Goal: Task Accomplishment & Management: Manage account settings

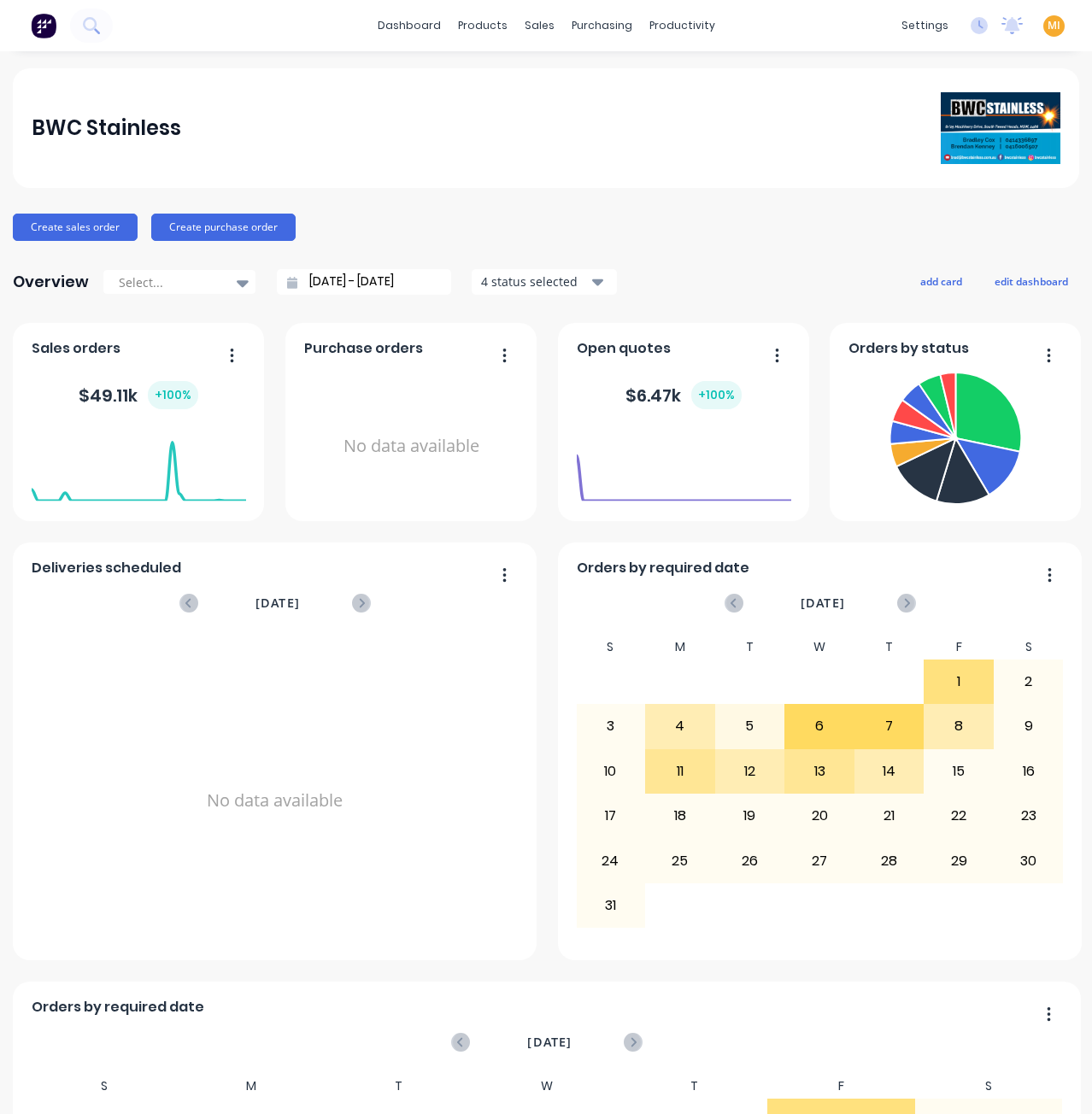
click at [1043, 23] on div "MI BWC Stainless [PERSON_NAME] Administrator Profile Sign out" at bounding box center [1053, 25] width 21 height 21
click at [1047, 26] on span "MI" at bounding box center [1053, 25] width 13 height 15
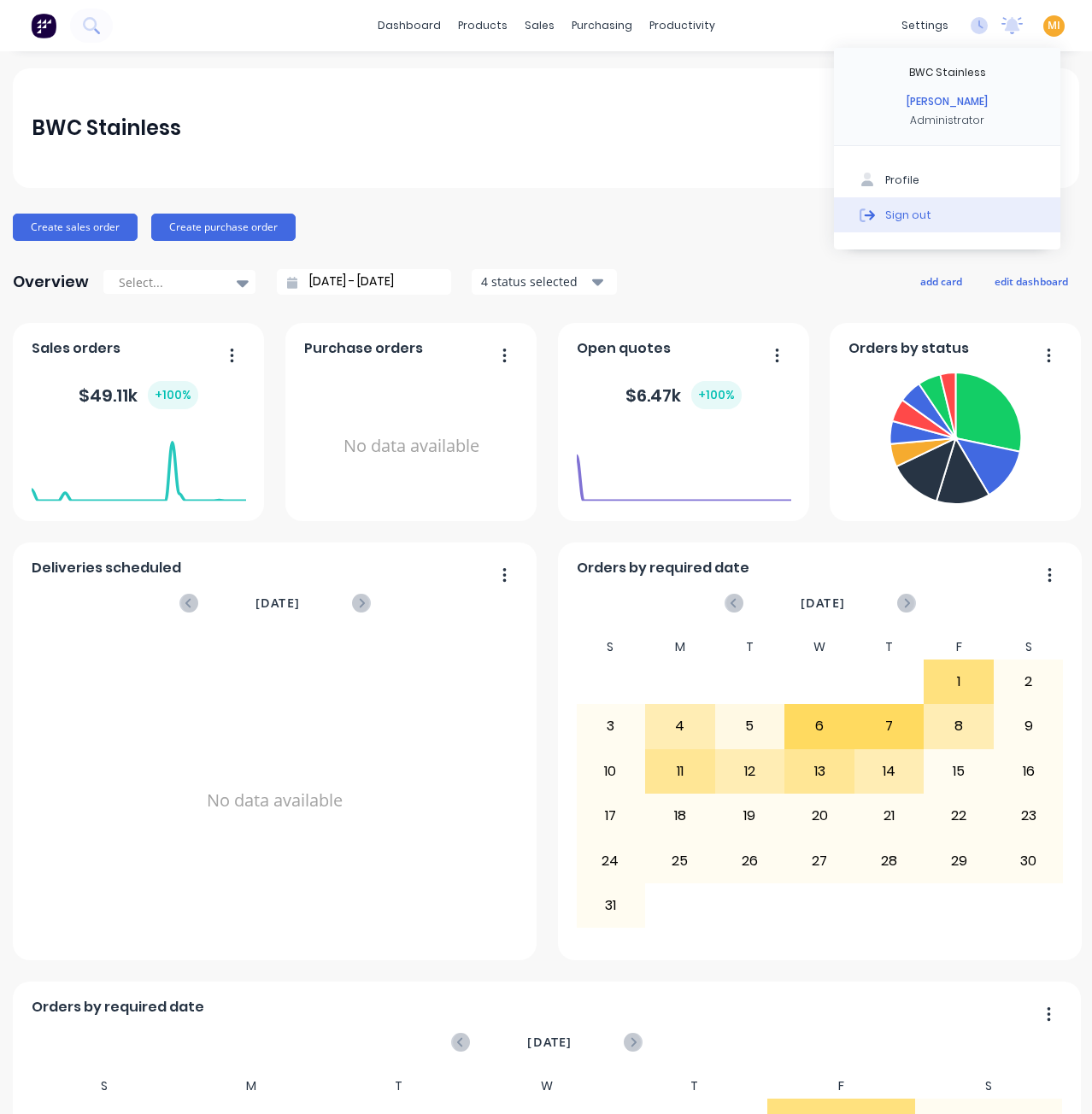
click at [961, 211] on button "Sign out" at bounding box center [946, 214] width 226 height 34
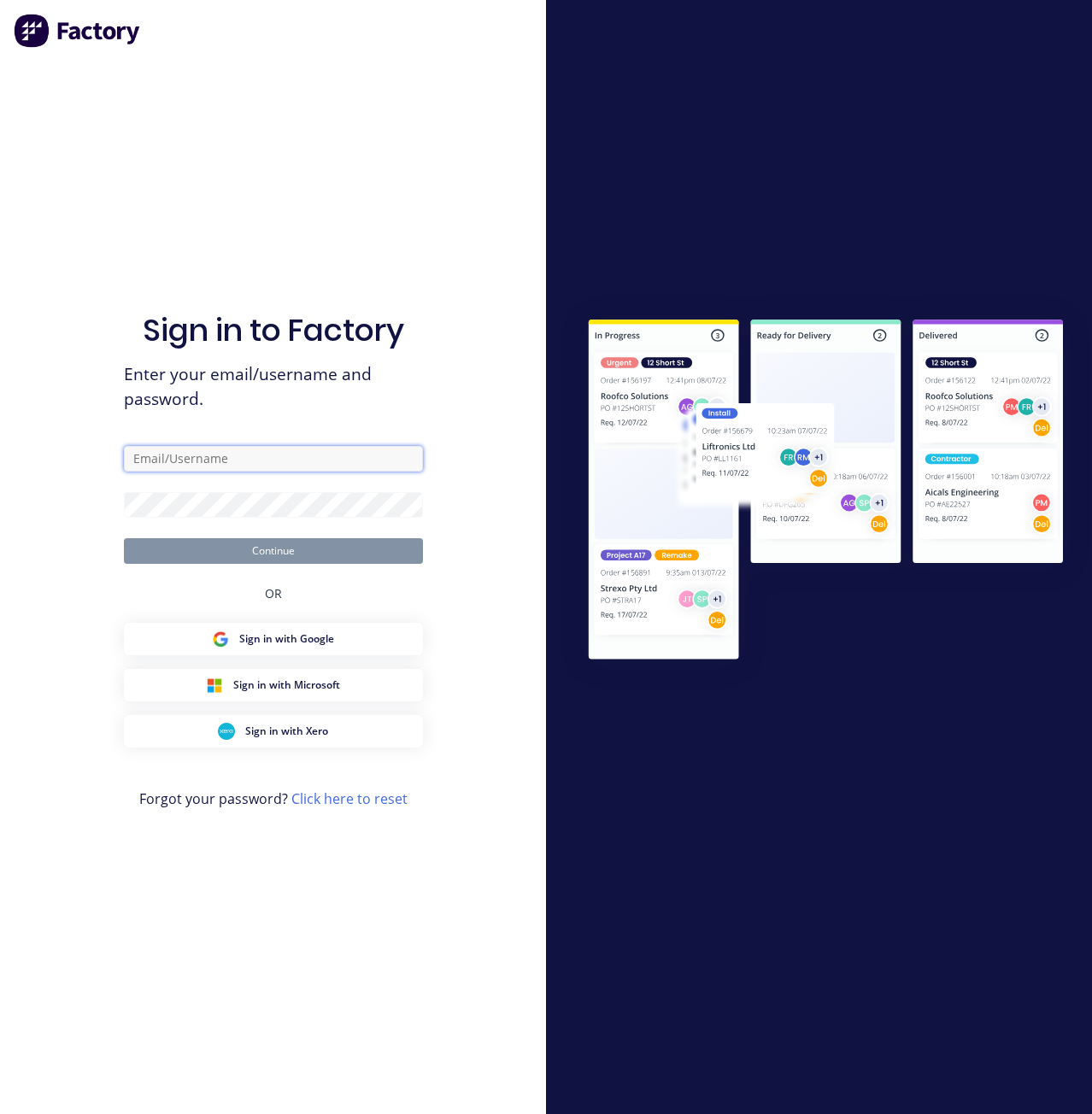
click at [297, 463] on input "text" at bounding box center [273, 459] width 299 height 26
click at [0, 1113] on com-1password-button at bounding box center [0, 1114] width 0 height 0
type input "team+maricardemo@factory.app"
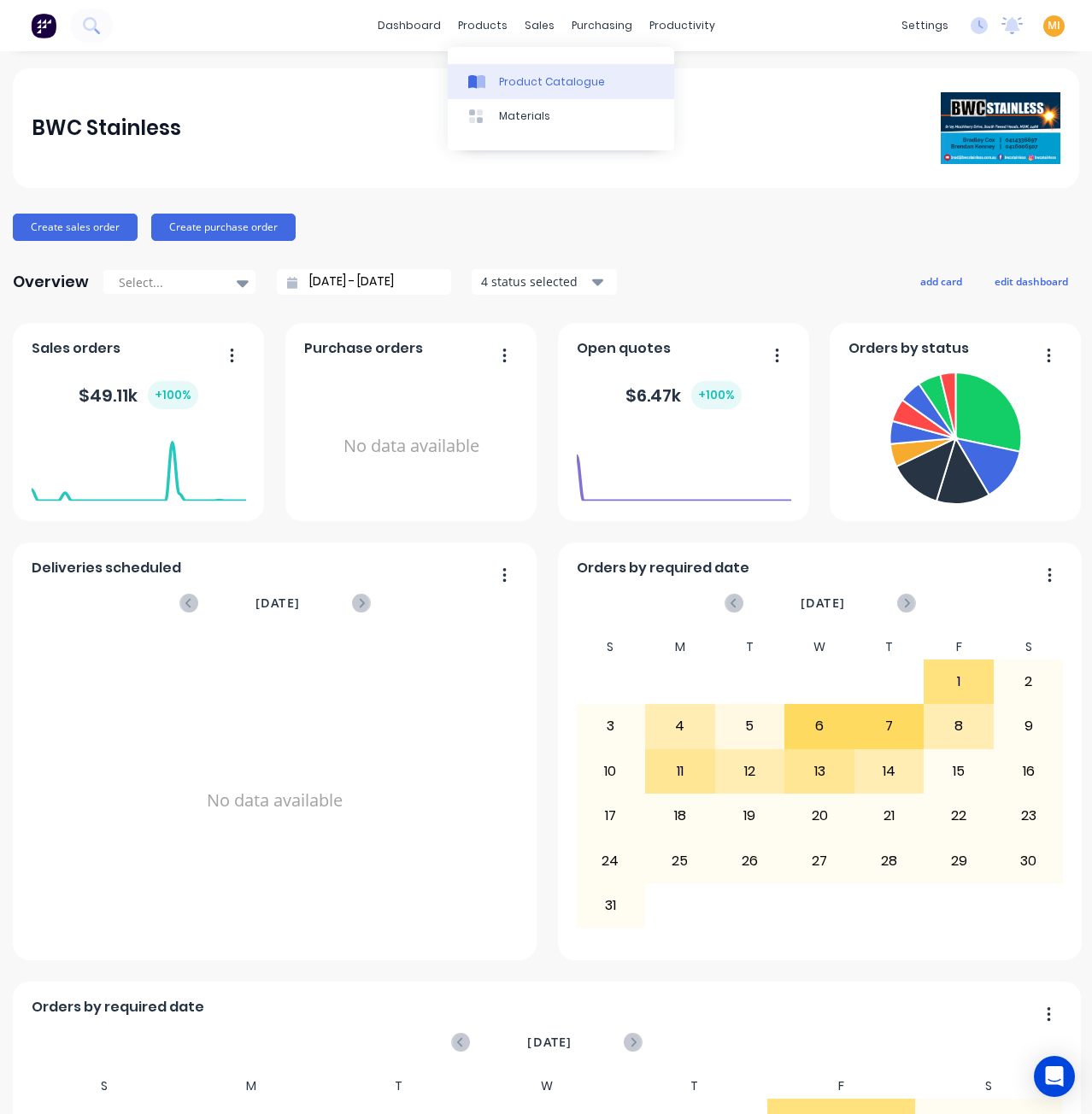
drag, startPoint x: 508, startPoint y: 88, endPoint x: 518, endPoint y: 88, distance: 10.0
click at [508, 88] on div "Product Catalogue" at bounding box center [551, 82] width 106 height 15
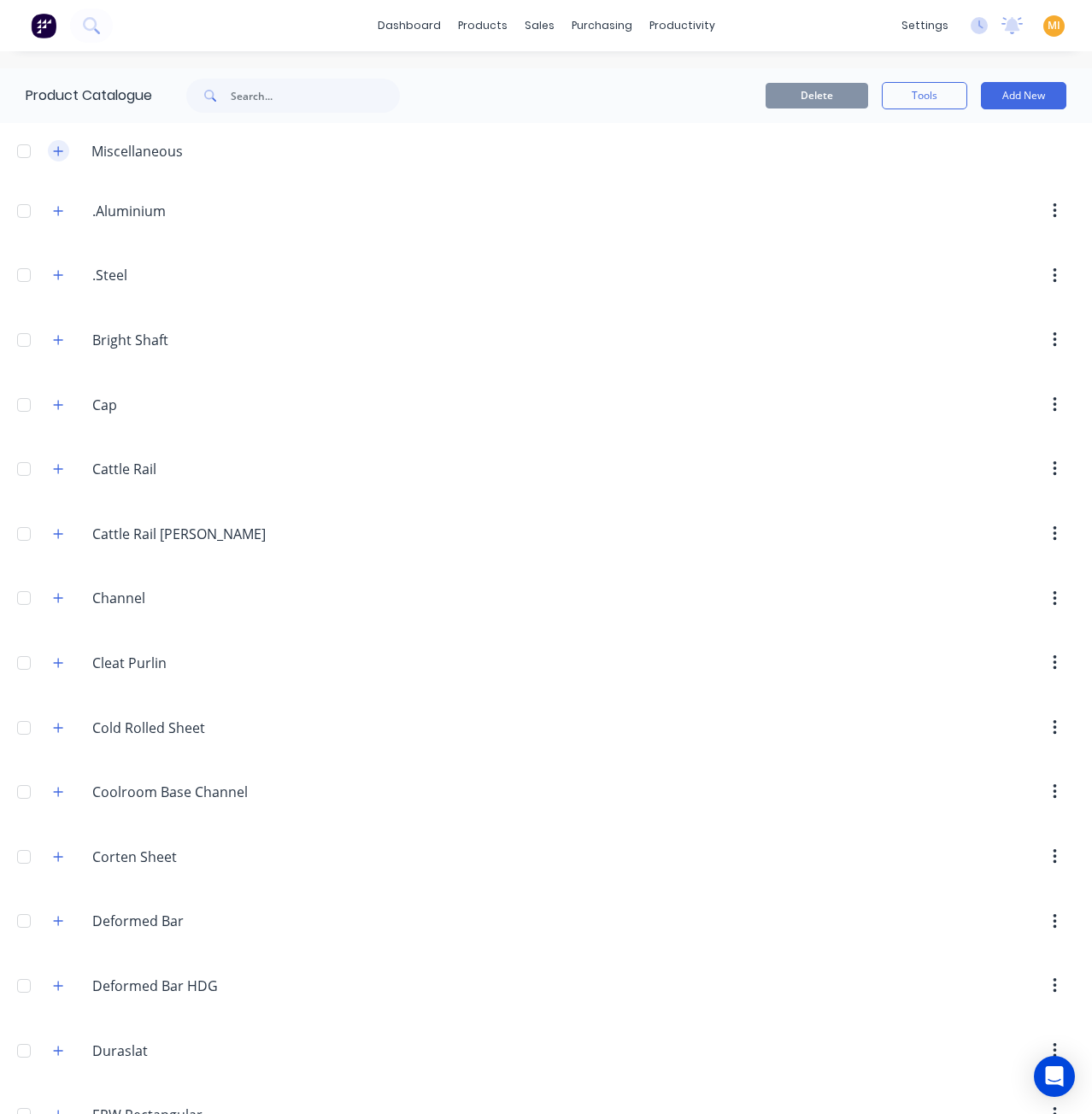
click at [60, 156] on icon "button" at bounding box center [58, 152] width 10 height 12
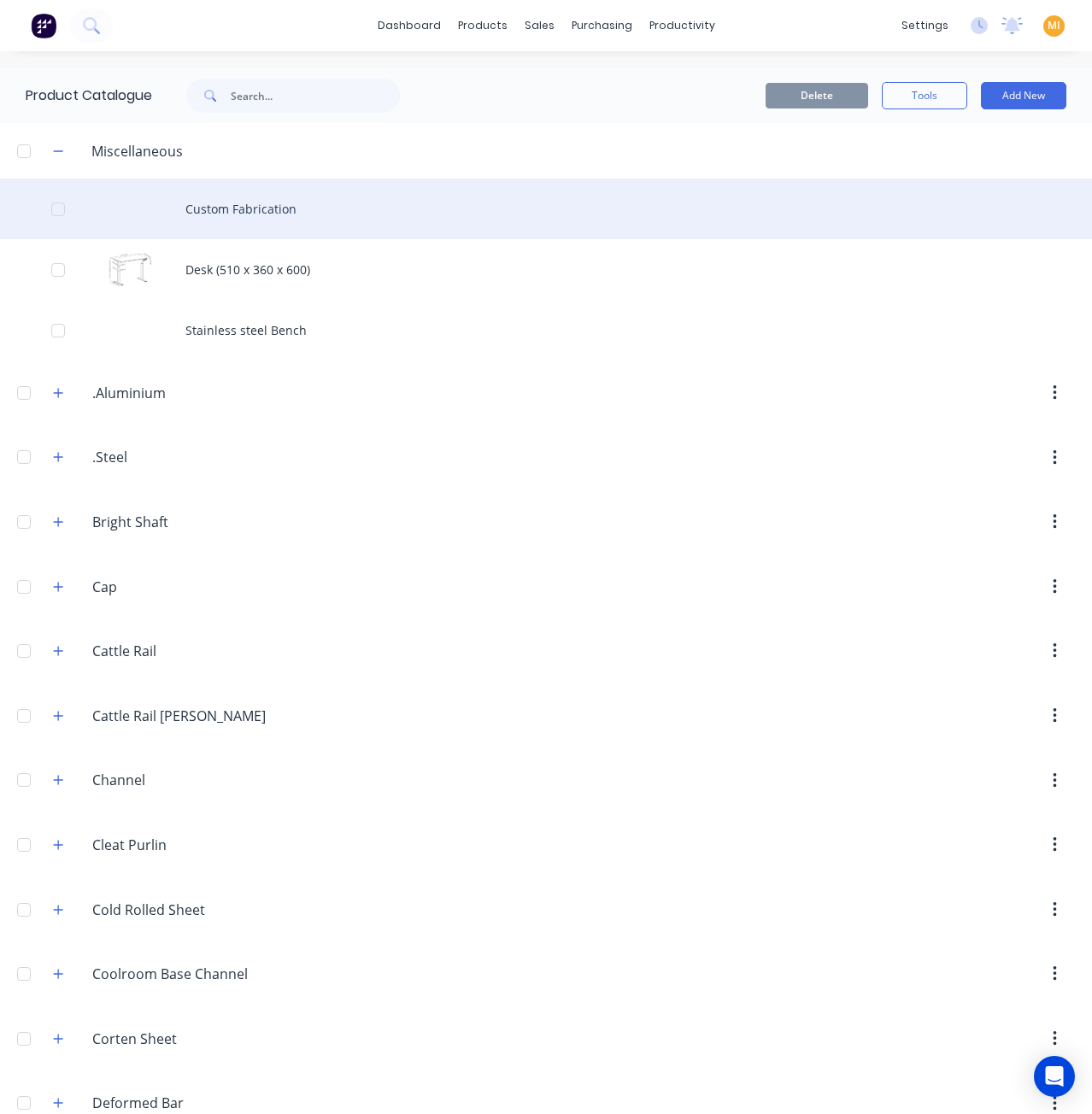
click at [185, 216] on div "Custom Fabrication" at bounding box center [546, 208] width 1092 height 61
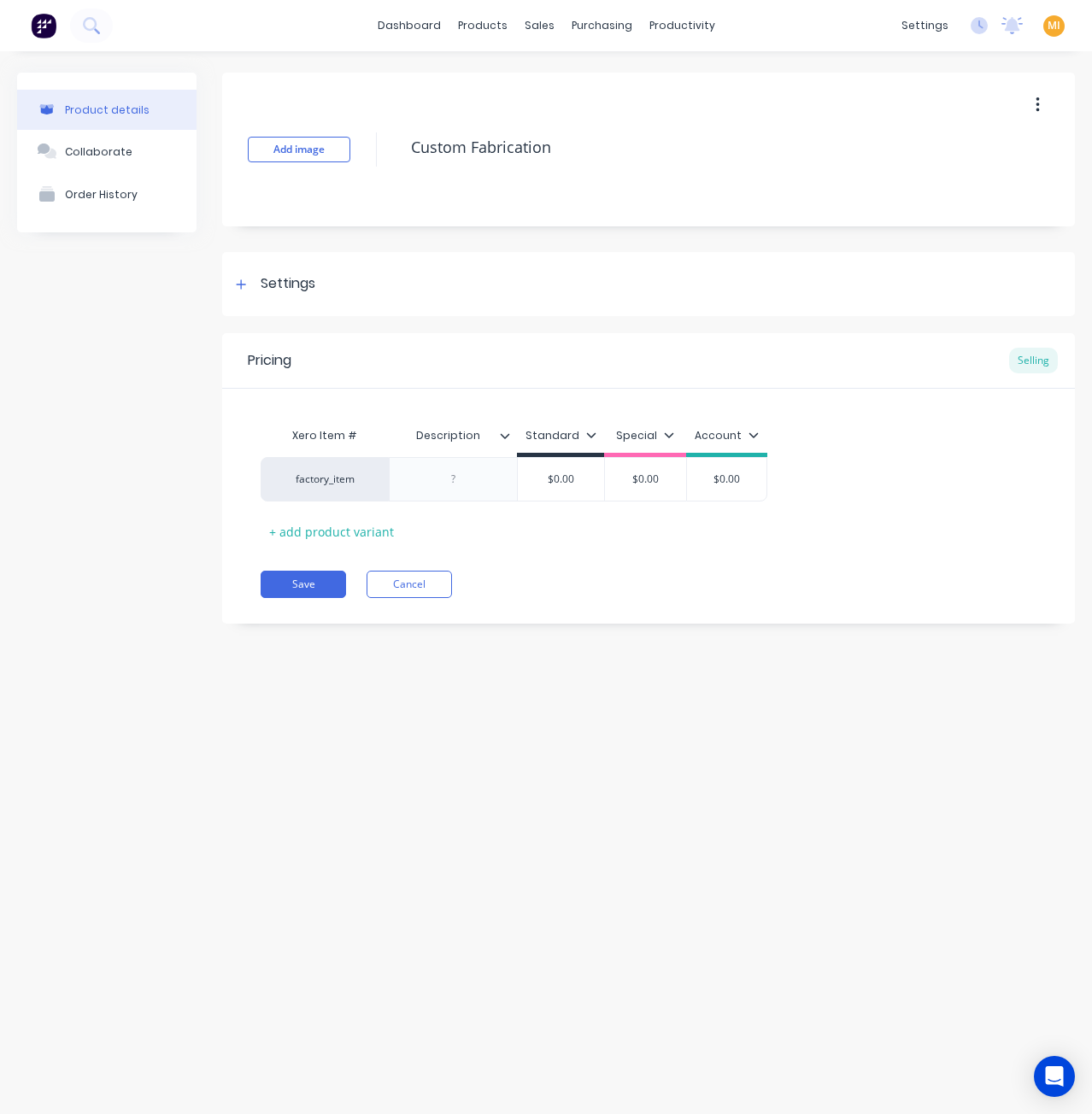
click at [1041, 104] on button "button" at bounding box center [1037, 105] width 40 height 31
click at [979, 180] on div "Delete" at bounding box center [976, 184] width 132 height 25
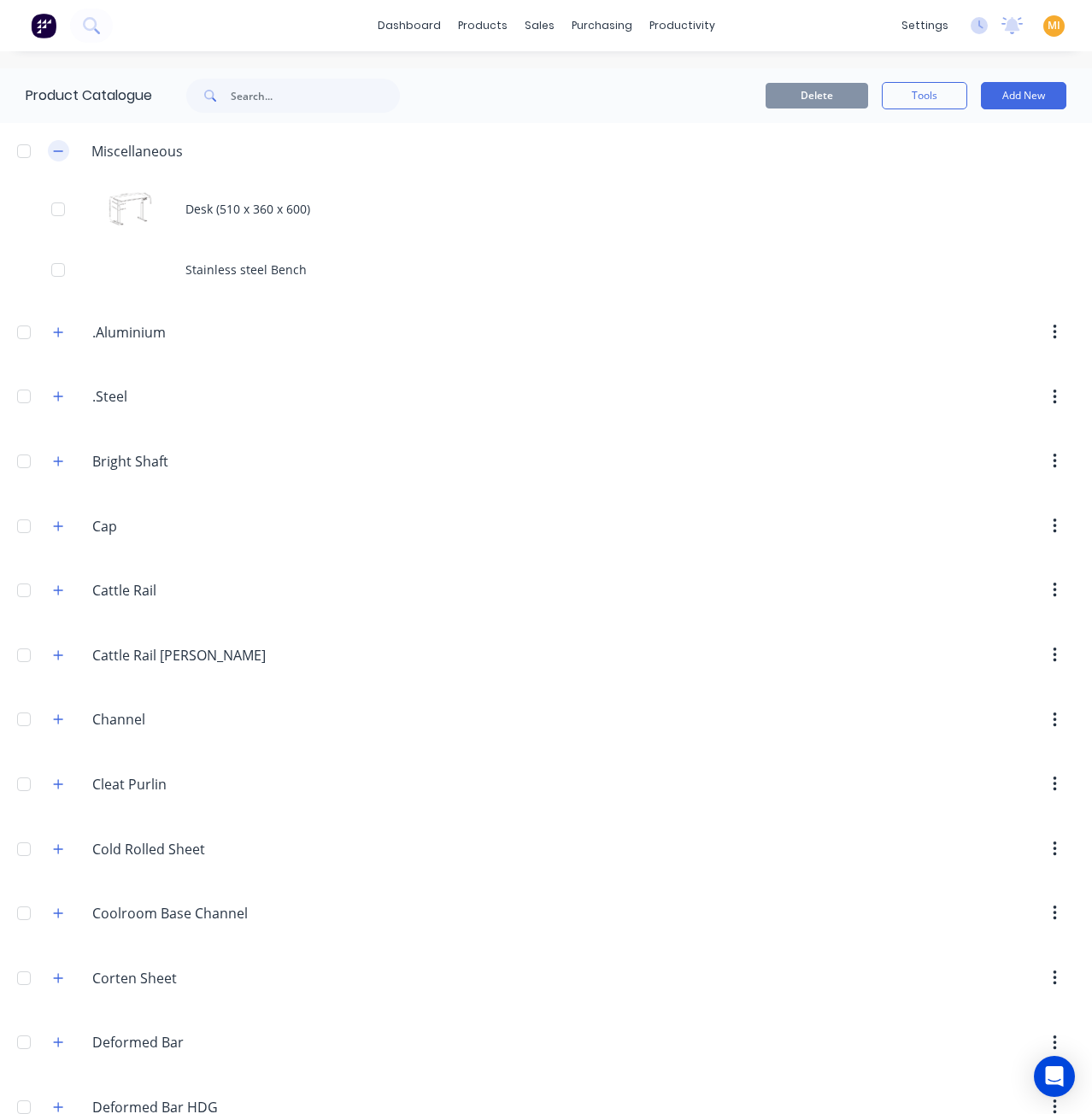
click at [55, 146] on icon "button" at bounding box center [58, 152] width 10 height 12
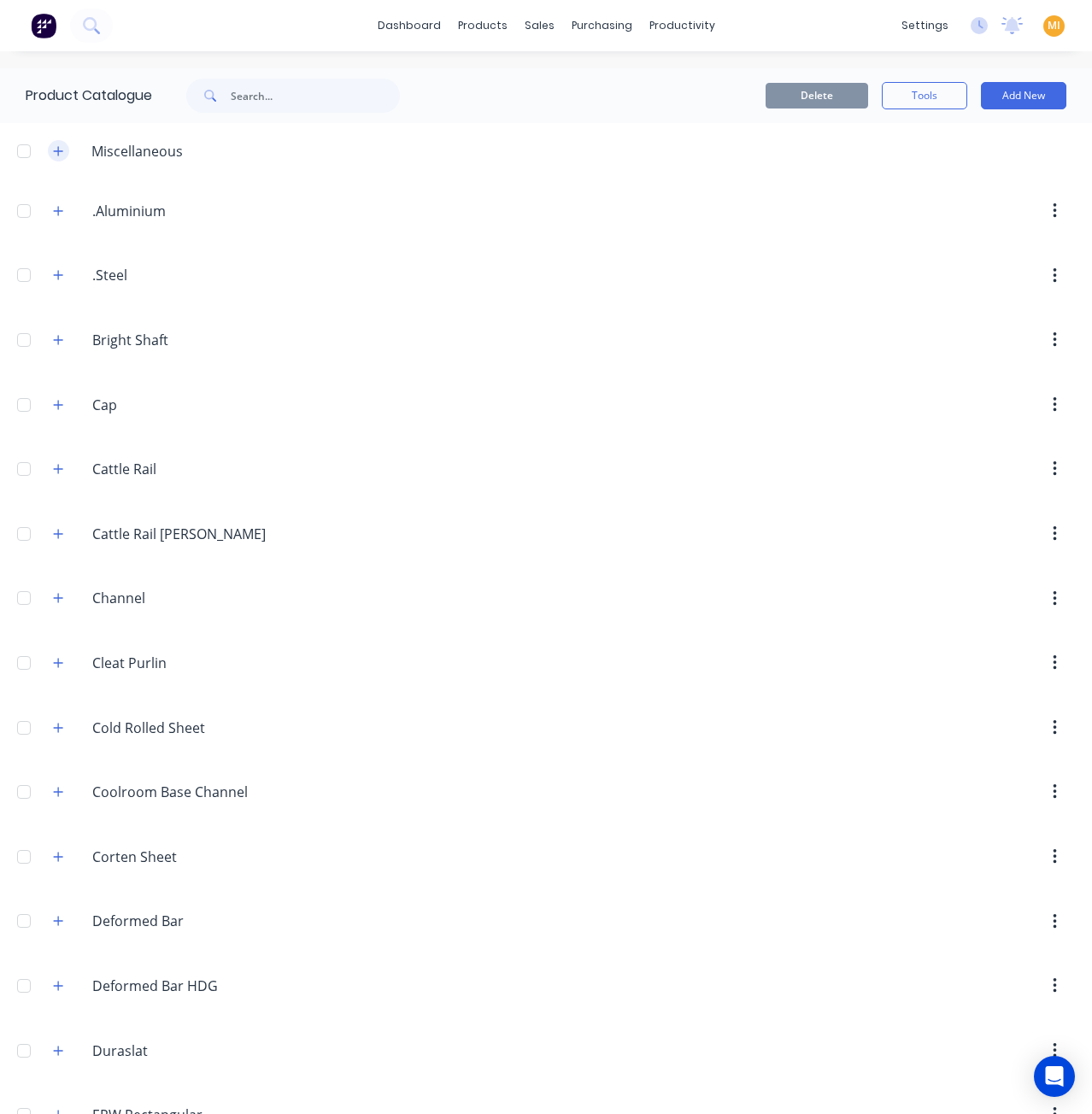
click at [62, 153] on icon "button" at bounding box center [58, 152] width 10 height 12
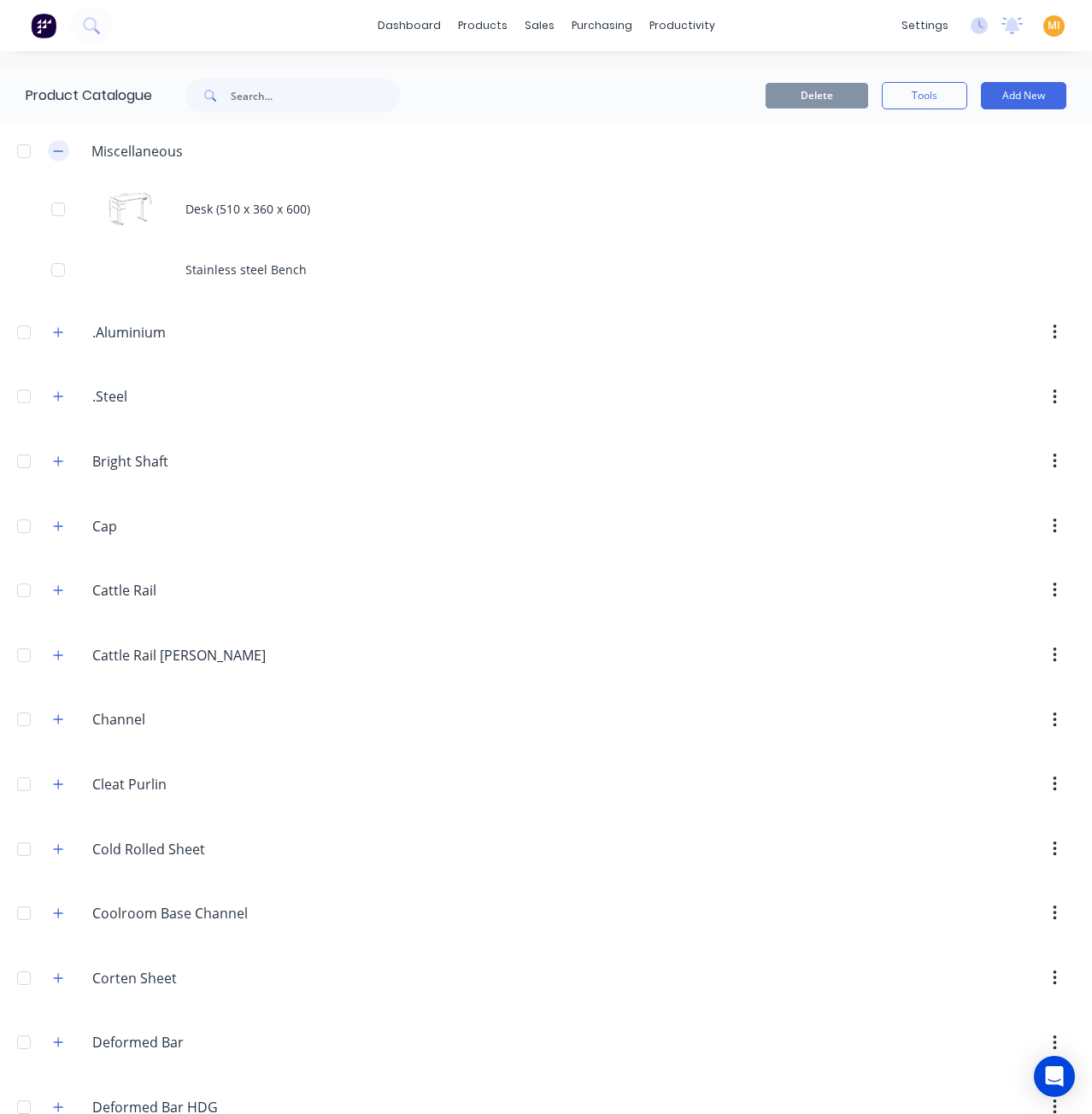
click at [62, 153] on icon "button" at bounding box center [58, 152] width 10 height 12
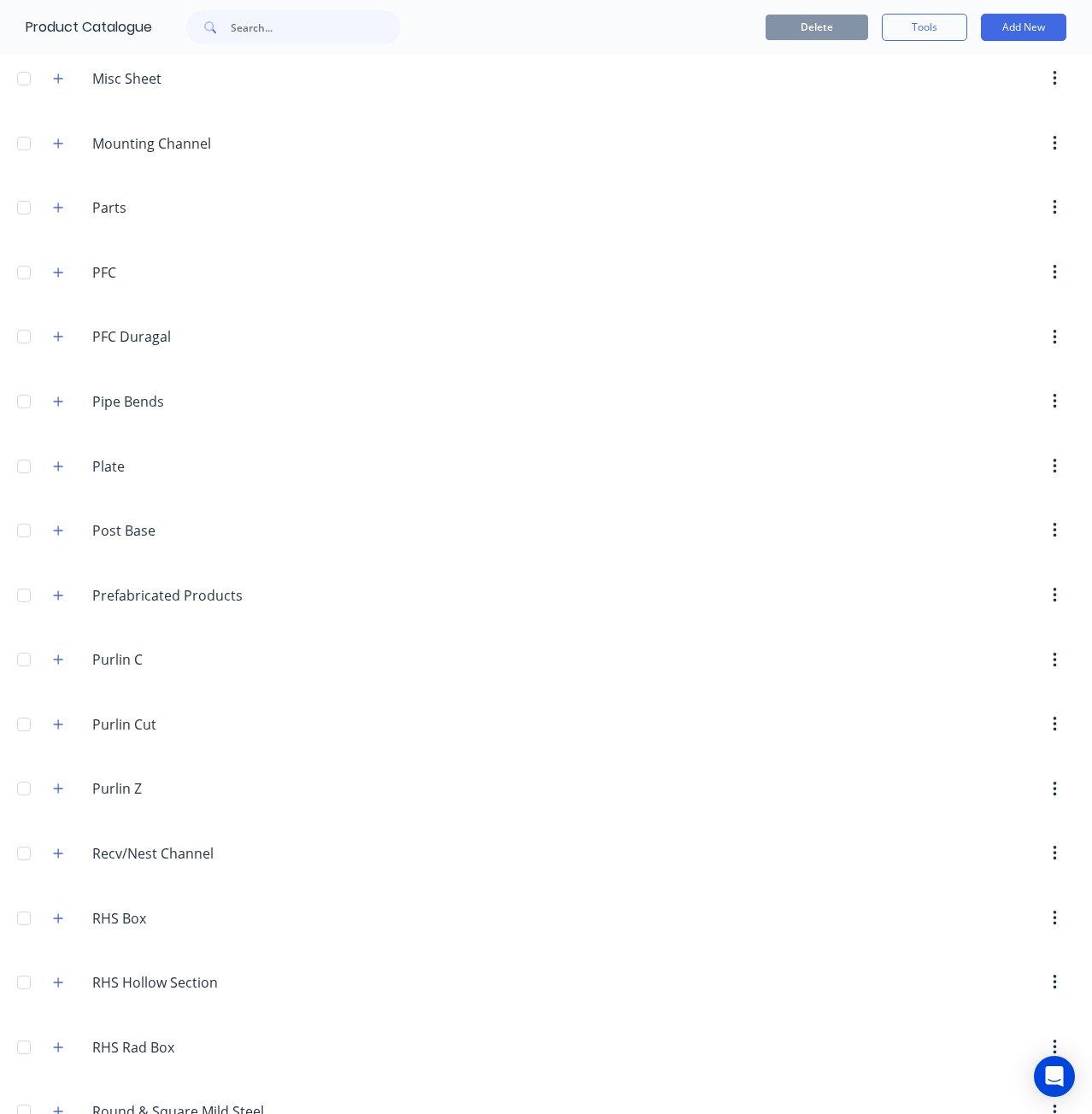
scroll to position [2563, 0]
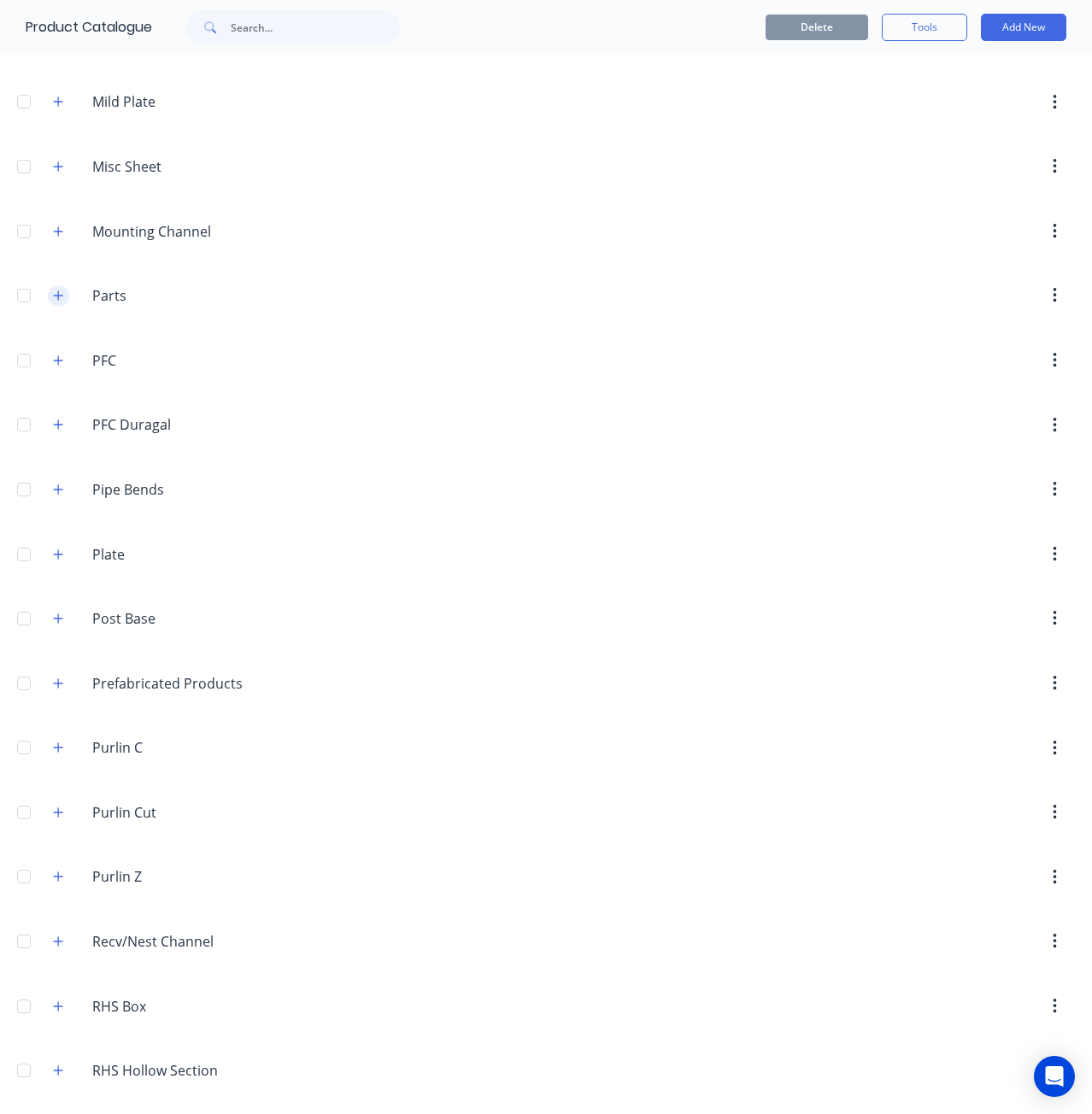
click at [66, 285] on button "button" at bounding box center [58, 295] width 21 height 21
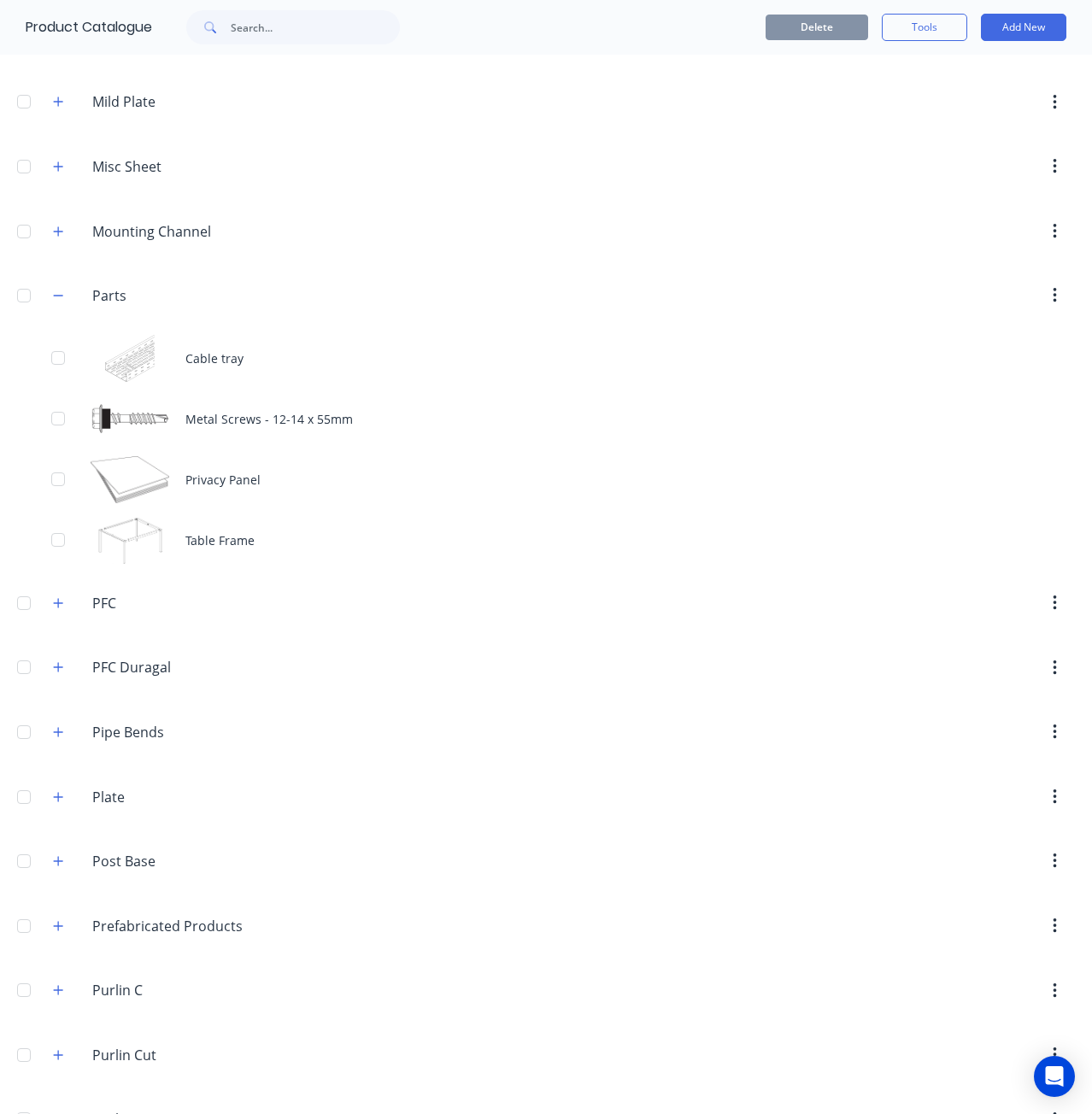
click at [24, 278] on div at bounding box center [24, 295] width 34 height 34
click at [774, 37] on button "Delete" at bounding box center [816, 28] width 103 height 26
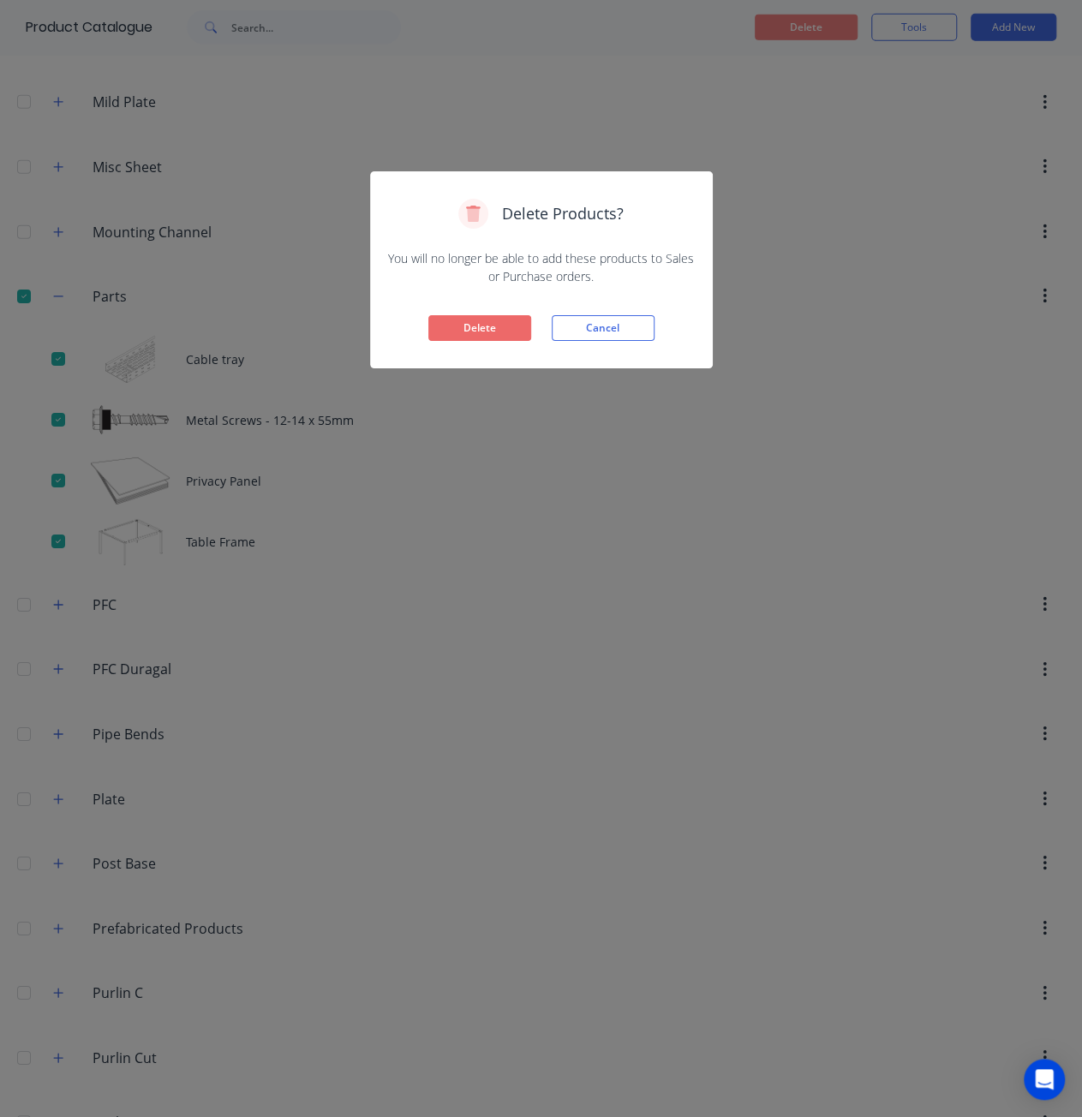
click at [493, 331] on button "Delete" at bounding box center [479, 328] width 103 height 26
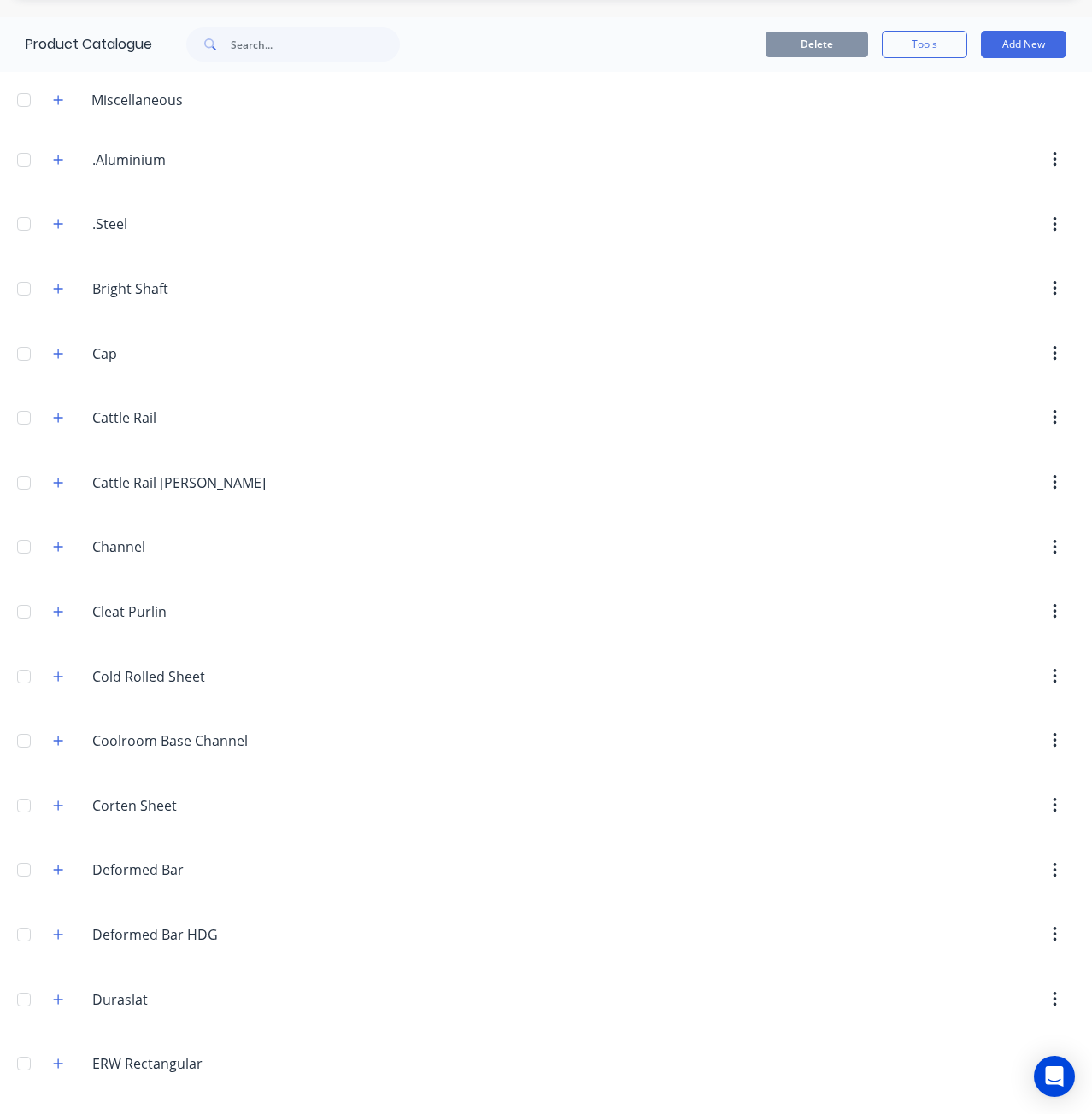
scroll to position [0, 0]
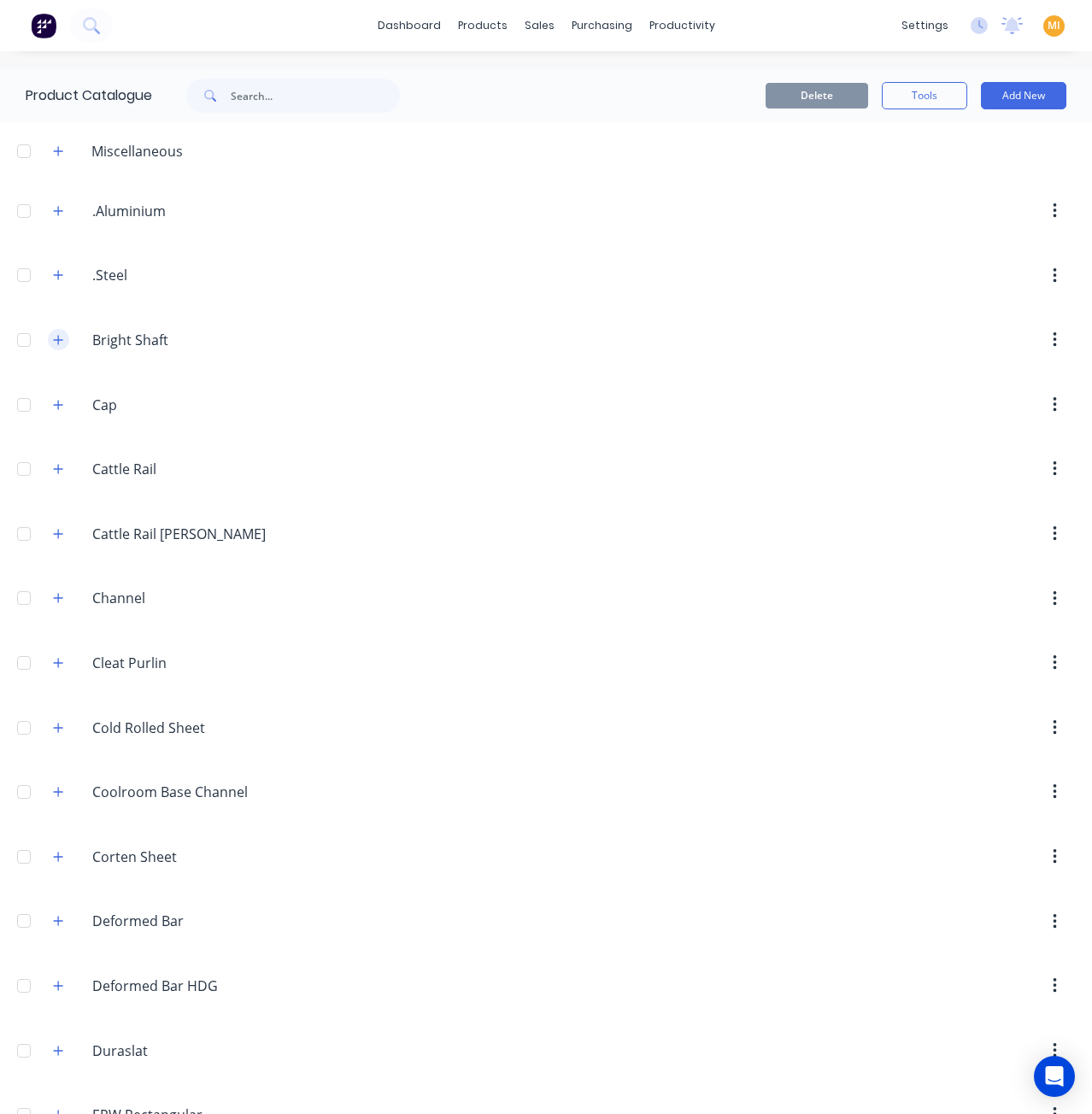
click at [63, 343] on button "button" at bounding box center [58, 339] width 21 height 21
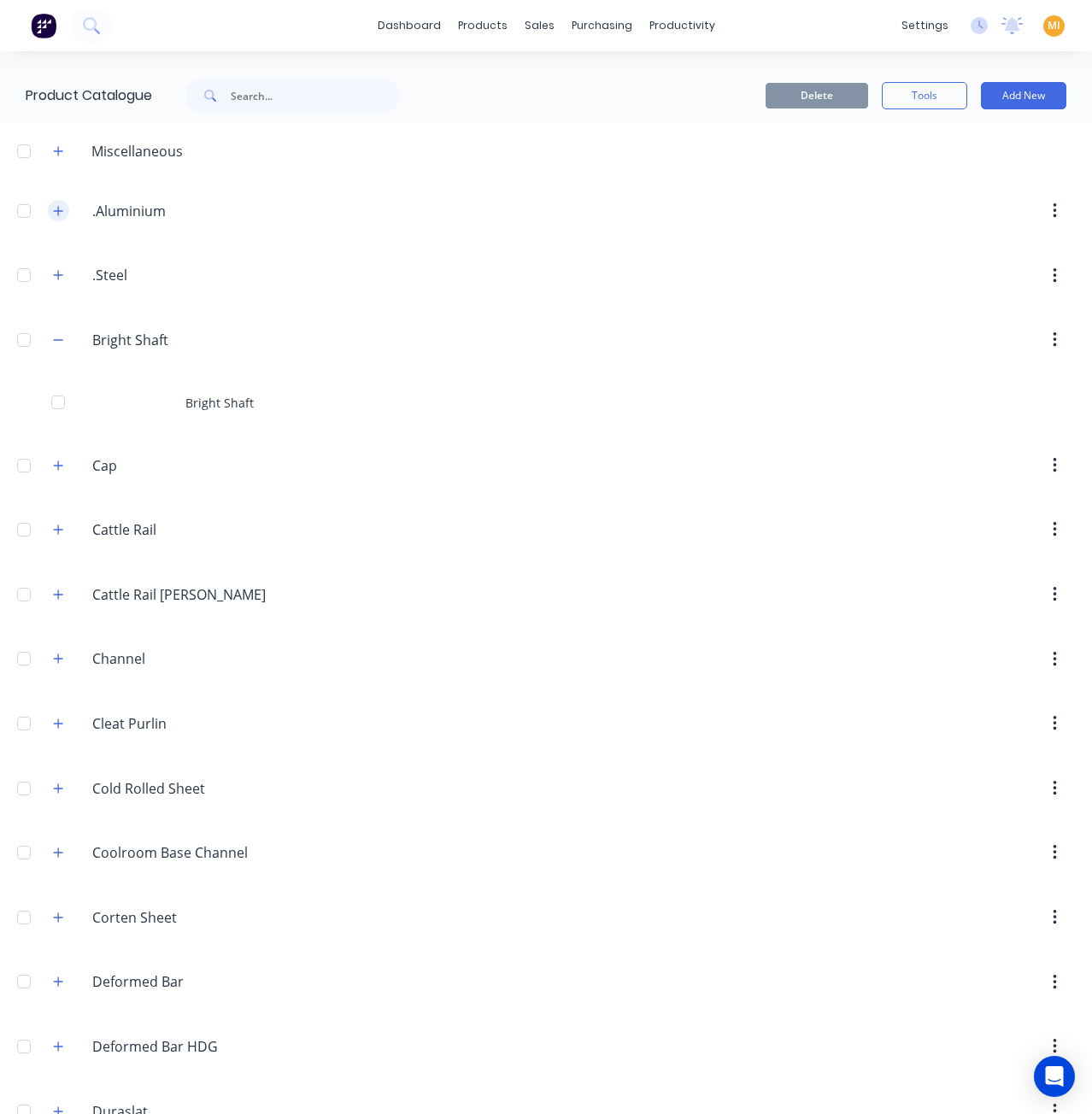
click at [52, 205] on button "button" at bounding box center [58, 209] width 21 height 21
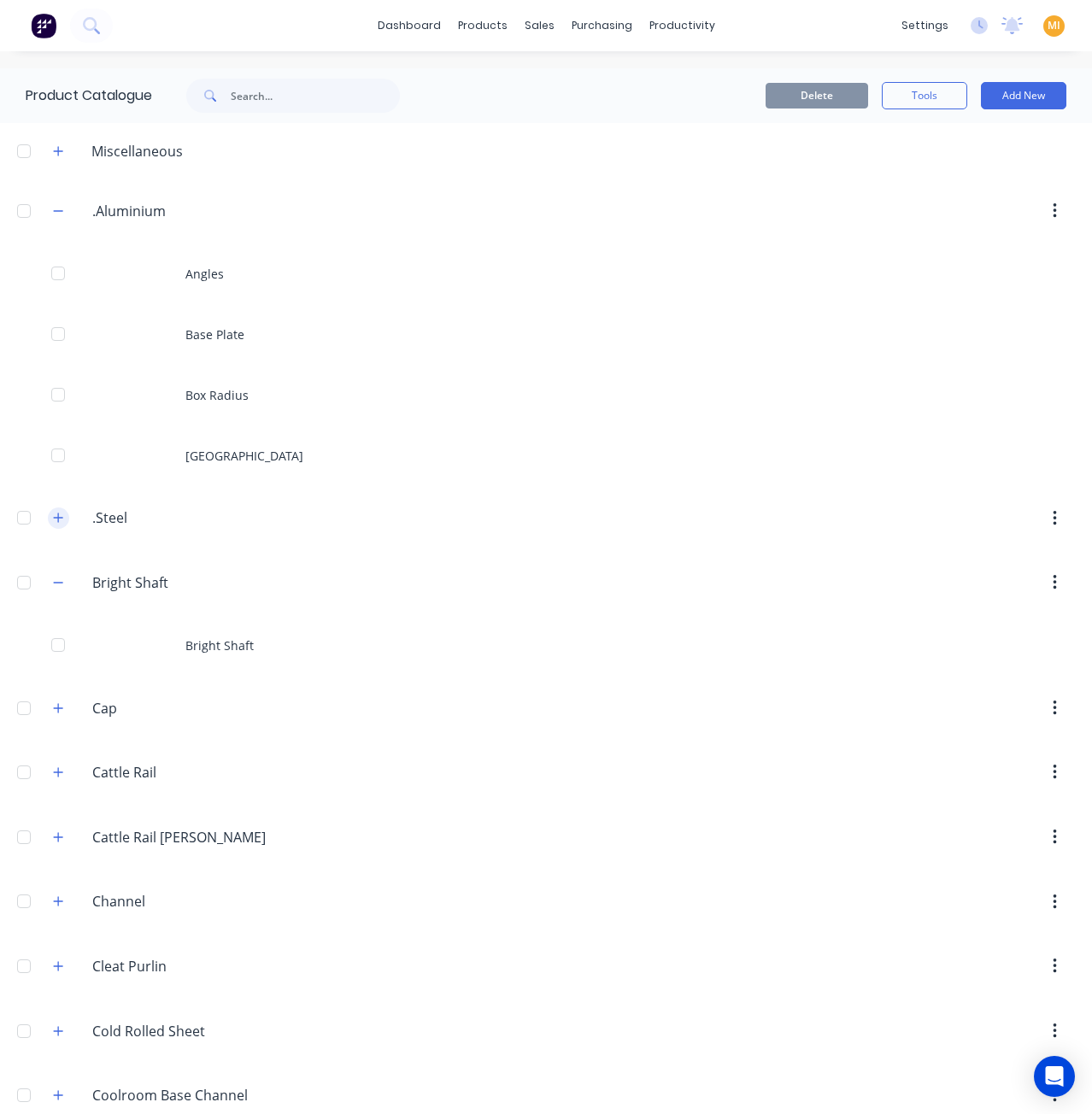
click at [53, 519] on icon "button" at bounding box center [58, 518] width 10 height 12
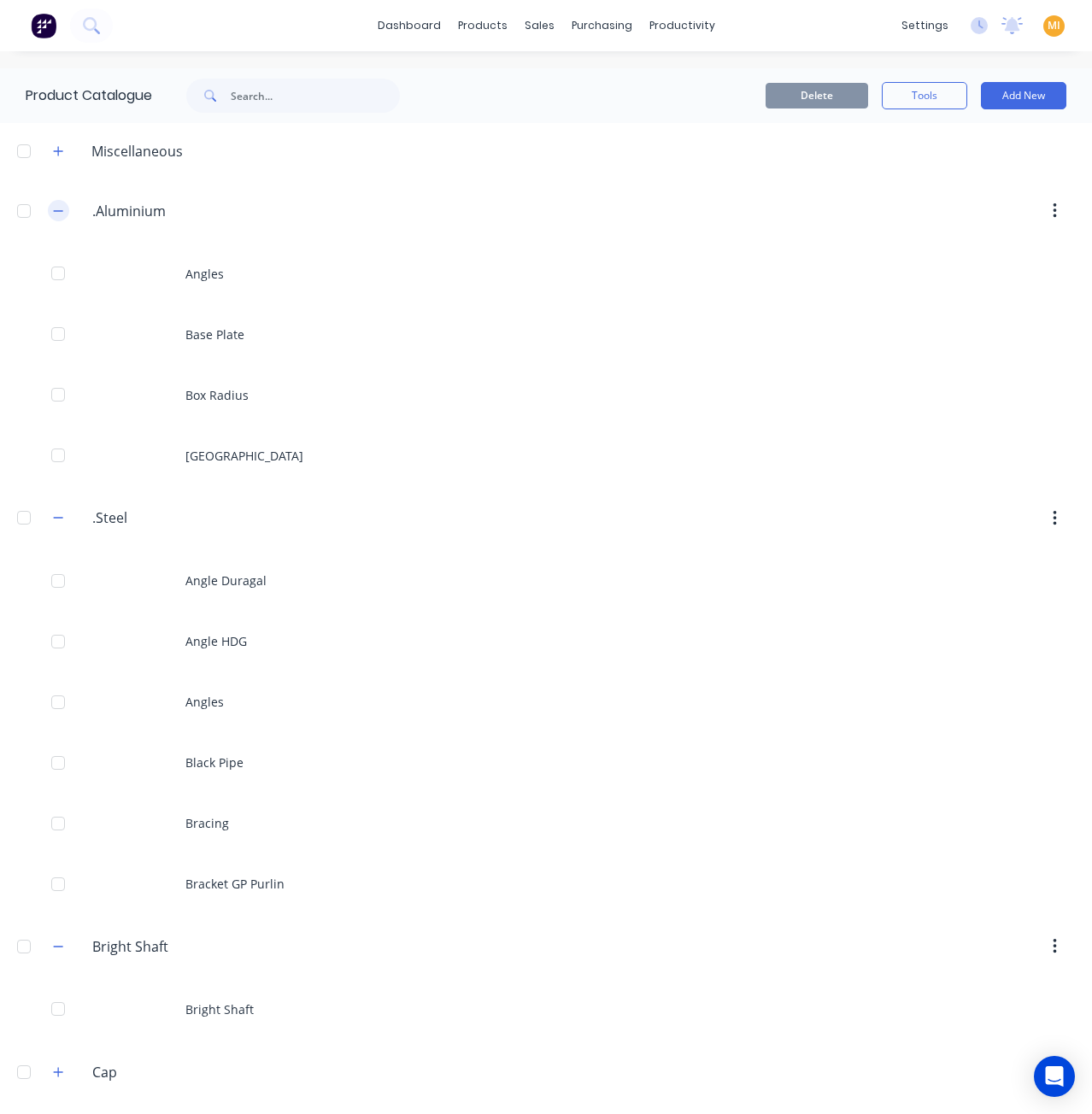
click at [51, 212] on button "button" at bounding box center [58, 209] width 21 height 21
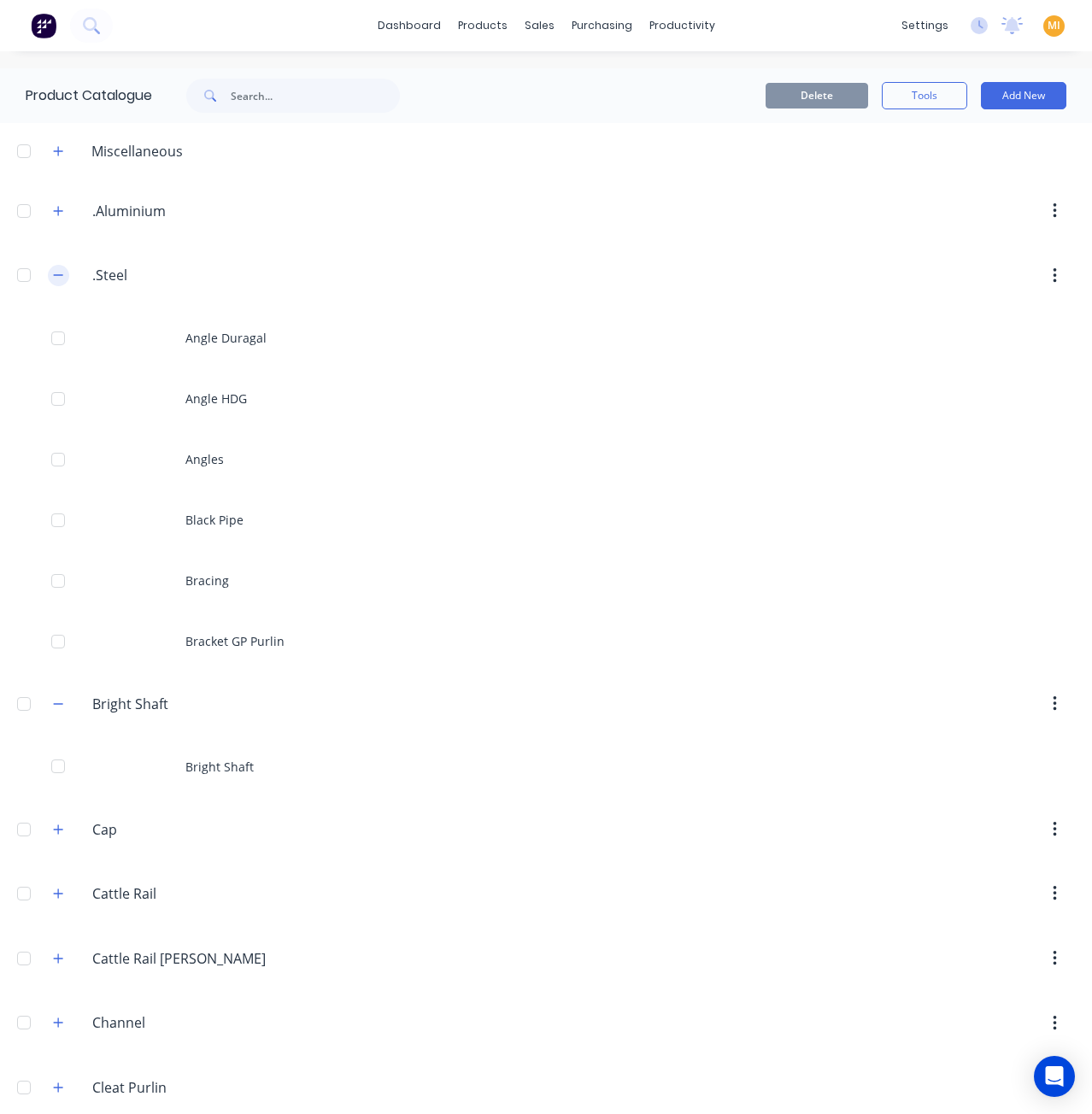
click at [62, 277] on icon "button" at bounding box center [58, 275] width 10 height 12
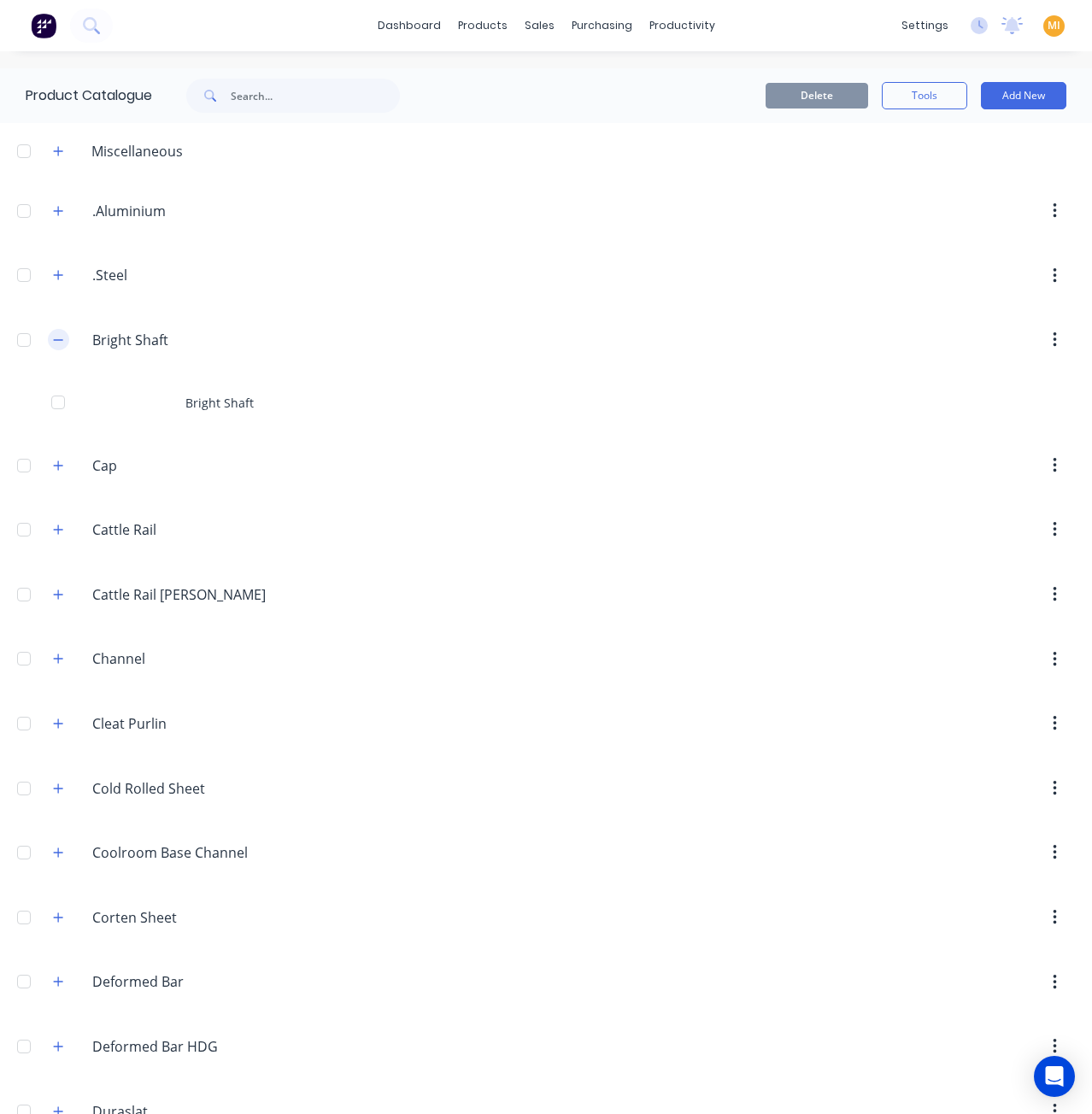
click at [58, 336] on icon "button" at bounding box center [58, 340] width 10 height 12
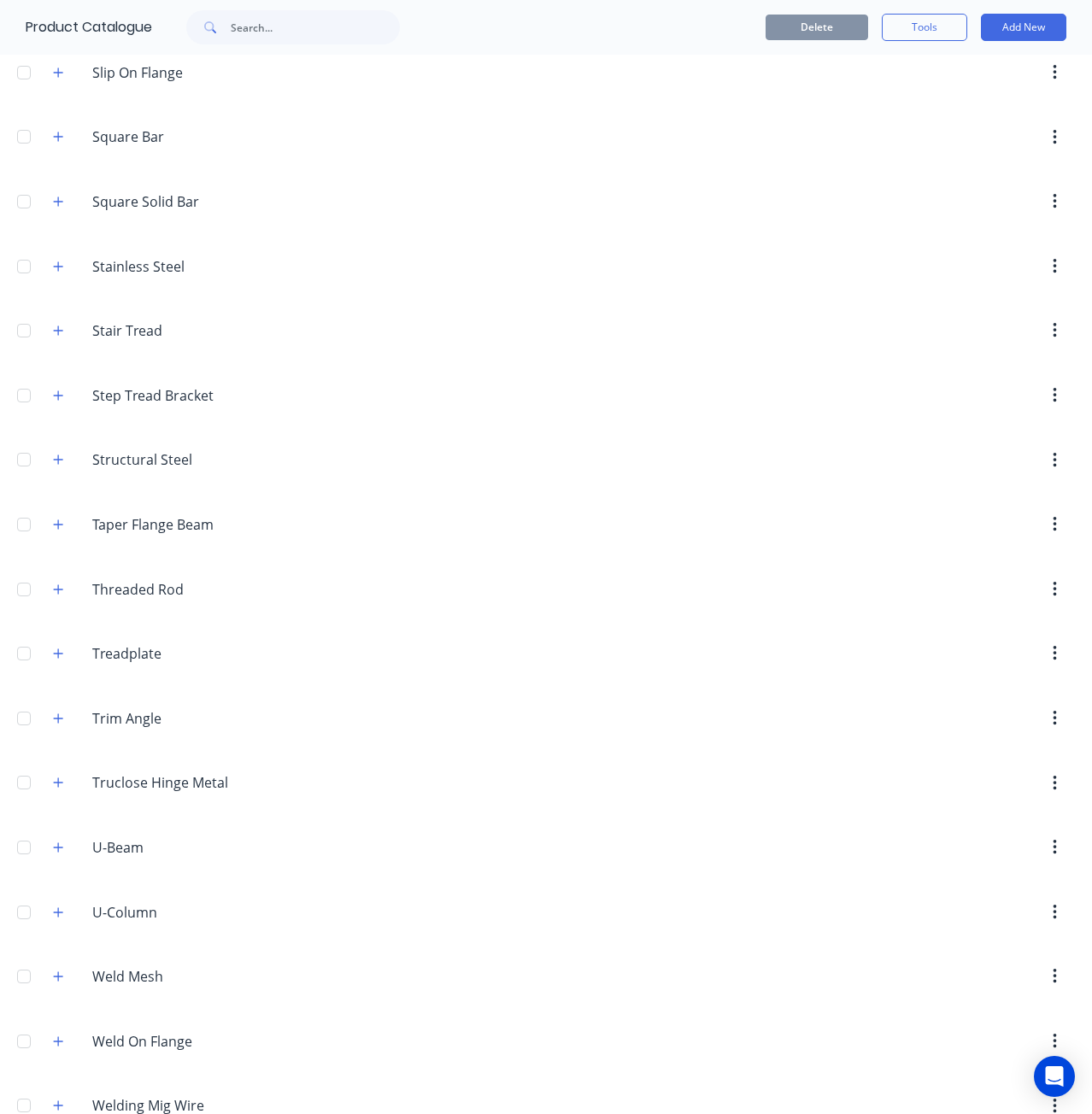
scroll to position [4394, 0]
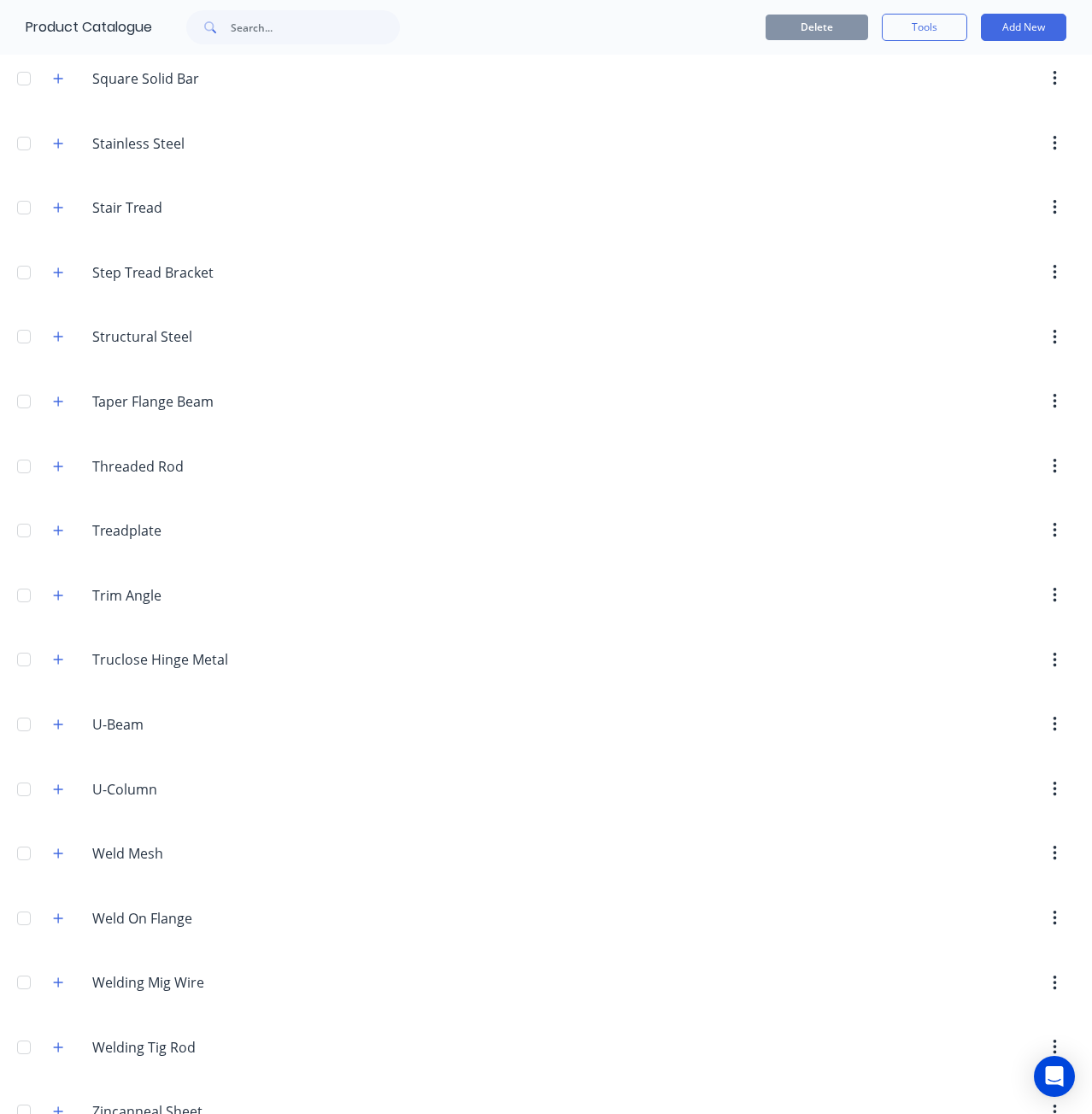
drag, startPoint x: 57, startPoint y: 483, endPoint x: 116, endPoint y: 503, distance: 62.3
click at [57, 525] on icon "button" at bounding box center [58, 531] width 10 height 12
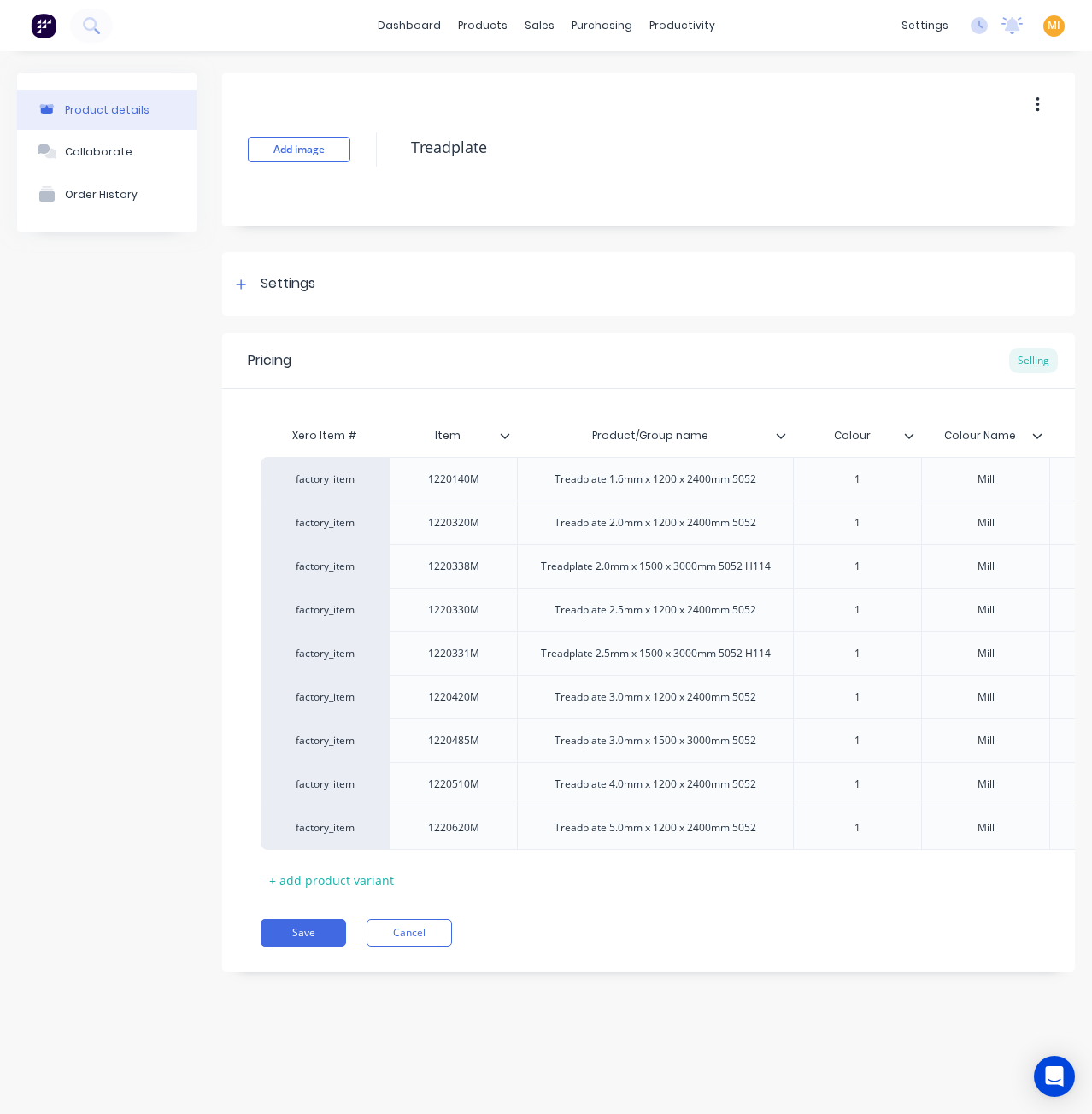
click at [787, 434] on div at bounding box center [788, 435] width 10 height 15
click at [910, 433] on icon at bounding box center [909, 436] width 10 height 10
click at [506, 435] on icon at bounding box center [505, 436] width 10 height 10
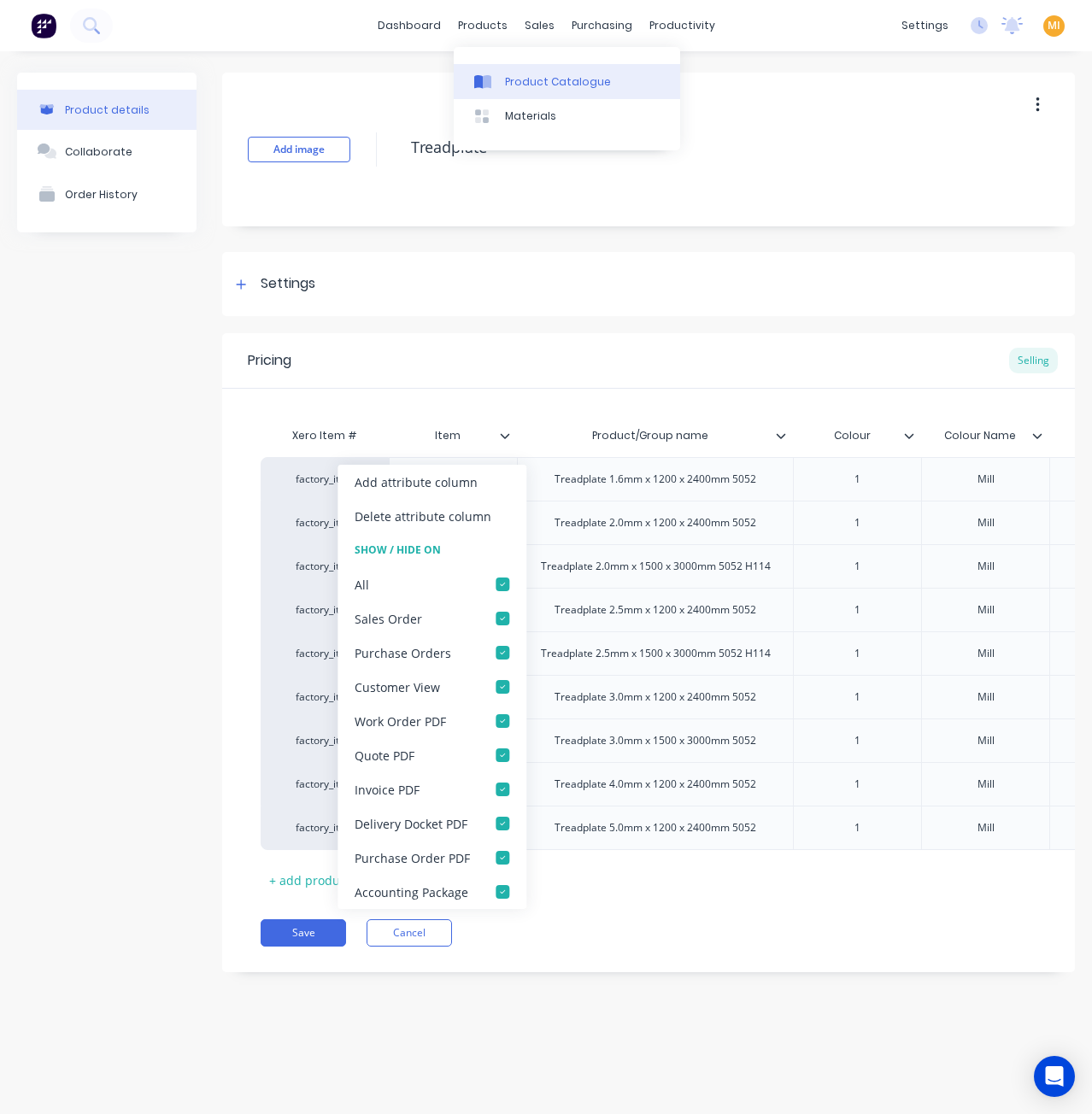
click at [520, 78] on div "Product Catalogue" at bounding box center [557, 82] width 106 height 15
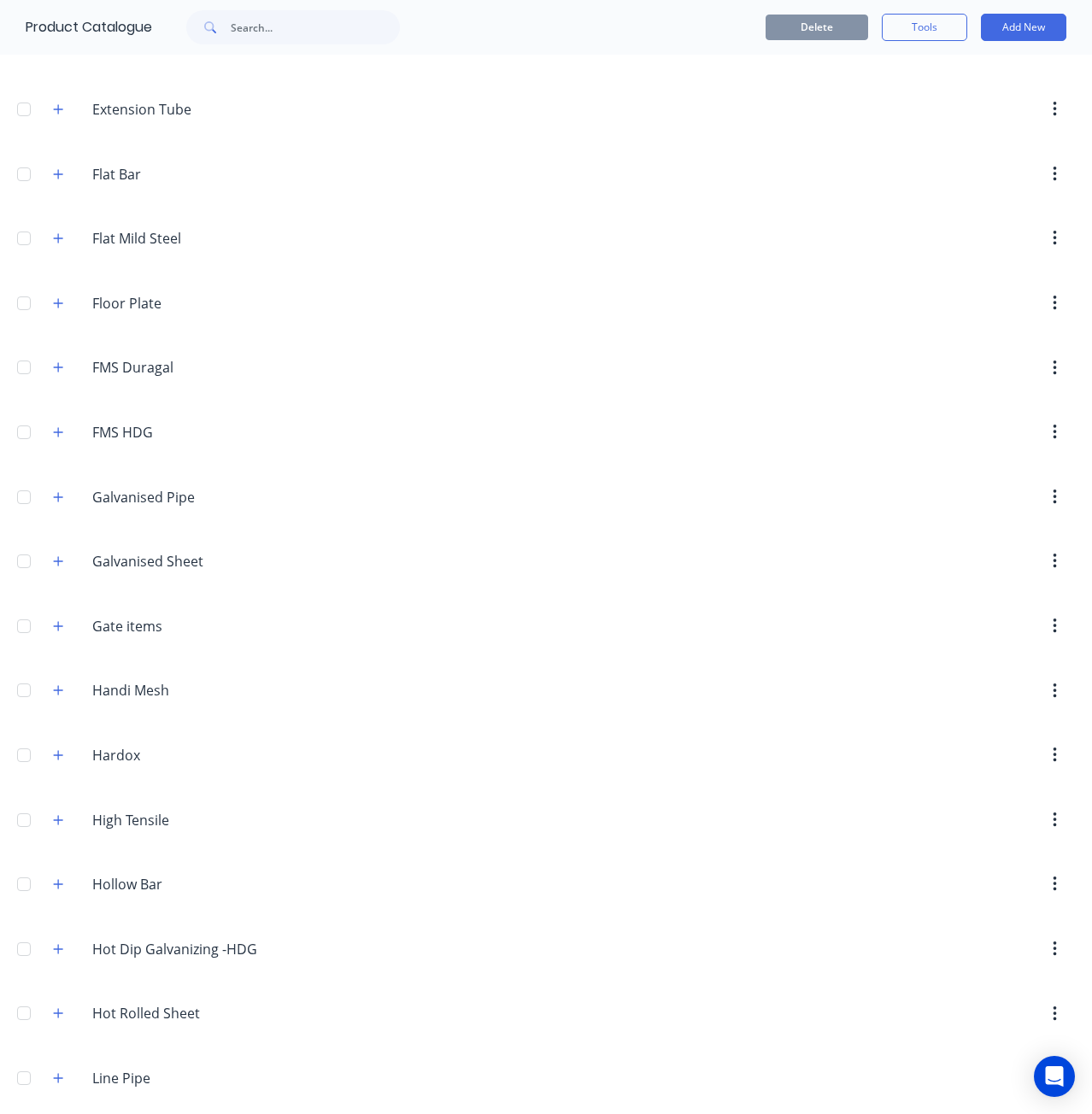
scroll to position [1366, 0]
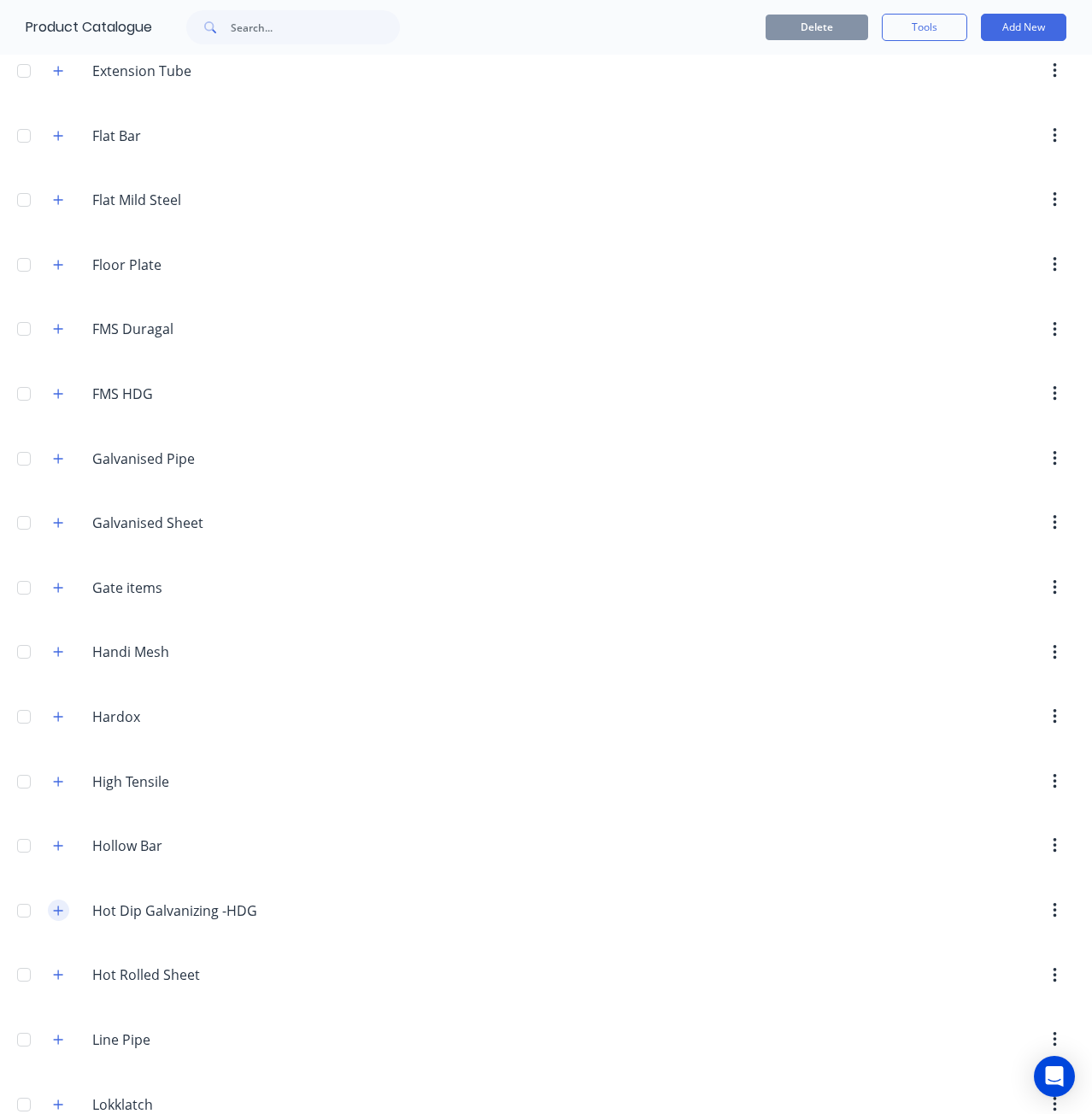
click at [55, 905] on icon "button" at bounding box center [58, 911] width 10 height 12
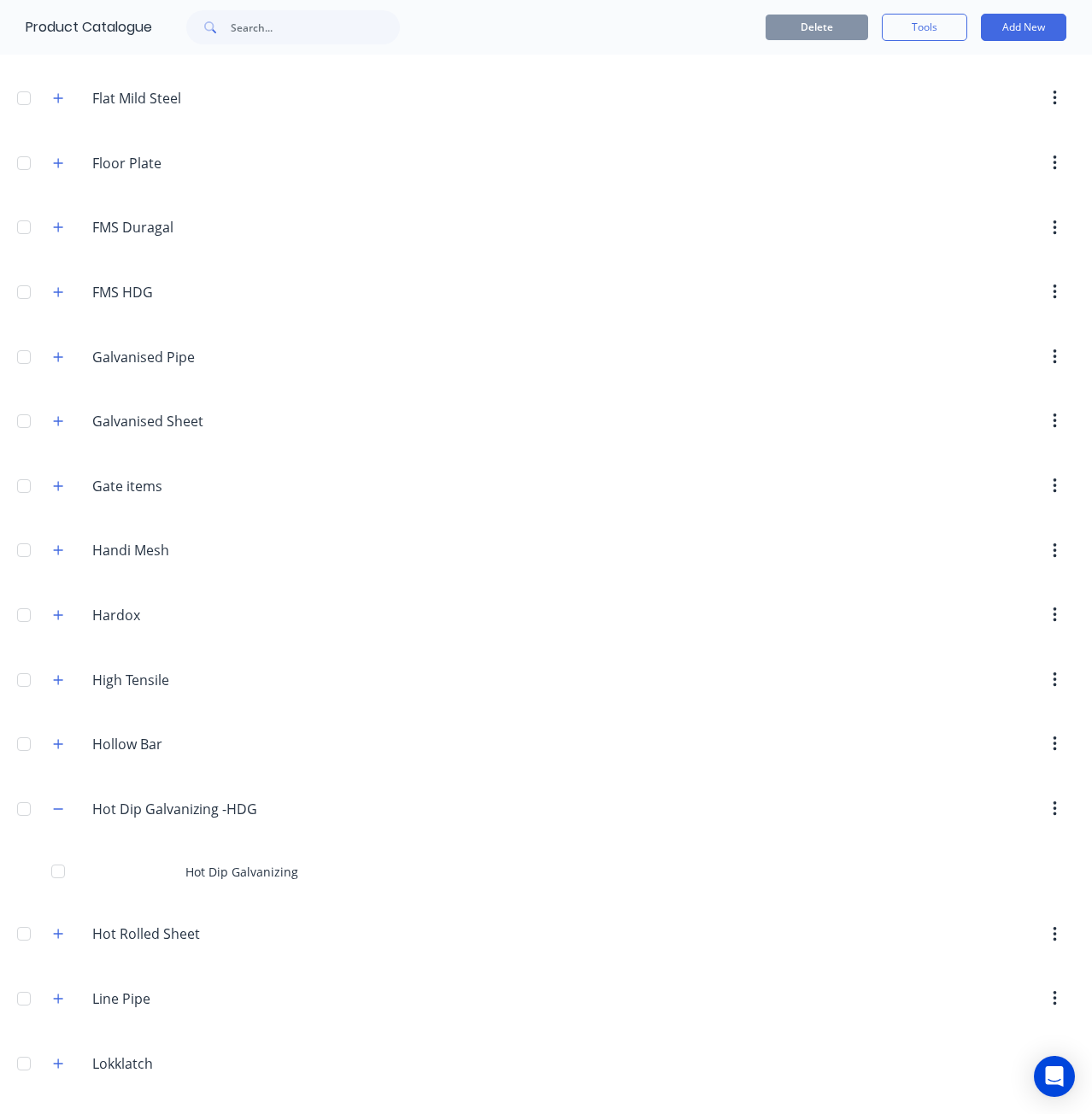
scroll to position [1623, 0]
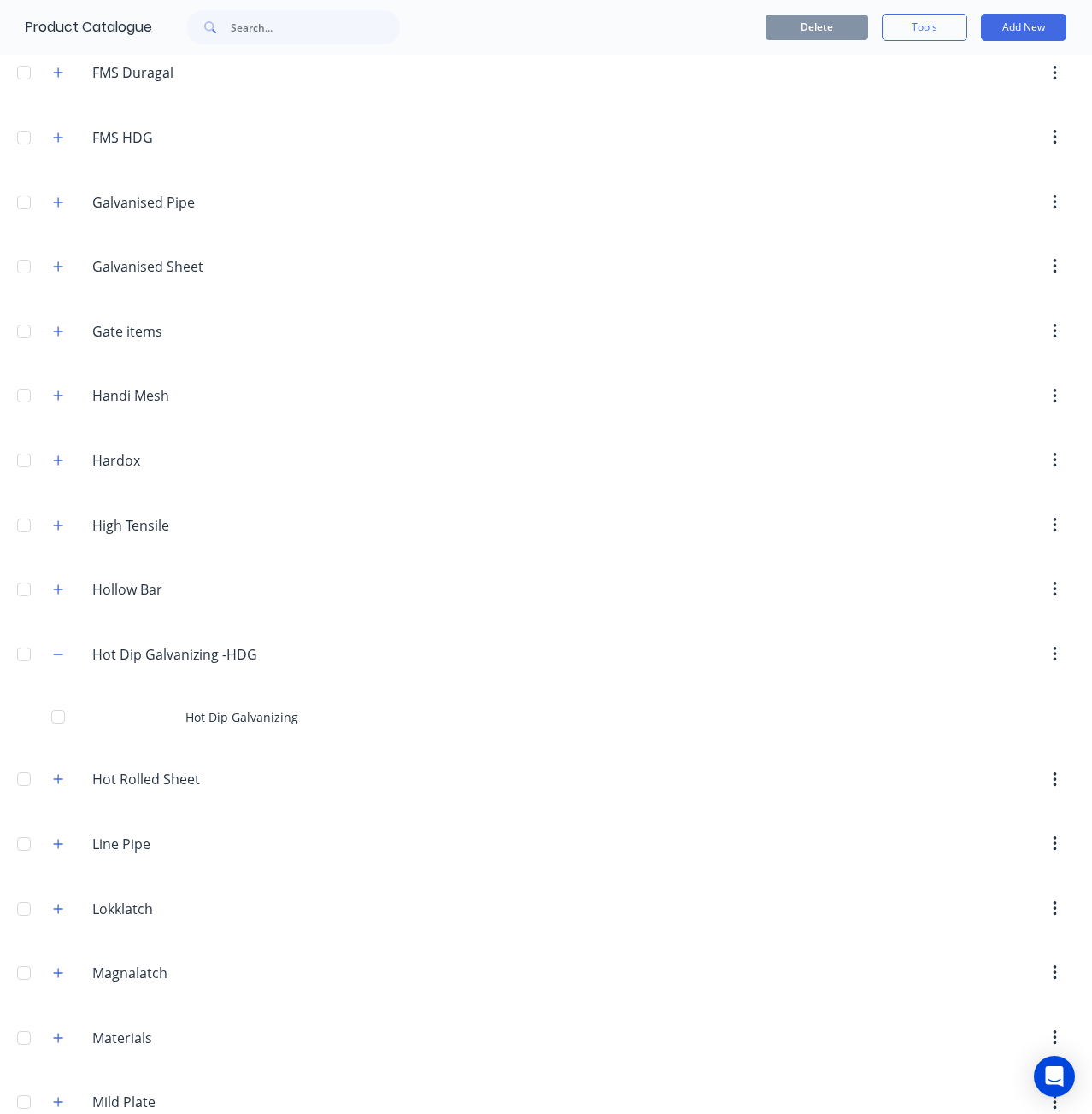
click at [245, 747] on header "Hot.Rolled.Sheet Hot Rolled Sheet" at bounding box center [546, 779] width 1092 height 65
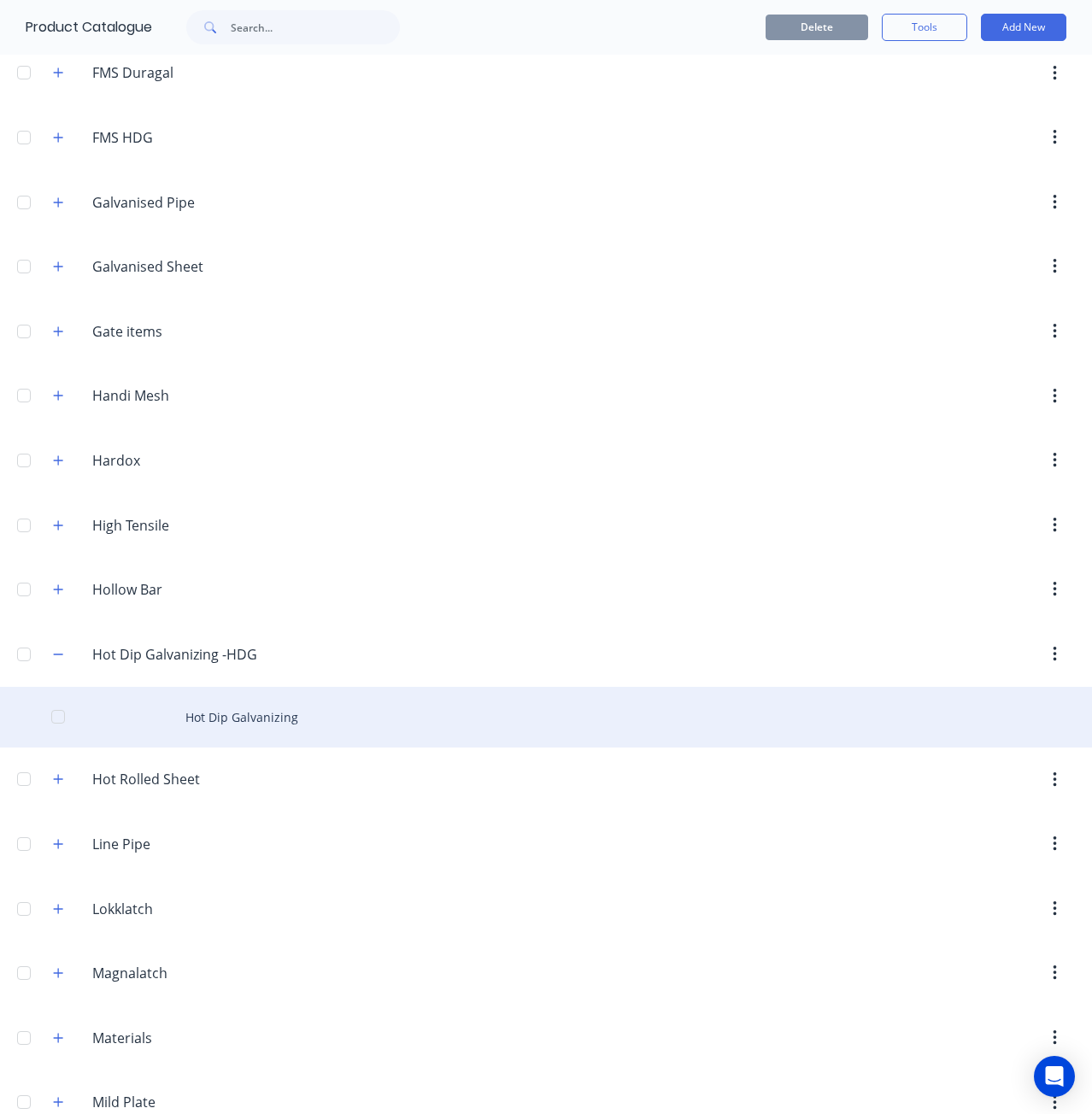
click at [265, 696] on div "Hot Dip Galvanizing" at bounding box center [546, 717] width 1092 height 61
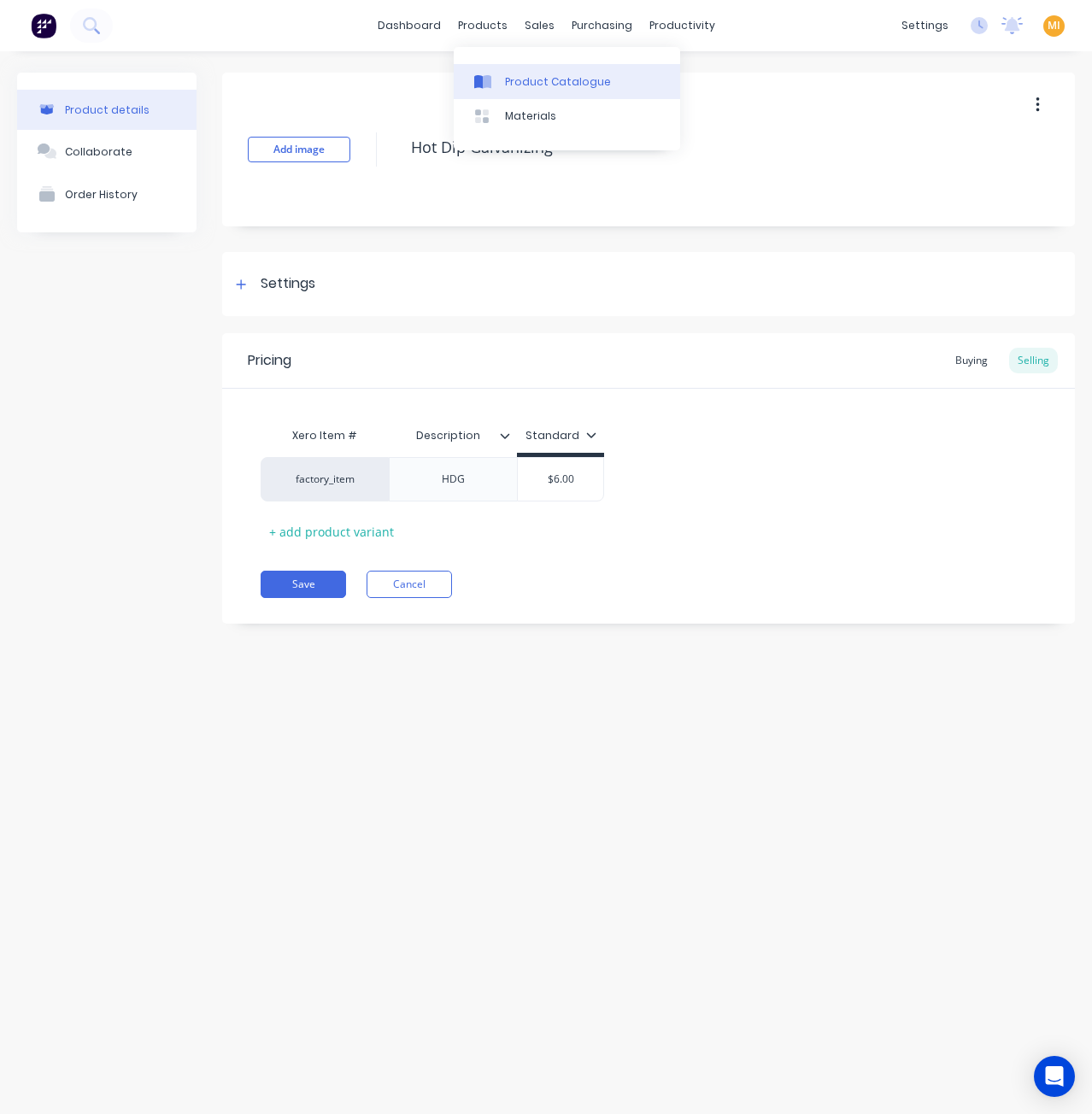
click at [516, 73] on link "Product Catalogue" at bounding box center [566, 81] width 226 height 34
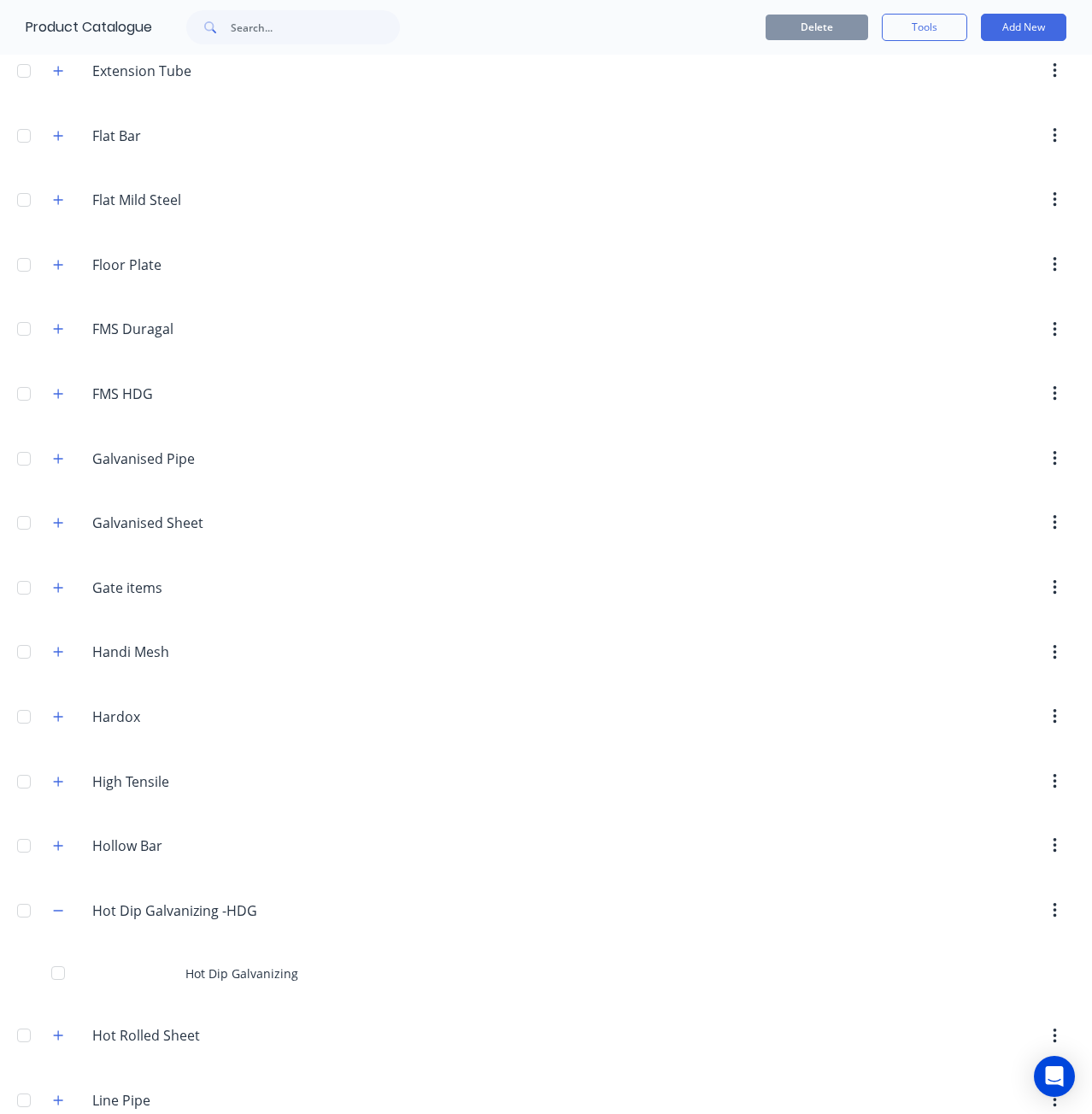
scroll to position [1708, 0]
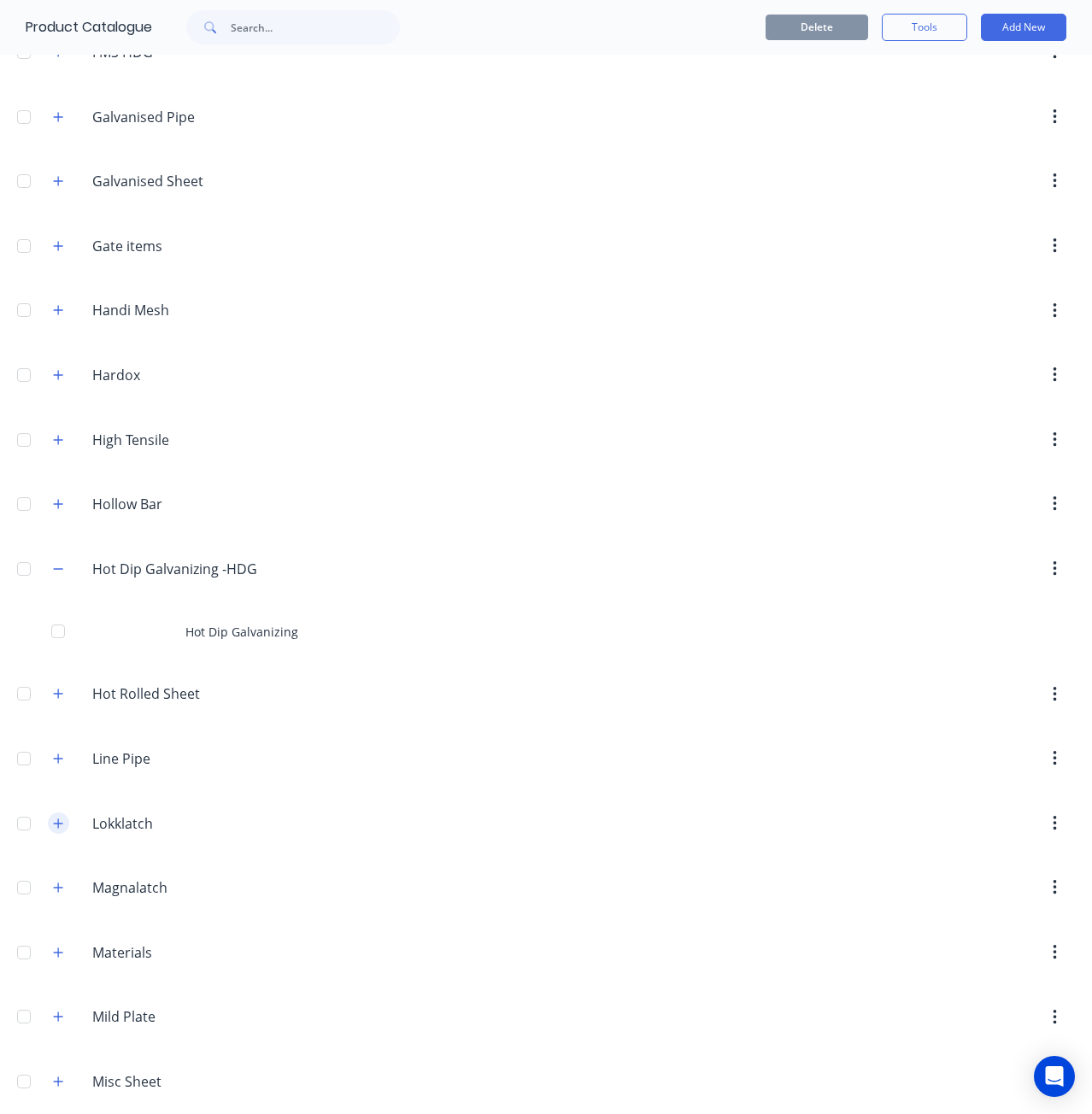
click at [57, 818] on icon "button" at bounding box center [58, 824] width 10 height 12
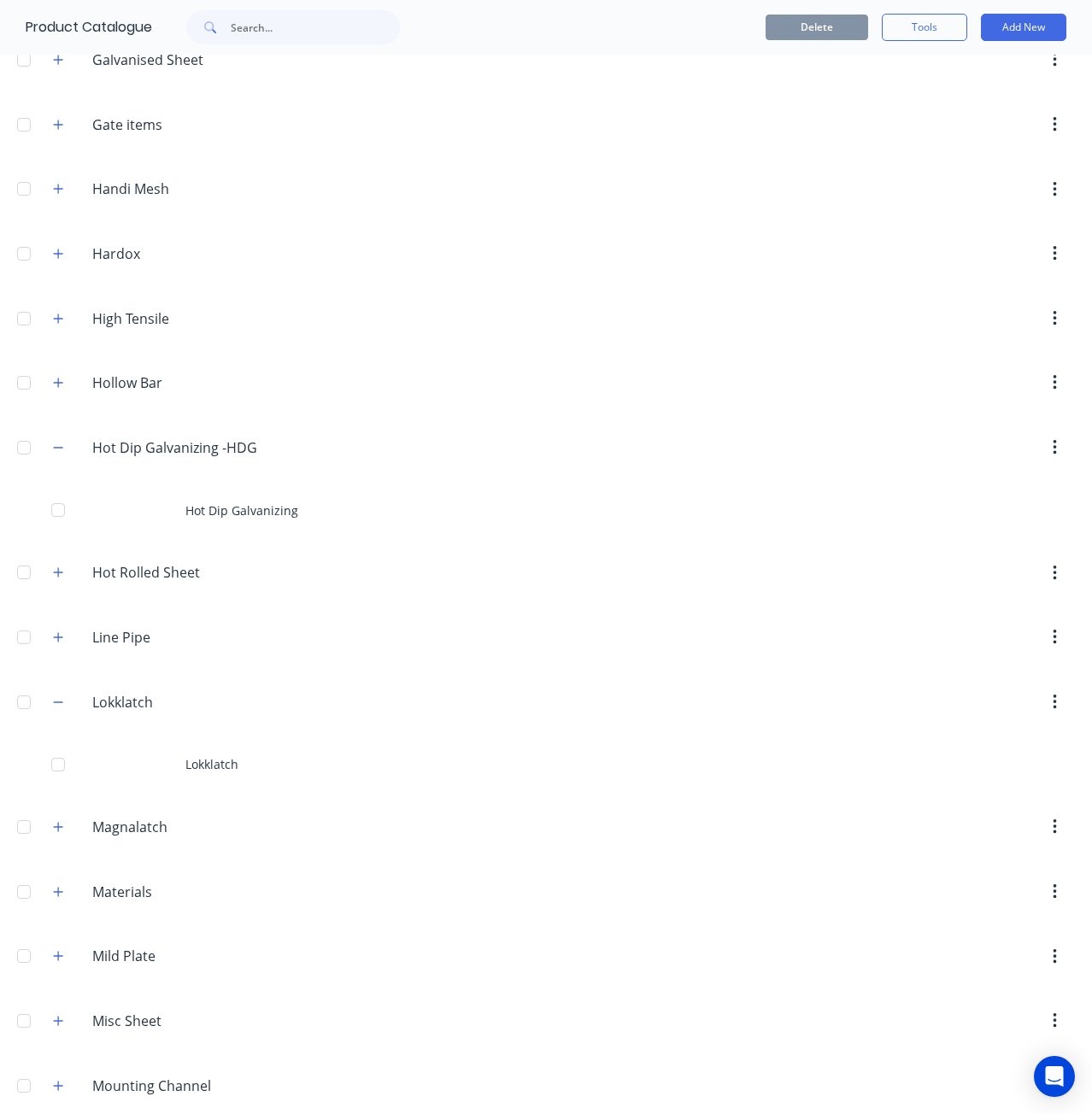
scroll to position [1879, 0]
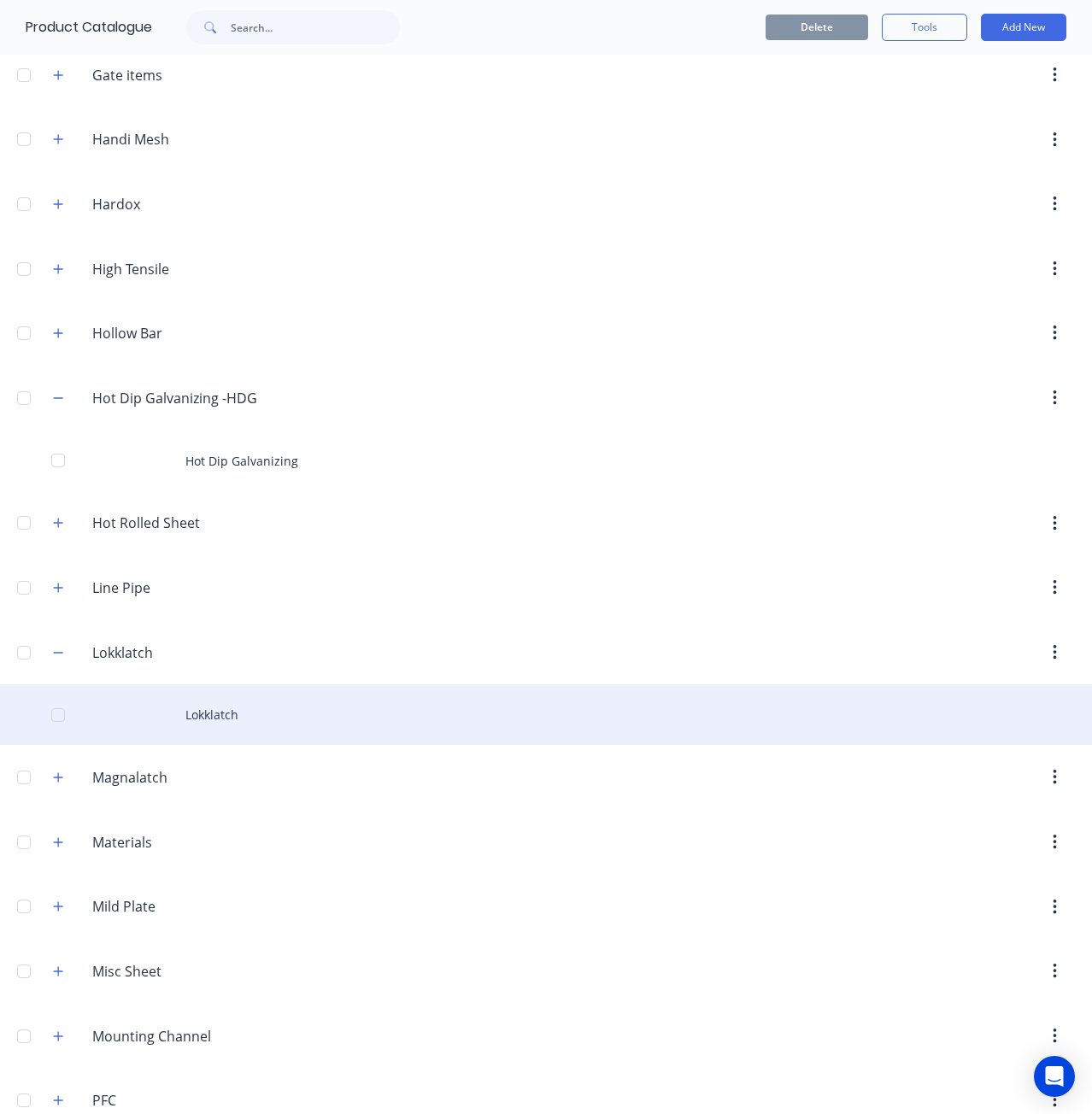
click at [279, 698] on div "Lokklatch" at bounding box center [546, 714] width 1092 height 61
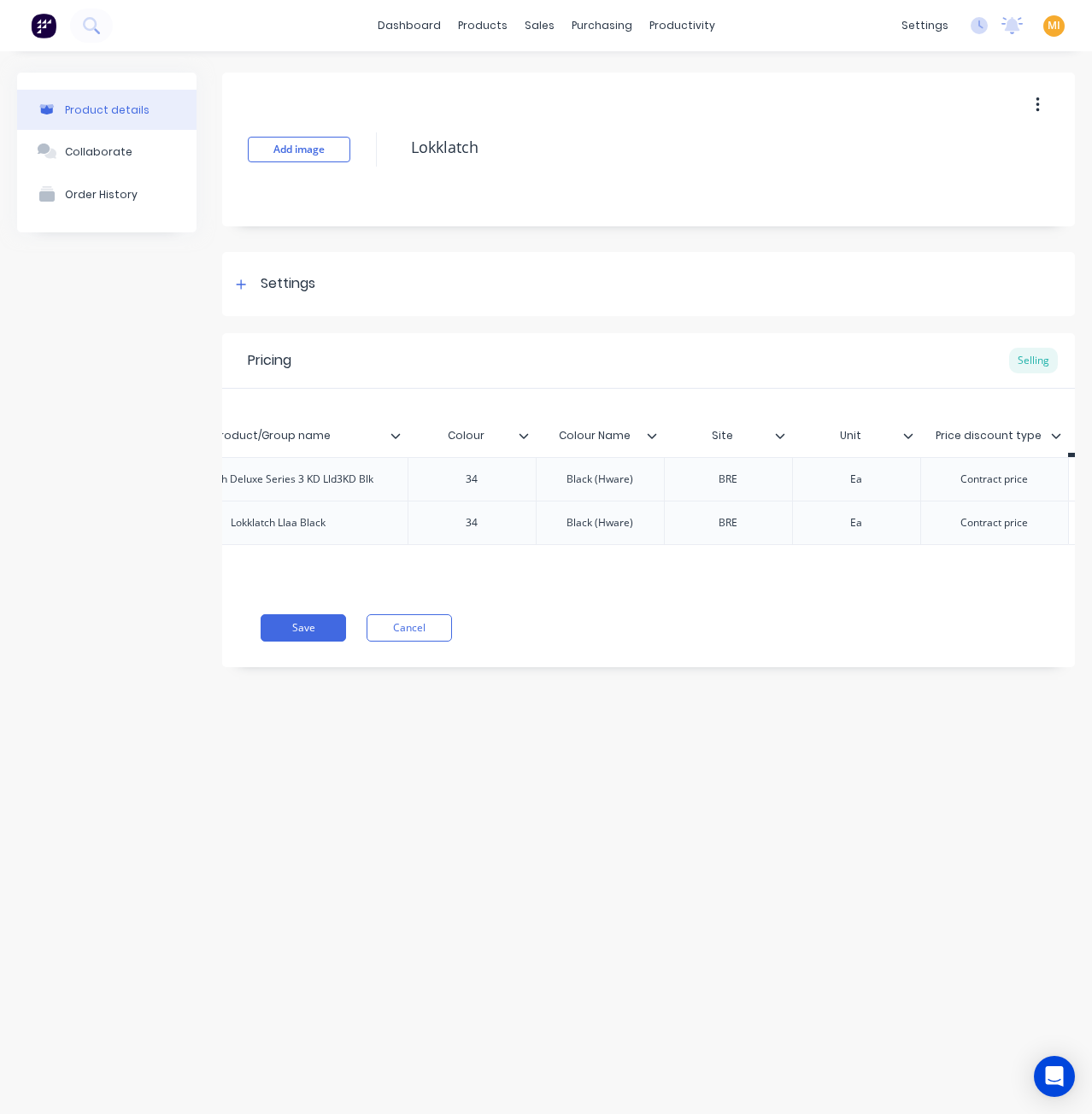
scroll to position [0, 455]
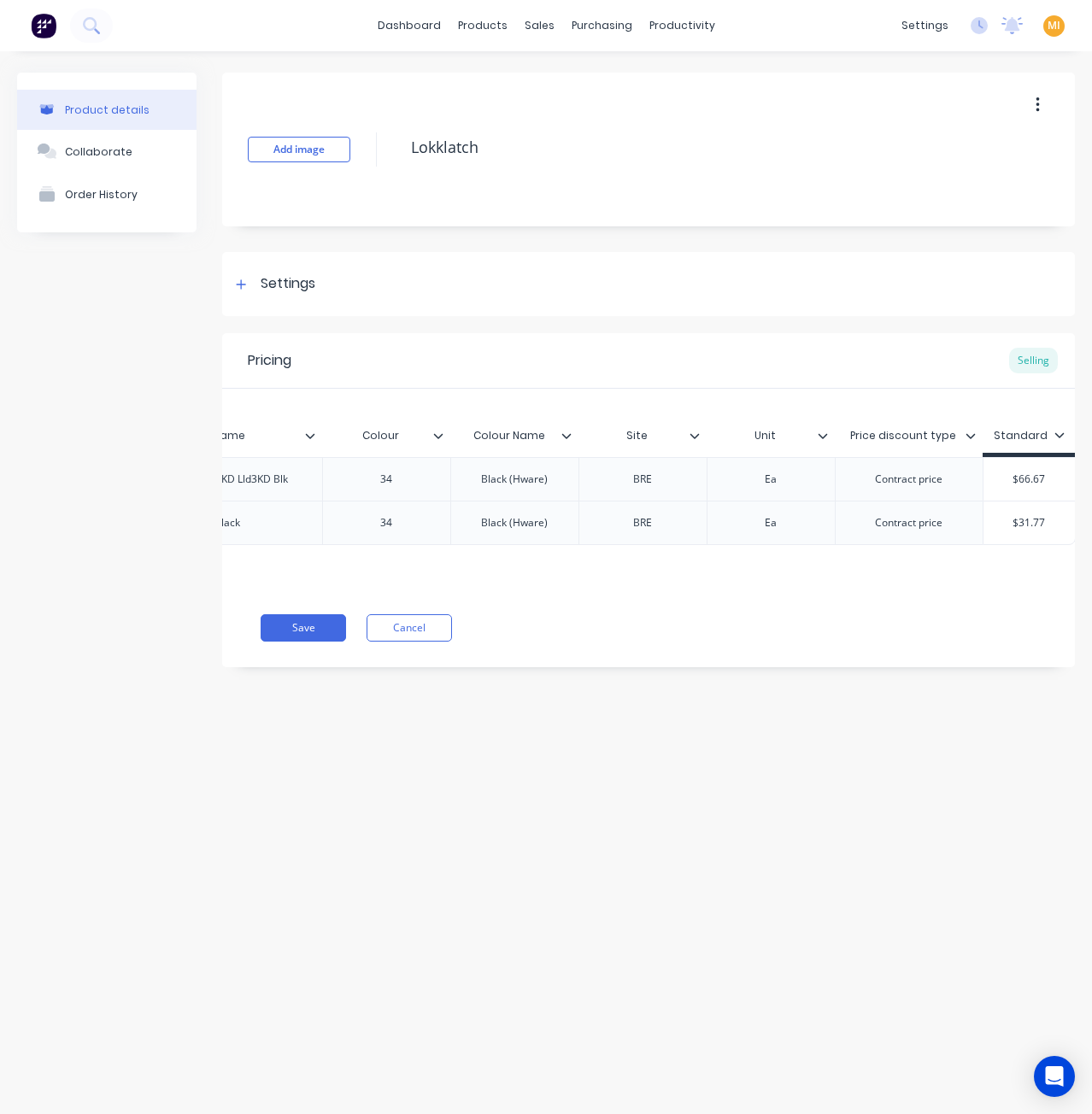
click at [973, 426] on div "Price discount type" at bounding box center [909, 435] width 149 height 43
click at [968, 435] on icon at bounding box center [970, 436] width 10 height 10
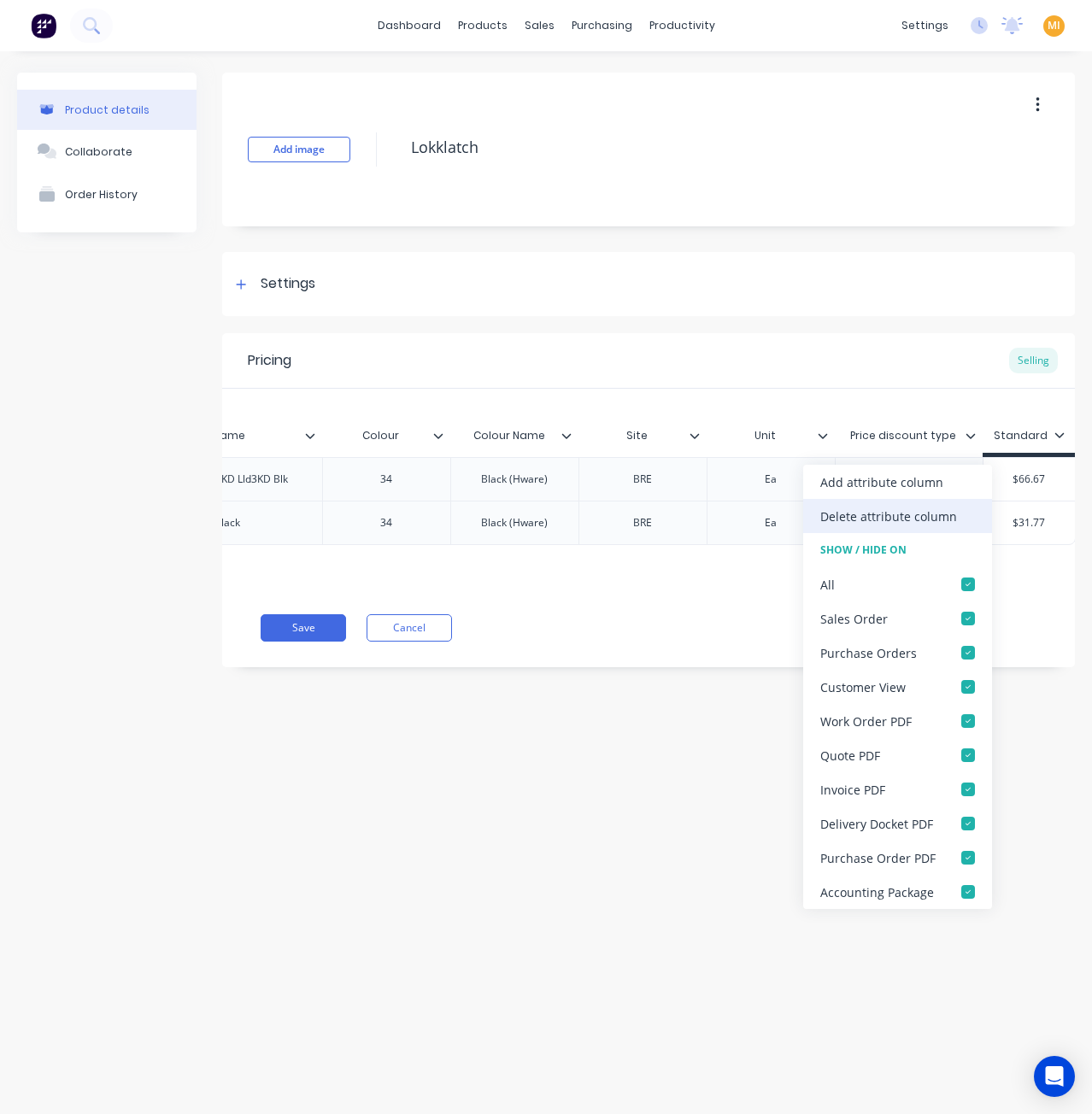
click at [902, 521] on div "Delete attribute column" at bounding box center [888, 517] width 137 height 18
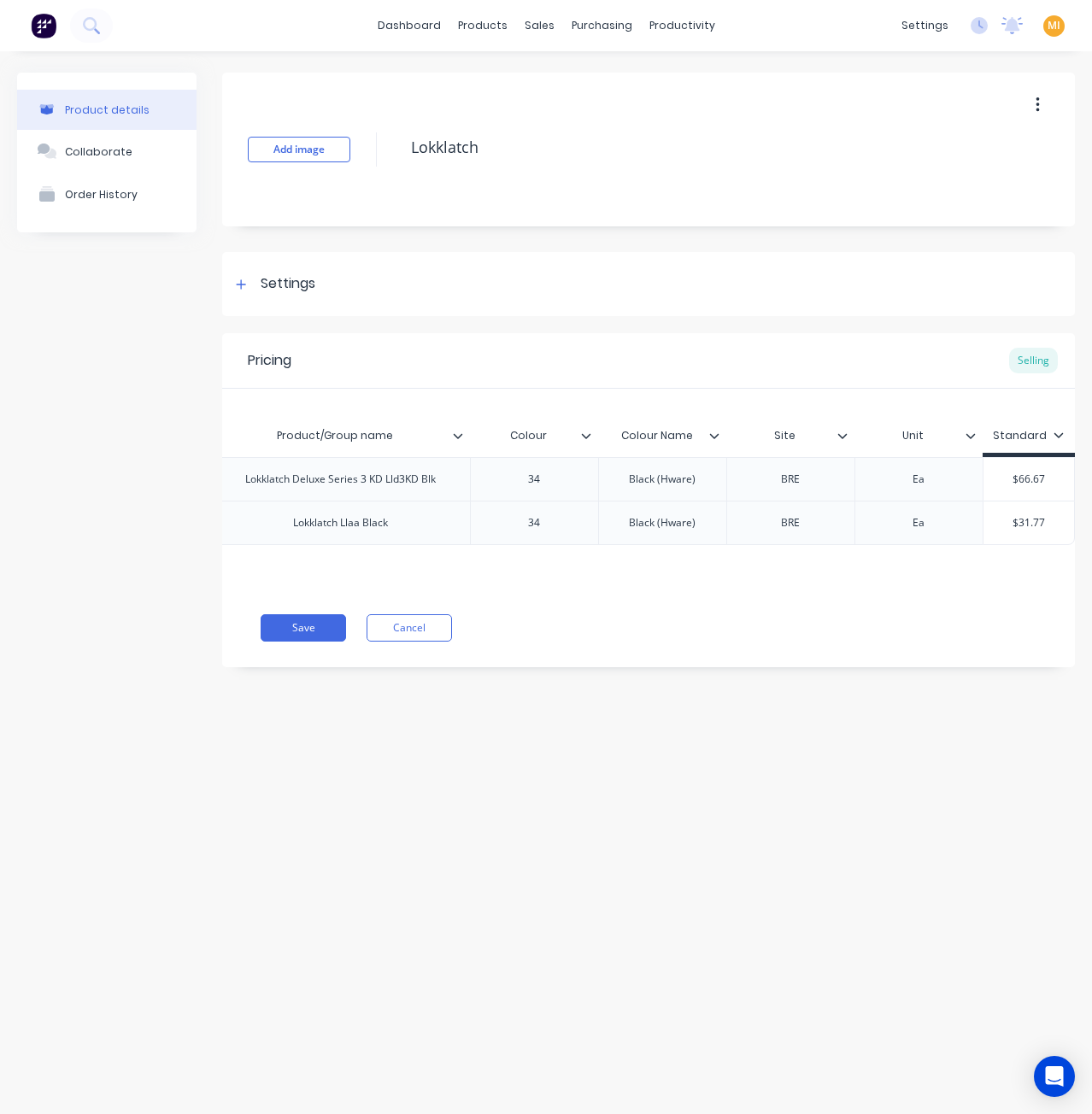
scroll to position [0, 306]
click at [511, 81] on div "Product Catalogue" at bounding box center [557, 82] width 106 height 15
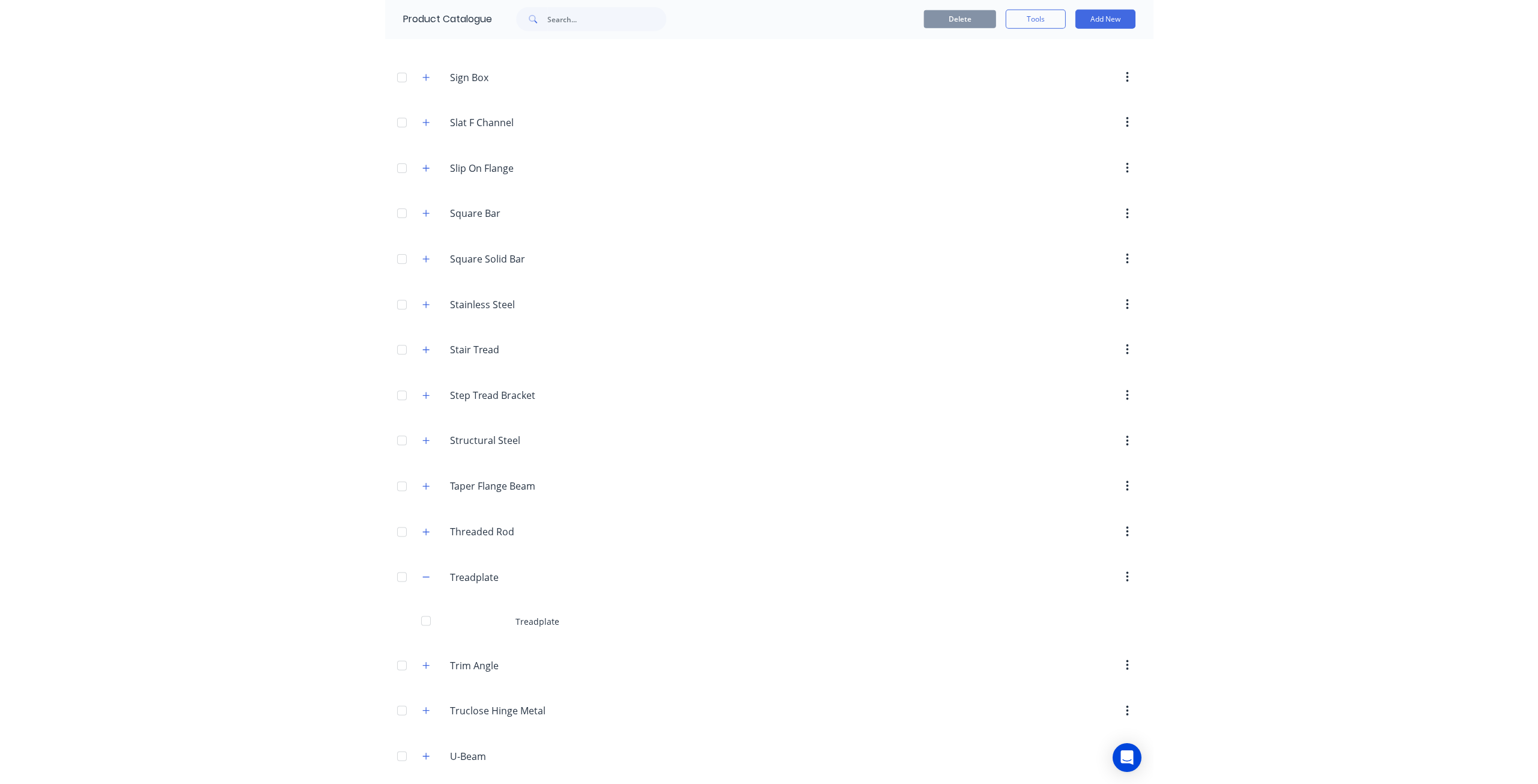
scroll to position [3063, 0]
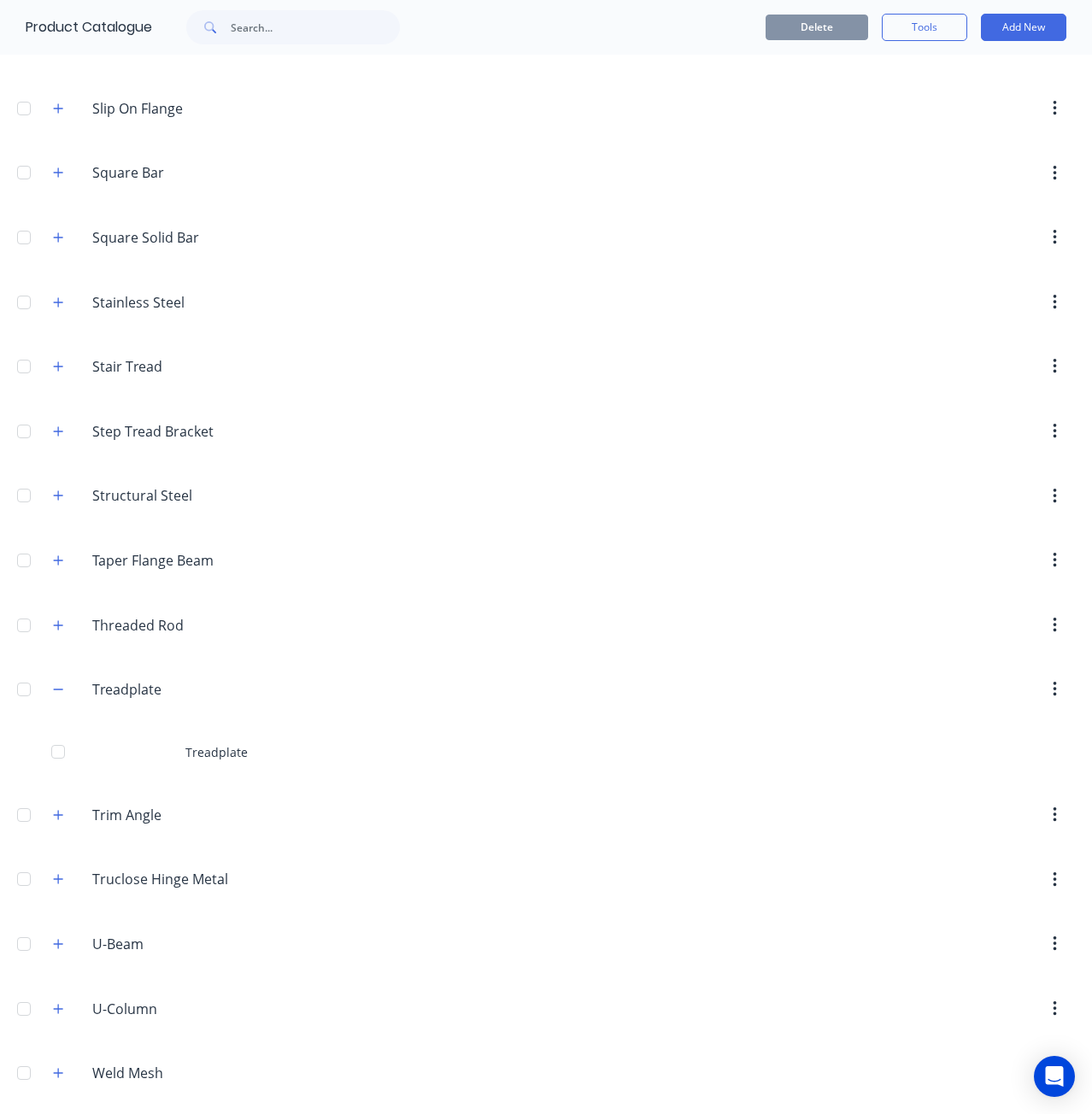
click at [70, 800] on div "Trim.Angle Trim Angle" at bounding box center [173, 815] width 267 height 31
click at [62, 809] on icon "button" at bounding box center [58, 815] width 10 height 12
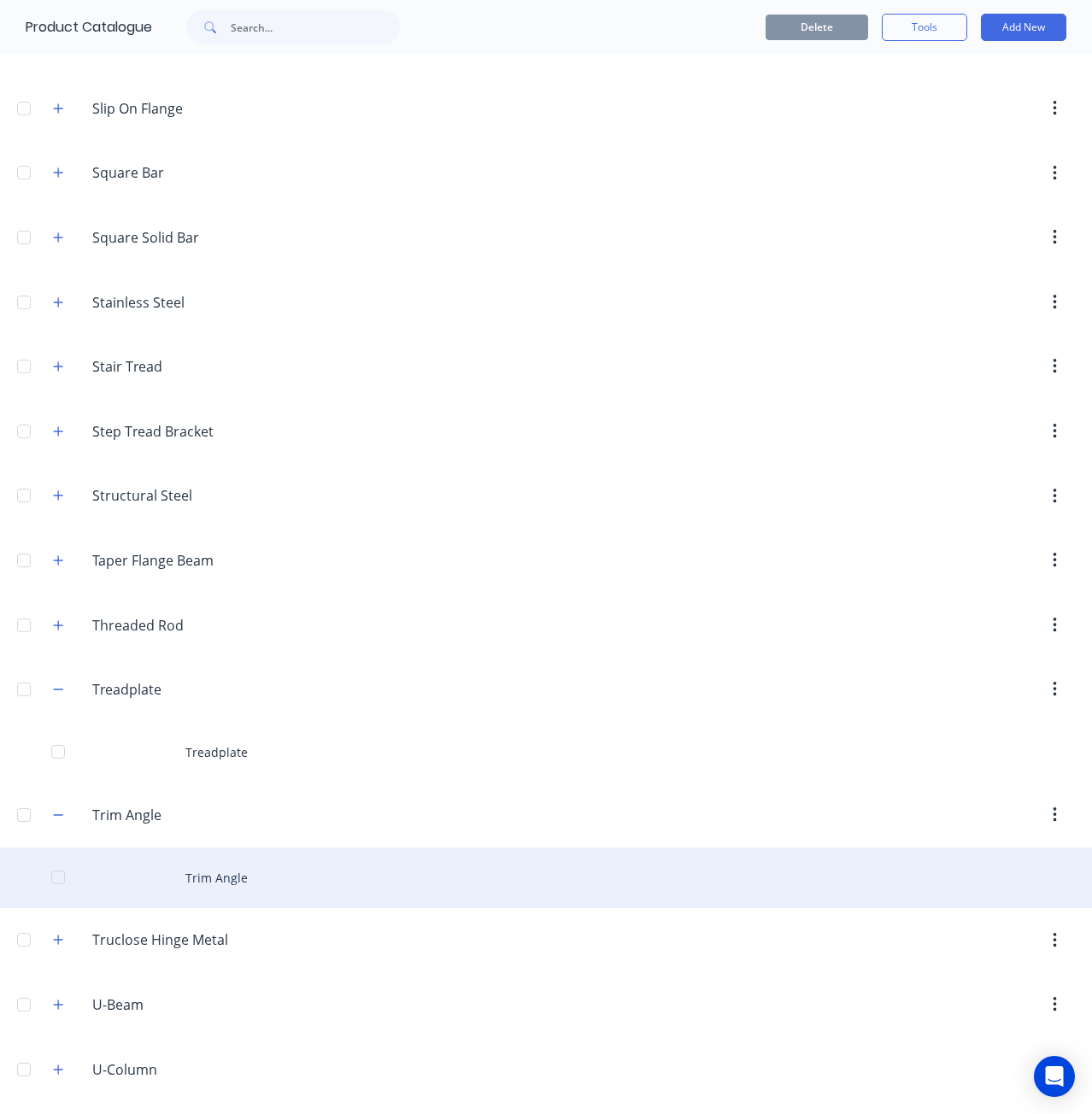
click at [230, 848] on div "Trim Angle" at bounding box center [546, 878] width 1092 height 61
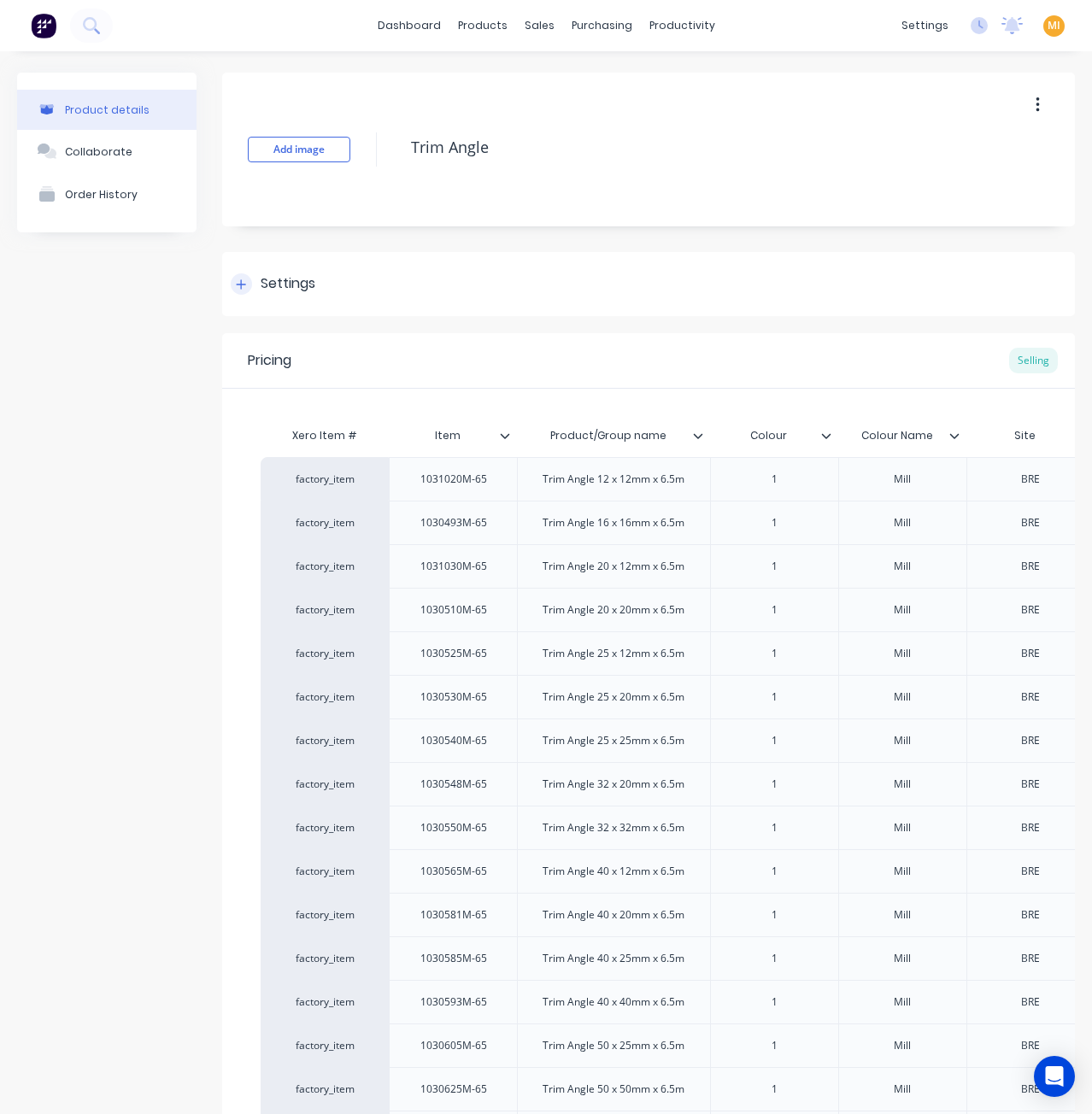
click at [283, 295] on div "Settings" at bounding box center [648, 284] width 853 height 64
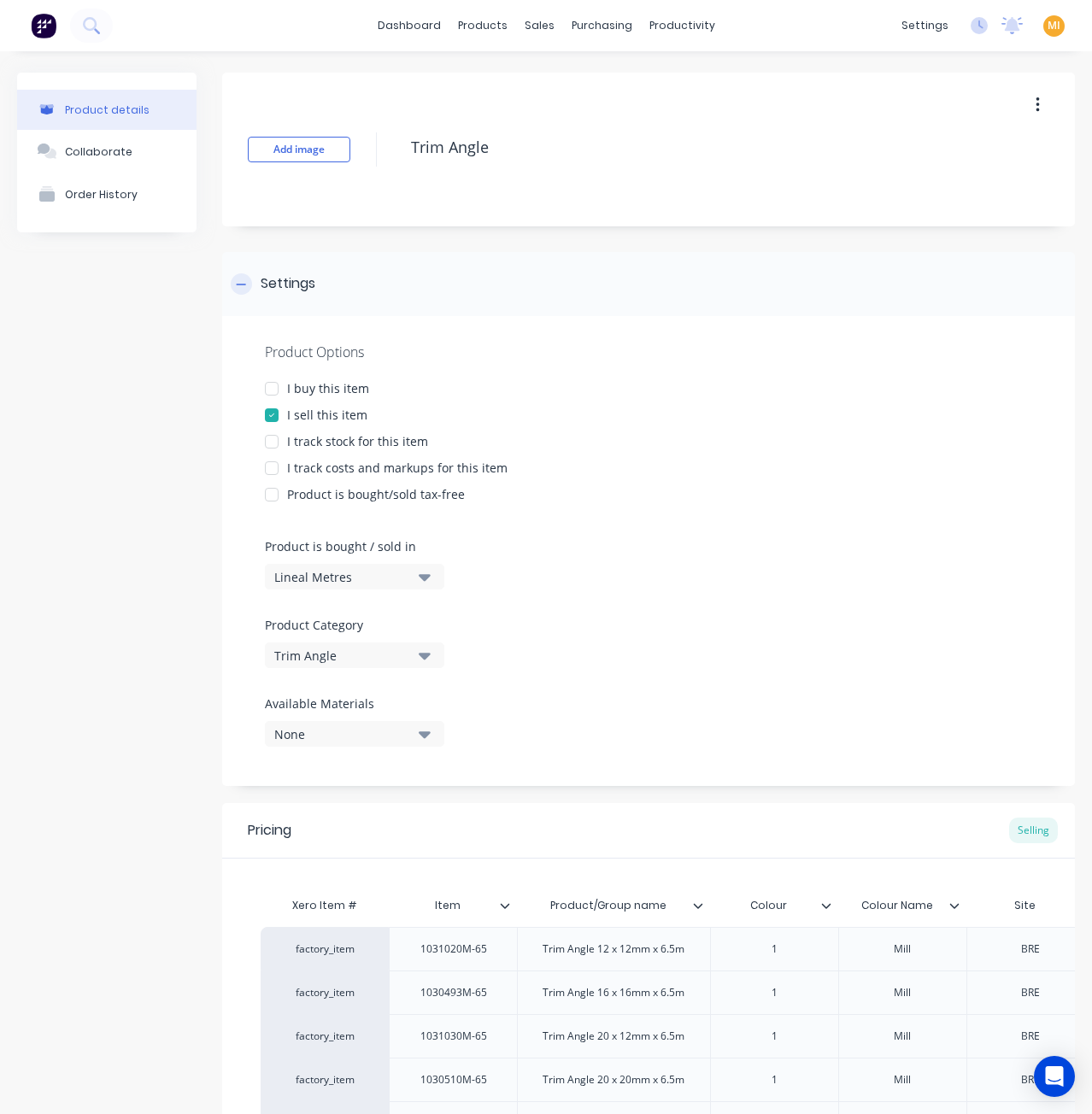
click at [283, 295] on div "Settings" at bounding box center [648, 284] width 853 height 64
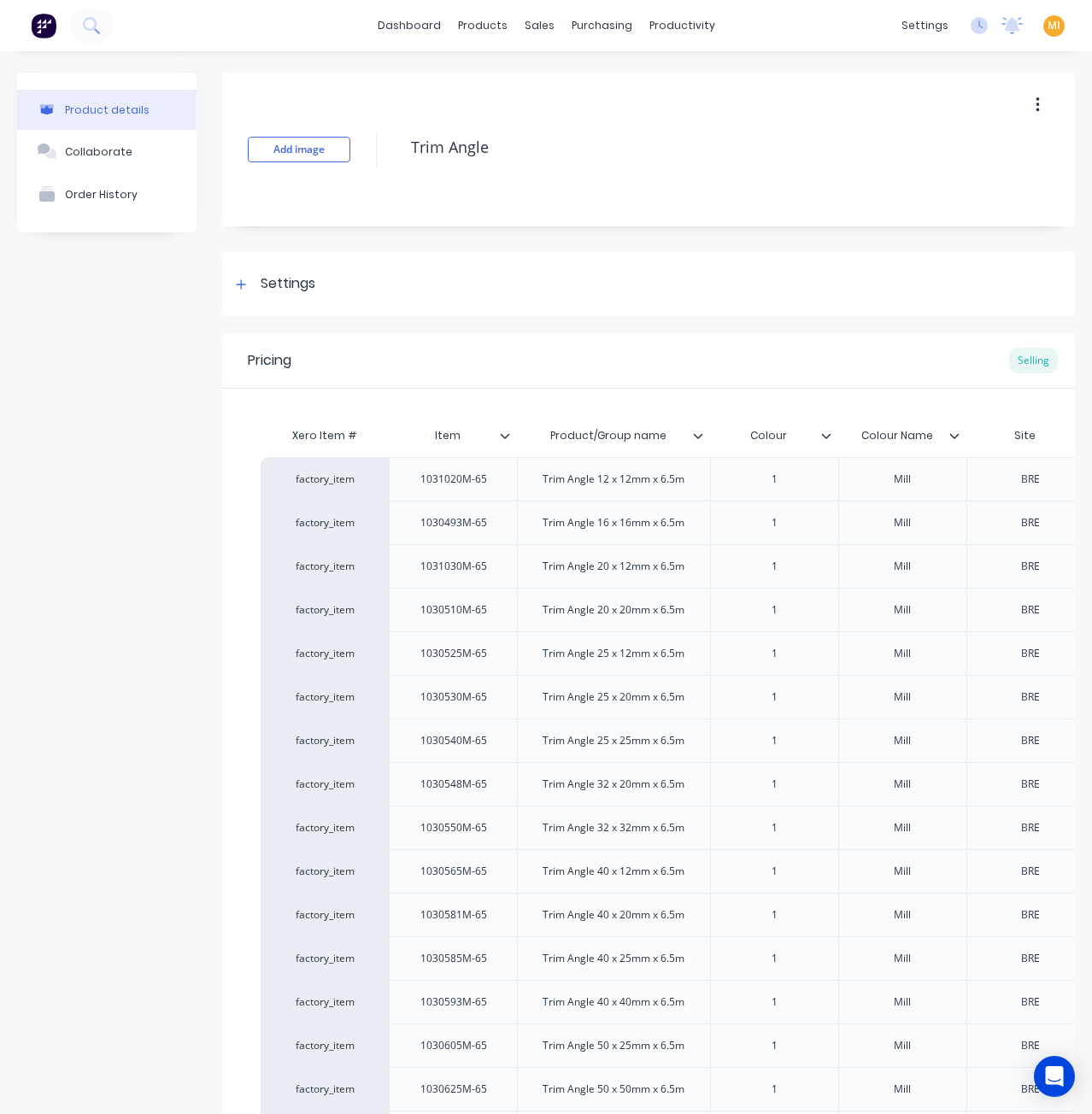
type textarea "x"
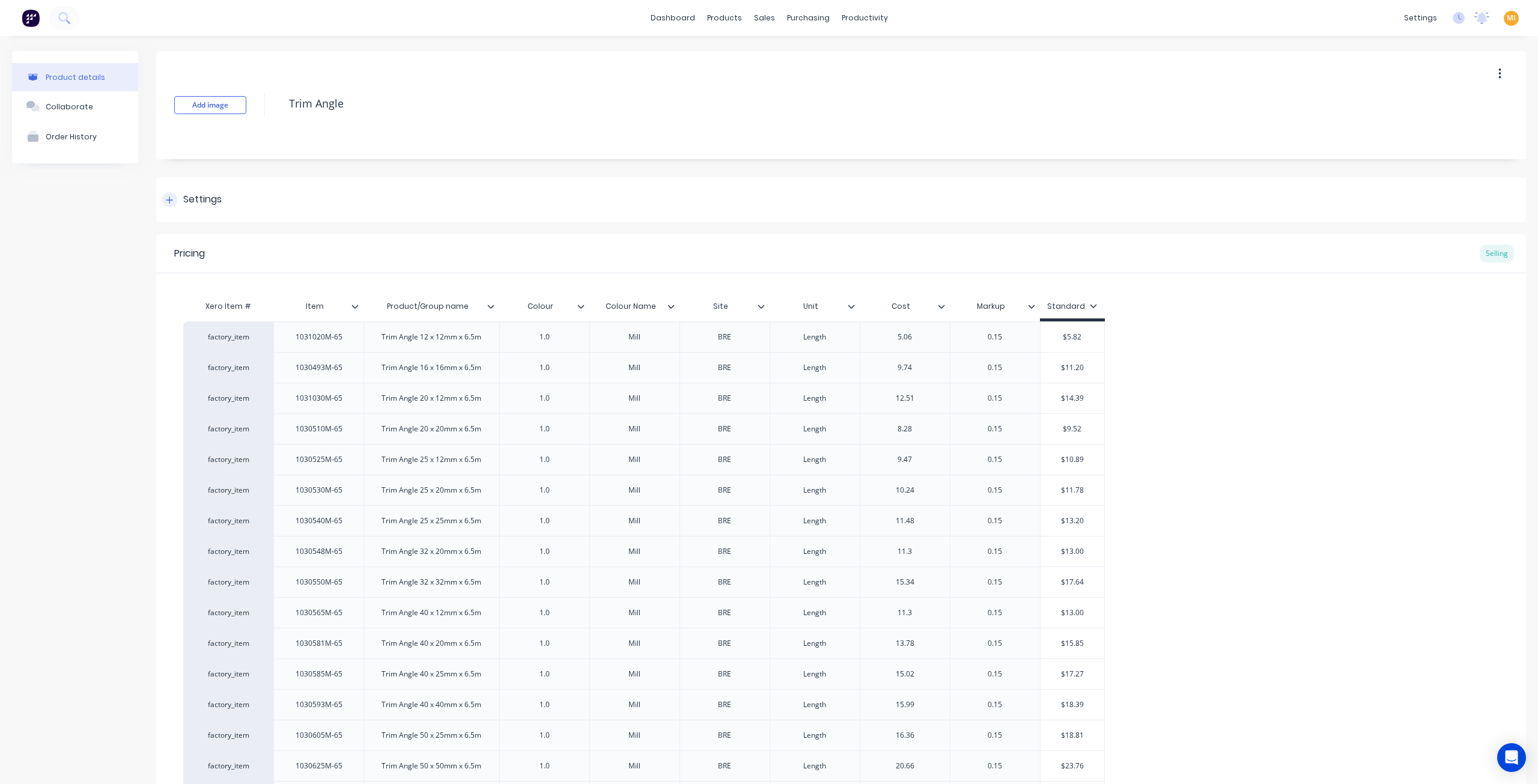
click at [187, 195] on div "Settings" at bounding box center [202, 199] width 39 height 15
type textarea "x"
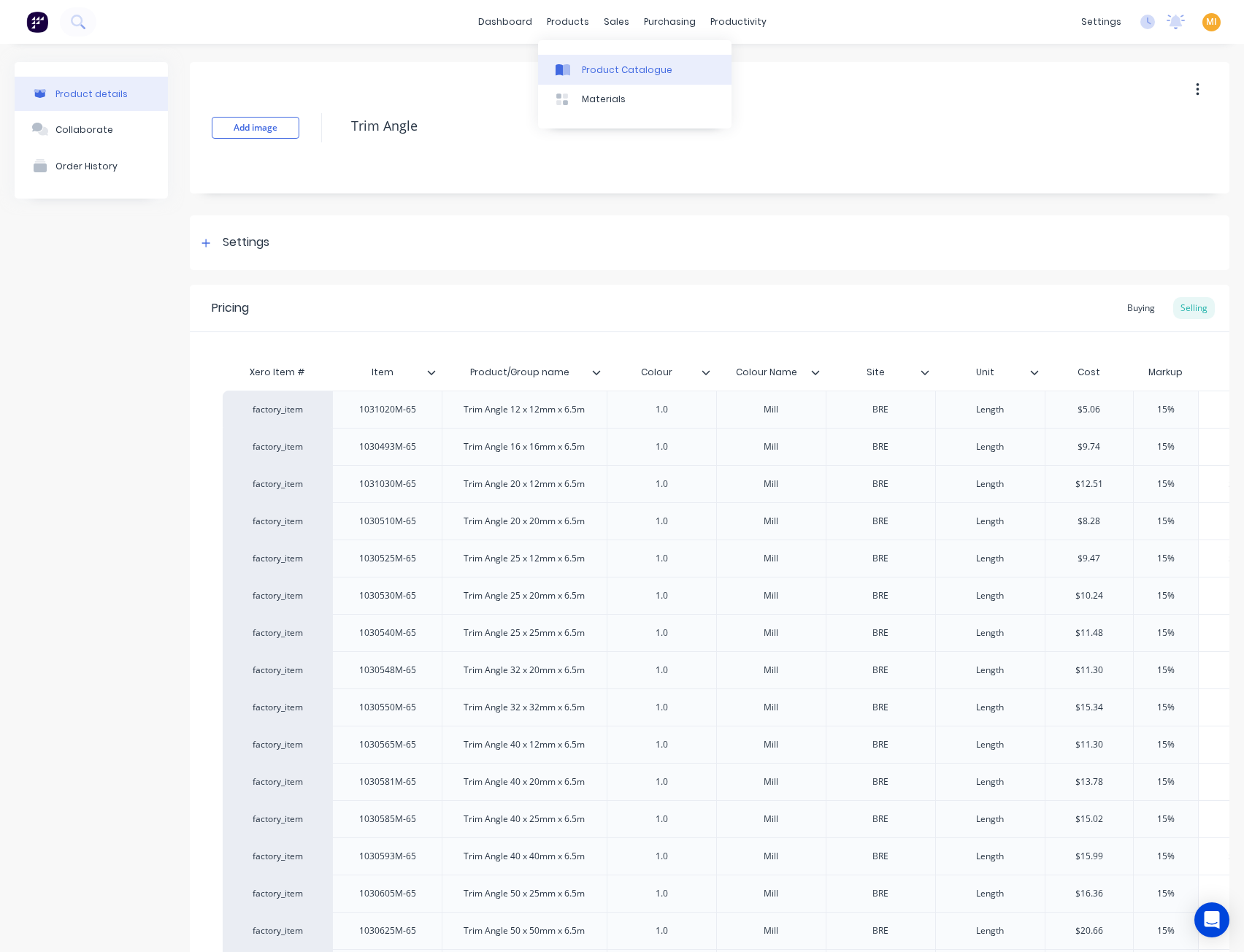
click at [596, 61] on link "Product Catalogue" at bounding box center [634, 69] width 193 height 29
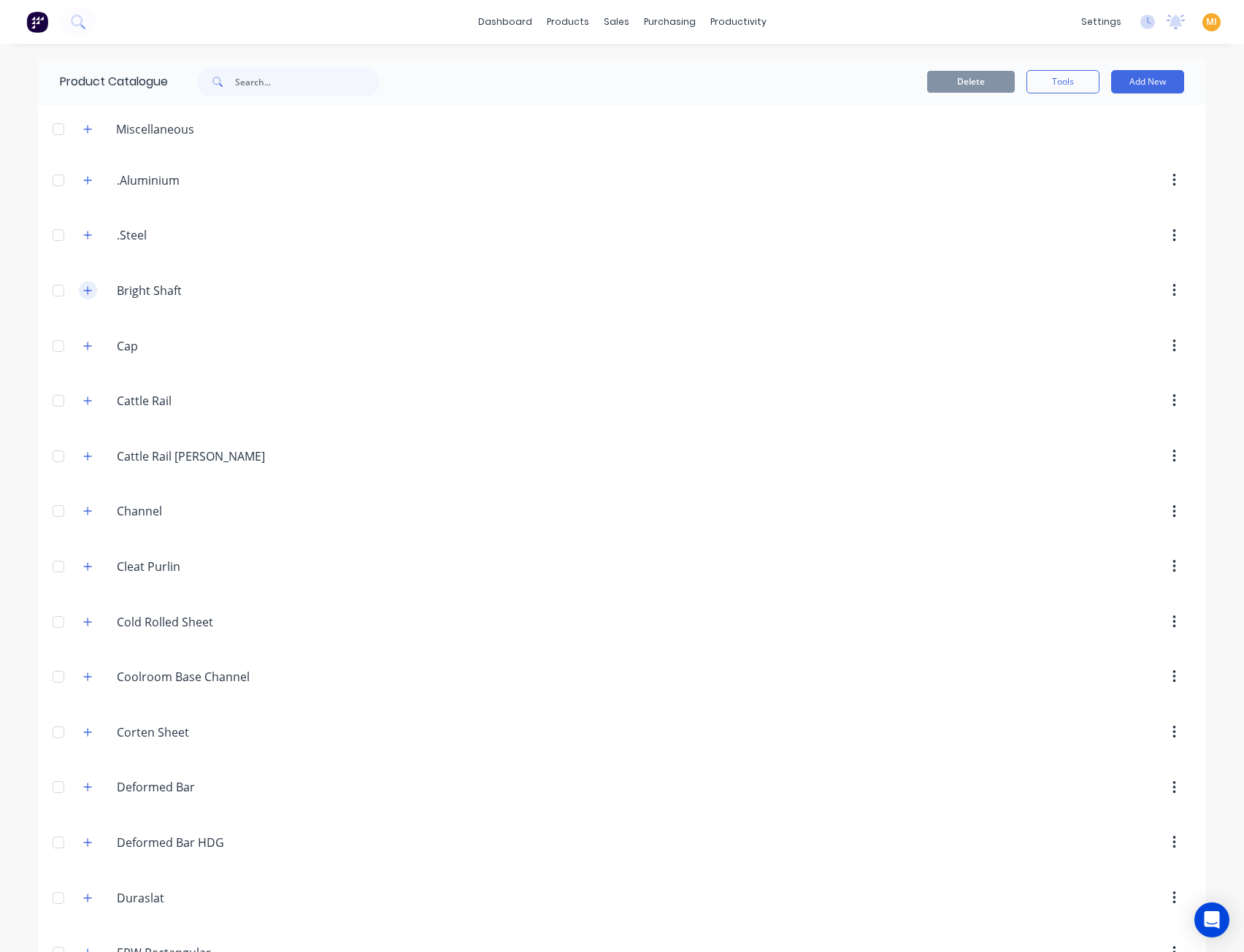
click at [89, 285] on button "button" at bounding box center [88, 290] width 18 height 18
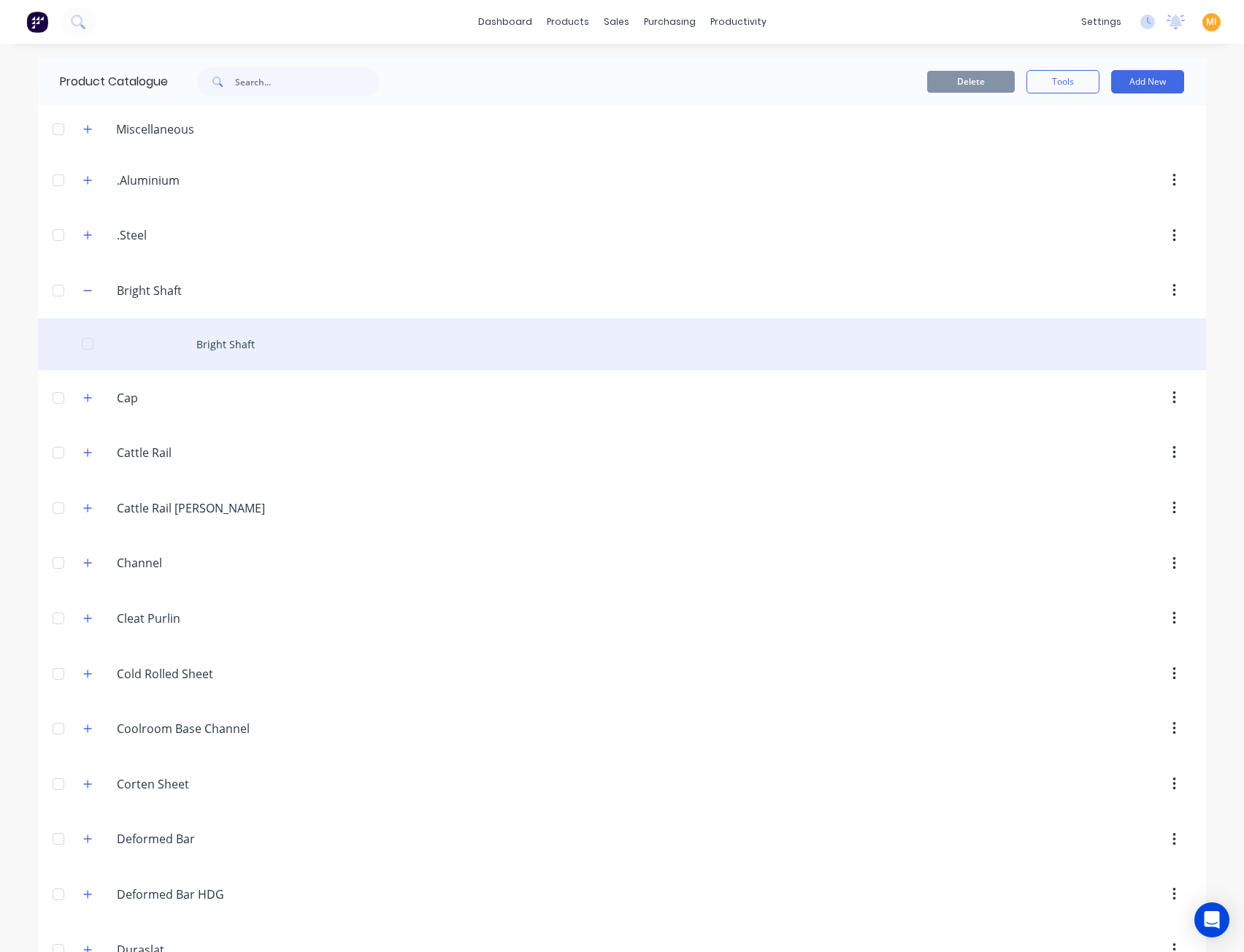
click at [200, 349] on div "Bright Shaft" at bounding box center [622, 343] width 1167 height 52
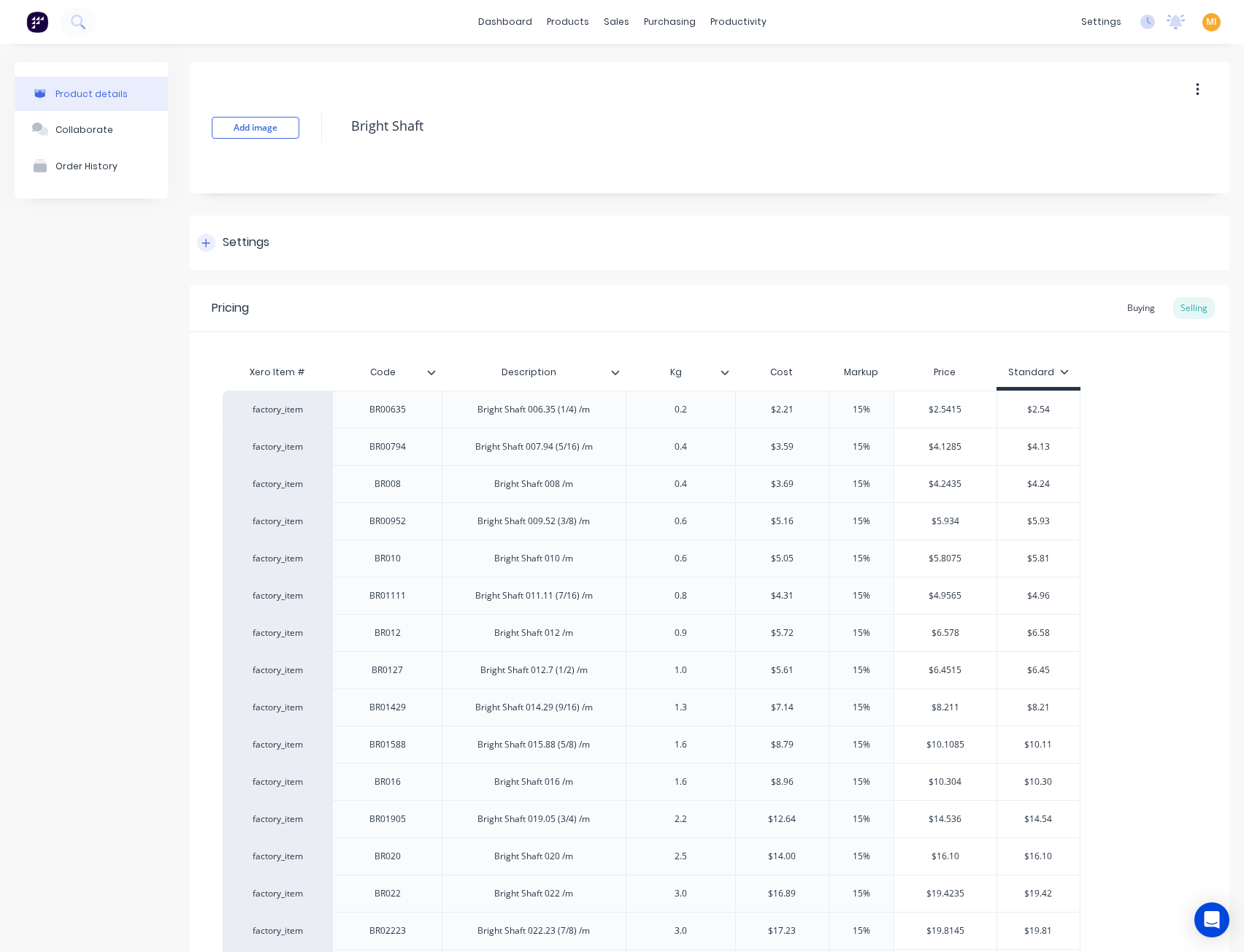
click at [267, 249] on div "Settings" at bounding box center [245, 242] width 47 height 18
type textarea "x"
click at [246, 254] on div "Settings" at bounding box center [710, 243] width 1040 height 55
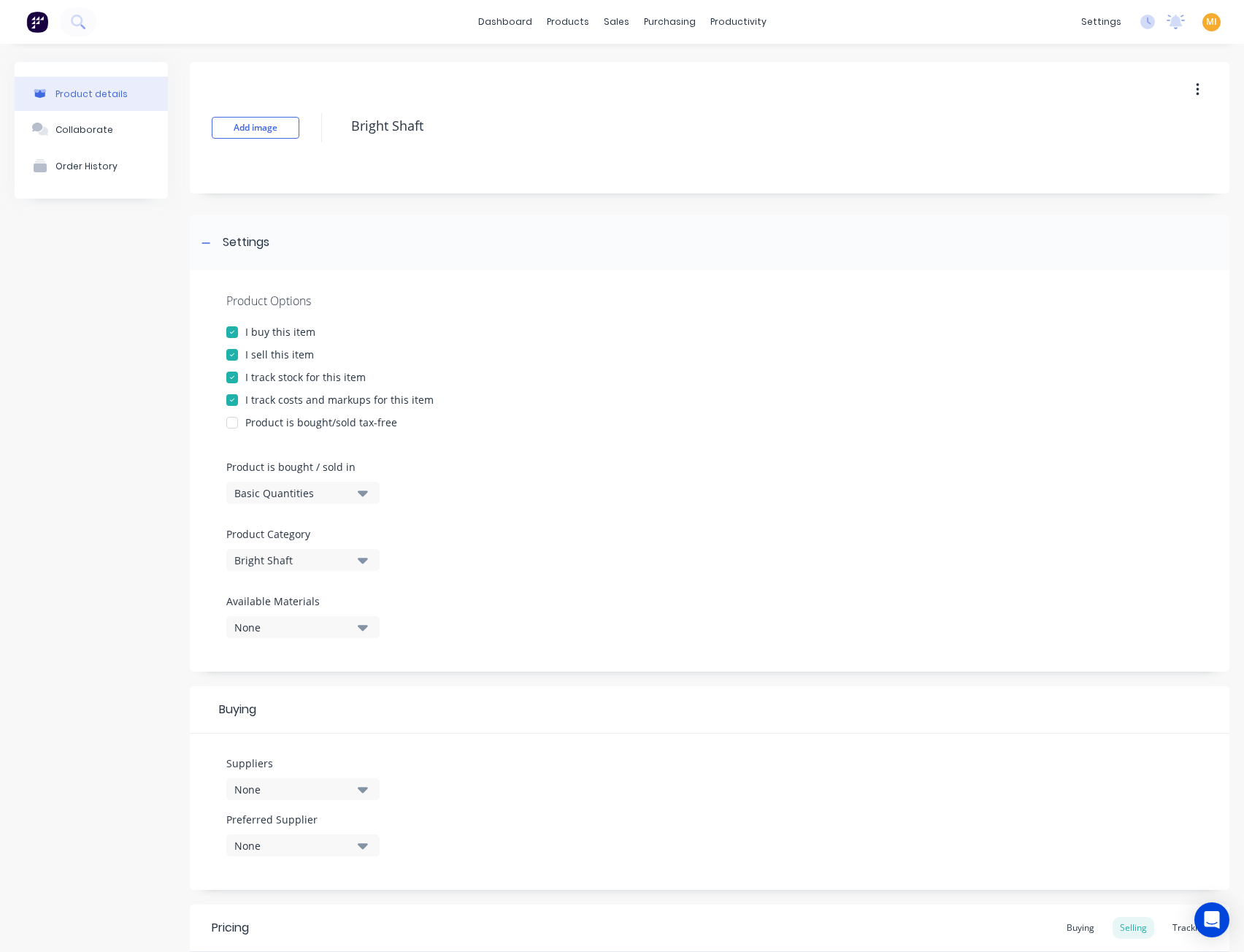
click at [297, 563] on div "Bright Shaft" at bounding box center [292, 560] width 117 height 15
drag, startPoint x: 307, startPoint y: 672, endPoint x: 264, endPoint y: 614, distance: 72.2
click at [307, 673] on div ".Steel" at bounding box center [336, 669] width 219 height 29
type textarea "x"
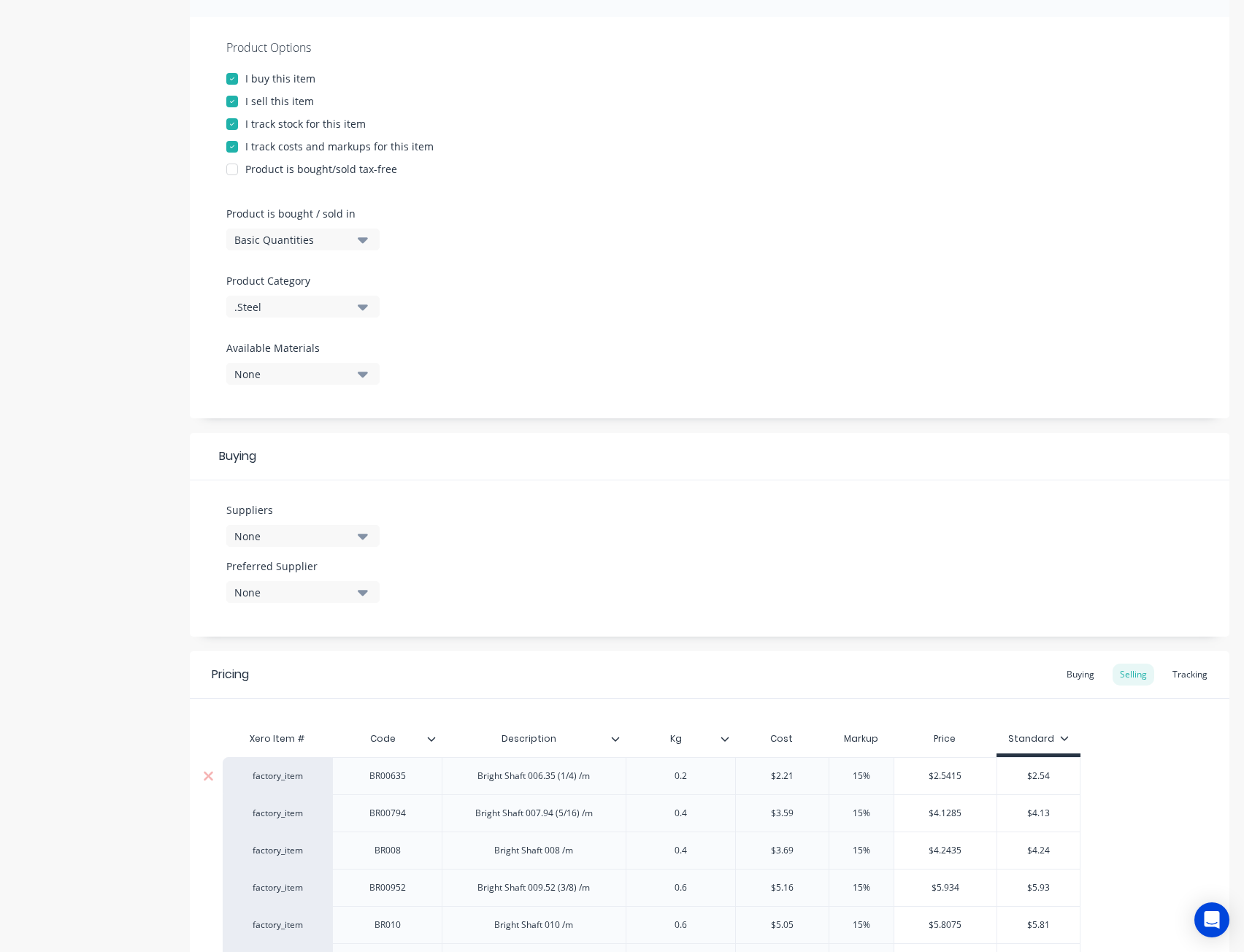
scroll to position [438, 0]
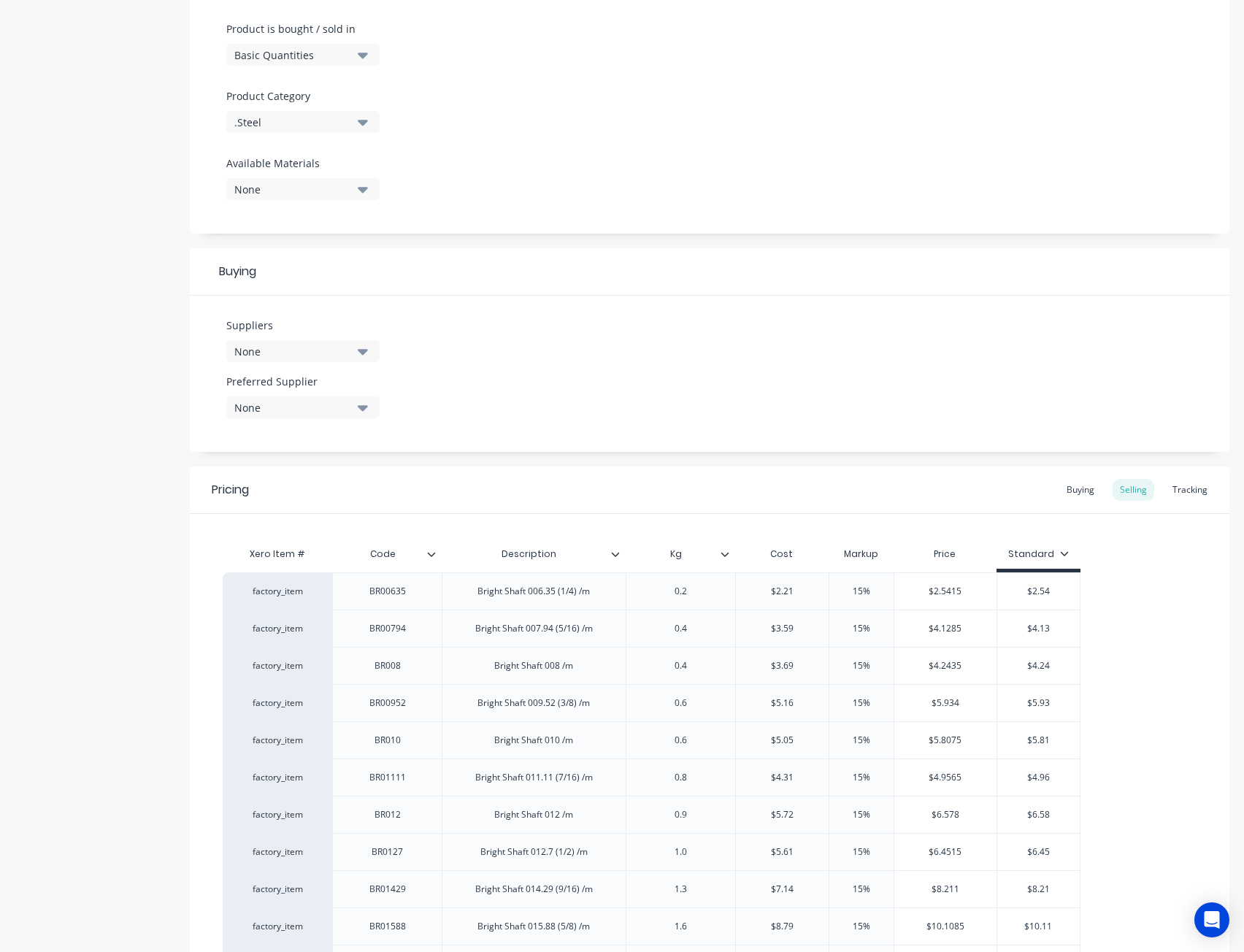
drag, startPoint x: 334, startPoint y: 347, endPoint x: 335, endPoint y: 355, distance: 8.1
click at [334, 347] on div "None" at bounding box center [292, 351] width 117 height 15
click at [313, 400] on input "text" at bounding box center [346, 395] width 155 height 29
type input "haye"
click at [300, 424] on div "Hayes Steel Pty Ltd" at bounding box center [343, 431] width 146 height 15
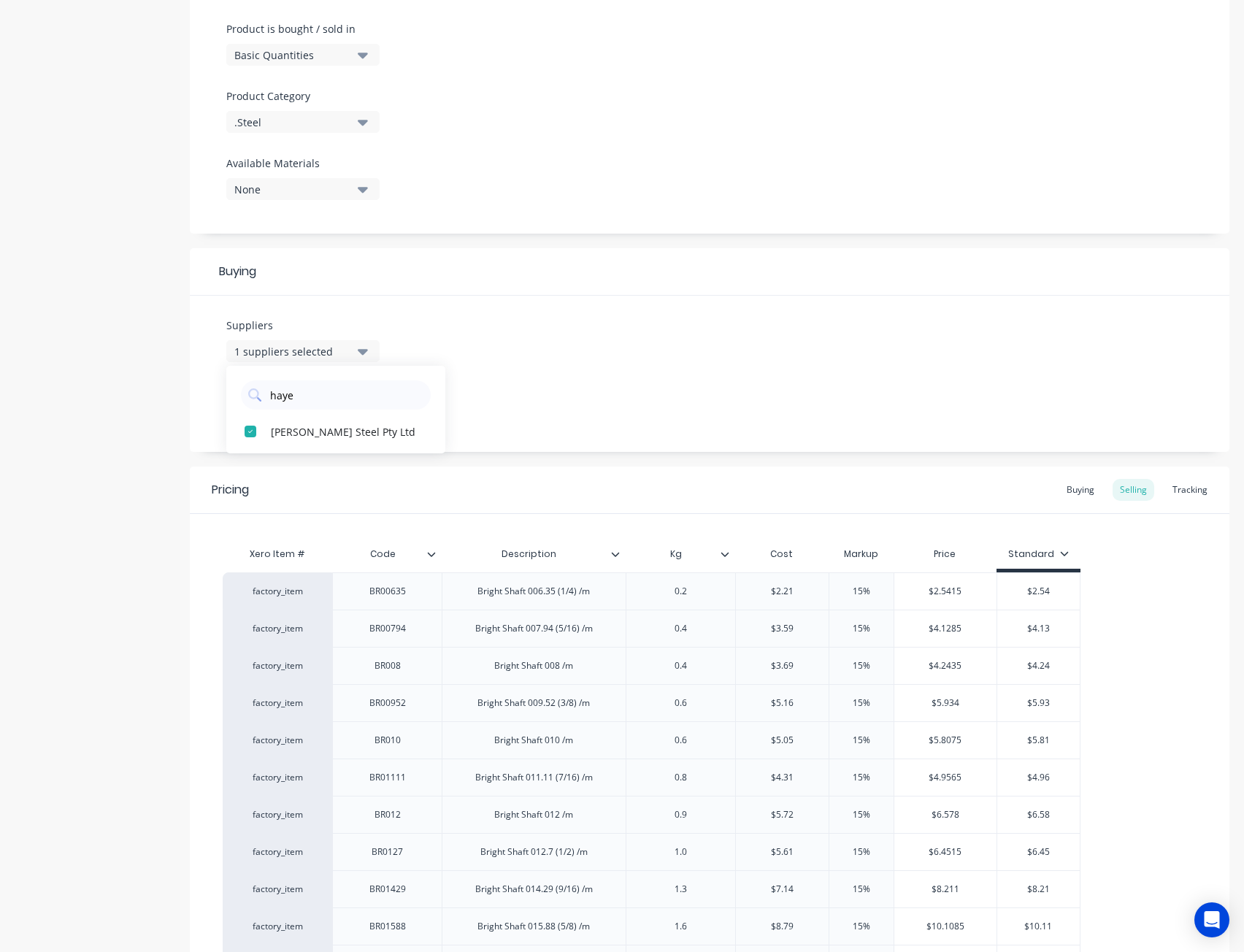
drag, startPoint x: 617, startPoint y: 388, endPoint x: 609, endPoint y: 386, distance: 8.2
click at [639, 385] on div "Suppliers 1 suppliers selected haye Hayes Steel Pty Ltd Preferred Supplier None" at bounding box center [710, 373] width 1040 height 156
click at [268, 413] on div "None" at bounding box center [292, 407] width 117 height 15
drag, startPoint x: 287, startPoint y: 497, endPoint x: 682, endPoint y: 464, distance: 396.4
click at [297, 498] on button "Hayes Steel Pty Ltd" at bounding box center [336, 488] width 219 height 29
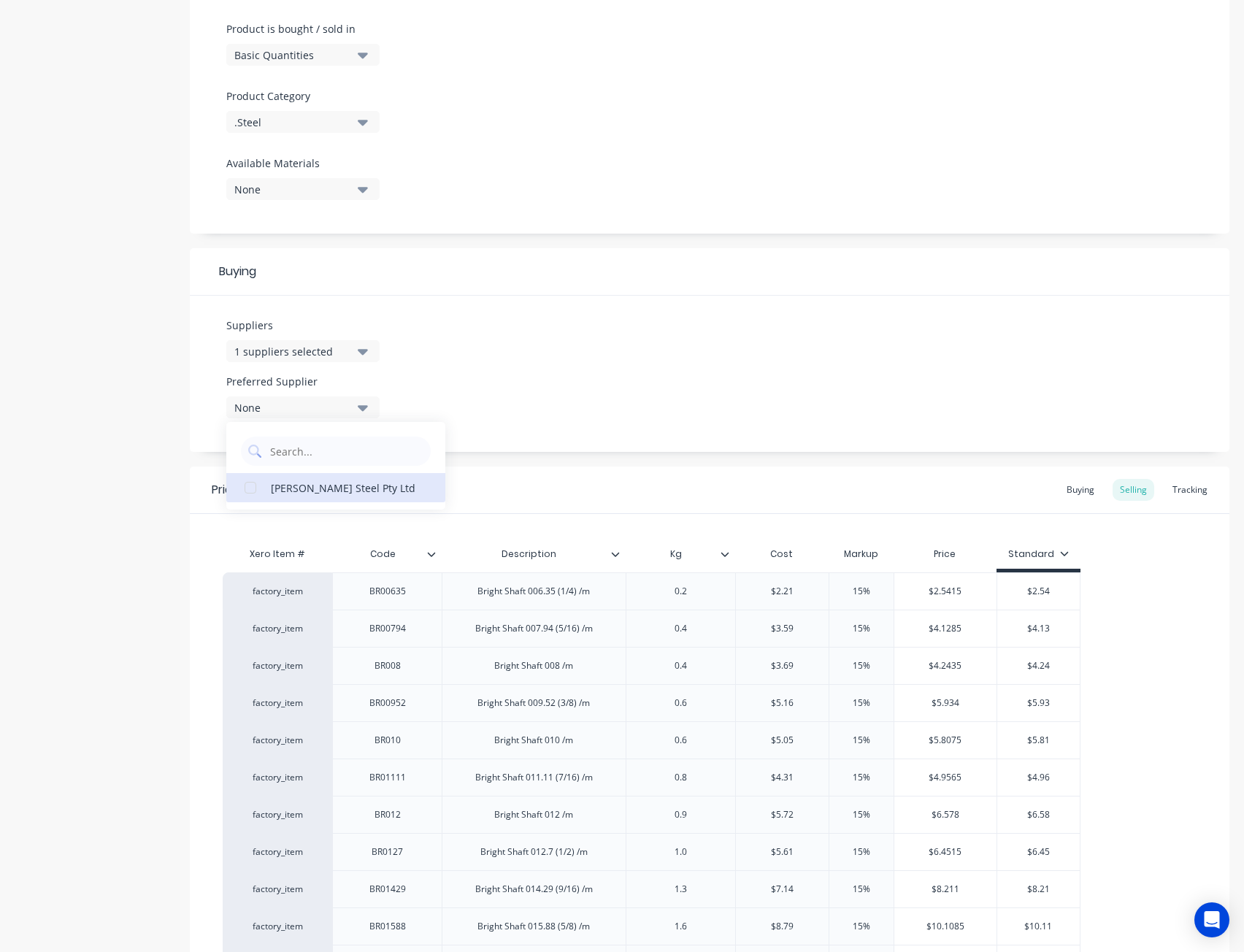
type textarea "x"
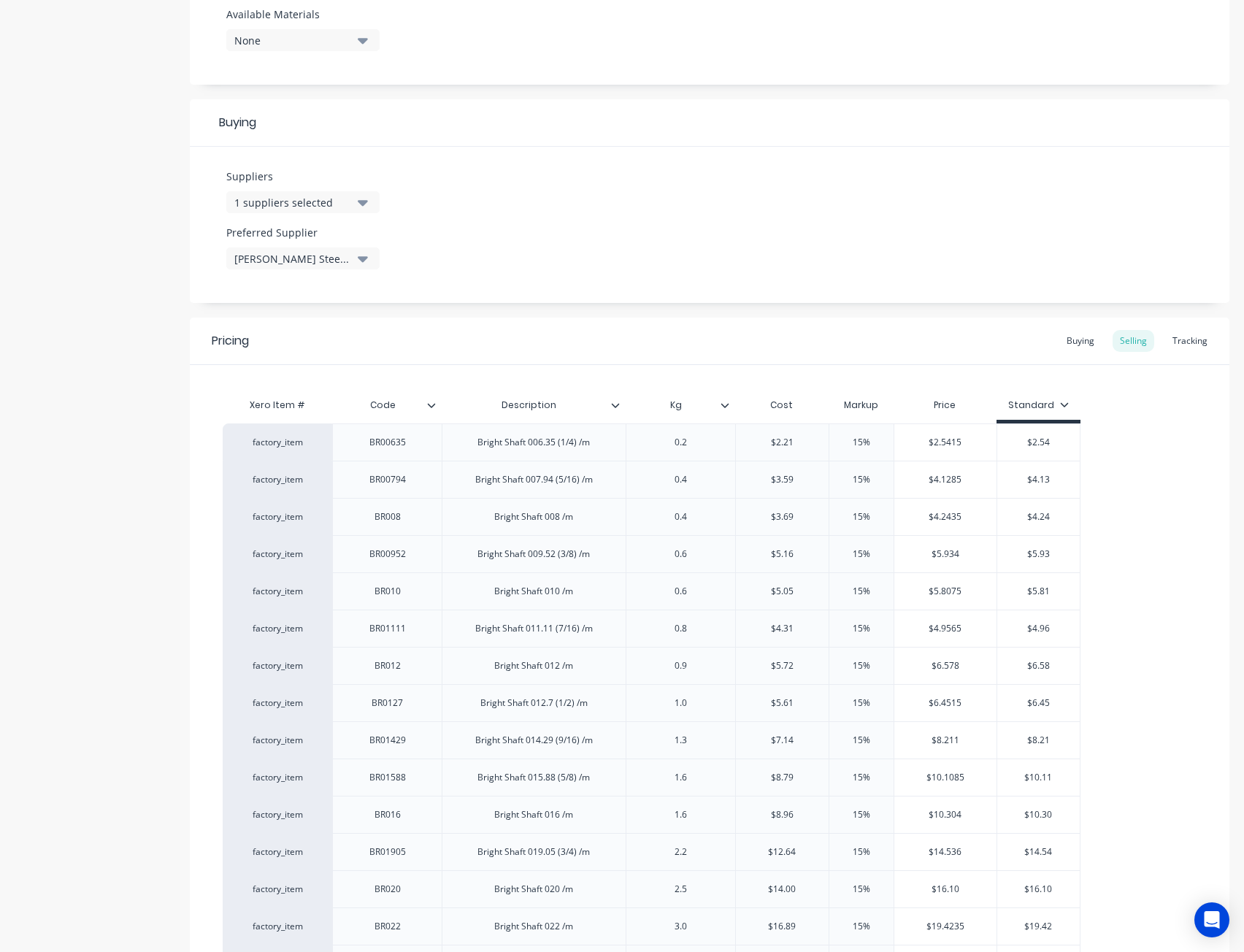
scroll to position [511, 0]
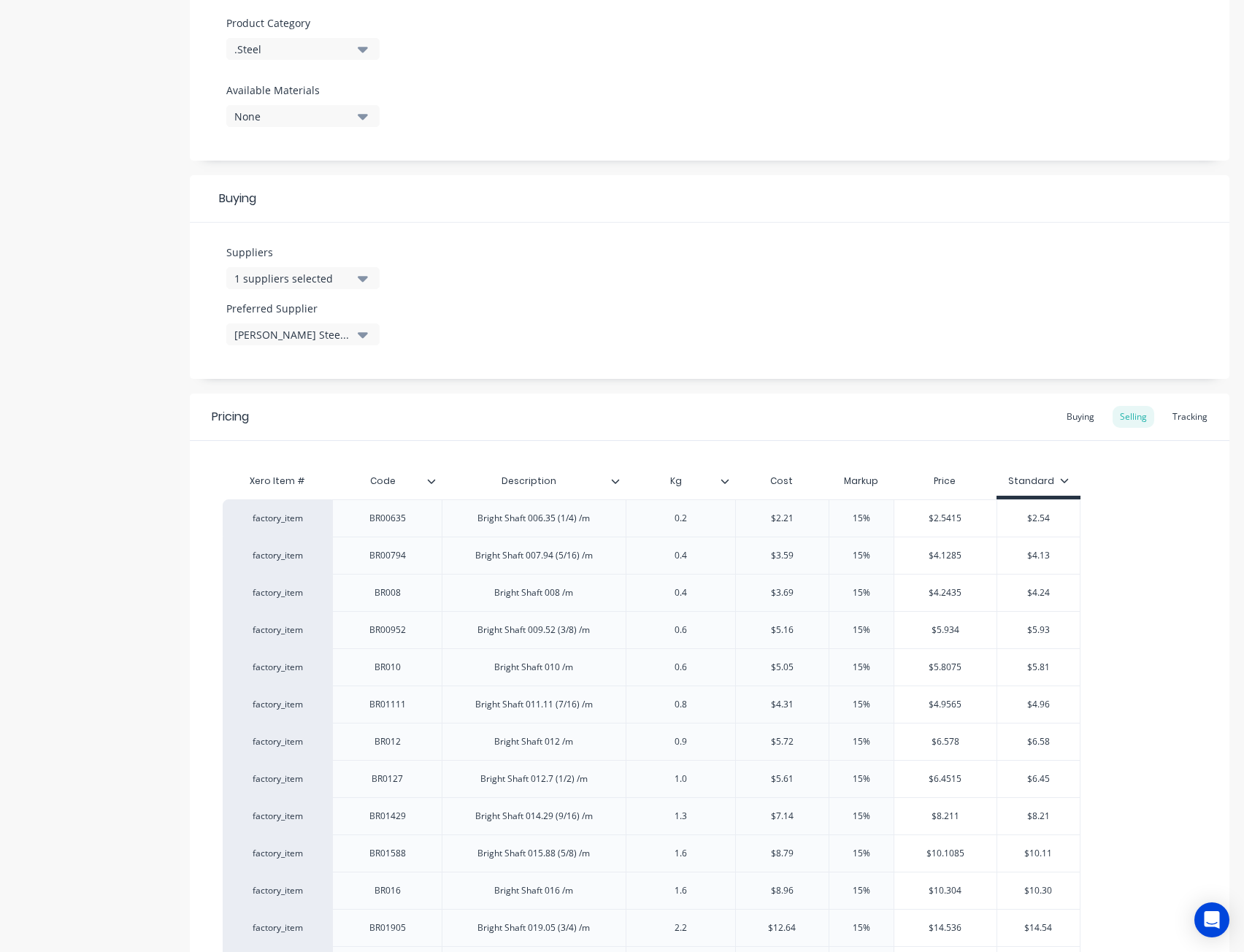
click at [1068, 430] on div "Pricing Buying Selling Tracking" at bounding box center [710, 418] width 1040 height 48
click at [1076, 420] on div "Buying" at bounding box center [1080, 417] width 43 height 22
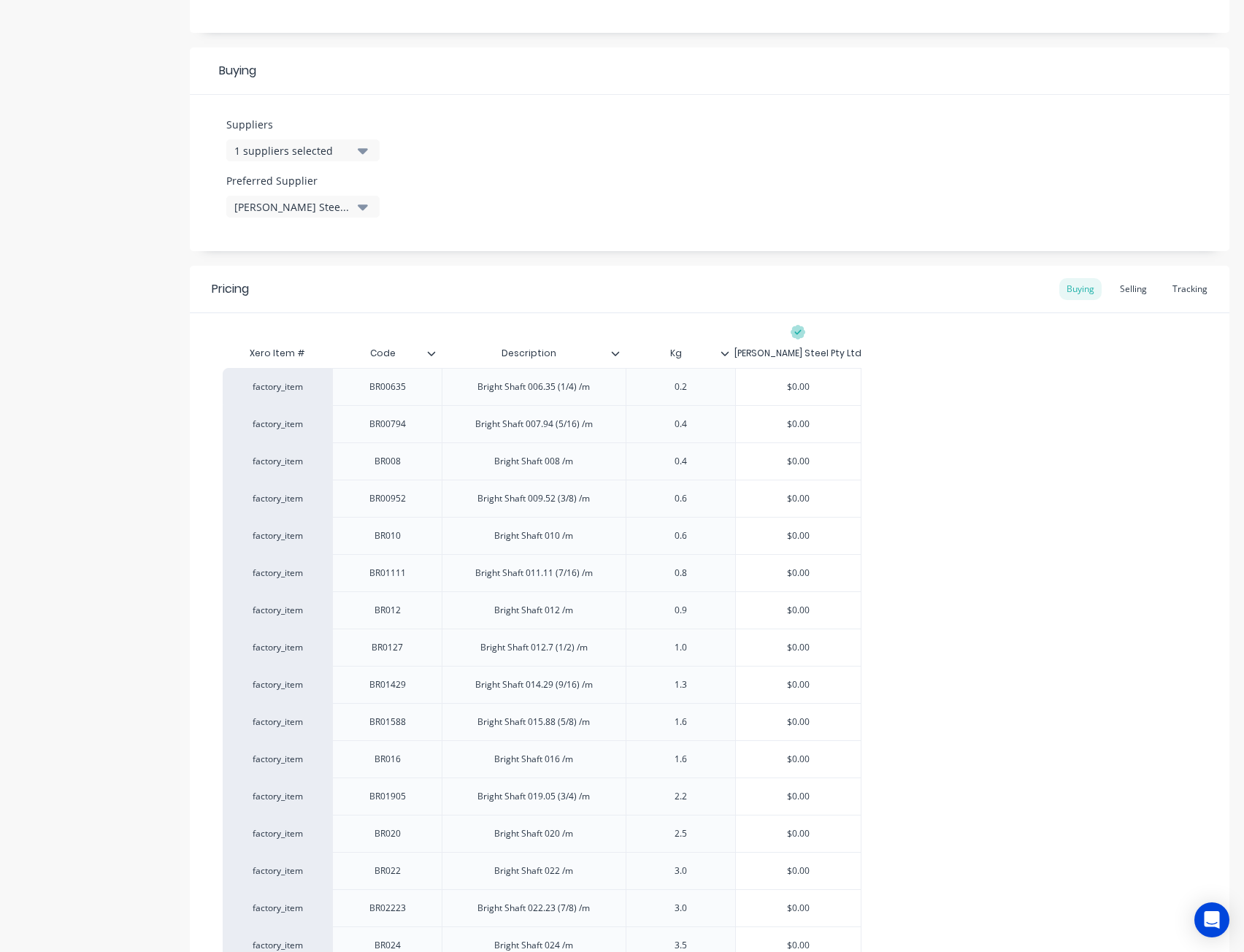
scroll to position [730, 0]
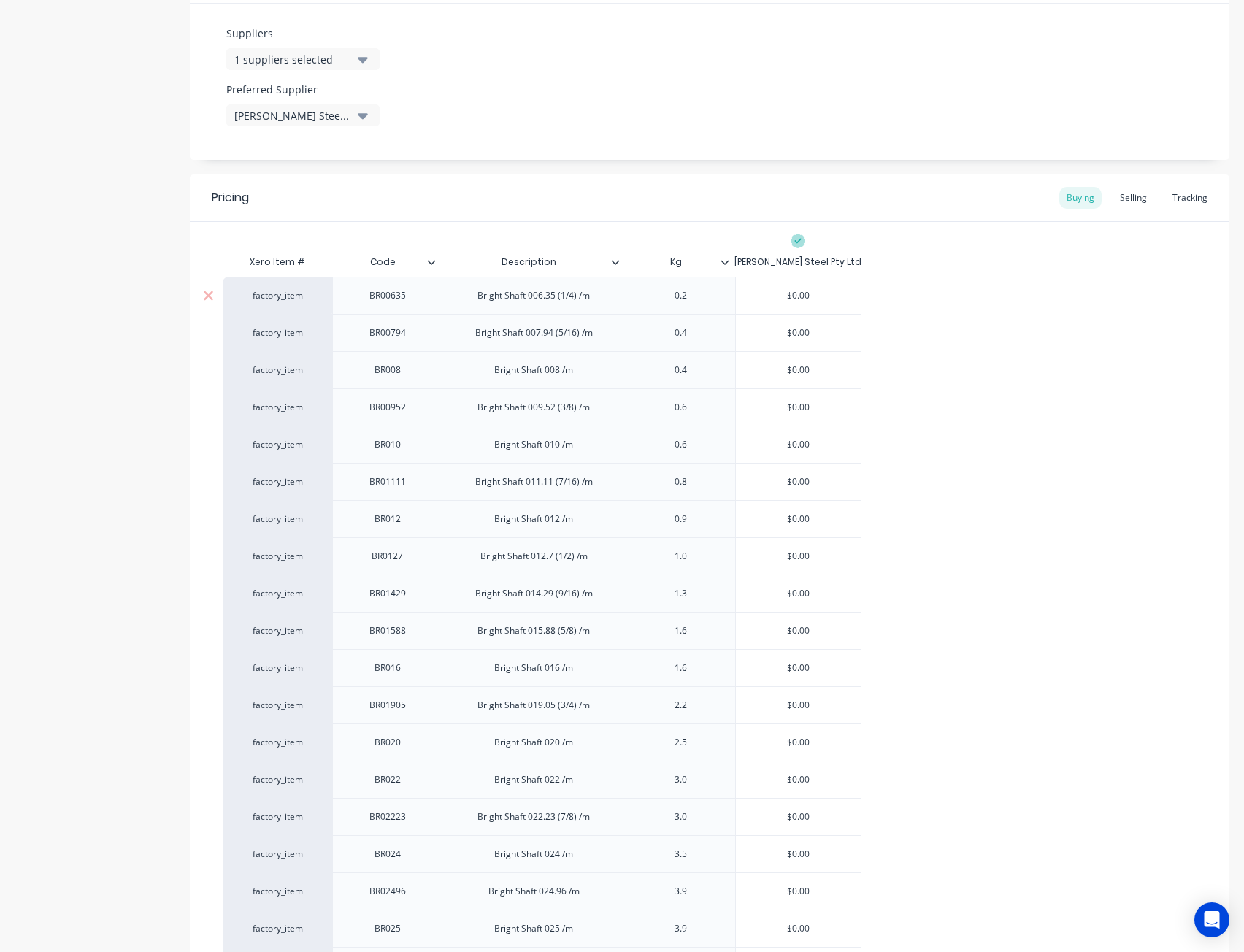
drag, startPoint x: 777, startPoint y: 286, endPoint x: 762, endPoint y: 286, distance: 15.0
click at [749, 286] on div "$0.00 $0.00" at bounding box center [798, 295] width 125 height 37
paste input "2.21"
type input "2.21"
type textarea "x"
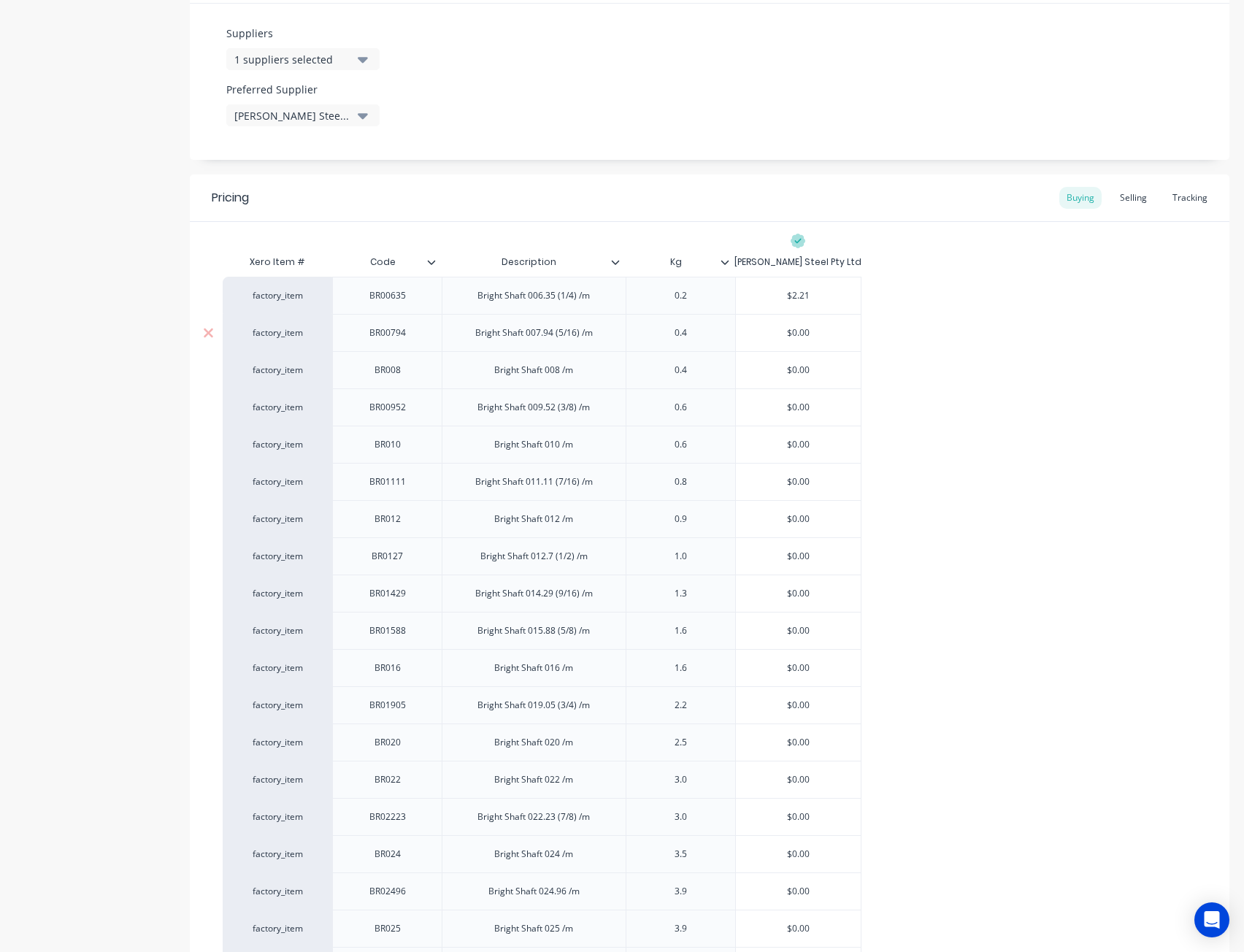
type input "$2.21"
type input "$0.00"
drag, startPoint x: 761, startPoint y: 328, endPoint x: 759, endPoint y: 338, distance: 10.2
click at [731, 335] on div "factory_item BR00794 Bright Shaft 007.94 (5/16) /m 0.4 $0.00 $0.00" at bounding box center [541, 332] width 638 height 38
paste input "3.59"
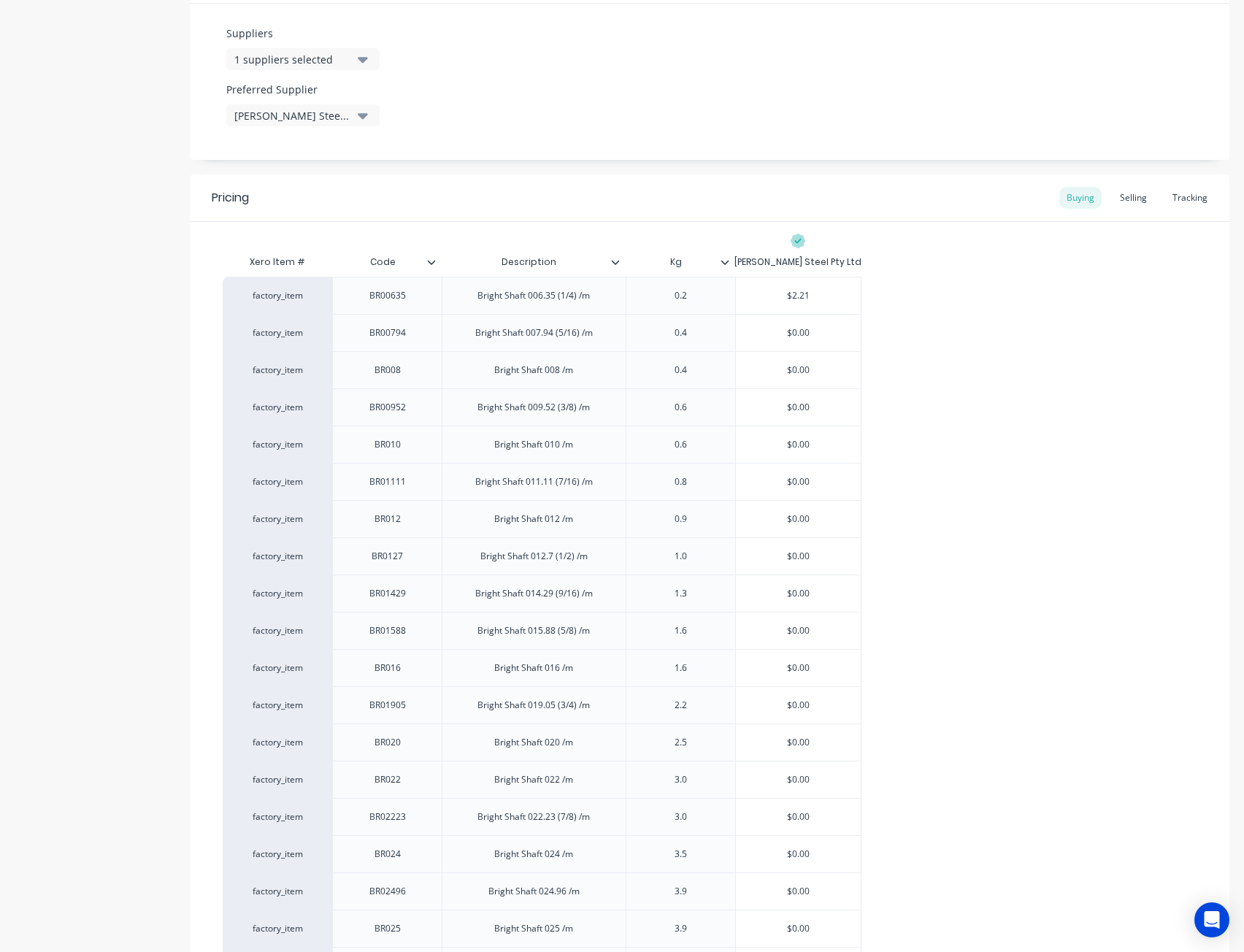
type textarea "x"
type input "$3.59"
type input "$0.00"
drag, startPoint x: 833, startPoint y: 369, endPoint x: 721, endPoint y: 379, distance: 112.4
click at [715, 376] on div "factory_item BR008 Bright Shaft 008 /m 0.4 $0.00 $0.00" at bounding box center [541, 370] width 638 height 38
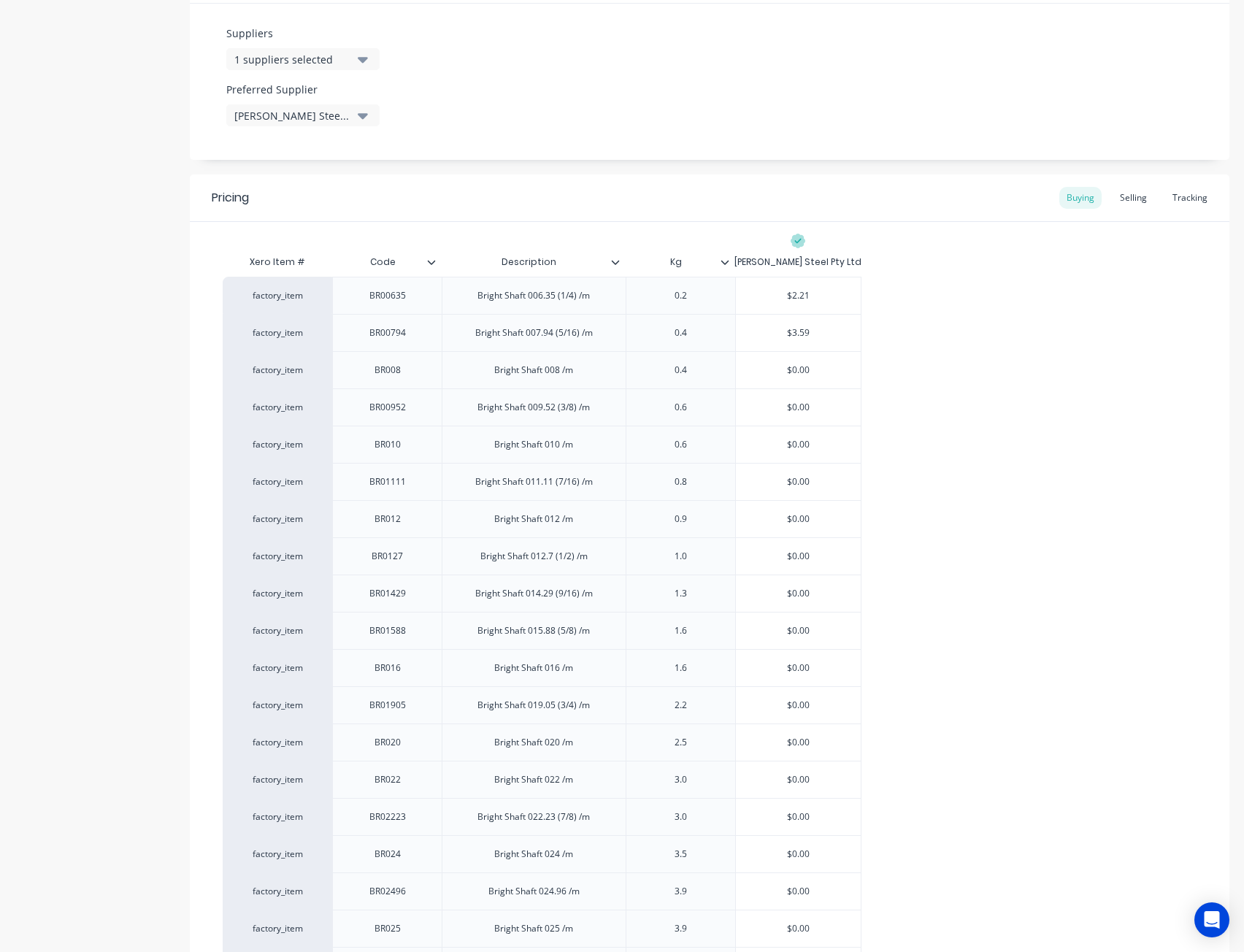
paste input "3.69"
type textarea "x"
type input "$3.69"
drag, startPoint x: 726, startPoint y: 413, endPoint x: 706, endPoint y: 418, distance: 20.6
click at [706, 418] on div "factory_item BR00952 Bright Shaft 009.52 (3/8) /m 0.6 $0.00 $0.00" at bounding box center [541, 407] width 638 height 38
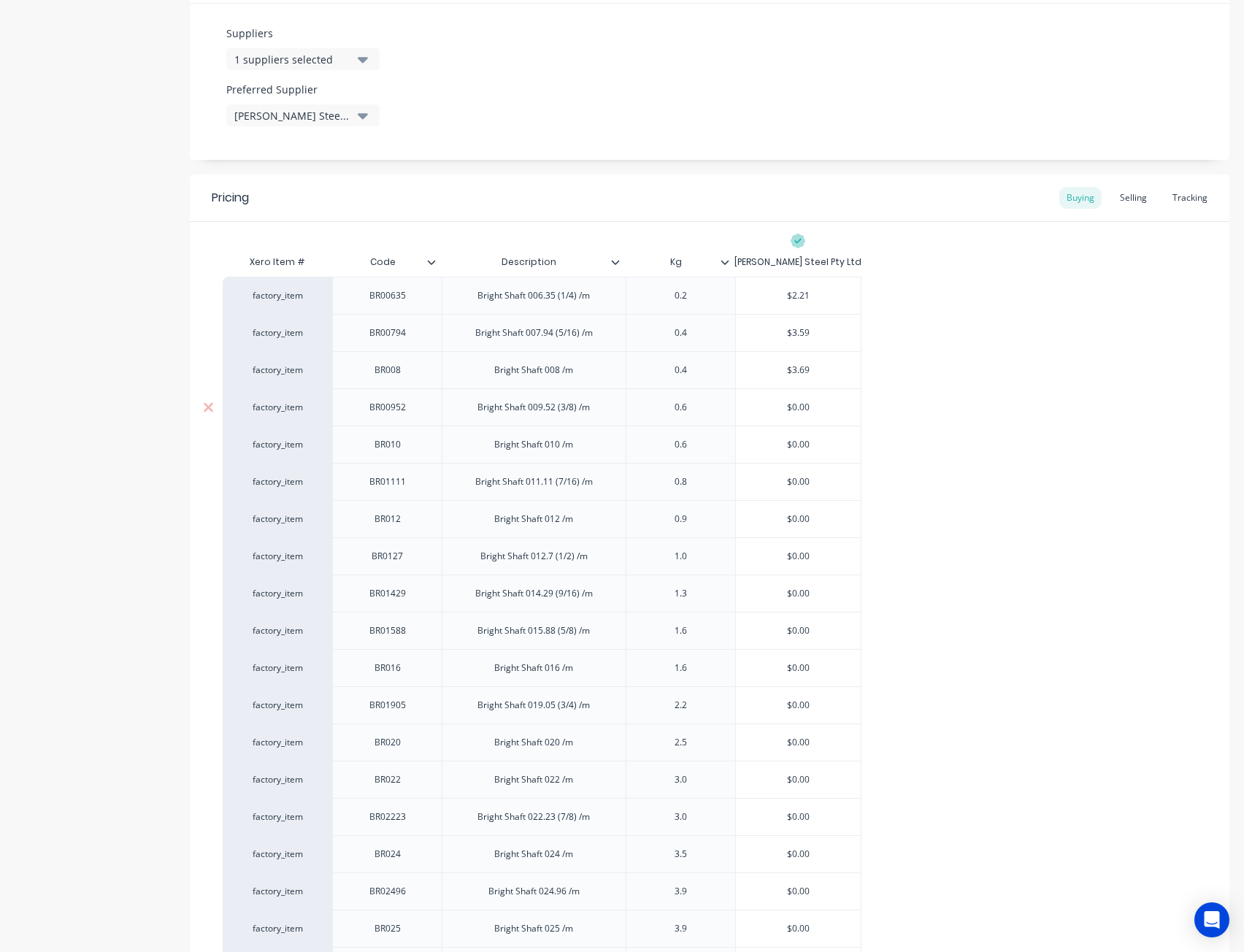
paste input "5.16"
type input "5.16"
type textarea "x"
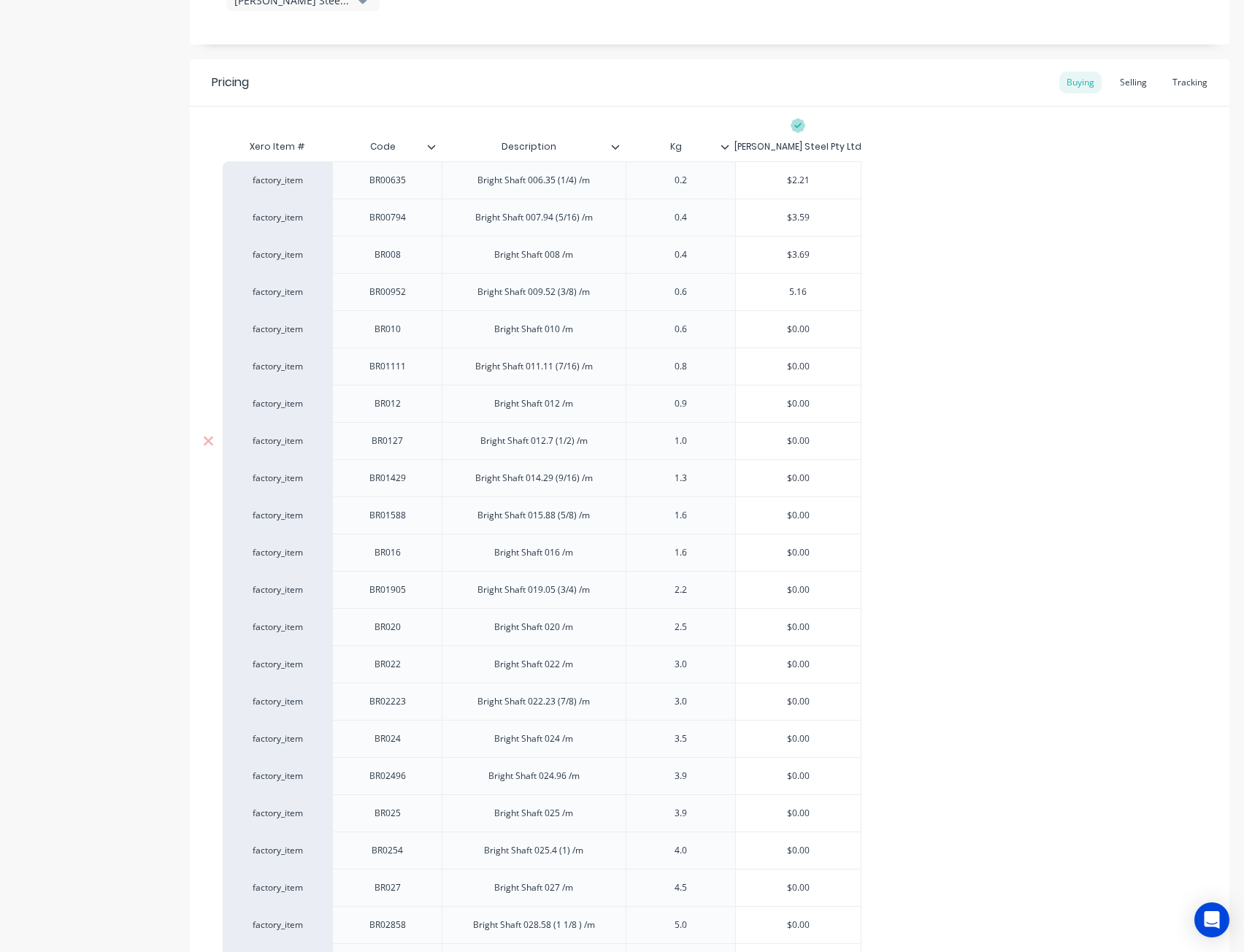
scroll to position [876, 0]
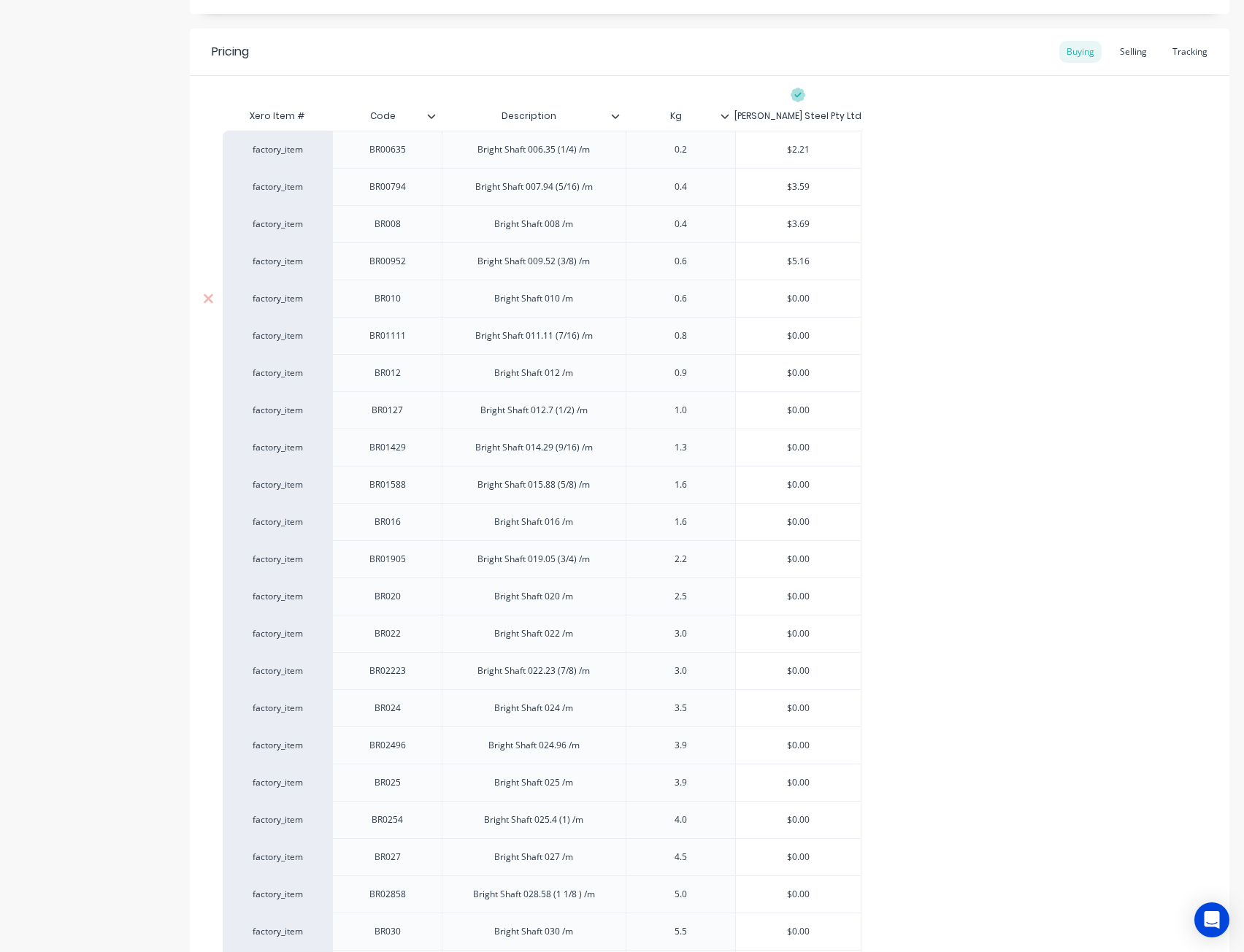
type input "$5.16"
type input "$0.00"
drag, startPoint x: 815, startPoint y: 298, endPoint x: 687, endPoint y: 303, distance: 128.1
click at [686, 301] on div "factory_item BR010 Bright Shaft 010 /m 0.6 $0.00 $0.00" at bounding box center [541, 298] width 638 height 38
paste input "5.05"
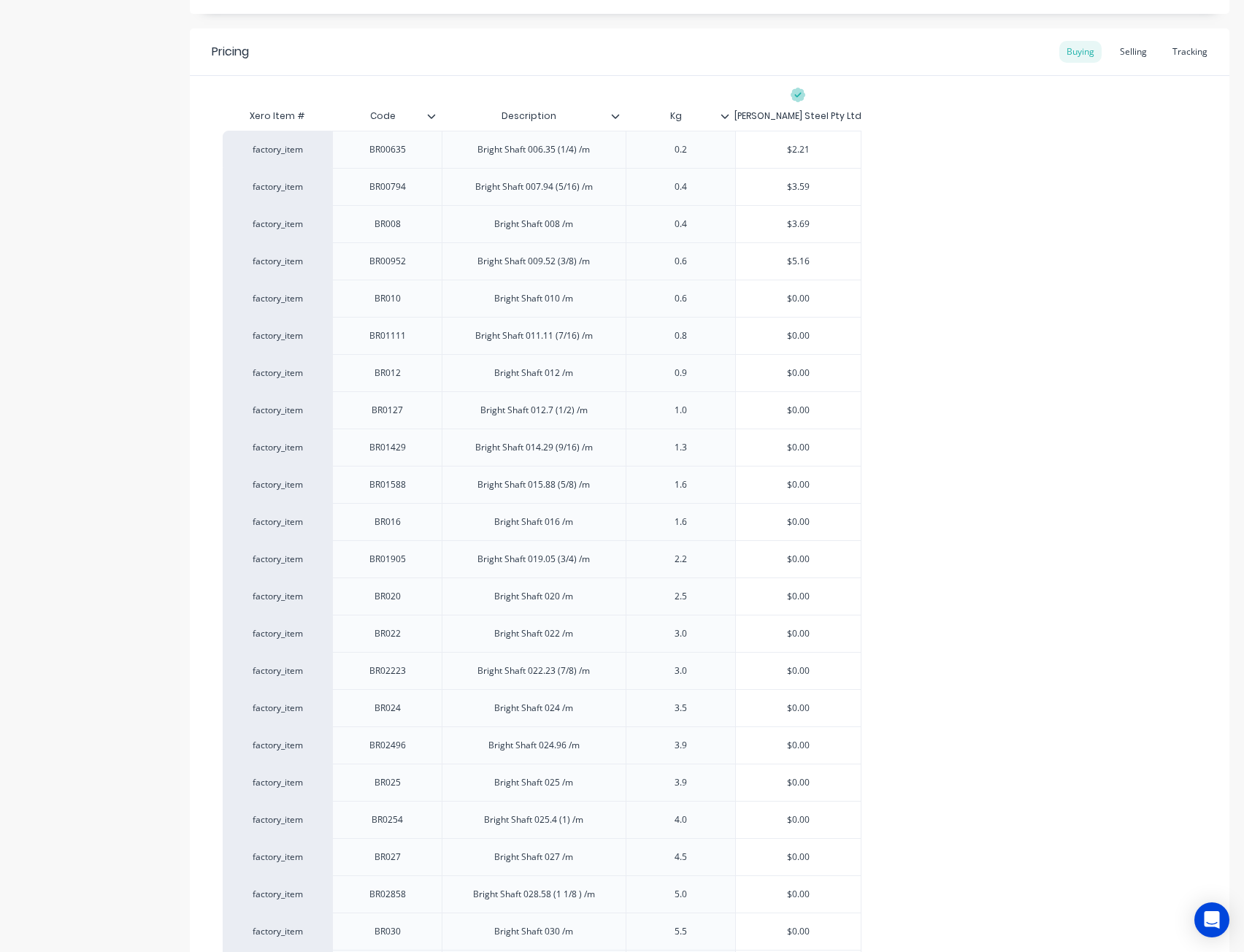
type textarea "x"
type input "$5.05"
type input "$0.00"
drag, startPoint x: 815, startPoint y: 336, endPoint x: 1239, endPoint y: 355, distance: 424.4
click at [706, 337] on div "factory_item BR01111 Bright Shaft 011.11 (7/16) /m 0.8 $0.00 $0.00" at bounding box center [541, 336] width 638 height 38
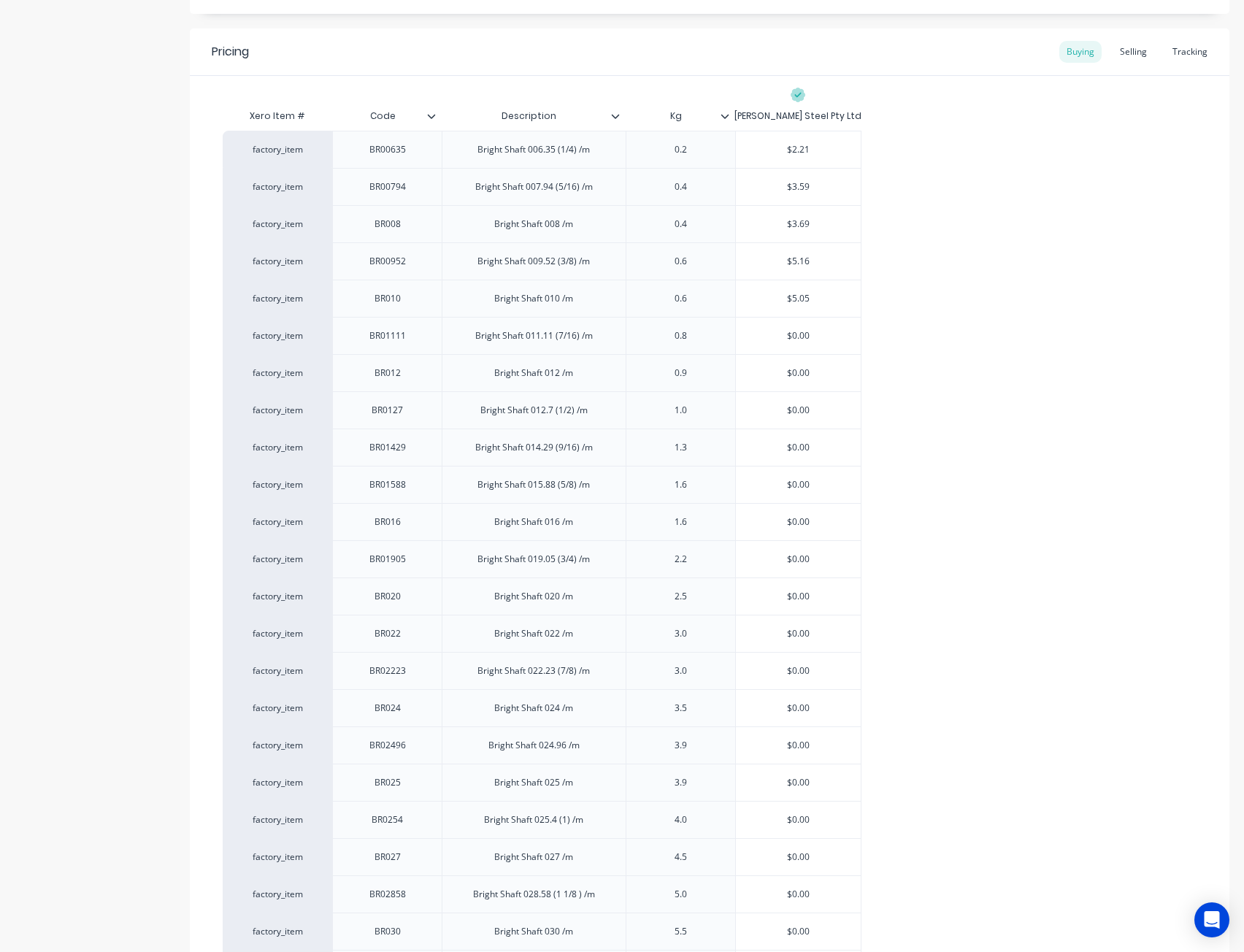
paste input "4.31"
type textarea "x"
type input "$4.31"
type input "$0.00"
drag, startPoint x: 823, startPoint y: 372, endPoint x: 721, endPoint y: 369, distance: 102.0
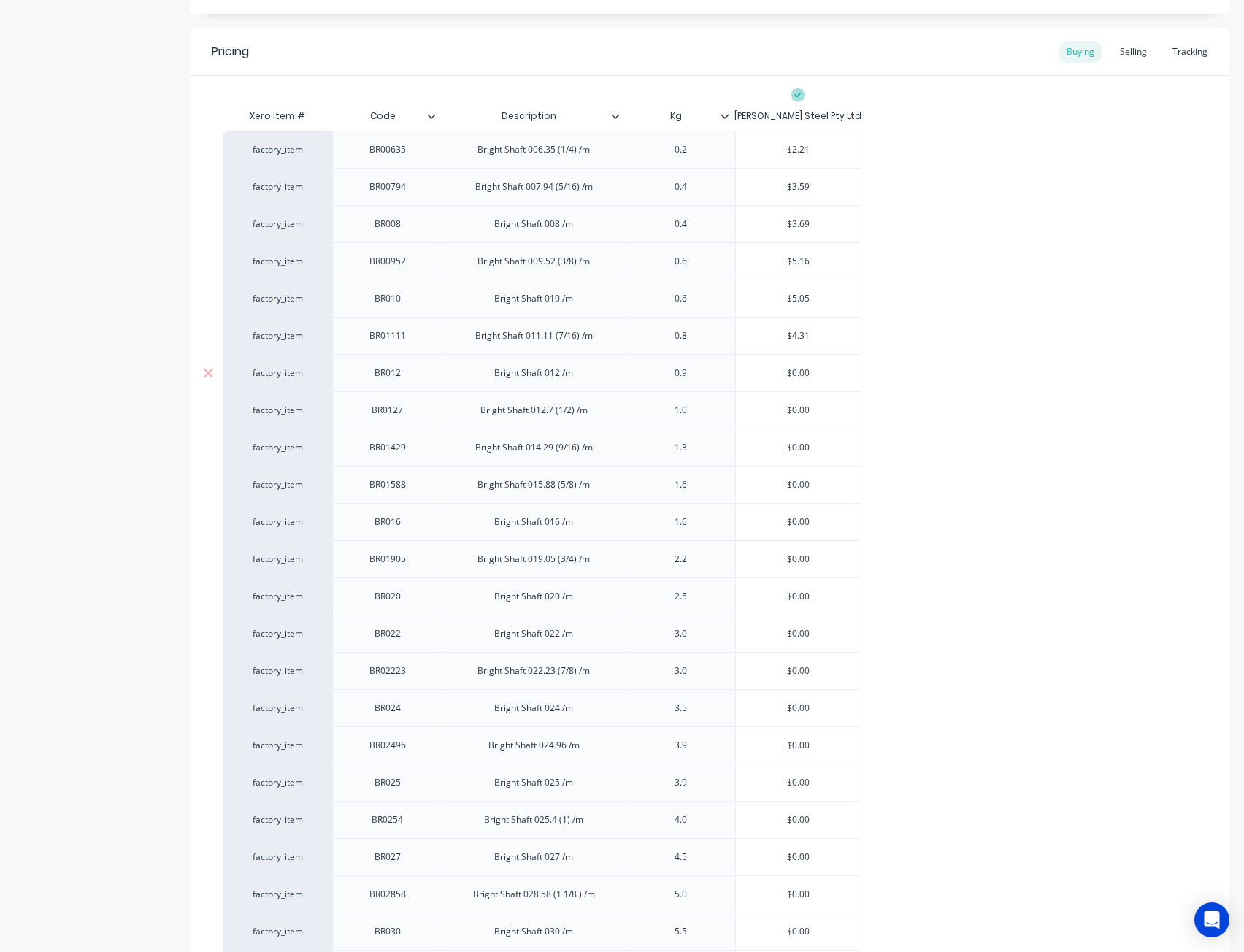
click at [721, 369] on div "factory_item BR012 Bright Shaft 012 /m 0.9 $0.00 $0.00" at bounding box center [541, 372] width 638 height 38
paste input "5.72"
type textarea "x"
type input "$5.72"
drag, startPoint x: 812, startPoint y: 405, endPoint x: 835, endPoint y: 421, distance: 28.0
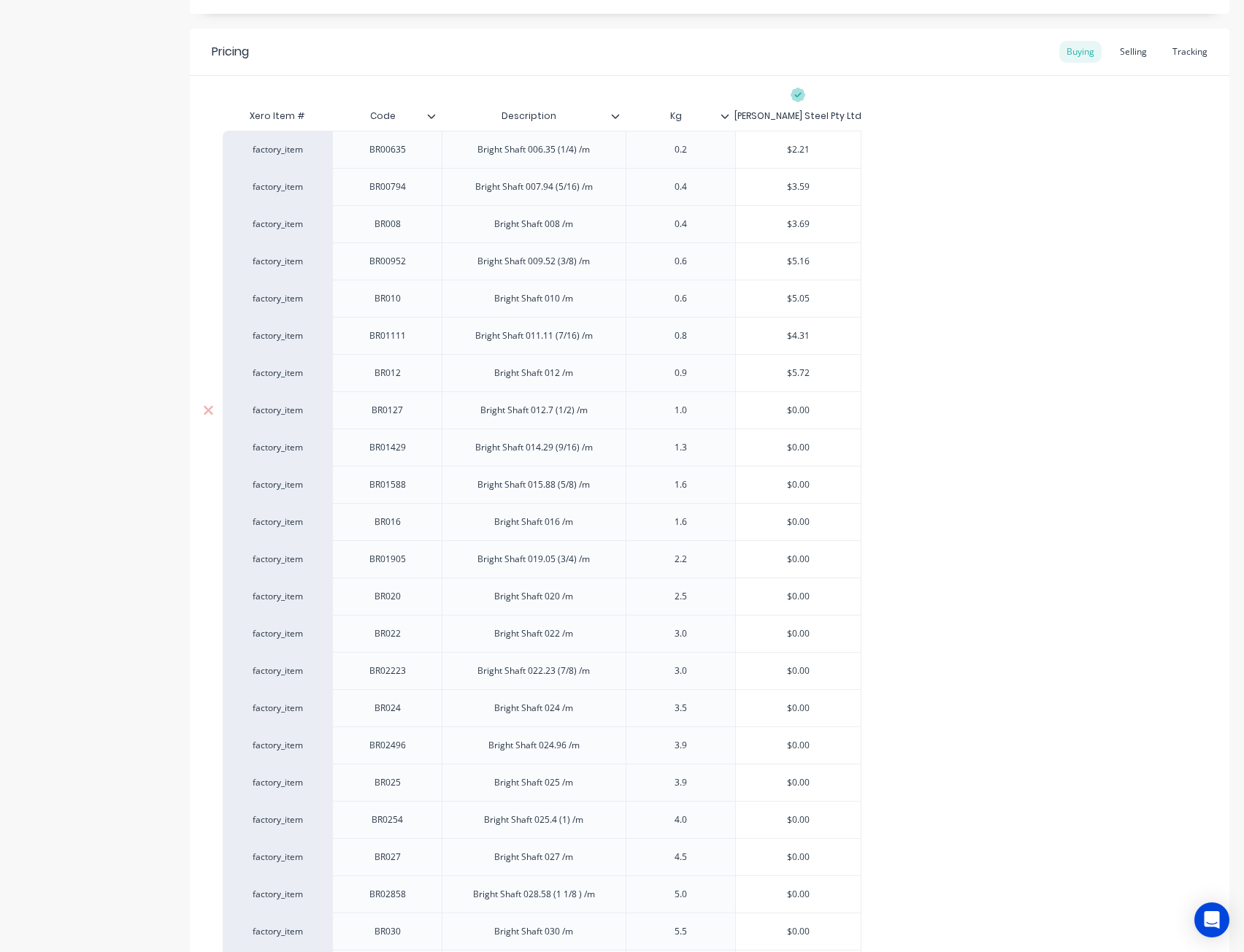
click at [752, 407] on input "$0.00" at bounding box center [798, 410] width 125 height 13
paste input "5.61"
type input "5.61"
type textarea "x"
type input "$5.61"
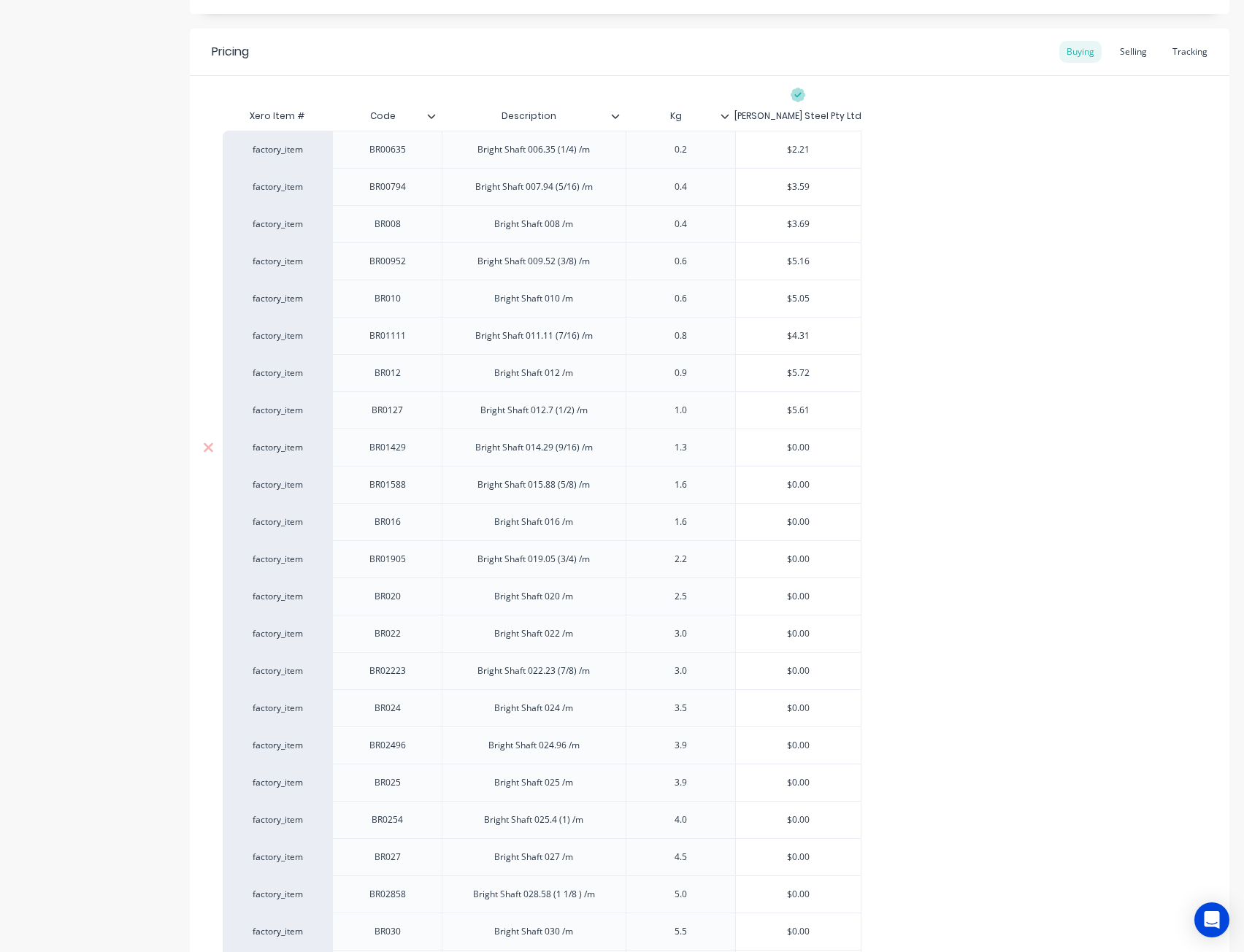
drag, startPoint x: 752, startPoint y: 442, endPoint x: 844, endPoint y: 450, distance: 92.3
click at [712, 447] on div "factory_item BR01429 Bright Shaft 014.29 (9/16) /m 1.3 $0.00 $0.00" at bounding box center [541, 447] width 638 height 38
paste input "7.14"
type input "7.14"
type textarea "x"
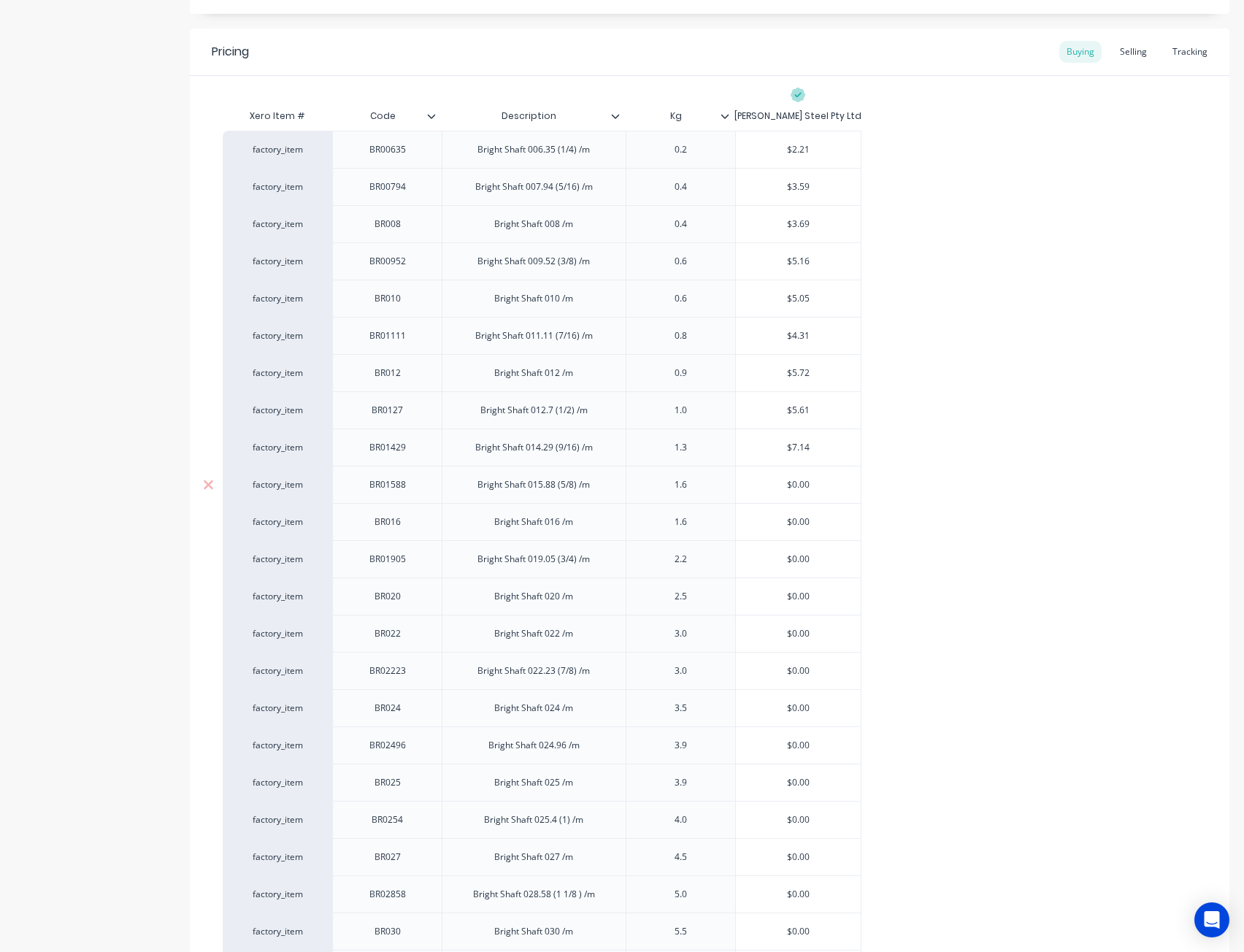
type input "$7.14"
type input "$0.00"
drag, startPoint x: 790, startPoint y: 480, endPoint x: 746, endPoint y: 493, distance: 45.9
click at [698, 480] on div "factory_item BR01588 Bright Shaft 015.88 (5/8) /m 1.6 $0.00 $0.00" at bounding box center [541, 484] width 638 height 38
paste input "8.79"
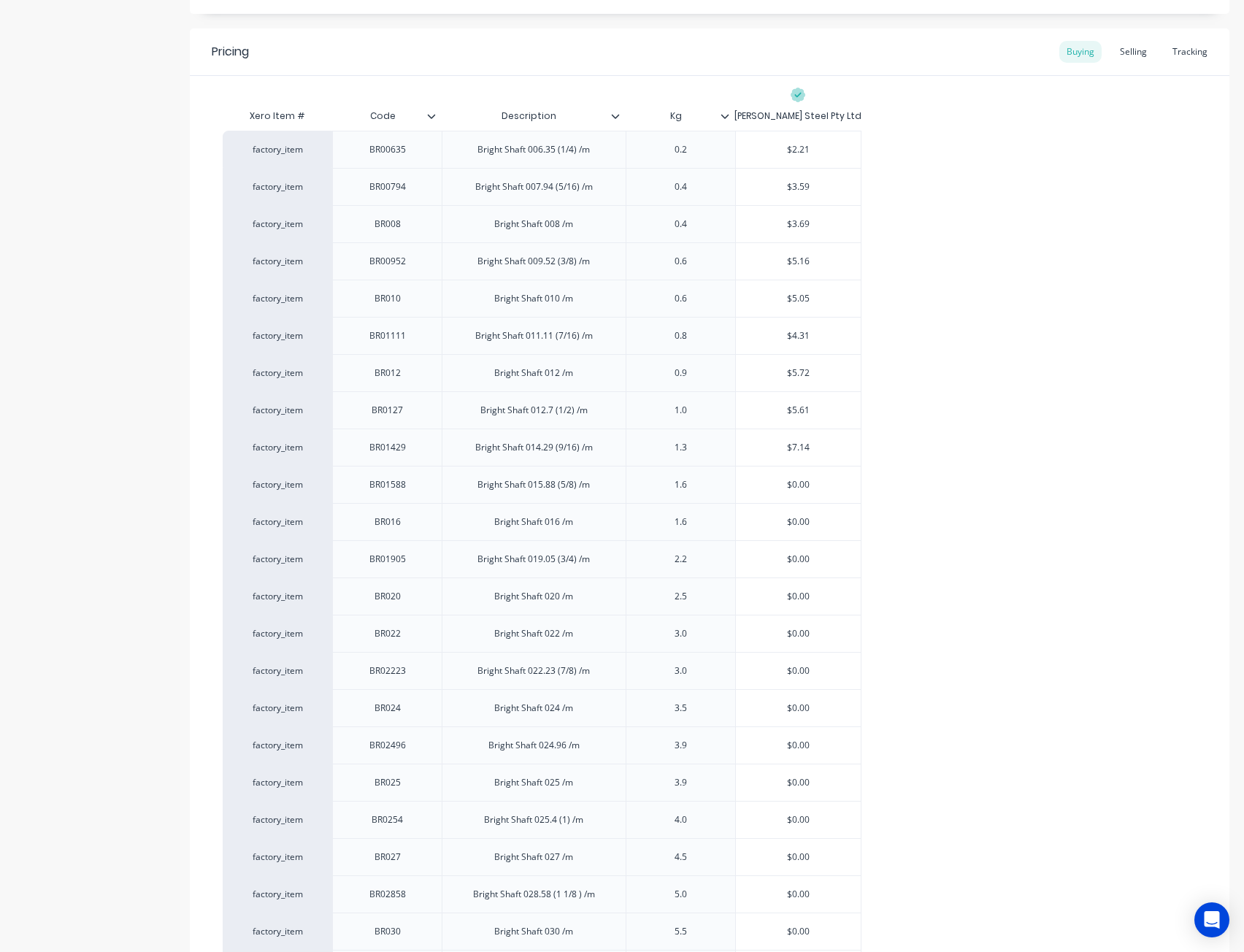
type textarea "x"
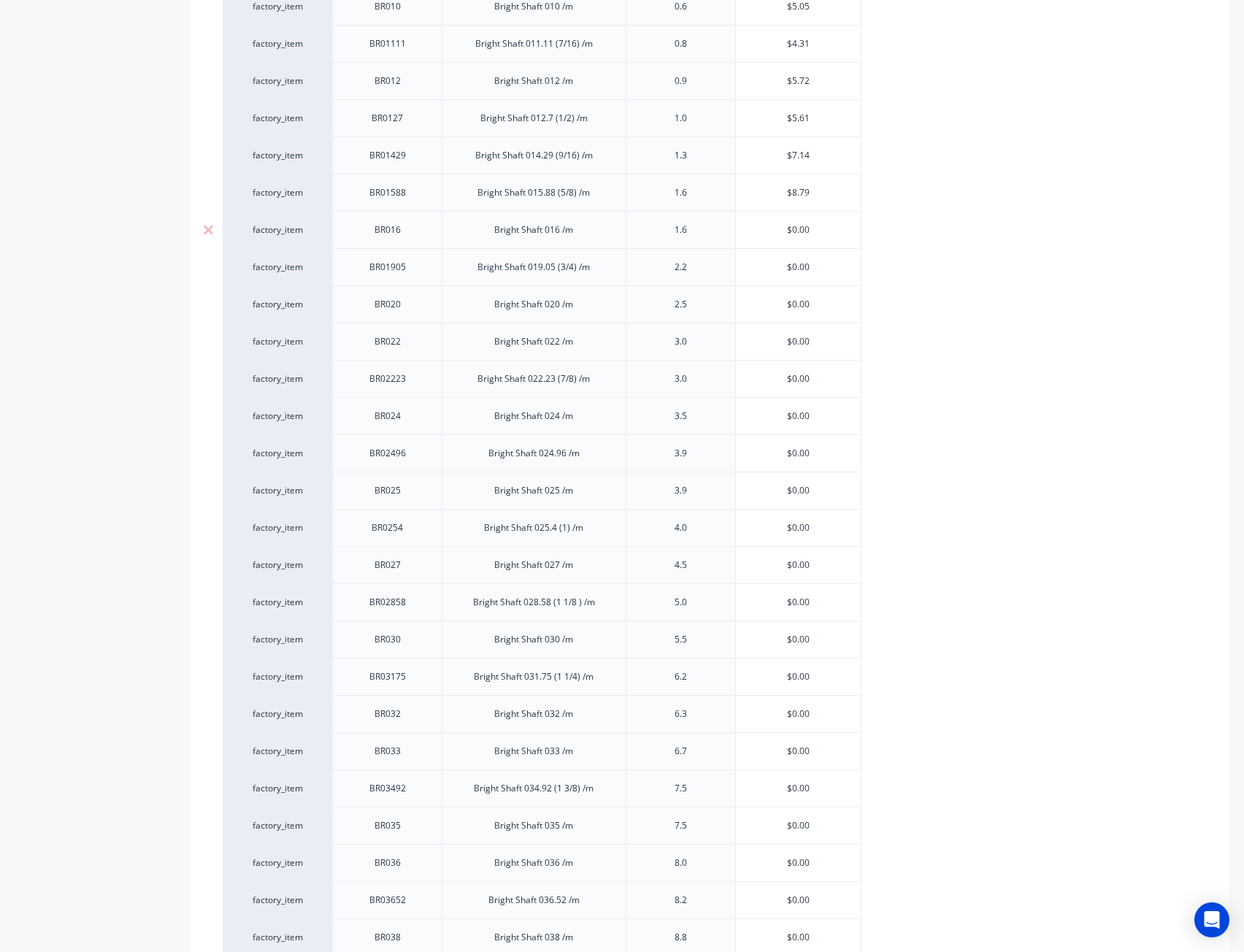
type input "$8.79"
type input "$0.00"
drag, startPoint x: 817, startPoint y: 224, endPoint x: 761, endPoint y: 222, distance: 56.0
click at [761, 223] on input "$0.00" at bounding box center [798, 229] width 125 height 13
paste input "8.96"
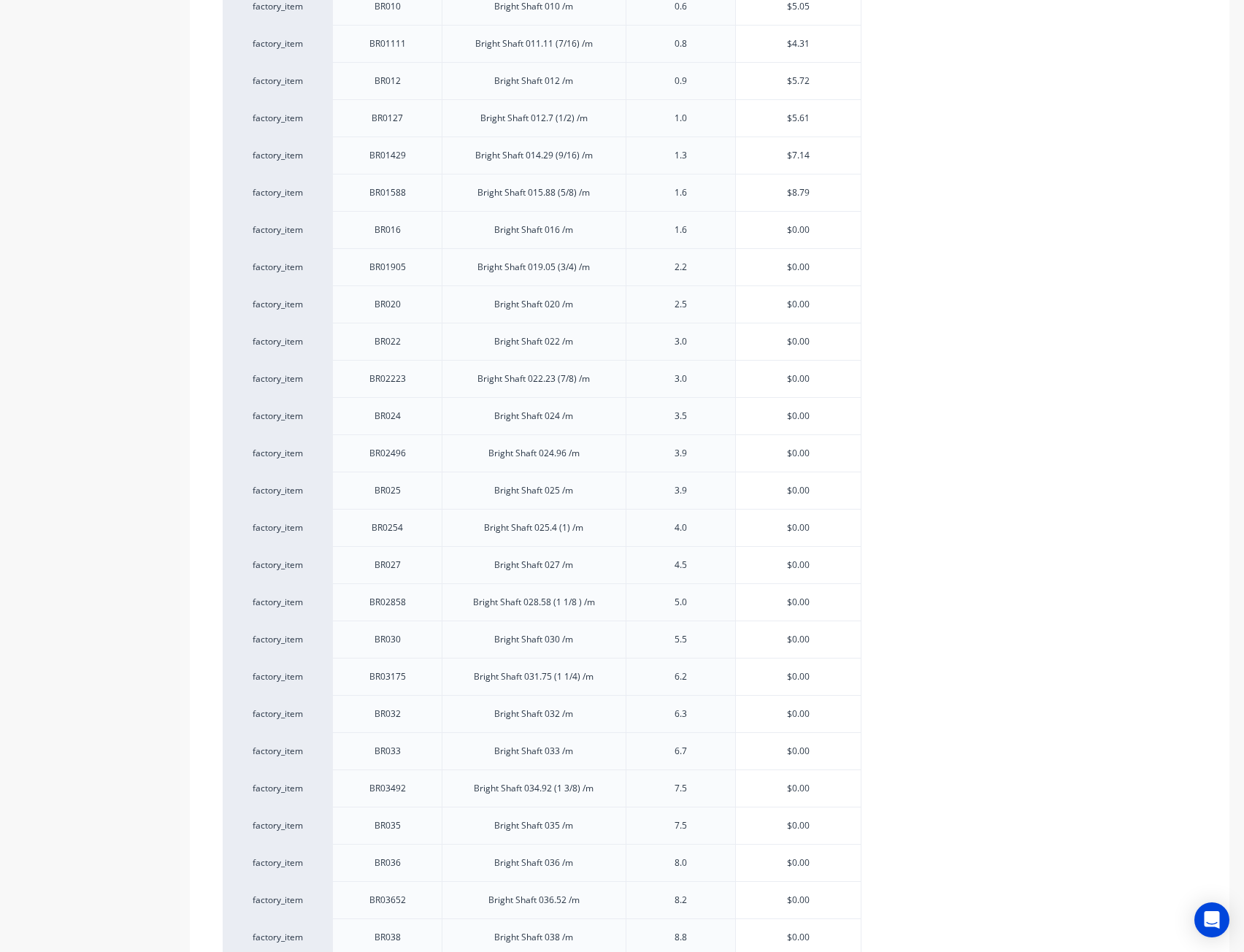
type textarea "x"
type input "$8.96"
type input "$0.00"
drag, startPoint x: 827, startPoint y: 262, endPoint x: 706, endPoint y: 263, distance: 121.0
click at [694, 262] on div "factory_item BR01905 Bright Shaft 019.05 (3/4) /m 2.2 $0.00 $0.00" at bounding box center [541, 267] width 638 height 38
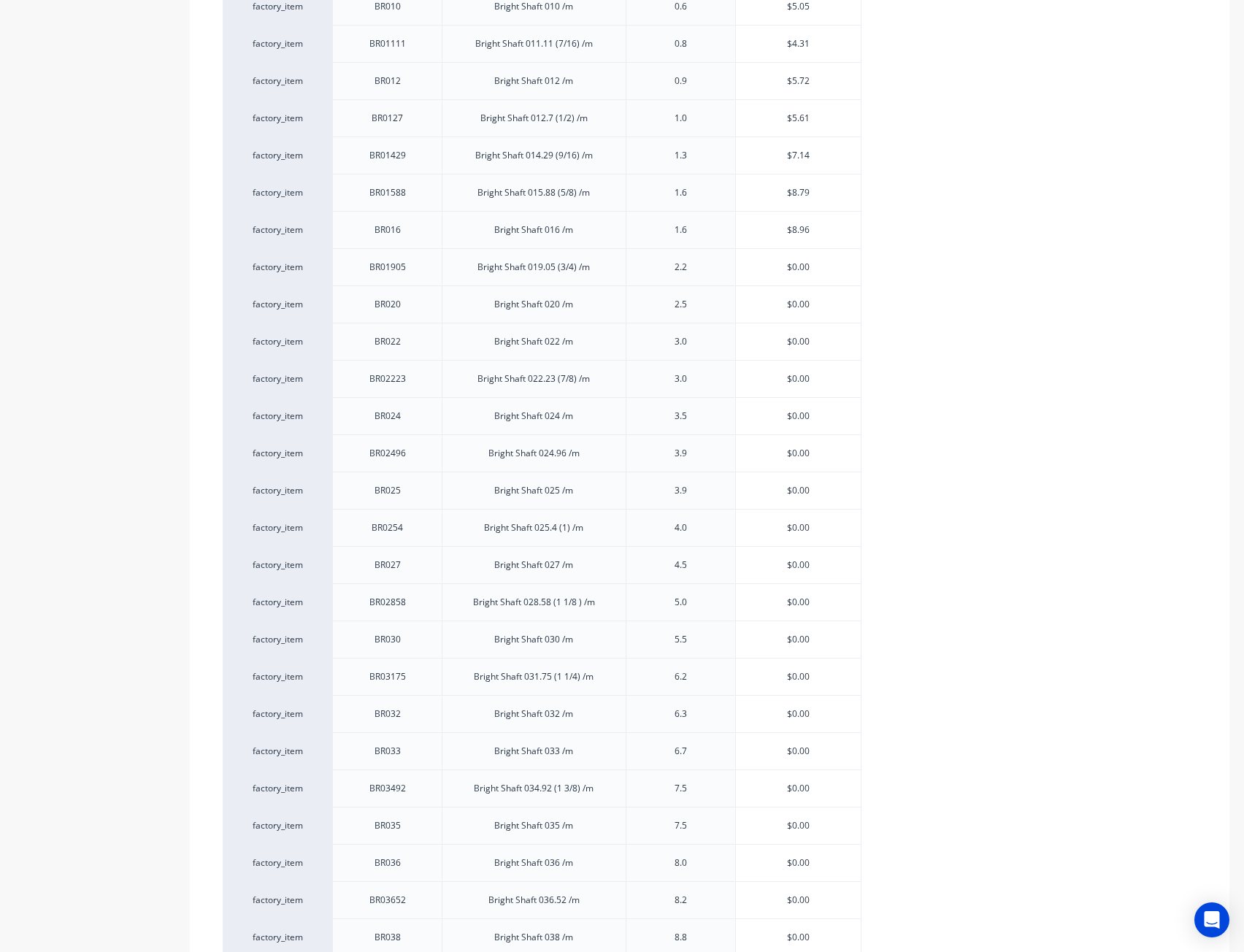
paste input "12.64"
type textarea "x"
type input "$12.64"
type input "$0.00"
drag, startPoint x: 831, startPoint y: 302, endPoint x: 735, endPoint y: 300, distance: 96.0
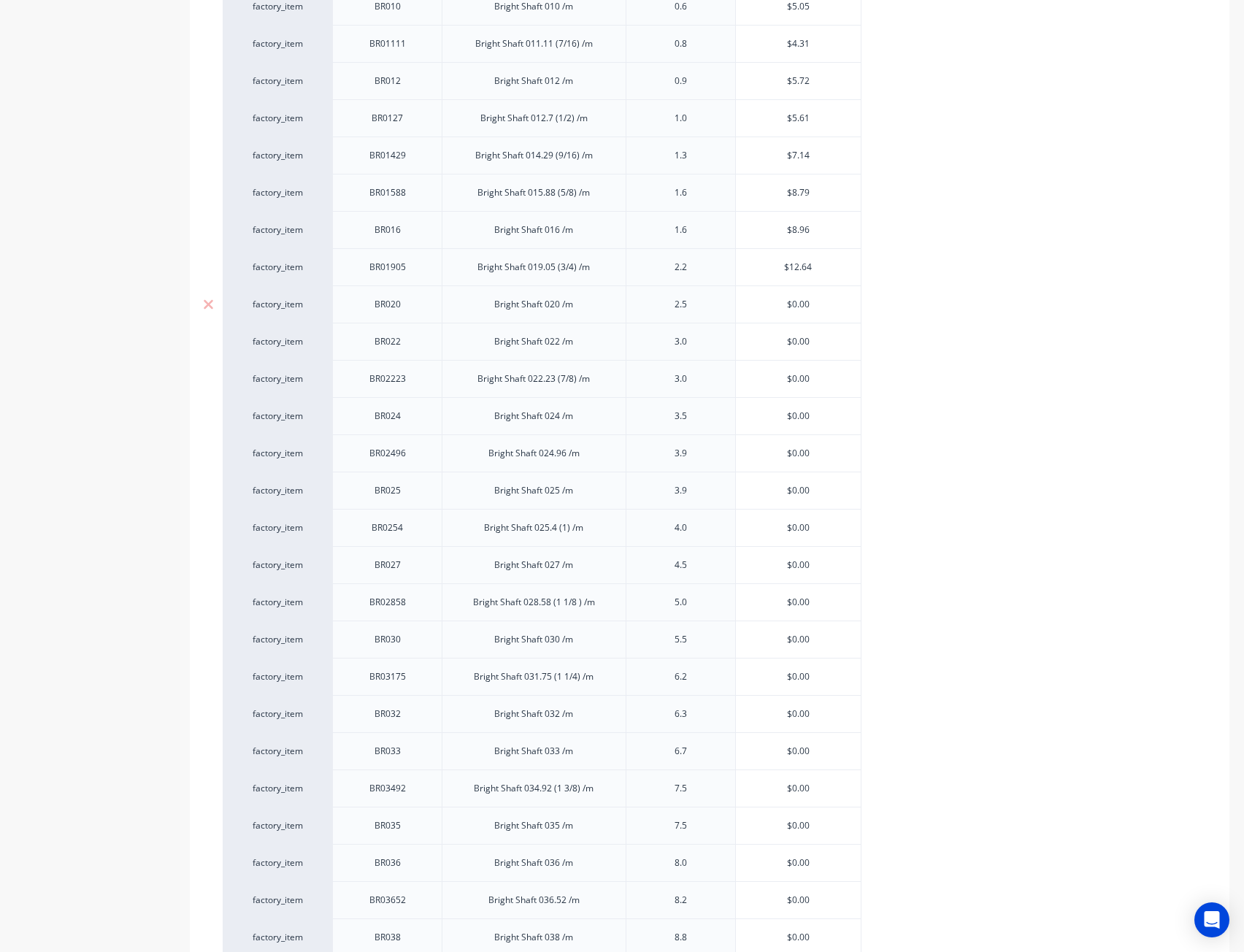
click at [735, 300] on input "$0.00" at bounding box center [798, 303] width 125 height 13
paste input "14"
type textarea "x"
type input "$14.00"
type input "$0.00"
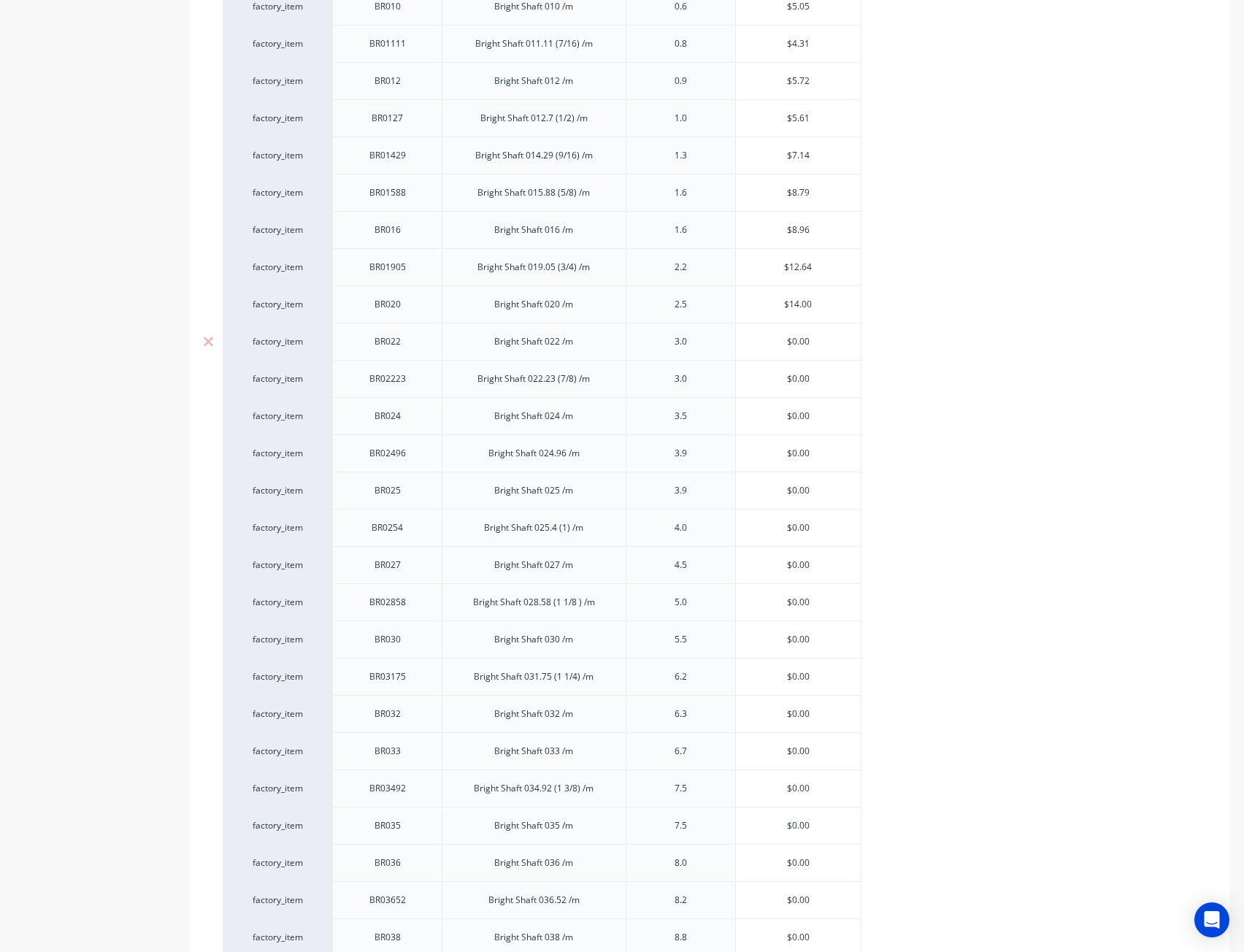
drag, startPoint x: 798, startPoint y: 335, endPoint x: 724, endPoint y: 345, distance: 74.7
click at [703, 338] on div "factory_item BR022 Bright Shaft 022 /m 3.0 $0.00 $0.00" at bounding box center [541, 342] width 638 height 38
paste input "16.89"
type textarea "x"
type input "$16.89"
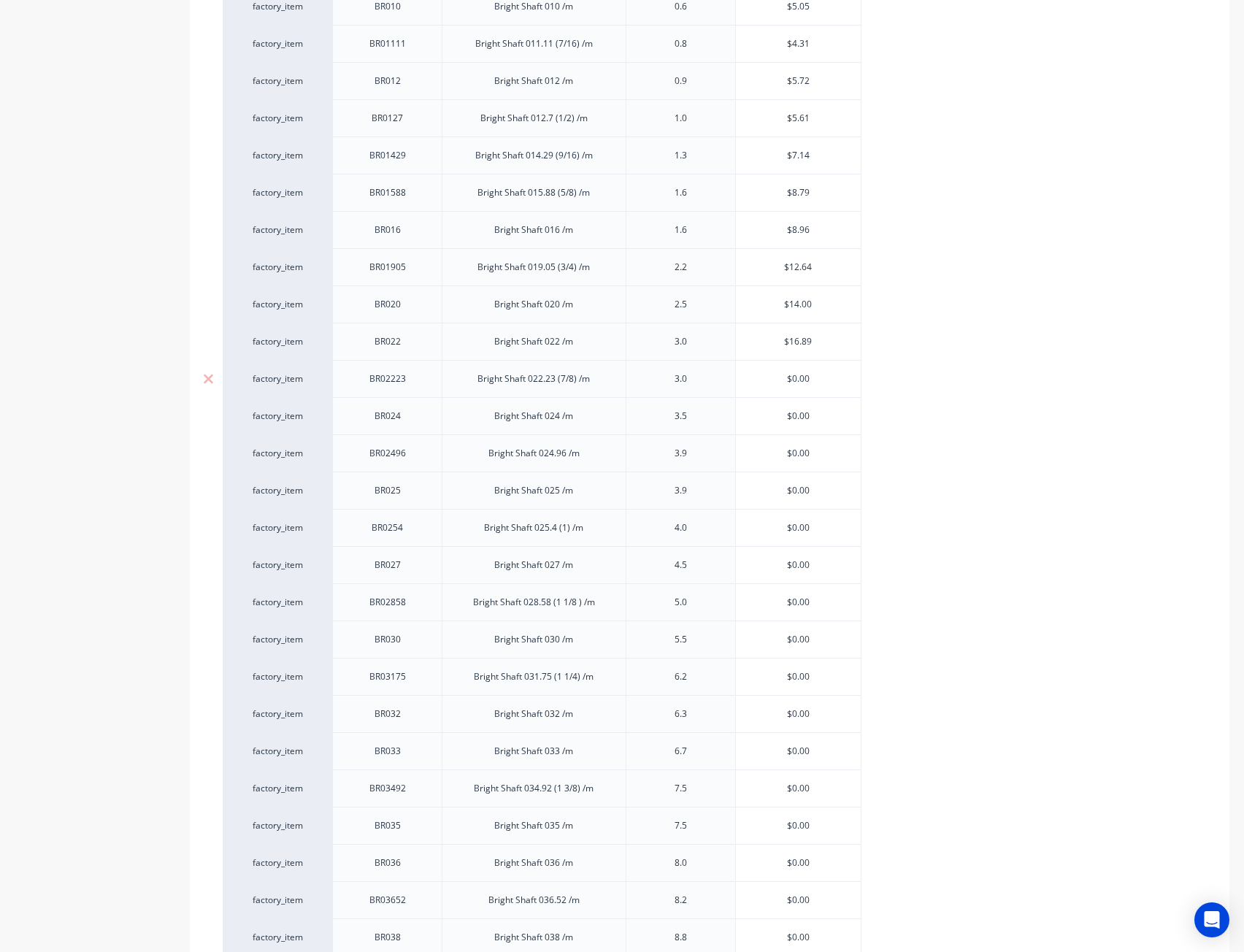
type input "$0.00"
drag, startPoint x: 826, startPoint y: 381, endPoint x: 704, endPoint y: 372, distance: 122.3
click at [704, 372] on div "factory_item BR02223 Bright Shaft 022.23 (7/8) /m 3.0 $0.00 $0.00" at bounding box center [541, 378] width 638 height 38
paste input "17.23"
type textarea "x"
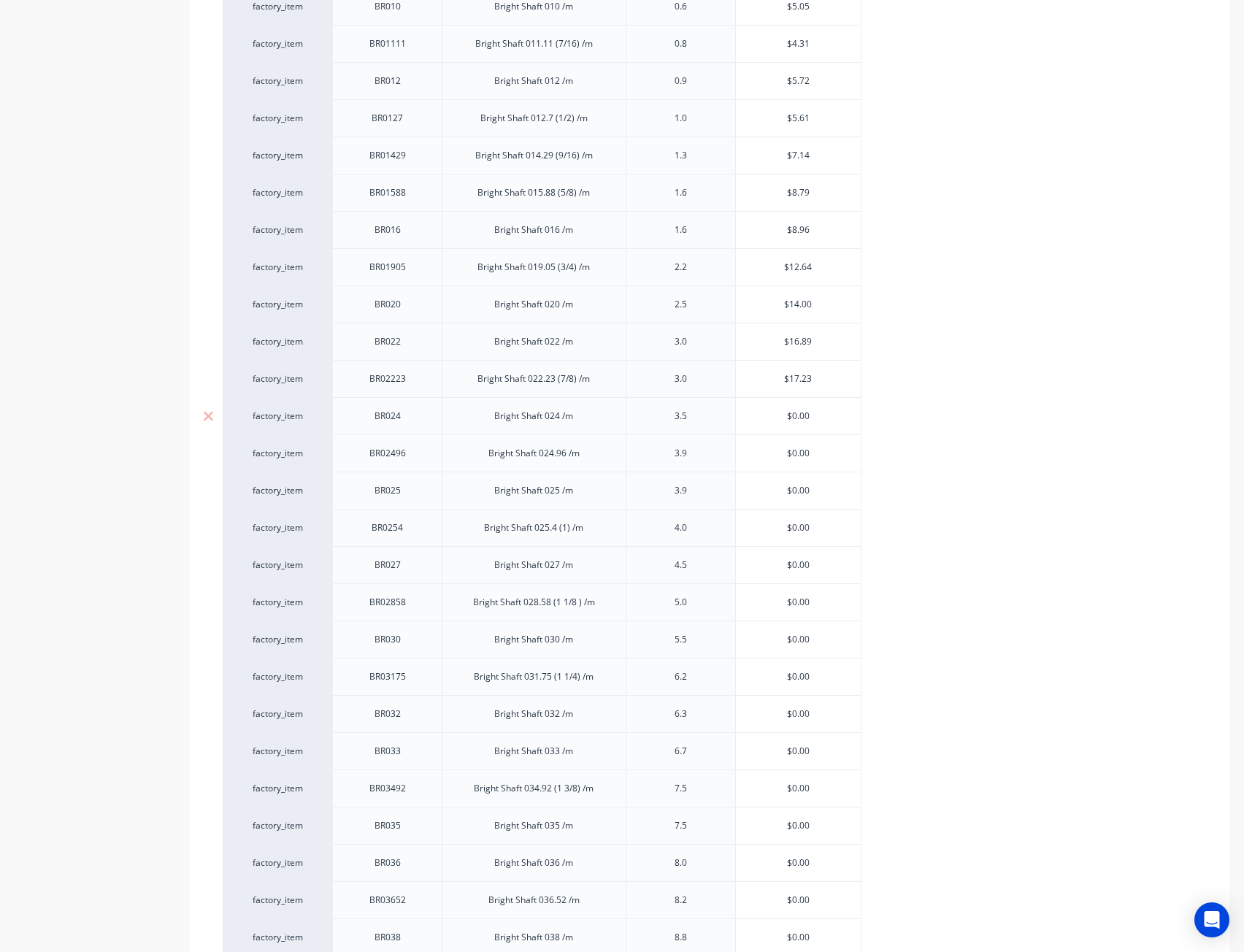
type input "$17.23"
type input "$0.00"
drag, startPoint x: 820, startPoint y: 415, endPoint x: 695, endPoint y: 412, distance: 125.0
click at [700, 412] on div "factory_item BR024 Bright Shaft 024 /m 3.5 $0.00 $0.00" at bounding box center [541, 416] width 638 height 38
paste input "20.13"
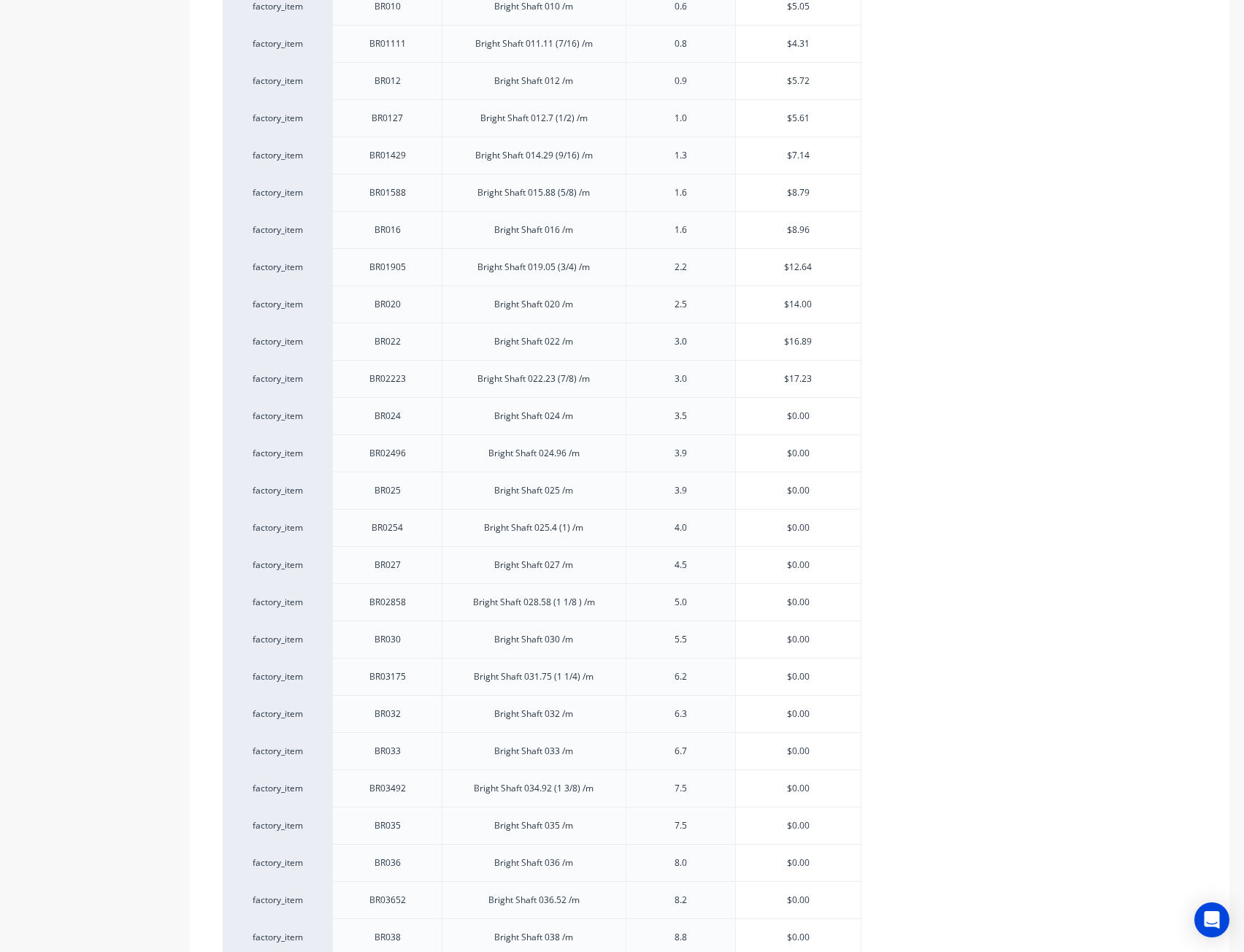
type textarea "x"
type input "$20.13"
type input "$0.00"
drag, startPoint x: 816, startPoint y: 452, endPoint x: 706, endPoint y: 451, distance: 110.0
click at [706, 451] on div "factory_item BR02496 Bright Shaft 024.96 /m 3.9 $0.00 $0.00" at bounding box center [541, 453] width 638 height 38
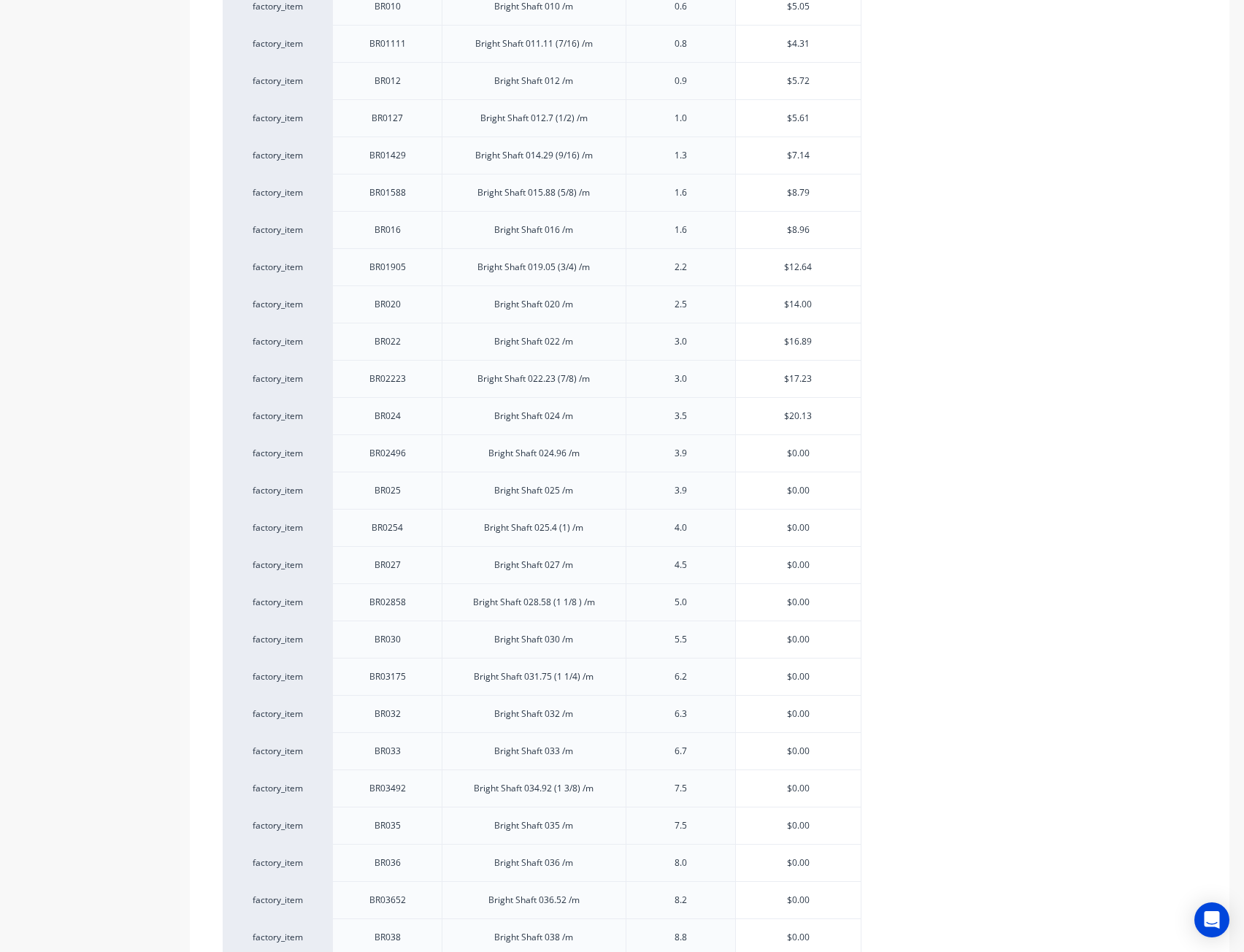
paste input "22.34"
type textarea "x"
type input "$22.34"
type input "$0.00"
drag, startPoint x: 816, startPoint y: 486, endPoint x: 688, endPoint y: 476, distance: 128.4
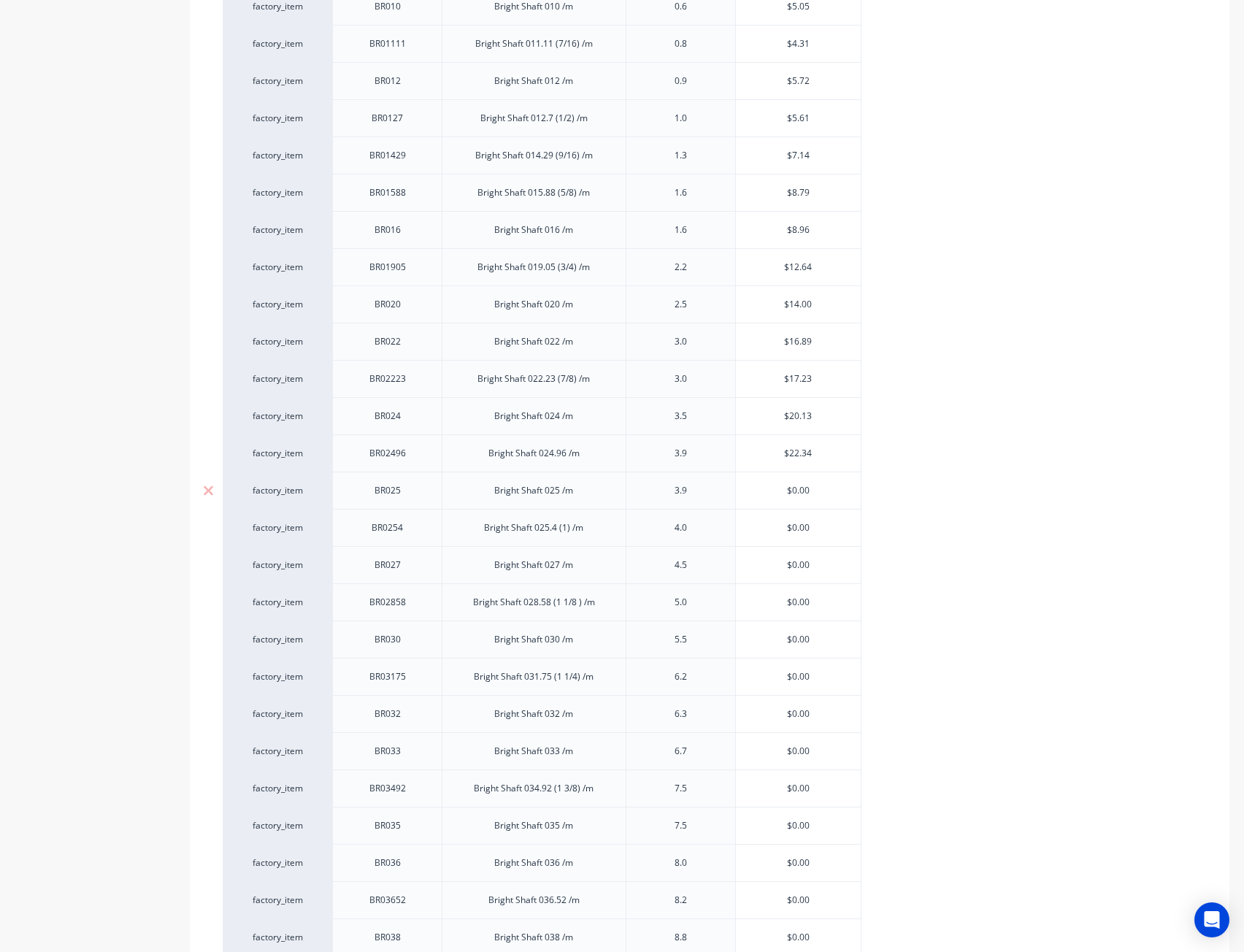
click at [688, 476] on div "factory_item BR025 Bright Shaft 025 /m 3.9 $0.00 $0.00" at bounding box center [541, 490] width 638 height 38
paste input "21.83"
type textarea "x"
type input "$21.83"
type input "$0.00"
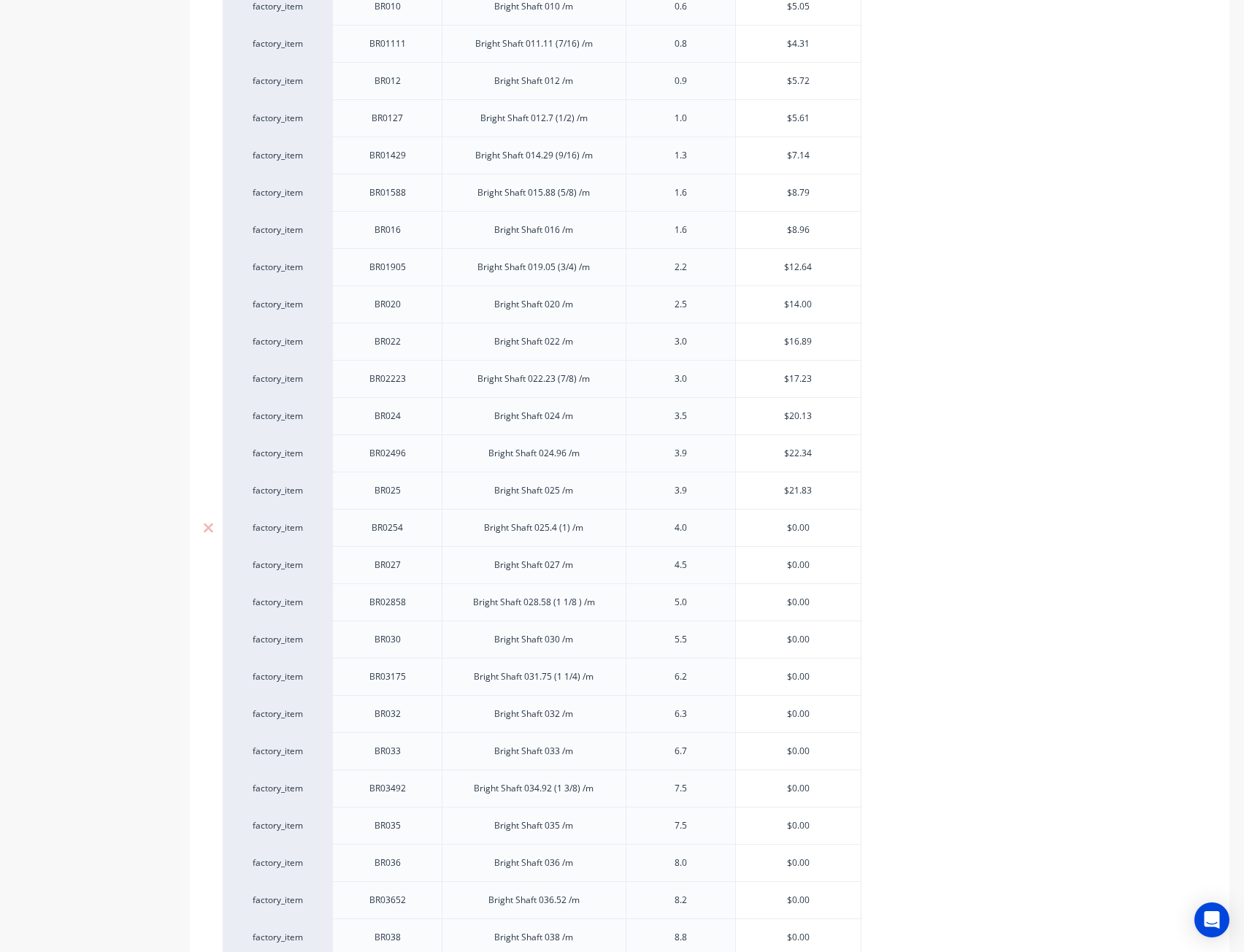
drag, startPoint x: 817, startPoint y: 516, endPoint x: 689, endPoint y: 514, distance: 128.0
click at [689, 514] on div "factory_item BR0254 Bright Shaft 025.4 (1) /m 4.0 $0.00 $0.00" at bounding box center [541, 528] width 638 height 38
paste input "22.56"
type textarea "x"
type input "$22.56"
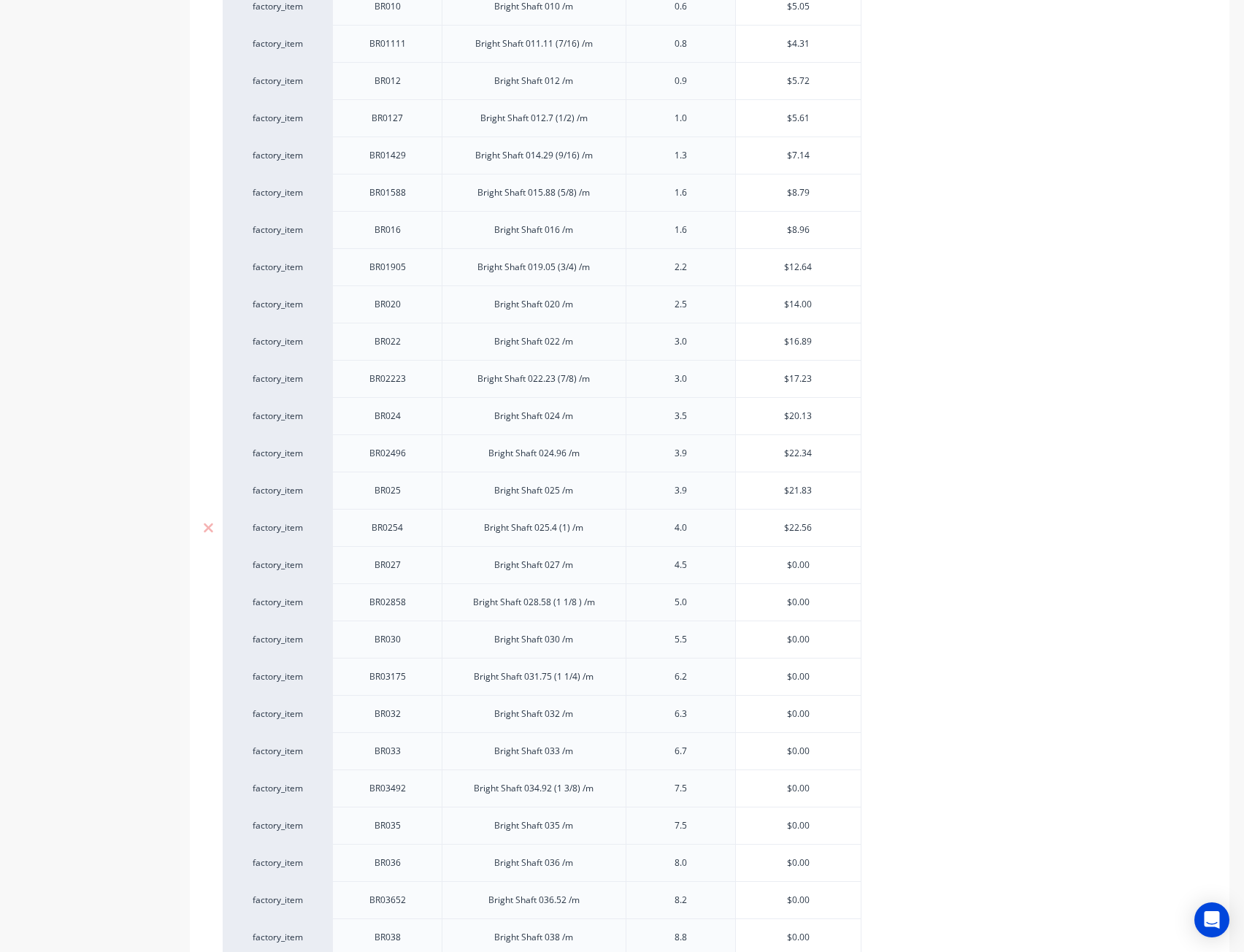
type input "$0.00"
drag, startPoint x: 819, startPoint y: 565, endPoint x: 642, endPoint y: 523, distance: 181.9
click at [788, 558] on input "$0.00" at bounding box center [798, 564] width 125 height 13
paste input "25.45"
type textarea "x"
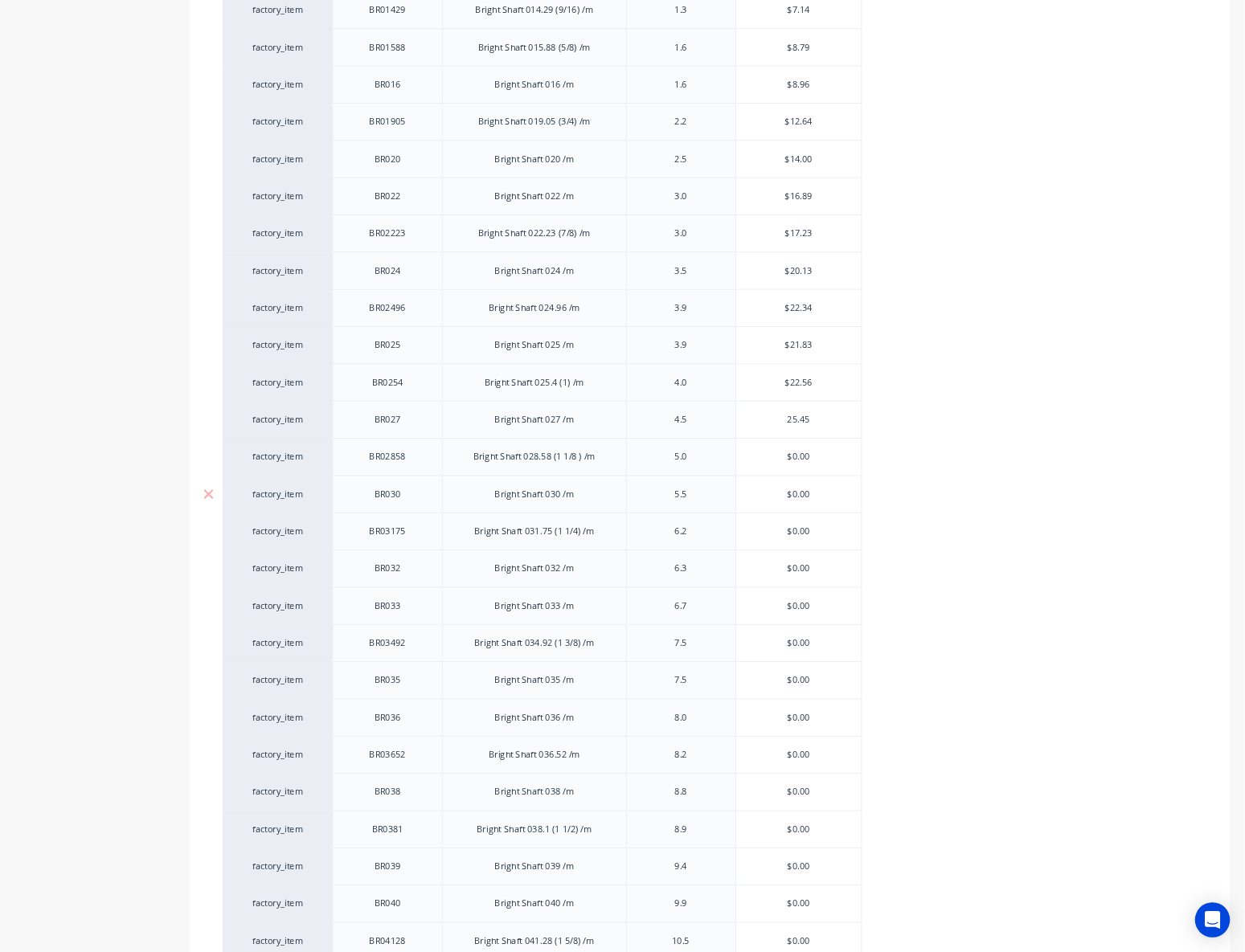
scroll to position [1446, 0]
type input "$25.45"
type input "$0.00"
drag, startPoint x: 816, startPoint y: 495, endPoint x: 1353, endPoint y: 448, distance: 539.1
click at [794, 499] on div "factory_item BR02858 Bright Shaft 028.58 (1 1/8 ) /m 5.0 $0.00 $0.00" at bounding box center [596, 502] width 703 height 41
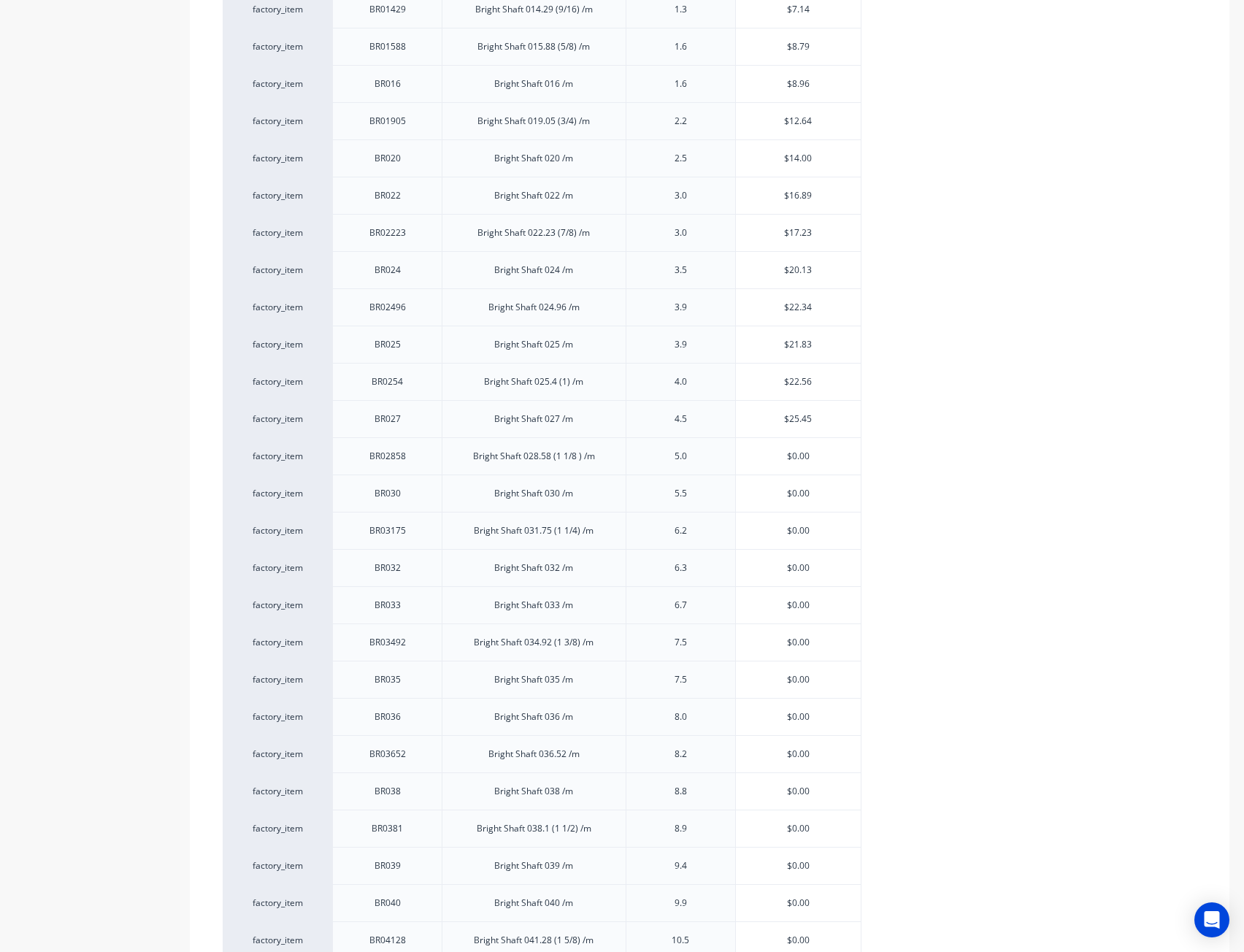
paste input "28.52"
type textarea "x"
type input "$28.52"
type input "$0.00"
drag, startPoint x: 831, startPoint y: 486, endPoint x: 769, endPoint y: 496, distance: 62.8
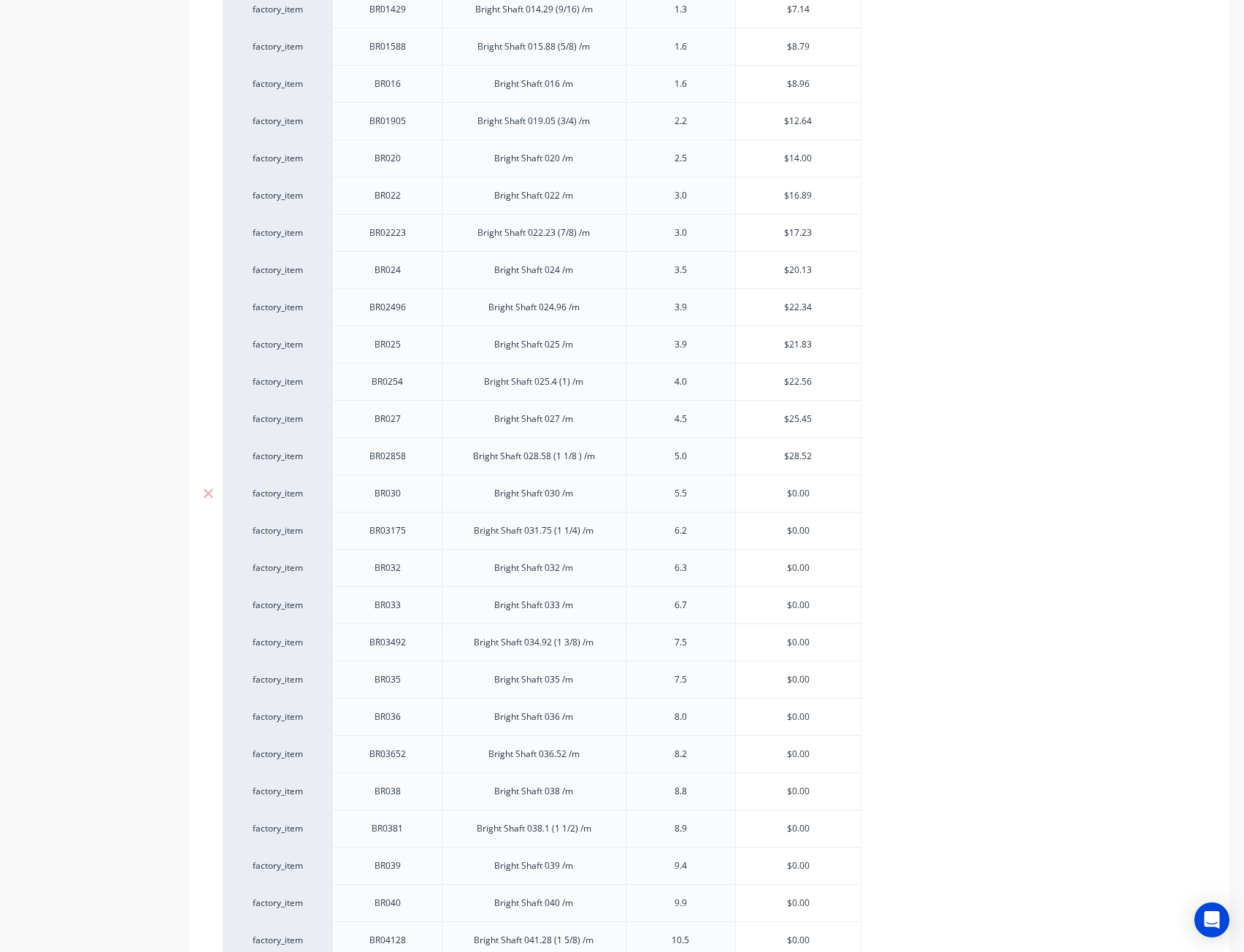
click at [716, 480] on div "factory_item BR030 Bright Shaft 030 /m 5.5 $0.00 $0.00" at bounding box center [541, 493] width 638 height 38
paste input "31.46"
type textarea "x"
type input "$31.46"
drag, startPoint x: 821, startPoint y: 523, endPoint x: 687, endPoint y: 538, distance: 134.8
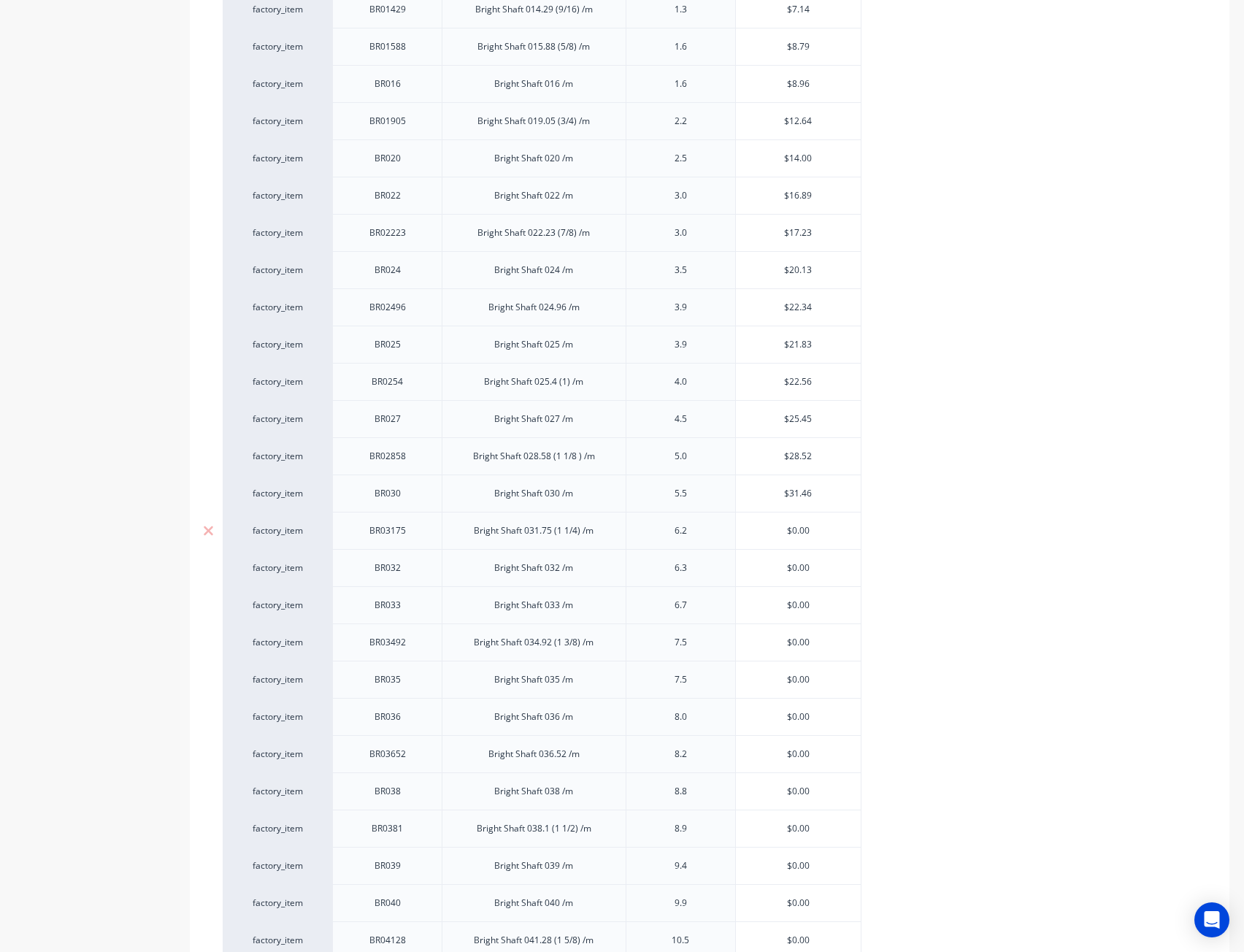
click at [689, 532] on div "factory_item BR03175 Bright Shaft 031.75 (1 1/4) /m 6.2 $0.00 $0.00" at bounding box center [541, 530] width 638 height 38
paste input "35.21"
type input "35.21"
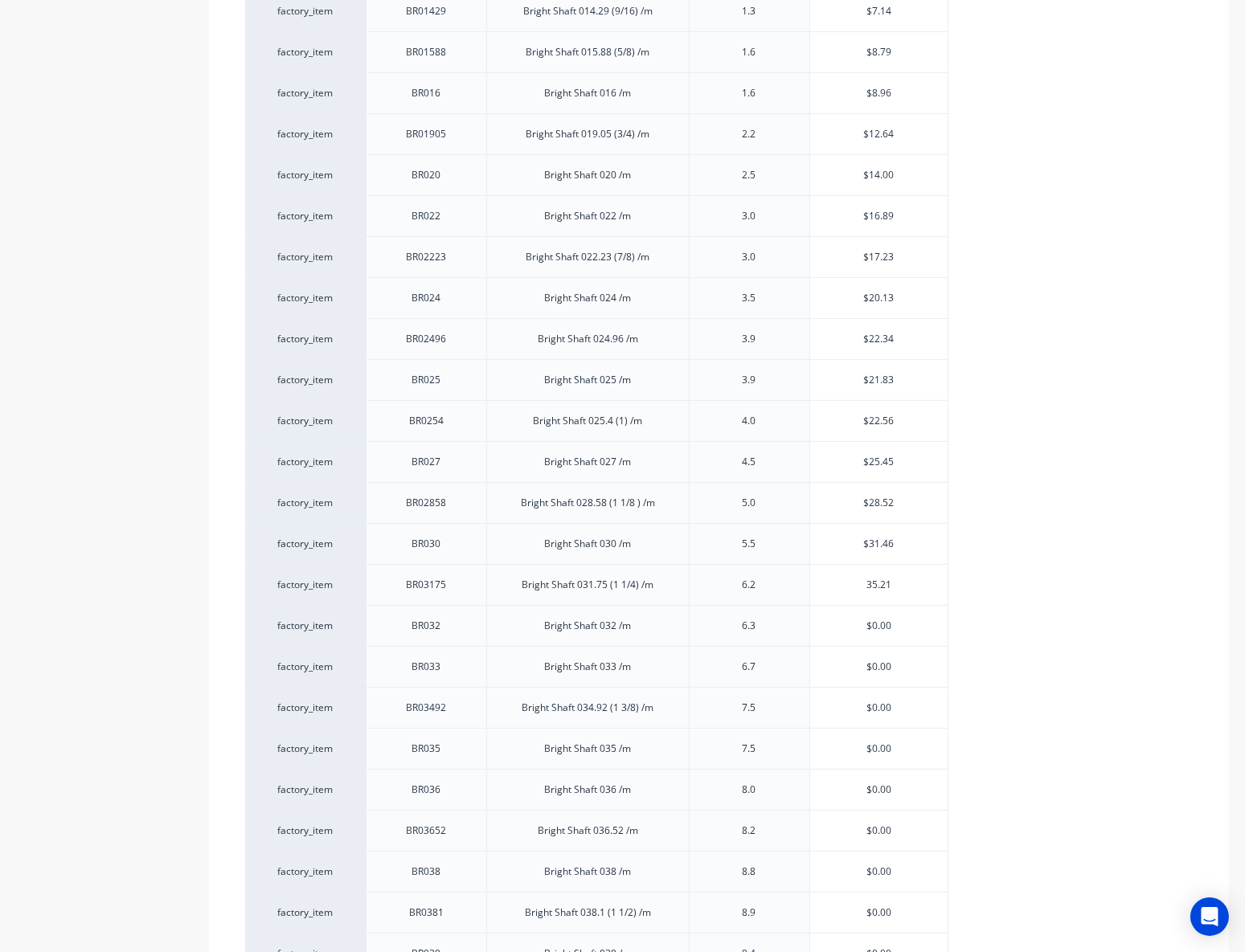
type textarea "x"
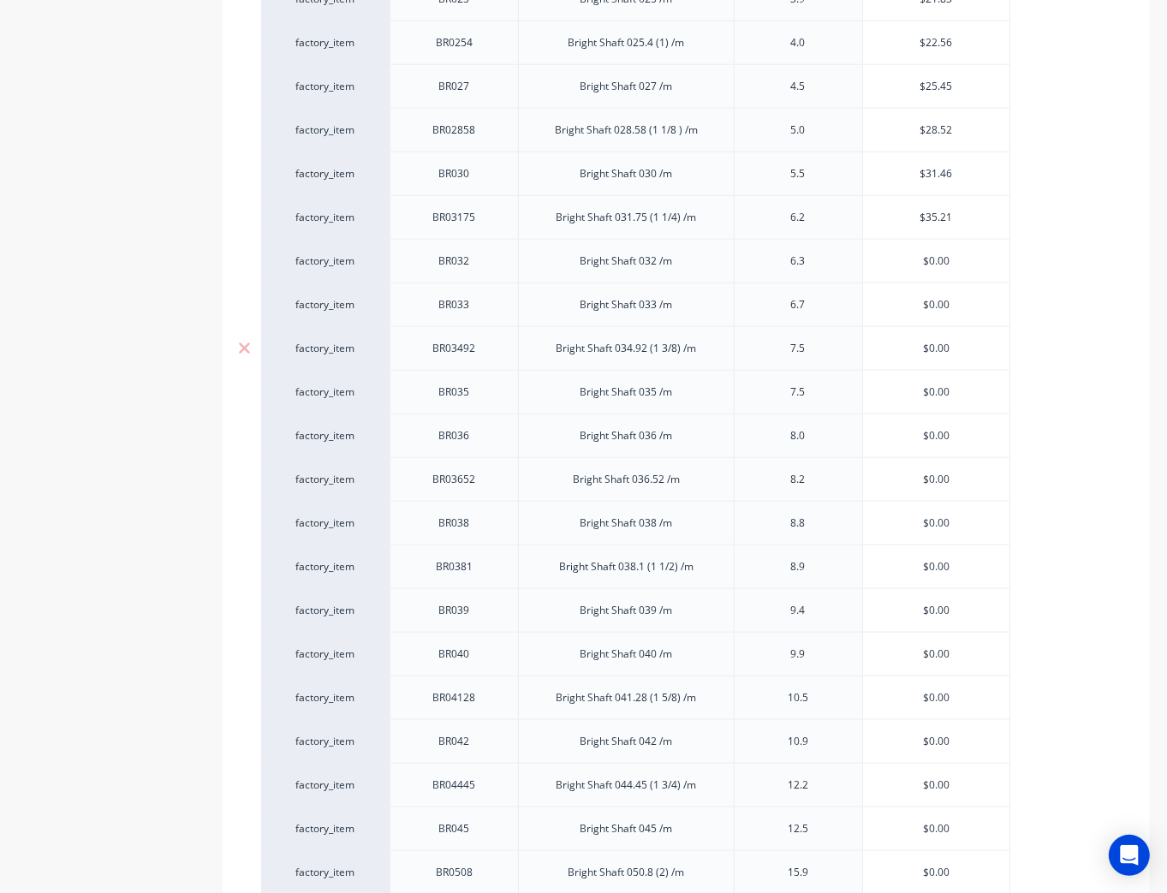
scroll to position [1953, 0]
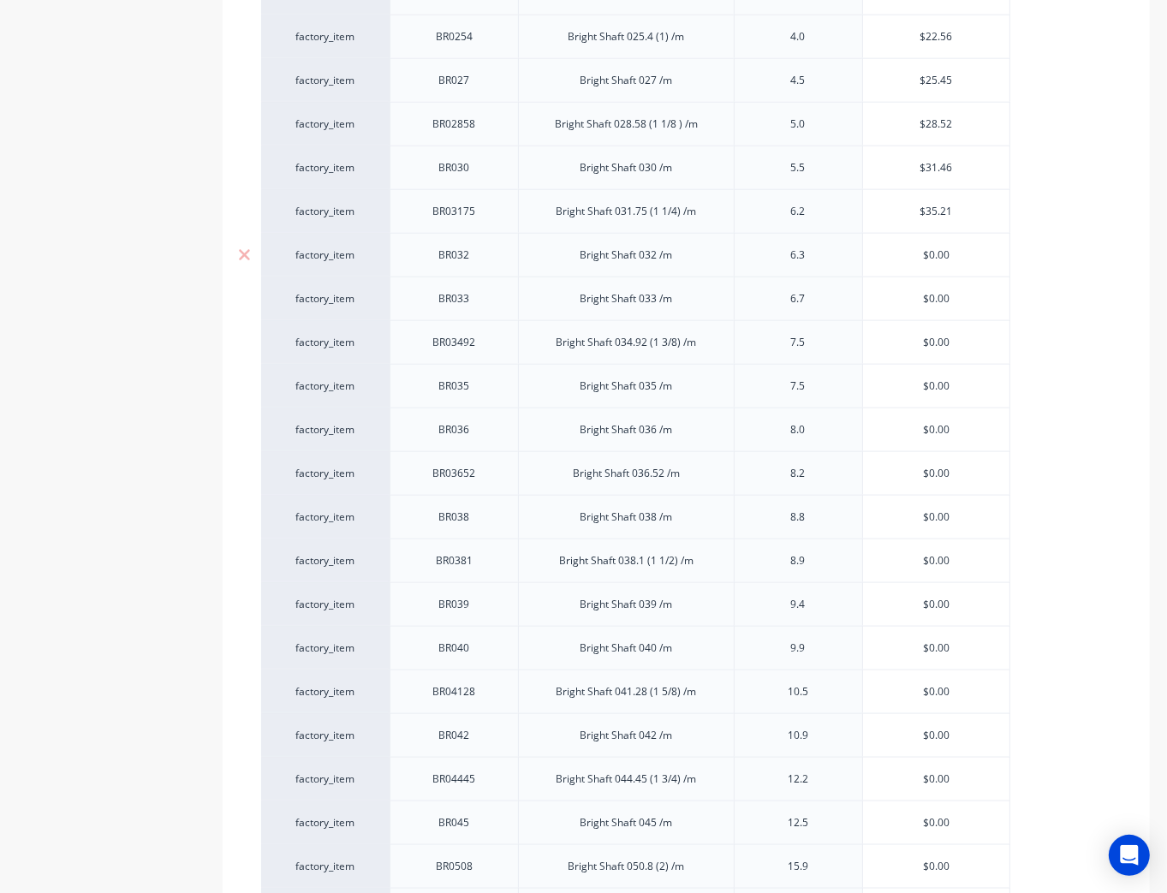
type input "$35.21"
type input "$0.00"
drag, startPoint x: 958, startPoint y: 250, endPoint x: 851, endPoint y: 244, distance: 107.2
click at [851, 244] on div "factory_item BR032 Bright Shaft 032 /m 6.3 $0.00 $0.00" at bounding box center [635, 255] width 749 height 44
paste input "35.79"
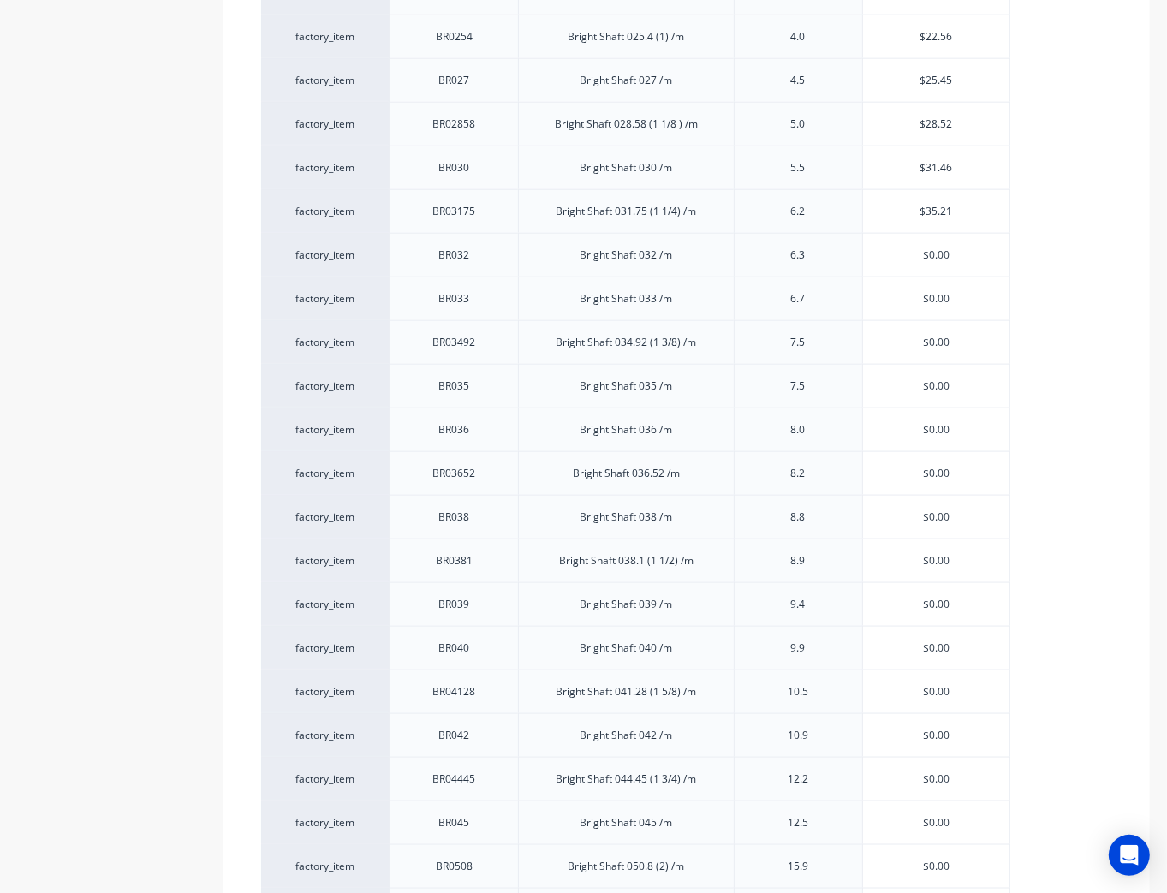
type textarea "x"
type input "$35.79"
type input "$0.00"
click at [879, 291] on input "$0.00" at bounding box center [936, 298] width 147 height 15
paste input "38.04"
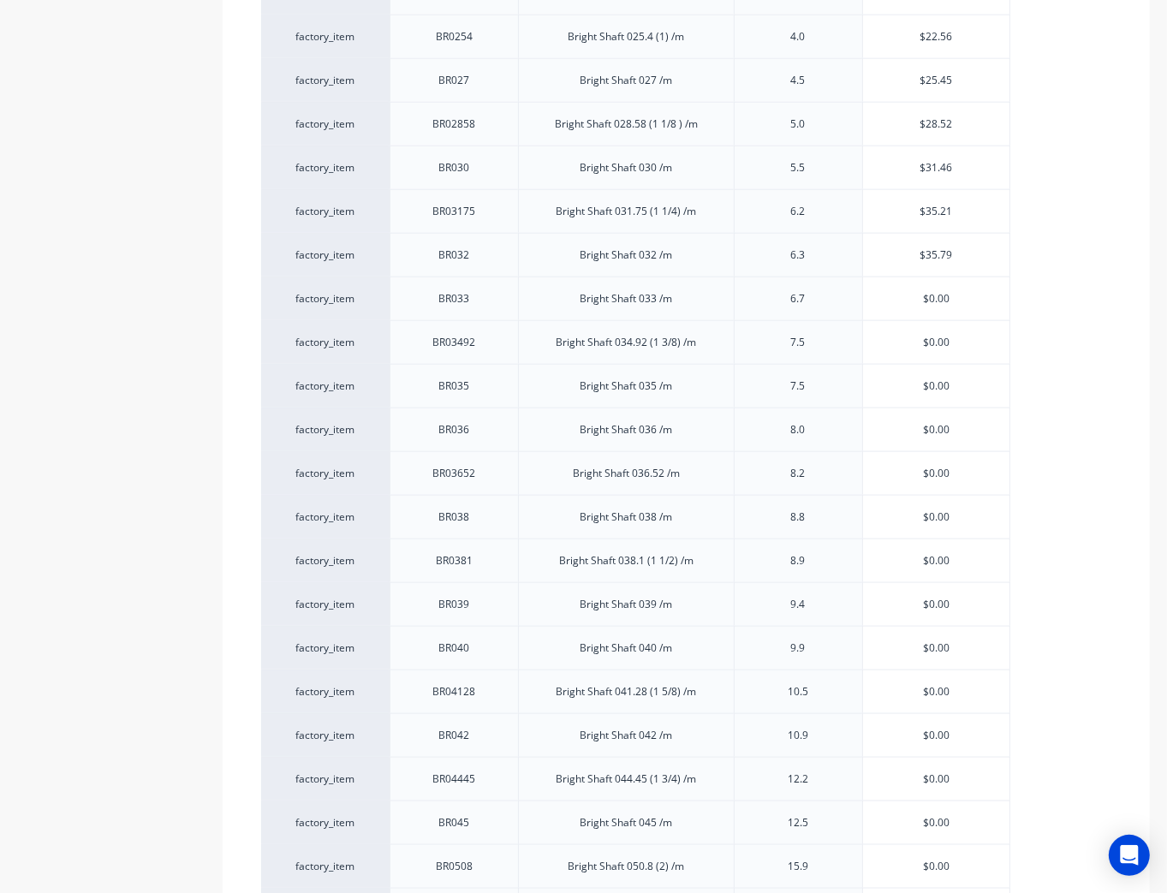
type textarea "x"
type input "$38.04"
type input "$0.00"
drag, startPoint x: 965, startPoint y: 330, endPoint x: 869, endPoint y: 326, distance: 96.8
click at [869, 335] on input "$0.00" at bounding box center [936, 342] width 147 height 15
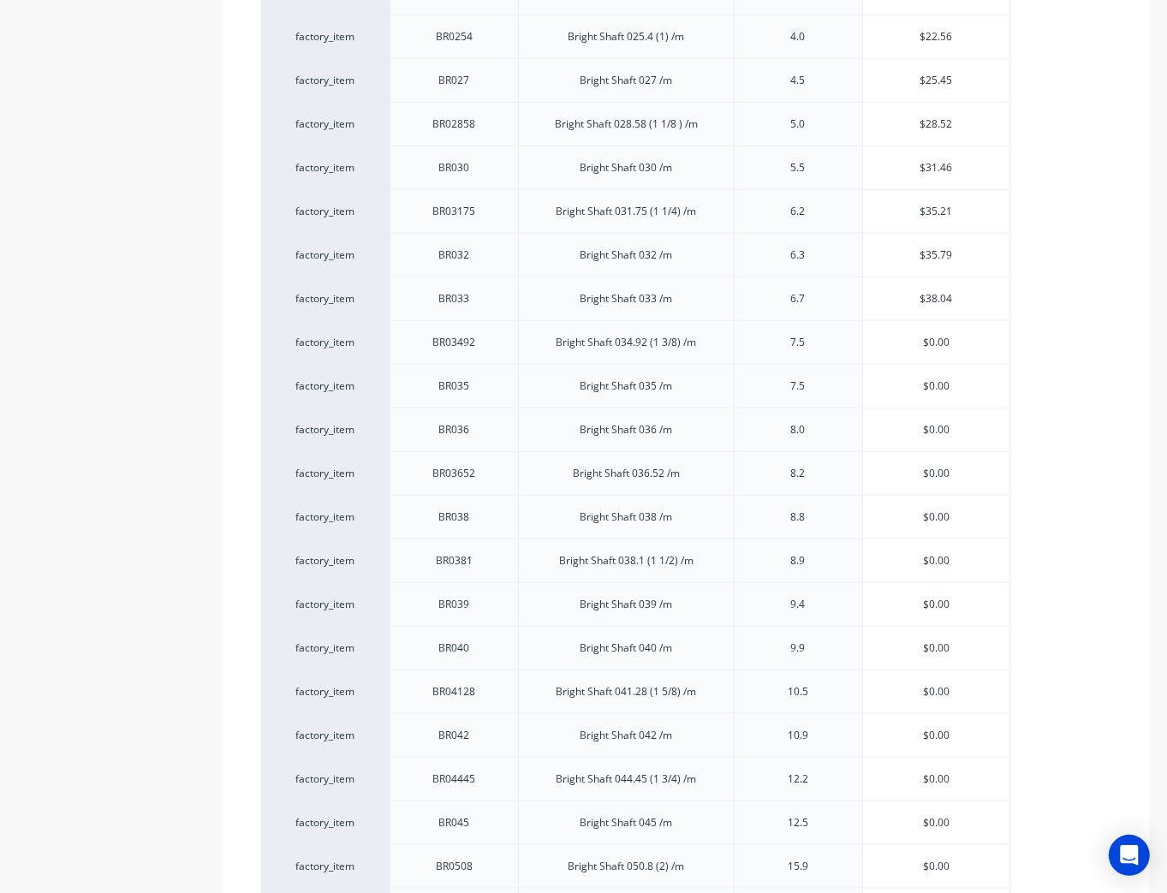
paste input "42.63"
type textarea "x"
type input "$42.63"
type input "$0.00"
drag, startPoint x: 944, startPoint y: 374, endPoint x: 1166, endPoint y: 347, distance: 223.5
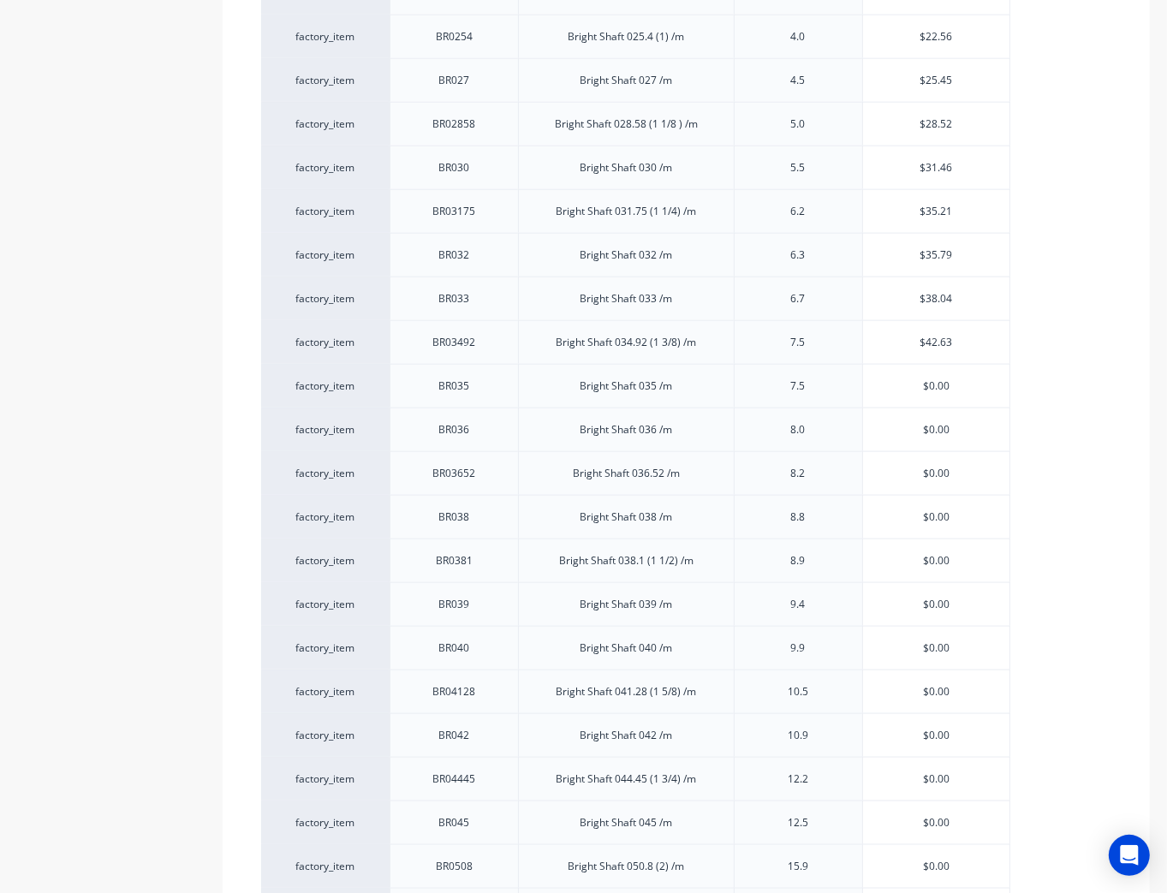
click at [865, 382] on input "$0.00" at bounding box center [936, 386] width 147 height 15
paste input "42.52"
type textarea "x"
type input "$42.52"
type input "$0.00"
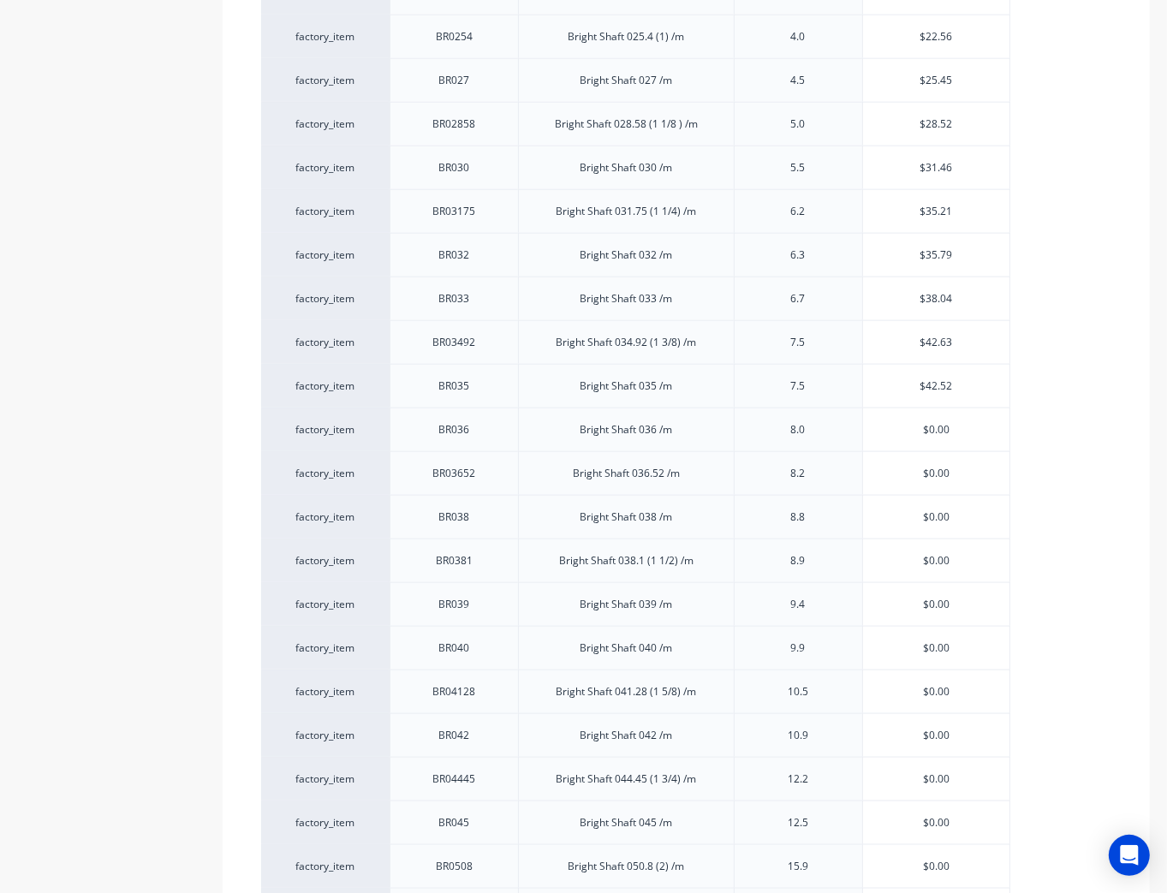
drag, startPoint x: 934, startPoint y: 419, endPoint x: 1160, endPoint y: 351, distance: 236.0
click at [850, 420] on div "factory_item BR036 Bright Shaft 036 /m 8.0 $0.00 $0.00" at bounding box center [635, 430] width 749 height 44
paste input "45.3"
type textarea "x"
type input "$45.30"
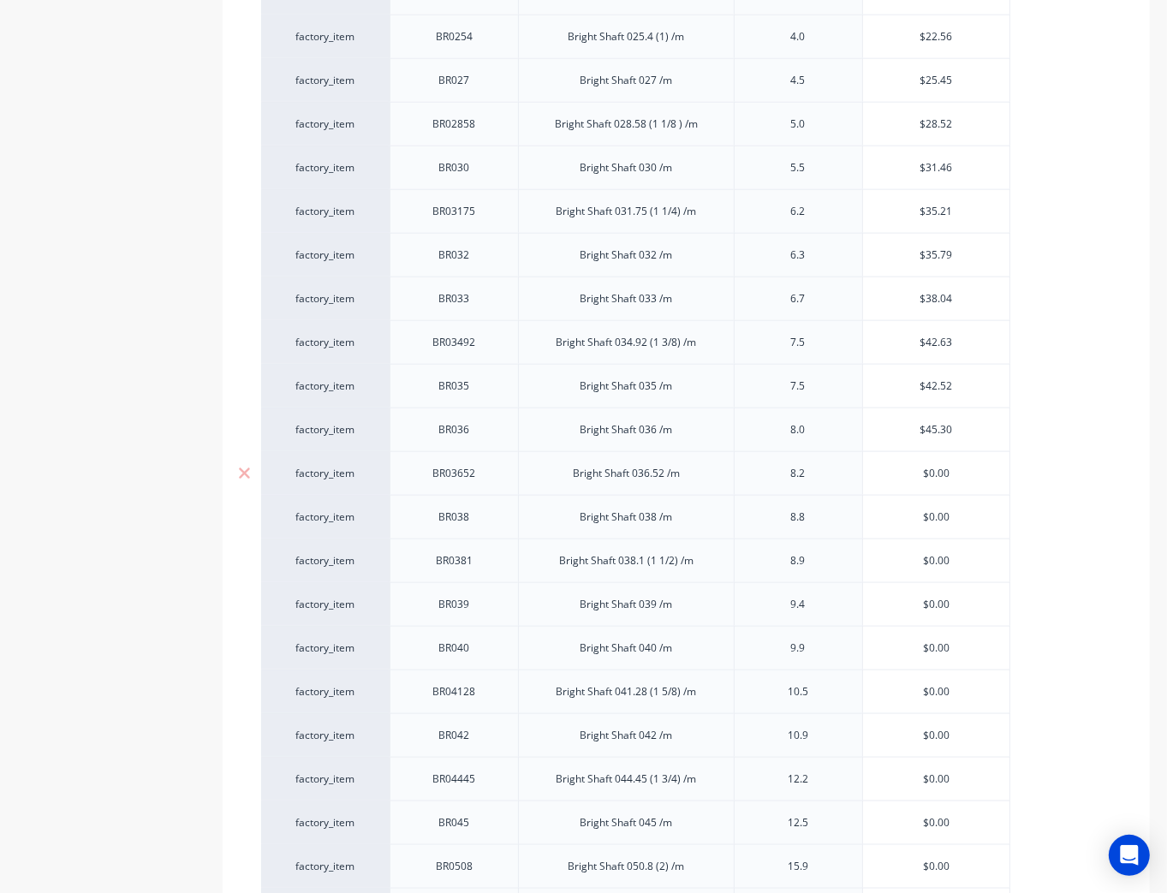
type input "$0.00"
drag, startPoint x: 970, startPoint y: 464, endPoint x: 837, endPoint y: 452, distance: 133.3
click at [838, 452] on div "factory_item BR03652 Bright Shaft 036.52 /m 8.2 $0.00 $0.00" at bounding box center [635, 473] width 749 height 44
paste input "46.49"
type textarea "x"
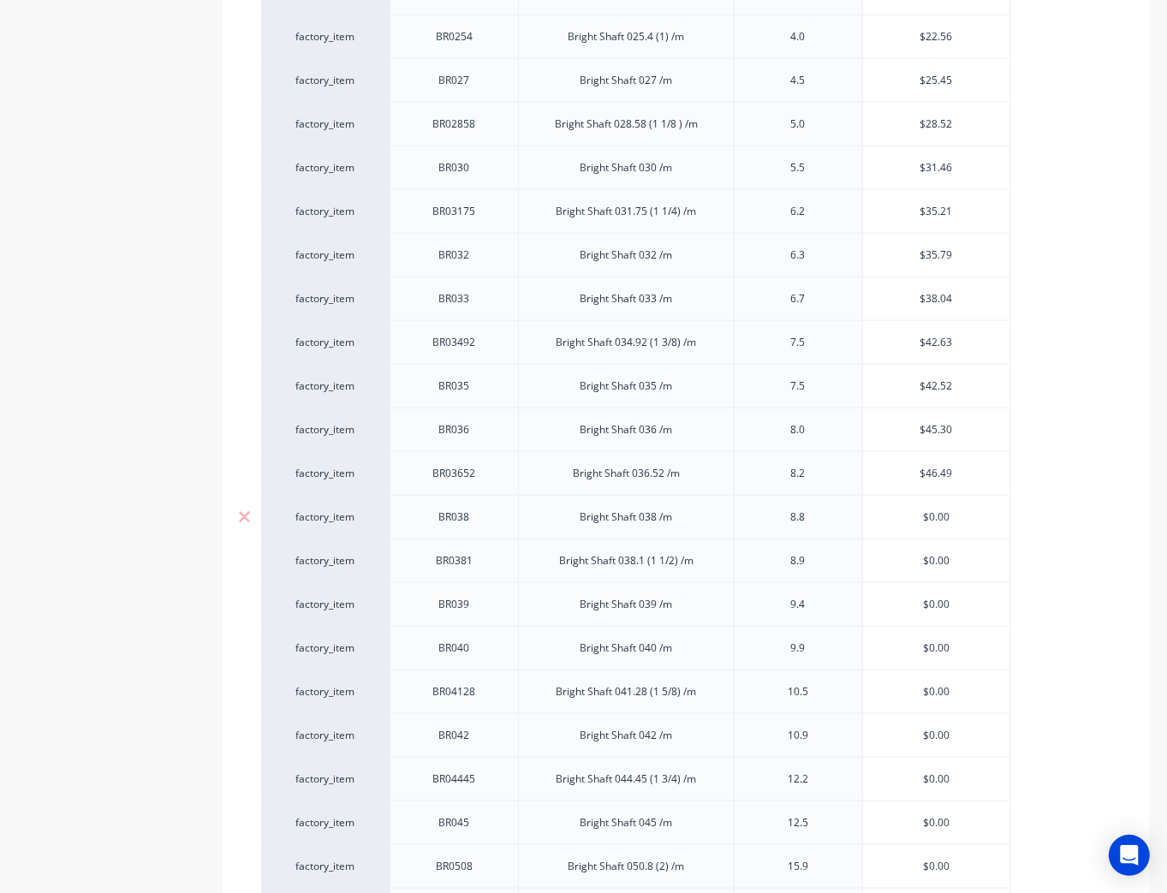
type input "$46.49"
type input "$0.00"
drag, startPoint x: 961, startPoint y: 499, endPoint x: 859, endPoint y: 491, distance: 102.3
click at [820, 501] on div "factory_item BR038 Bright Shaft 038 /m 8.8 $0.00 $0.00" at bounding box center [635, 517] width 749 height 44
paste input "50.17"
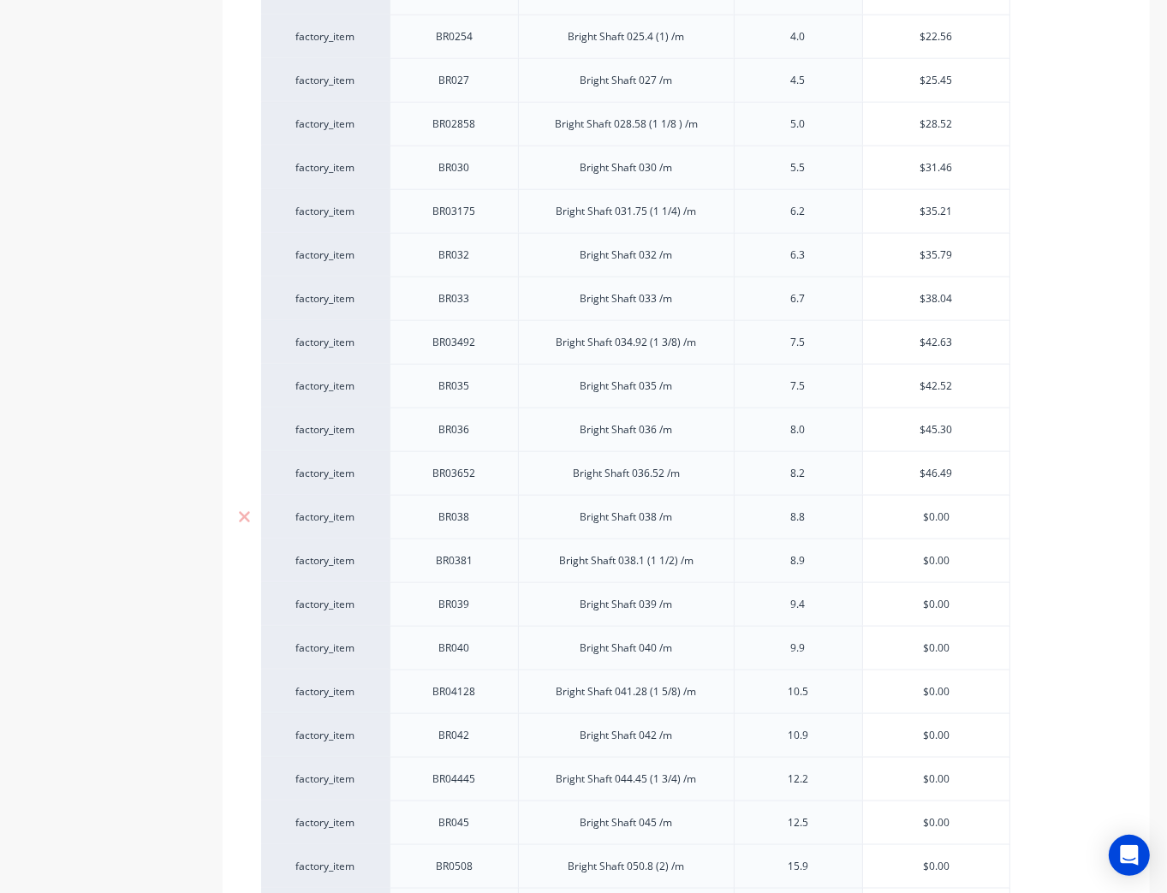
type textarea "x"
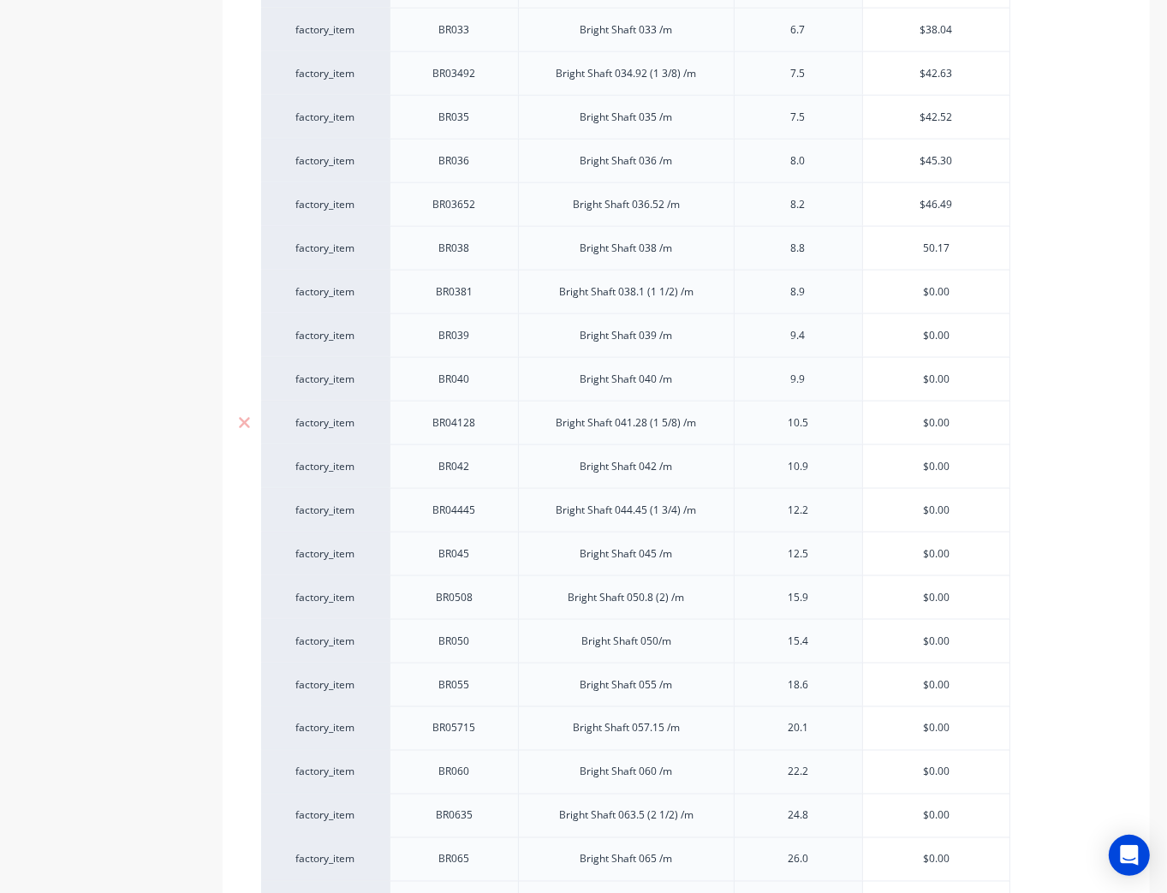
scroll to position [2227, 0]
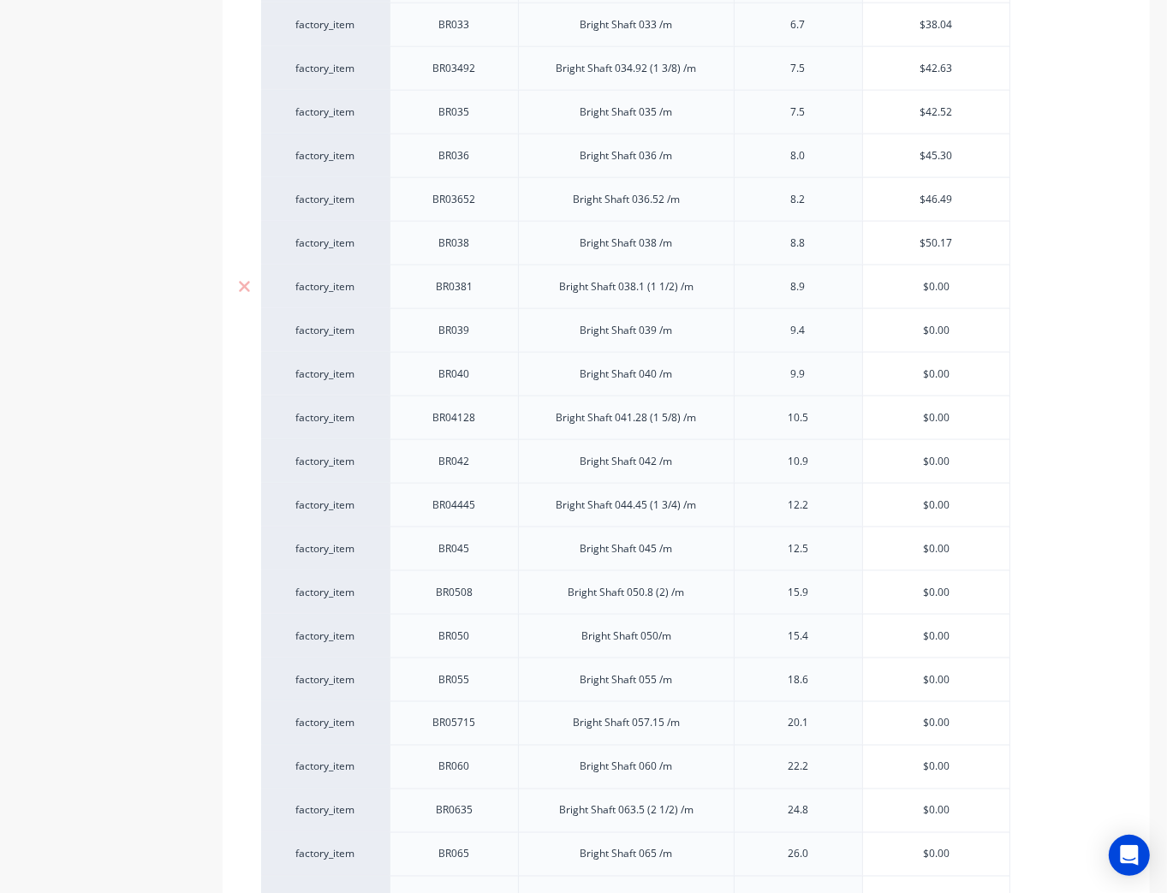
type input "$50.17"
drag, startPoint x: 952, startPoint y: 267, endPoint x: 851, endPoint y: 273, distance: 101.2
click at [852, 273] on div "factory_item BR0381 Bright Shaft 038.1 (1 1/2) /m 8.9 $0.00 $0.00" at bounding box center [635, 287] width 749 height 44
paste input "50.68"
type input "50.68$0.00"
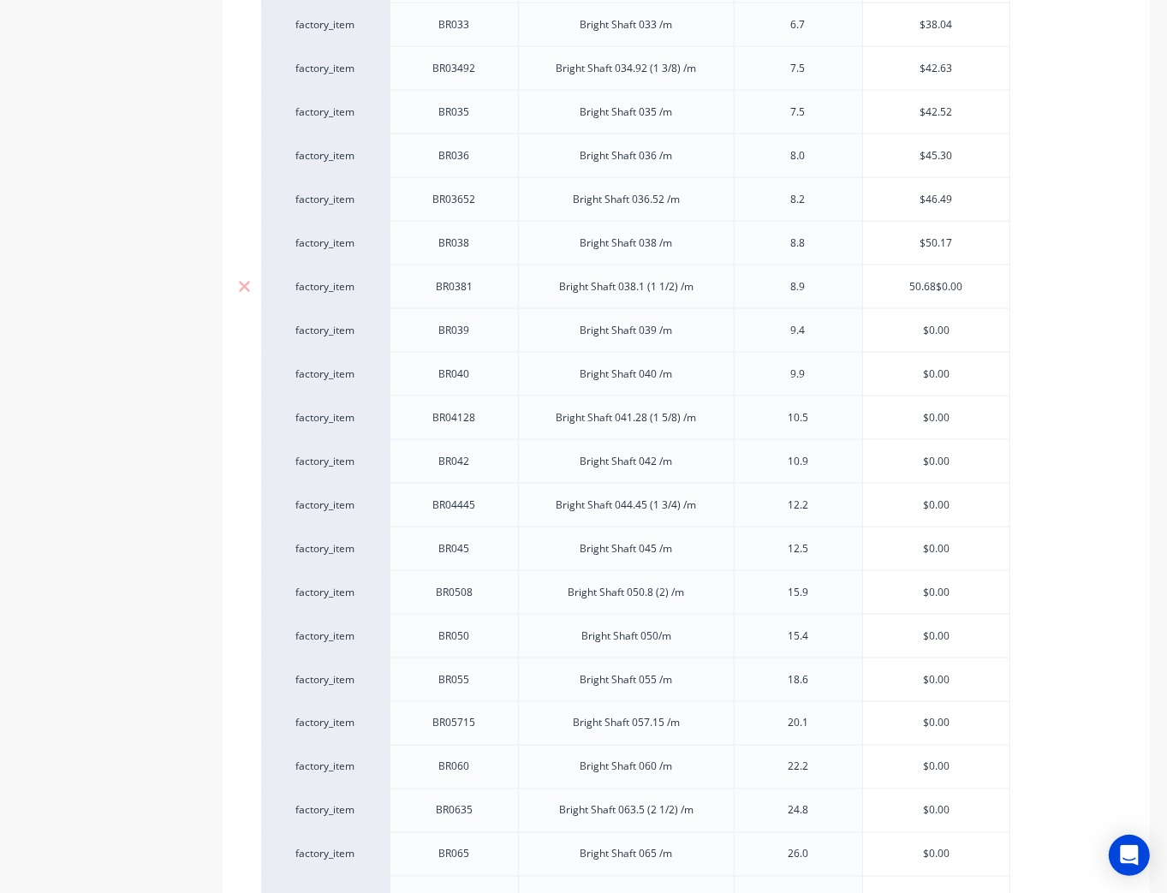
drag, startPoint x: 985, startPoint y: 276, endPoint x: 827, endPoint y: 266, distance: 157.9
click at [827, 266] on div "factory_item BR0381 Bright Shaft 038.1 (1 1/2) /m 8.9 $50.68 50.68$0.00" at bounding box center [635, 287] width 749 height 44
paste input "text"
type textarea "x"
type input "$50.68"
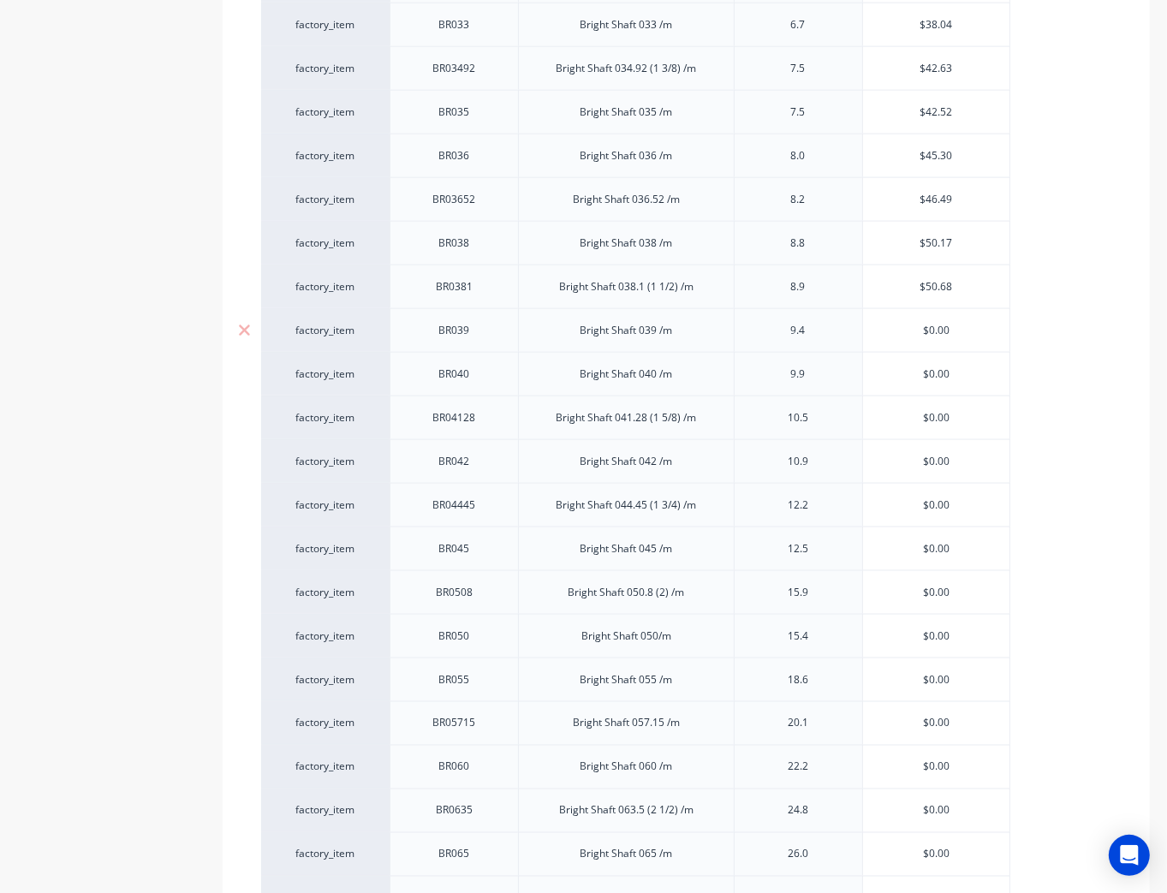
type input "$0.00"
drag, startPoint x: 915, startPoint y: 317, endPoint x: 851, endPoint y: 317, distance: 63.4
click at [853, 317] on div "factory_item BR039 Bright Shaft 039 /m 9.4 $0.00 $0.00" at bounding box center [635, 330] width 749 height 44
paste input "53.16"
type textarea "x"
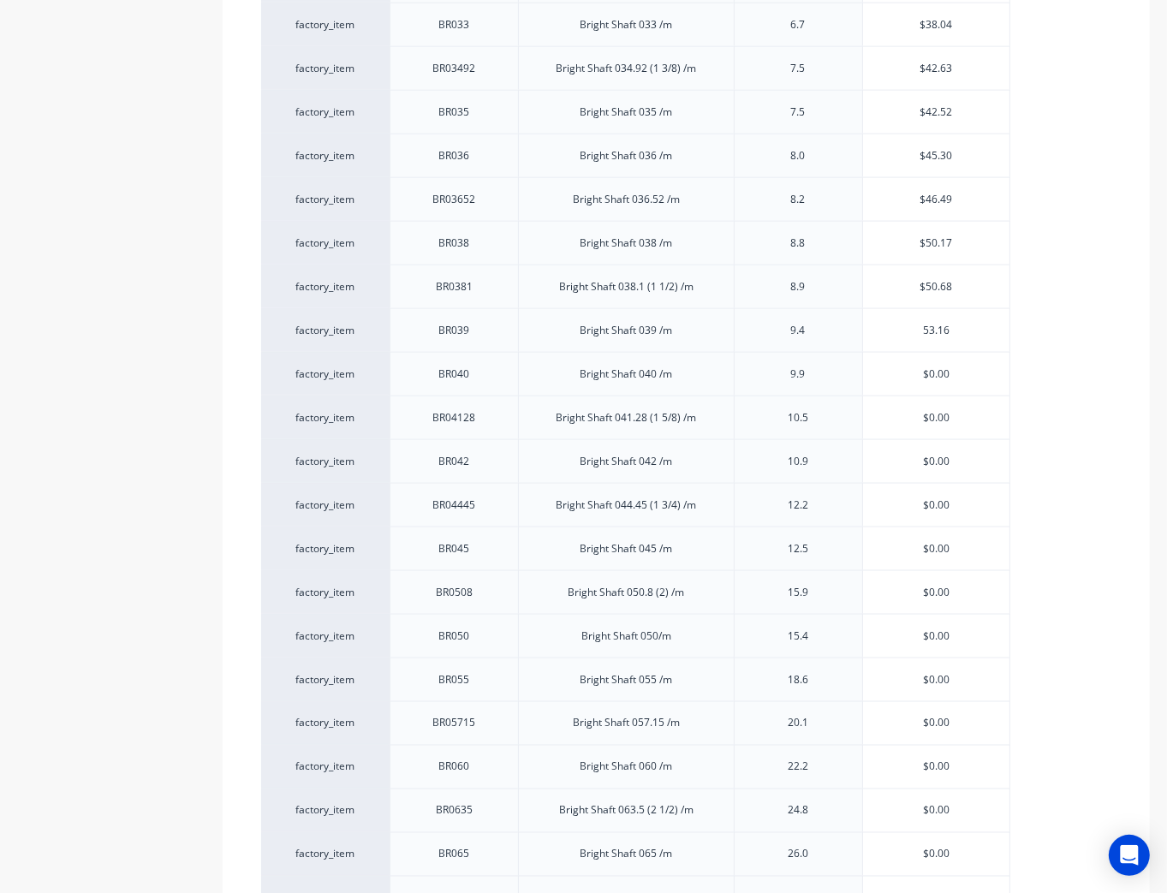
type input "53.16"
type input "$0.00"
type input "$53.16"
drag, startPoint x: 973, startPoint y: 362, endPoint x: 1167, endPoint y: 388, distance: 195.3
click at [836, 361] on div "factory_item BR040 Bright Shaft 040 /m 9.9 $0.00 $0.00" at bounding box center [635, 374] width 749 height 44
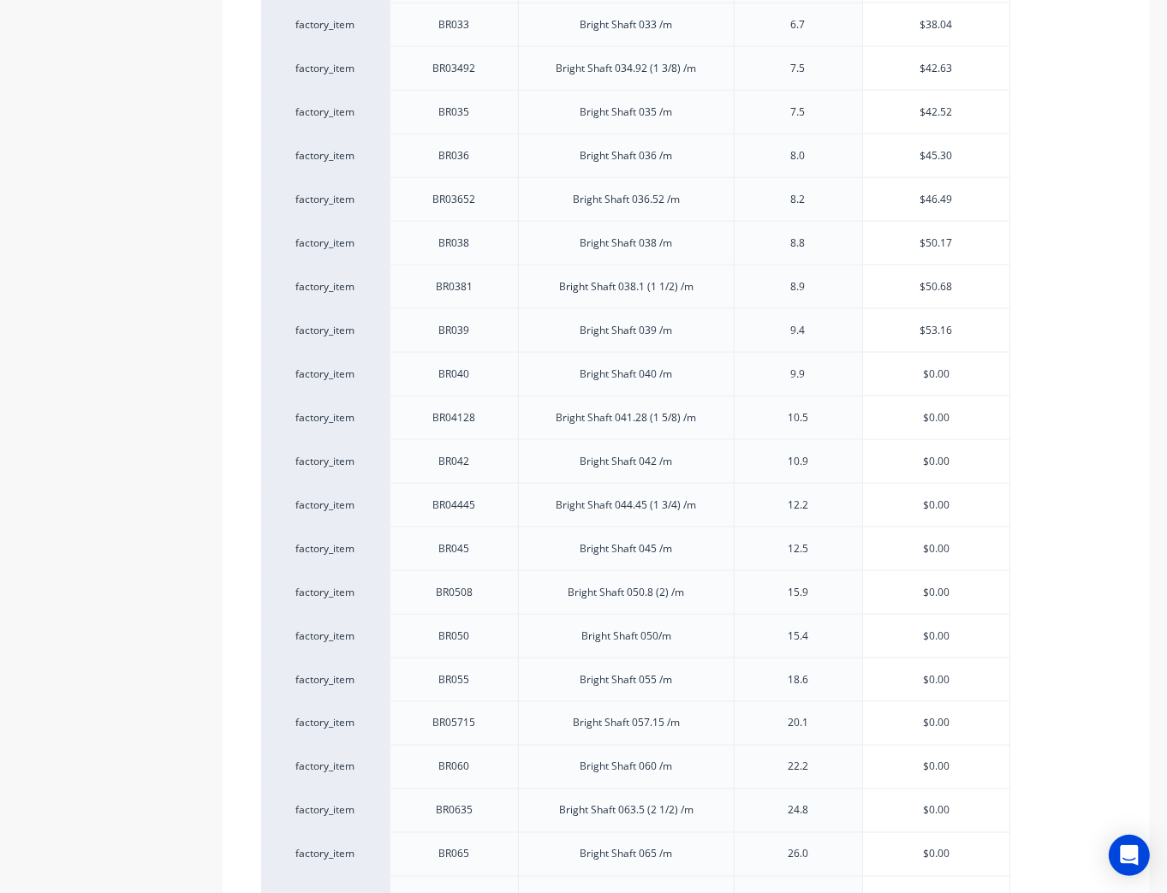
paste input "55.9"
type textarea "x"
type input "$55.90"
type input "$0.00"
drag, startPoint x: 969, startPoint y: 406, endPoint x: 803, endPoint y: 408, distance: 166.2
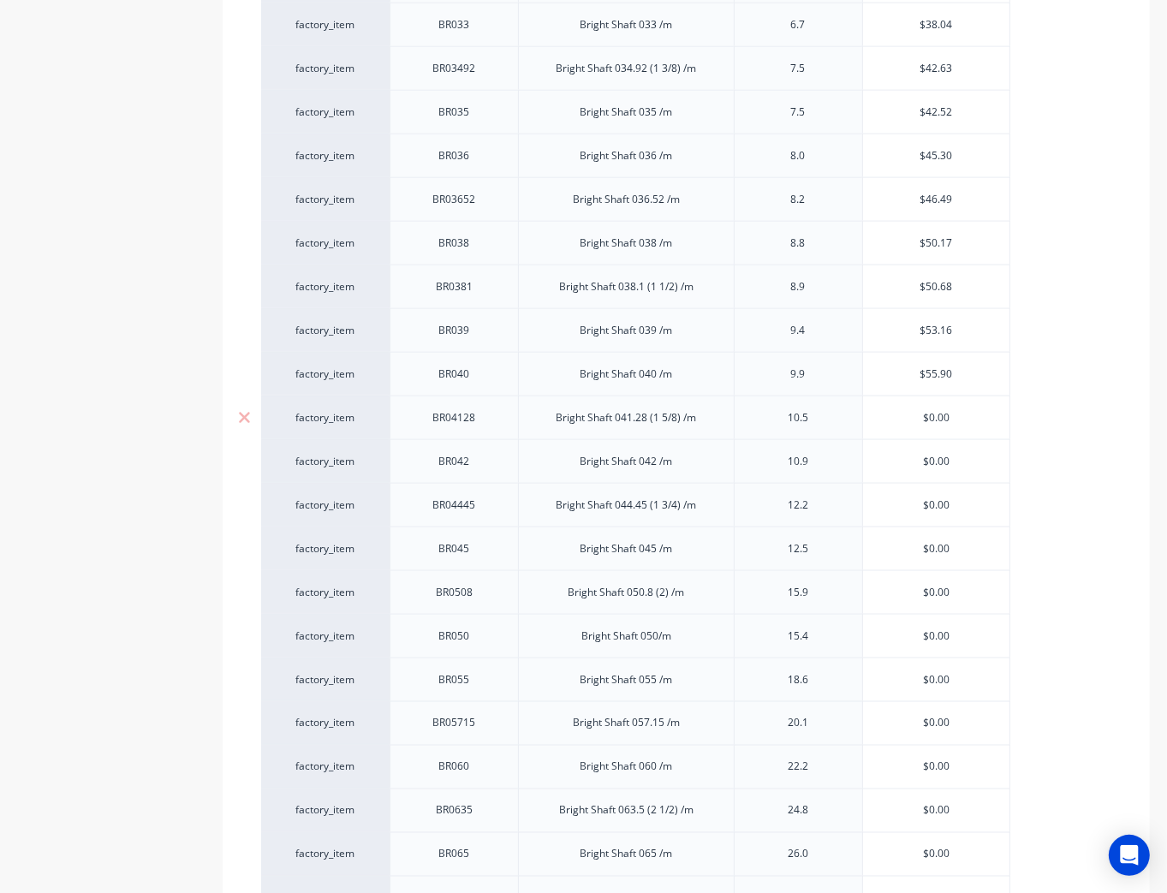
click at [807, 406] on div "factory_item BR04128 Bright Shaft 041.28 (1 5/8) /m 10.5 $0.00 $0.00" at bounding box center [635, 418] width 749 height 44
paste input "59.53"
type textarea "x"
type input "$59.53"
type input "$0.00"
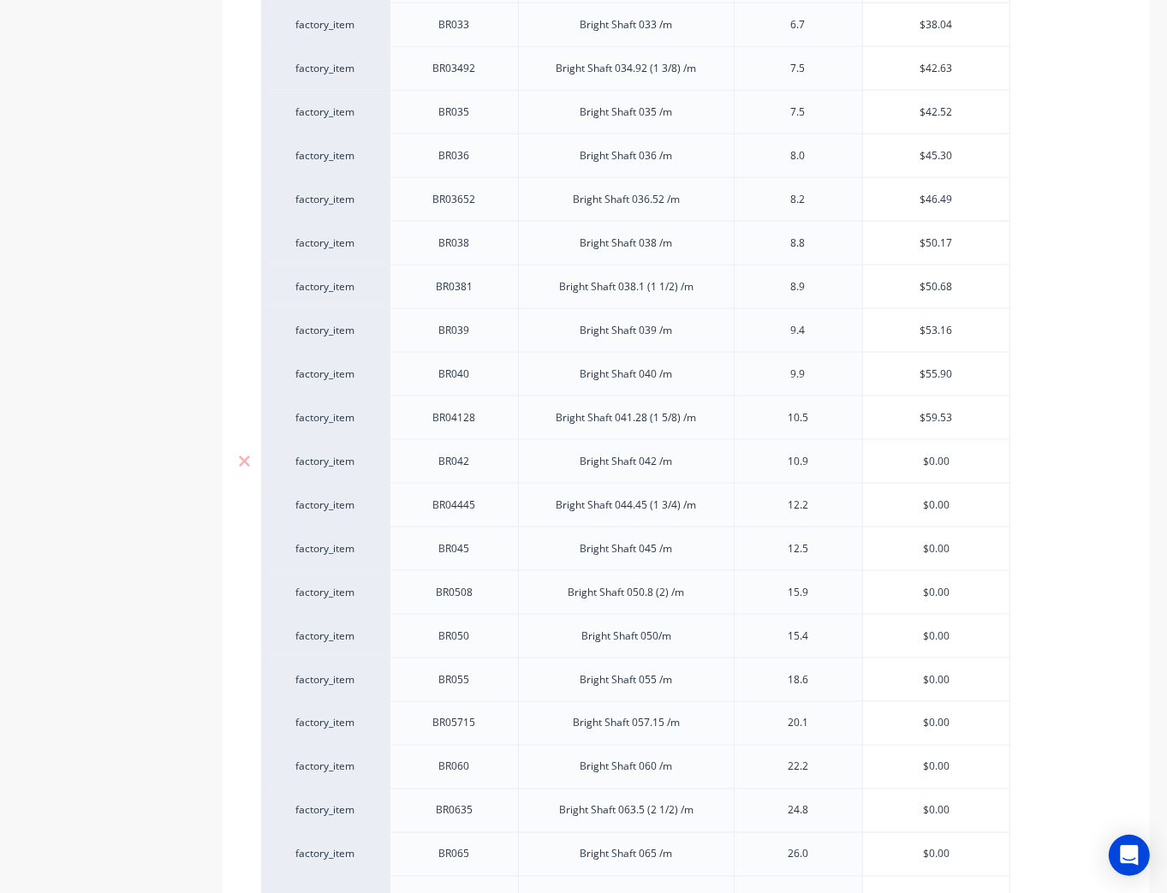
drag, startPoint x: 975, startPoint y: 451, endPoint x: 851, endPoint y: 444, distance: 123.6
click at [863, 454] on input "$0.00" at bounding box center [936, 461] width 147 height 15
paste input "61.62"
type textarea "x"
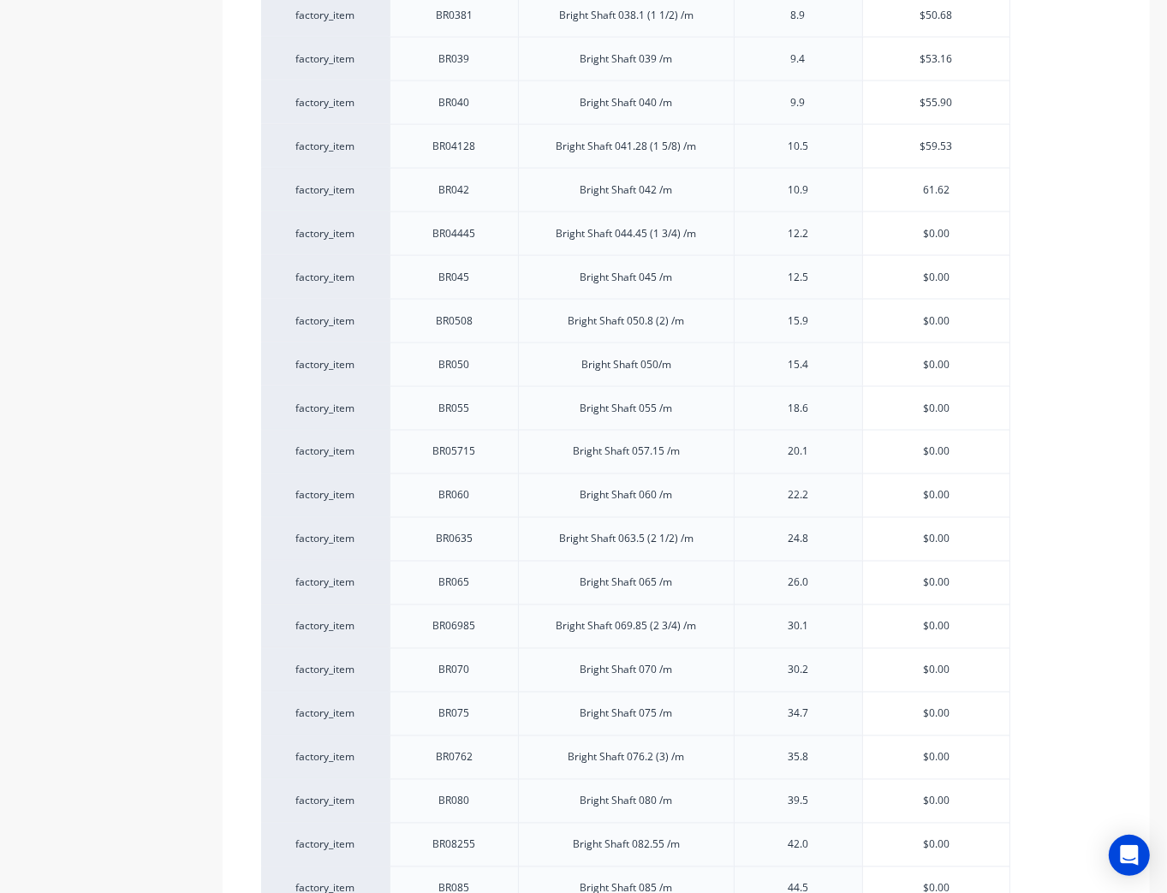
scroll to position [2501, 0]
type input "$61.62"
type input "$0.00"
drag, startPoint x: 969, startPoint y: 218, endPoint x: 882, endPoint y: 219, distance: 86.5
click at [882, 224] on input "$0.00" at bounding box center [936, 231] width 147 height 15
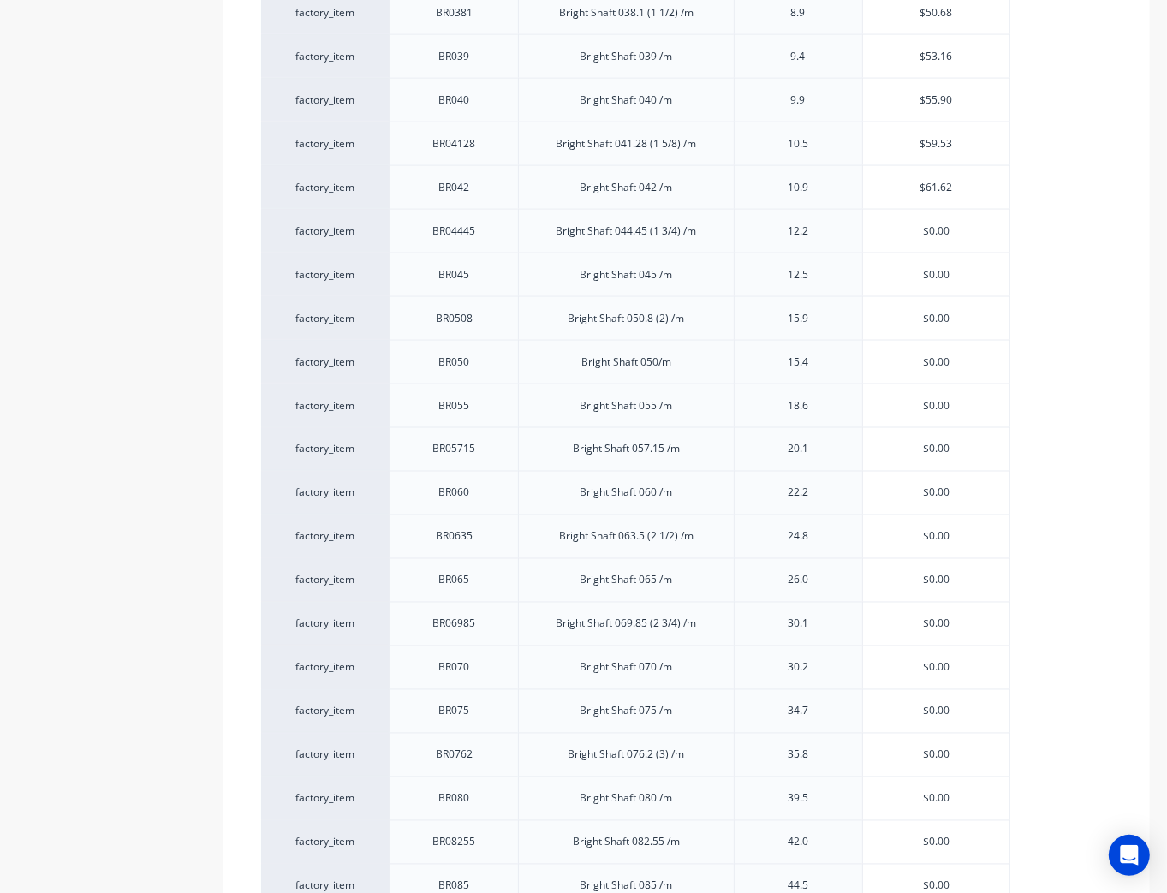
paste input "68.99"
type textarea "x"
type input "$68.99"
type input "$0.00"
drag, startPoint x: 935, startPoint y: 252, endPoint x: 881, endPoint y: 272, distance: 57.4
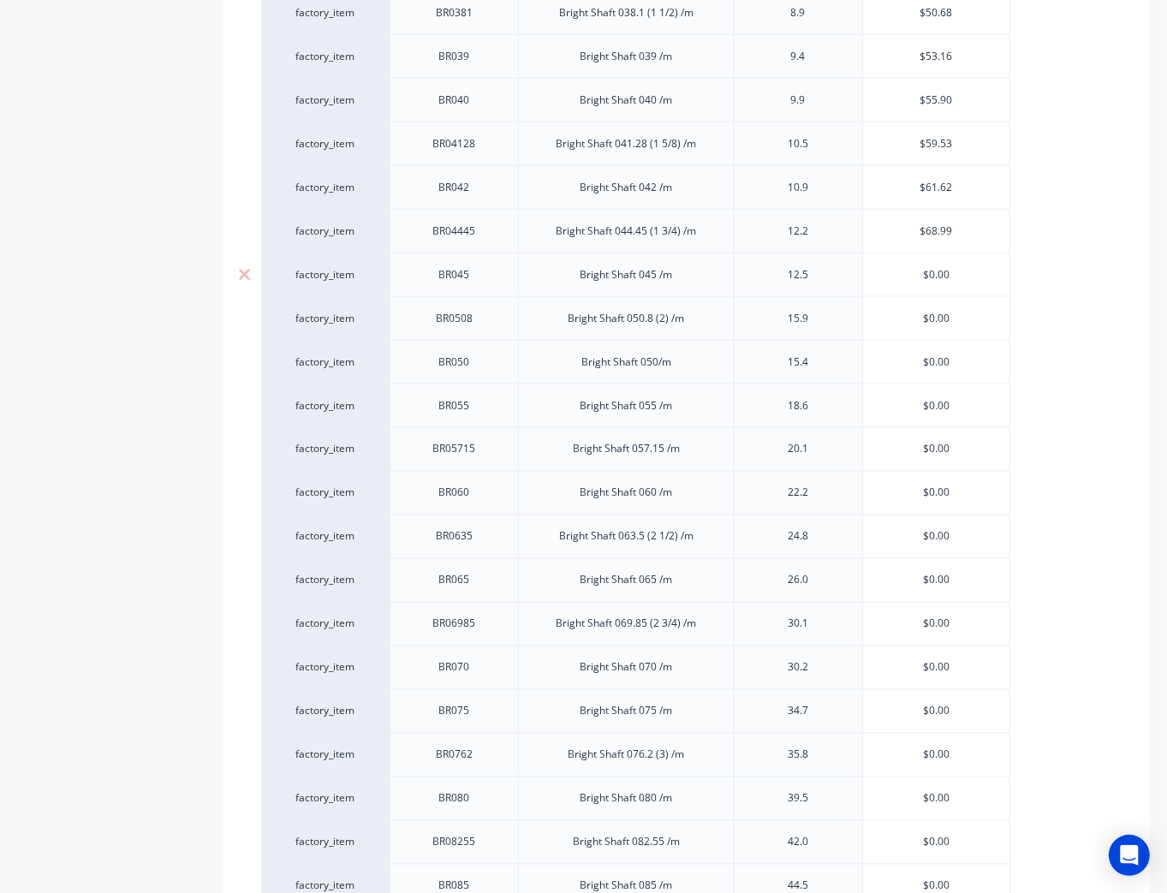
click at [839, 253] on div "factory_item BR045 Bright Shaft 045 /m 12.5 $0.00 $0.00" at bounding box center [635, 275] width 749 height 44
paste input "70.75"
type textarea "x"
type input "$70.75"
type input "$0.00"
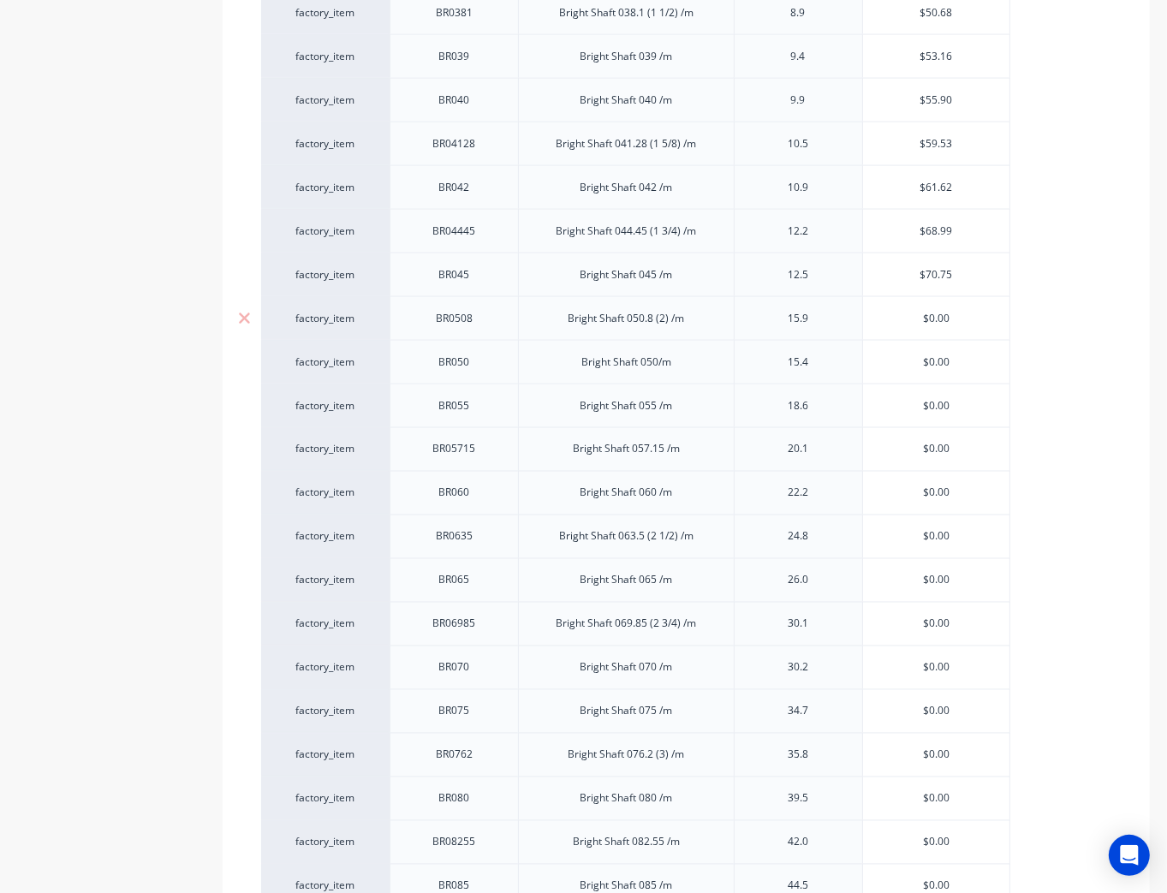
drag, startPoint x: 968, startPoint y: 302, endPoint x: 824, endPoint y: 309, distance: 144.1
click at [814, 296] on div "factory_item BR0508 Bright Shaft 050.8 (2) /m 15.9 $0.00 $0.00" at bounding box center [635, 318] width 749 height 44
paste input "90.14"
type textarea "x"
type input "$90.14"
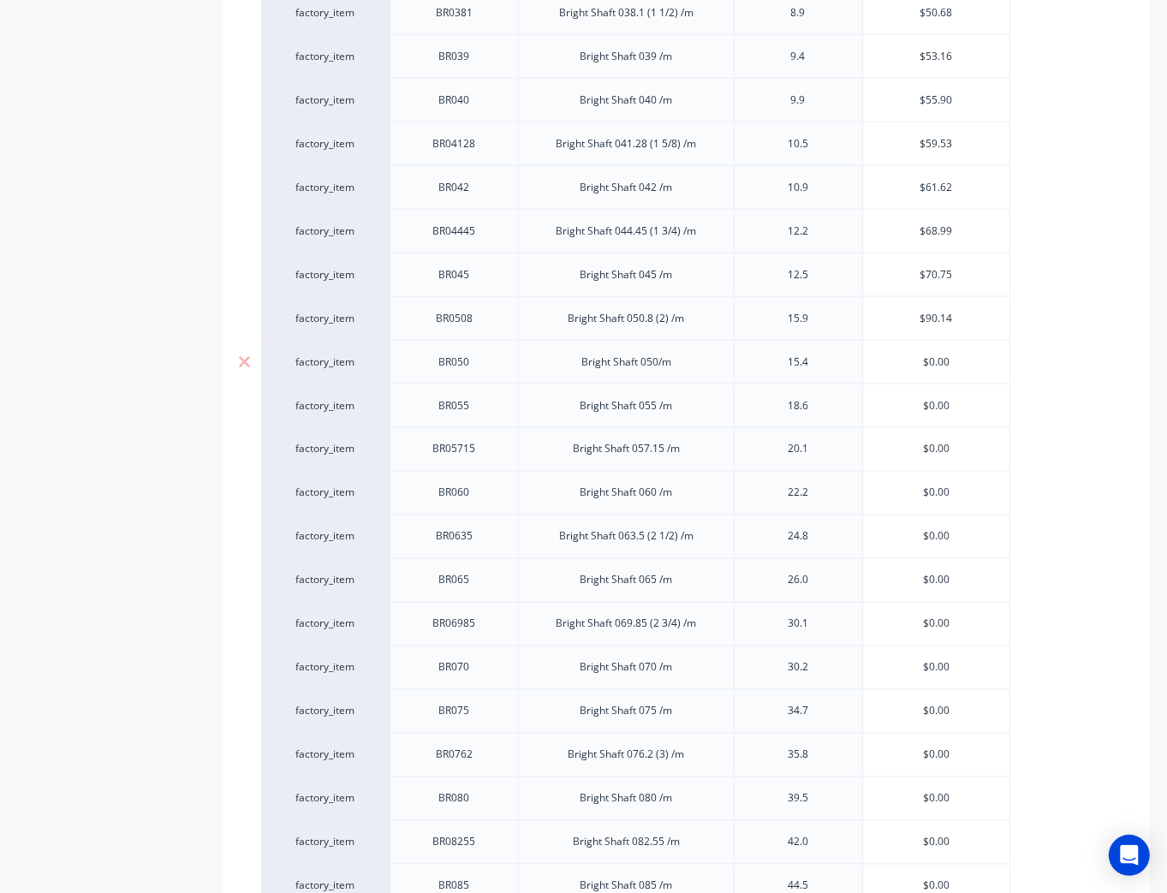
type input "$0.00"
drag, startPoint x: 959, startPoint y: 349, endPoint x: 845, endPoint y: 347, distance: 113.9
click at [838, 341] on div "factory_item BR050 Bright Shaft 050/m 15.4 $0.00 $0.00" at bounding box center [635, 362] width 749 height 44
paste input "87.36"
type textarea "x"
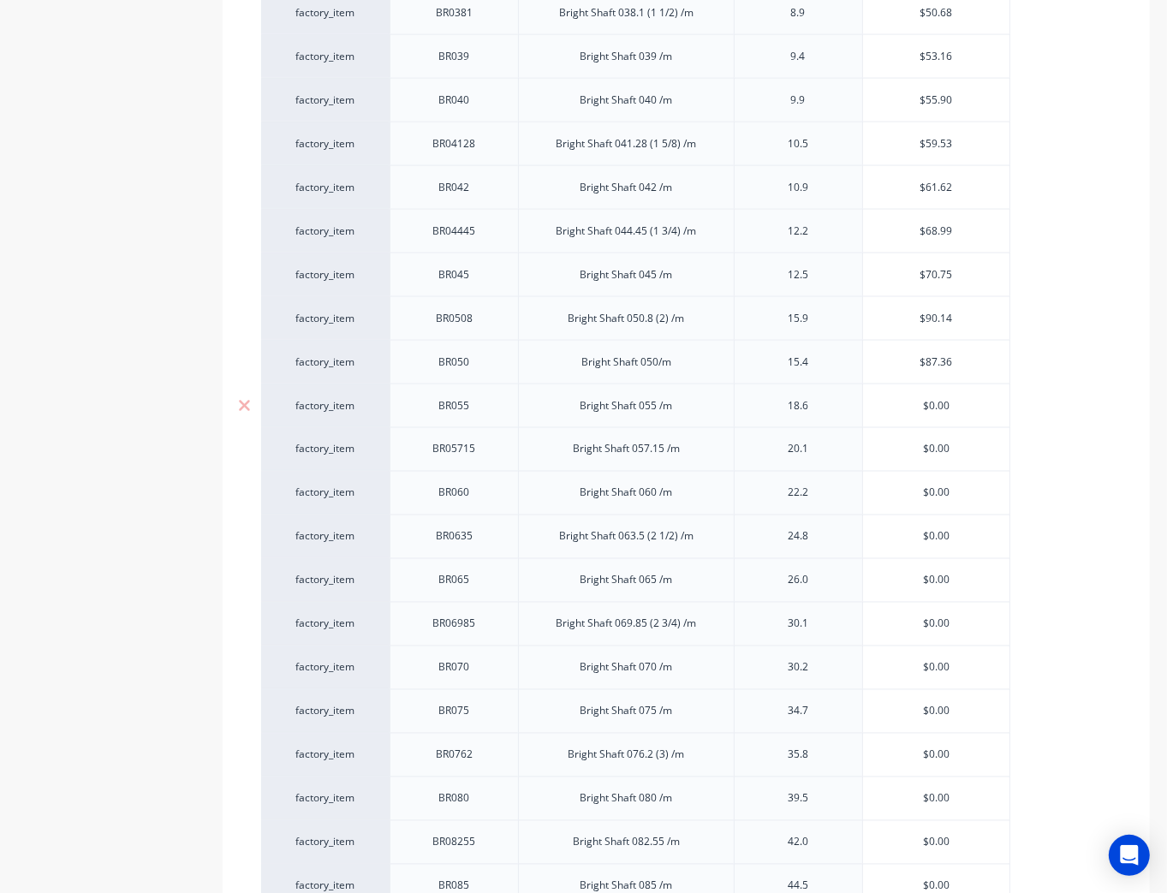
type input "$87.36"
type input "$0.00"
drag, startPoint x: 953, startPoint y: 388, endPoint x: 834, endPoint y: 397, distance: 119.4
click at [869, 398] on input "$0.00" at bounding box center [936, 405] width 147 height 15
paste input "105.73"
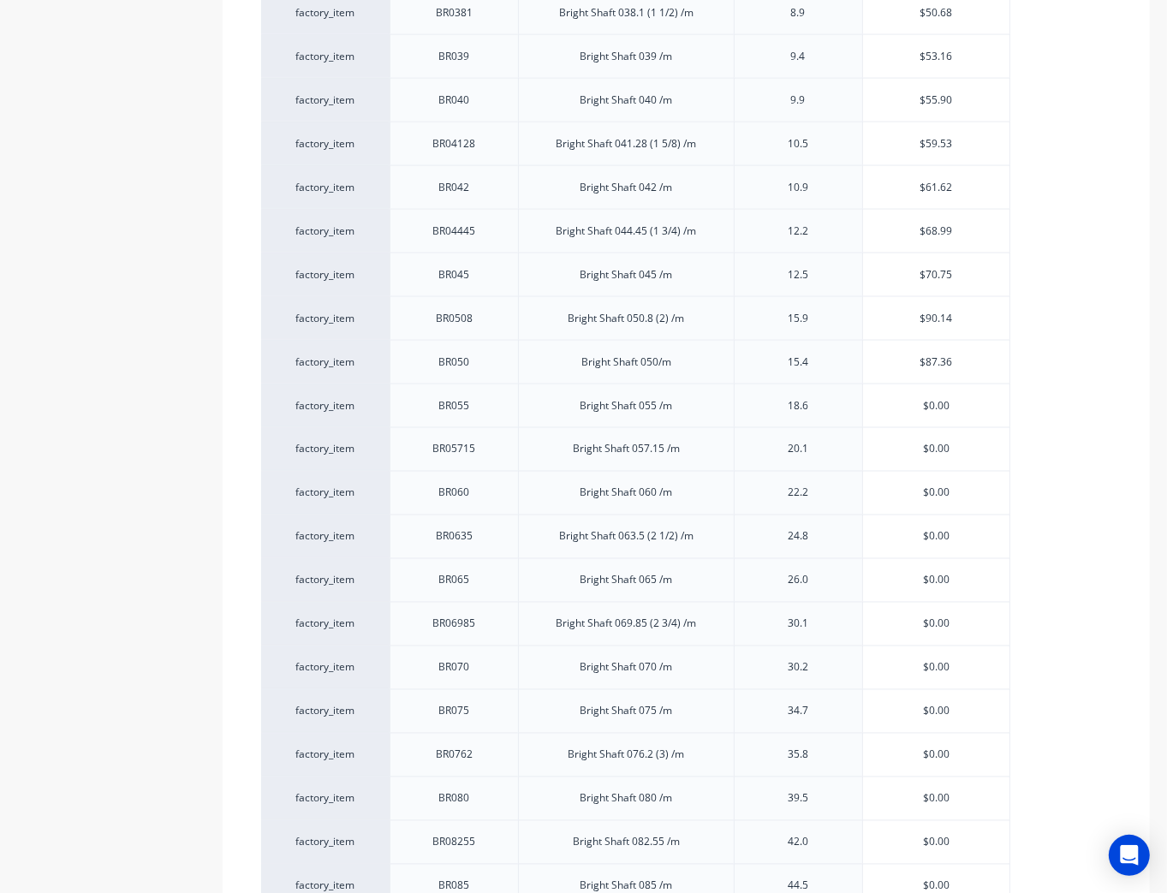
type textarea "x"
type input "$105.73"
type input "$0.00"
drag, startPoint x: 952, startPoint y: 429, endPoint x: 849, endPoint y: 424, distance: 103.8
click at [849, 427] on div "factory_item BR05715 Bright Shaft 057.15 /m 20.1 $0.00 $0.00" at bounding box center [635, 449] width 749 height 44
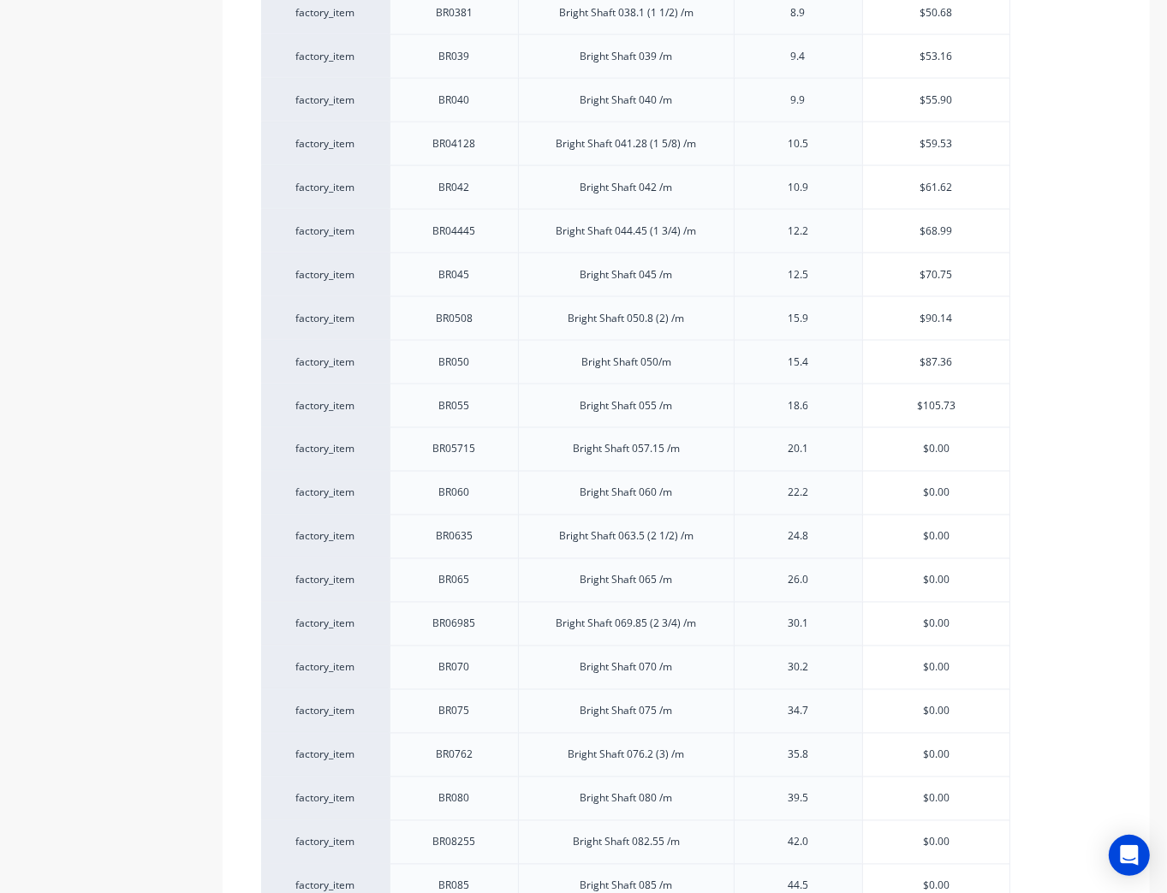
paste input "114.15"
type textarea "x"
type input "$114.15"
type input "$0.00"
drag, startPoint x: 969, startPoint y: 478, endPoint x: 837, endPoint y: 483, distance: 132.0
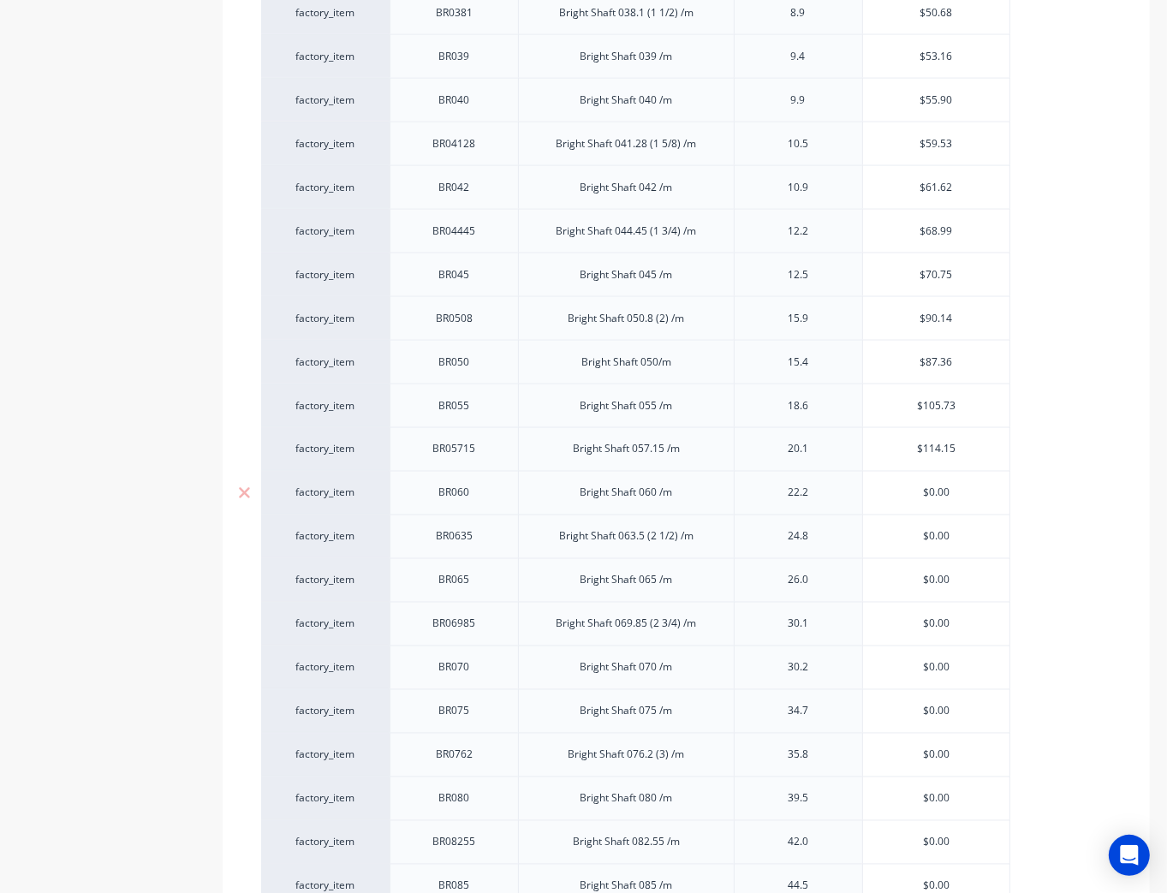
click at [843, 481] on div "factory_item BR060 Bright Shaft 060 /m 22.2 $0.00 $0.00" at bounding box center [635, 493] width 749 height 44
paste input "125.74"
type textarea "x"
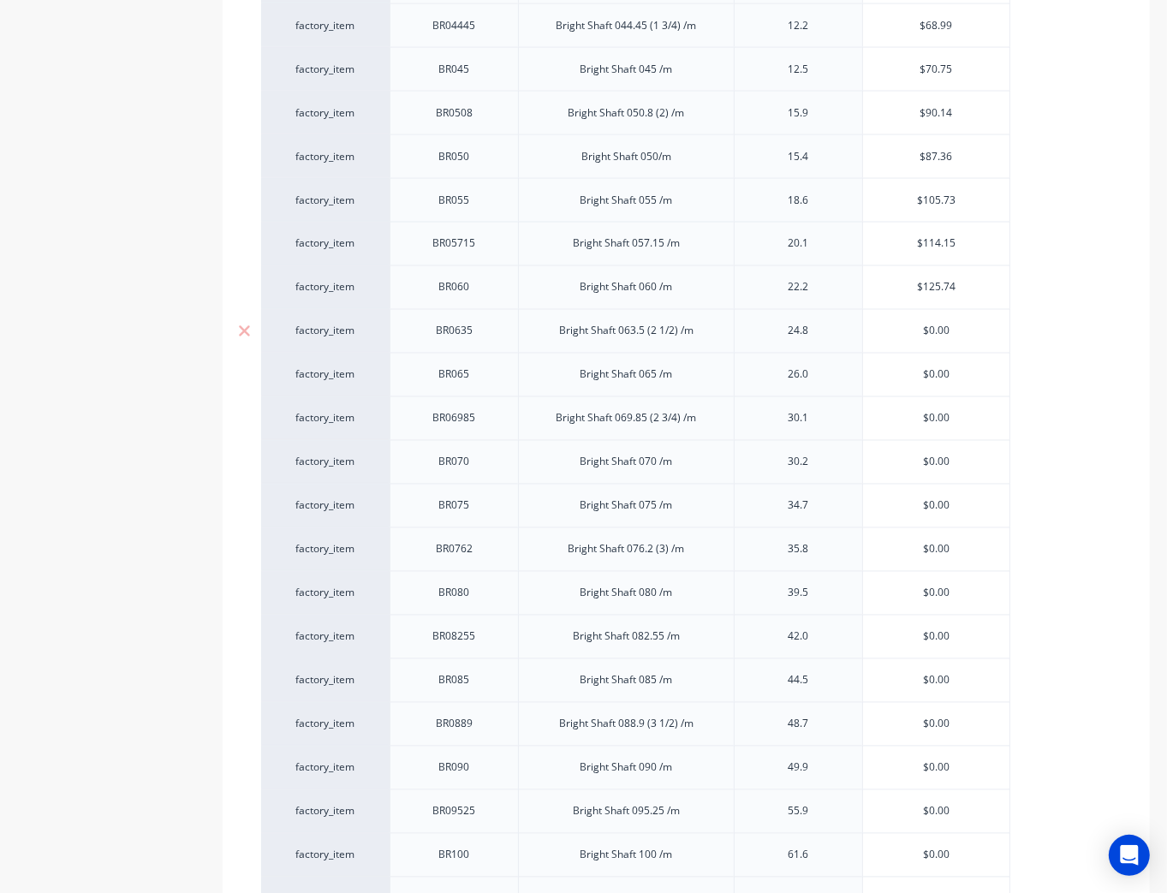
type input "$125.74"
type input "$0.00"
drag, startPoint x: 933, startPoint y: 307, endPoint x: 846, endPoint y: 313, distance: 86.7
click at [837, 309] on div "factory_item BR0635 Bright Shaft 063.5 (2 1/2) /m 24.8 $0.00 $0.00" at bounding box center [635, 331] width 749 height 44
paste input "140.82"
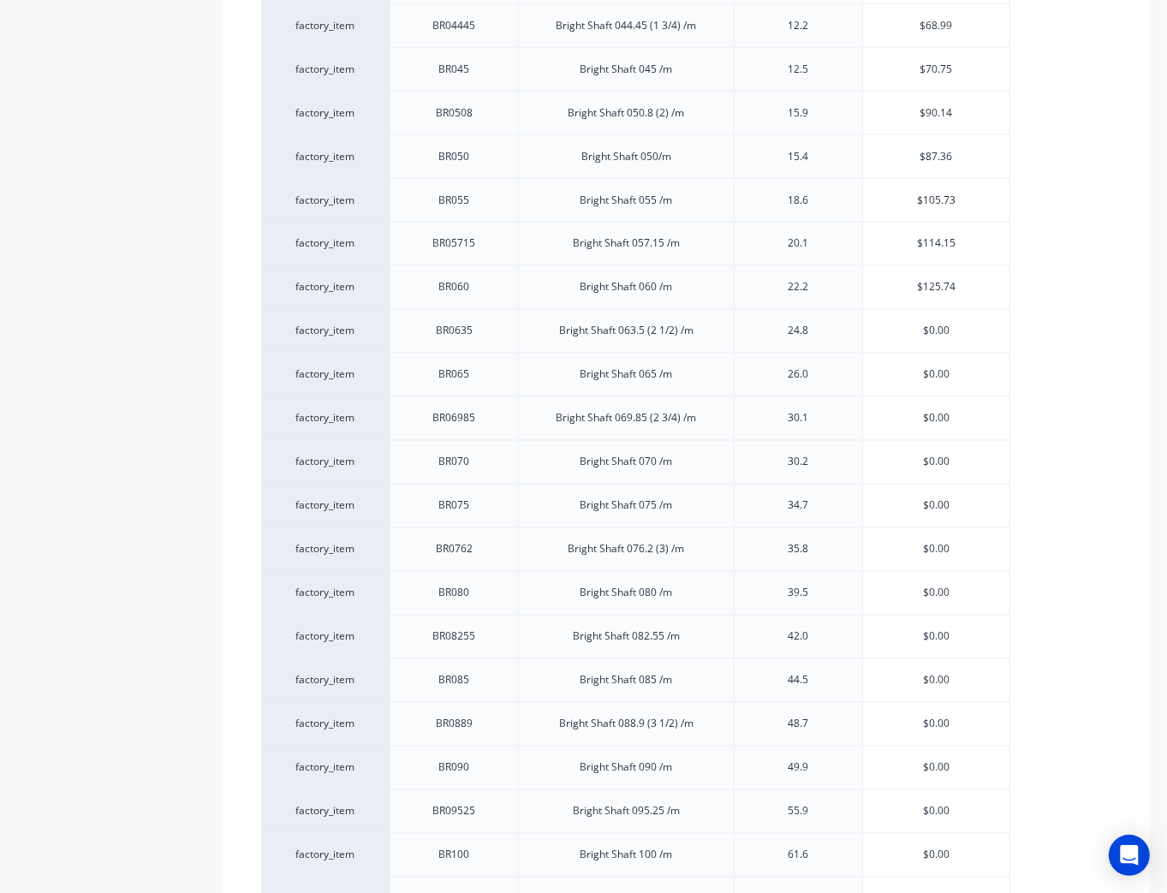
type textarea "x"
type input "$140.82"
type input "$0.00"
drag, startPoint x: 912, startPoint y: 356, endPoint x: 867, endPoint y: 361, distance: 45.7
click at [863, 367] on input "$0.00" at bounding box center [936, 374] width 147 height 15
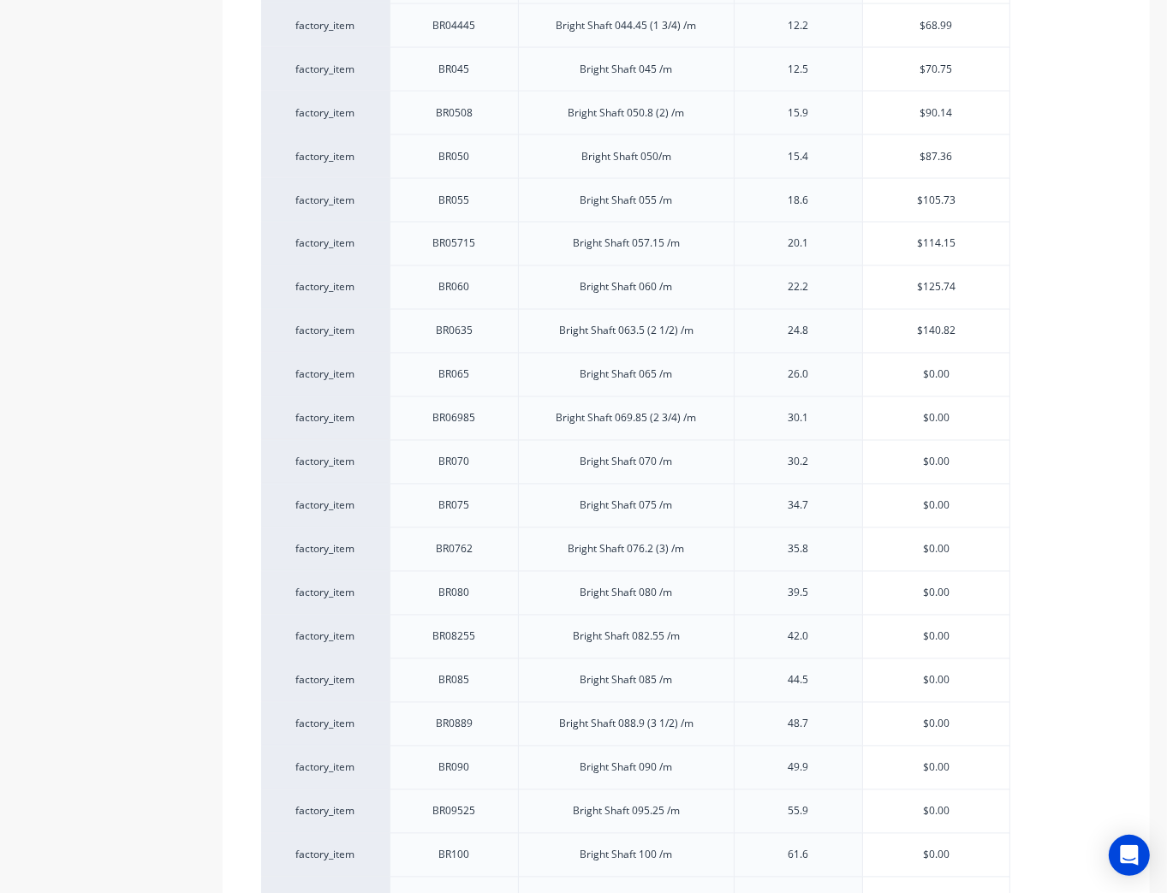
paste input "147.57"
type textarea "x"
type input "$147.57"
type input "$0.00"
drag, startPoint x: 935, startPoint y: 392, endPoint x: 812, endPoint y: 401, distance: 123.6
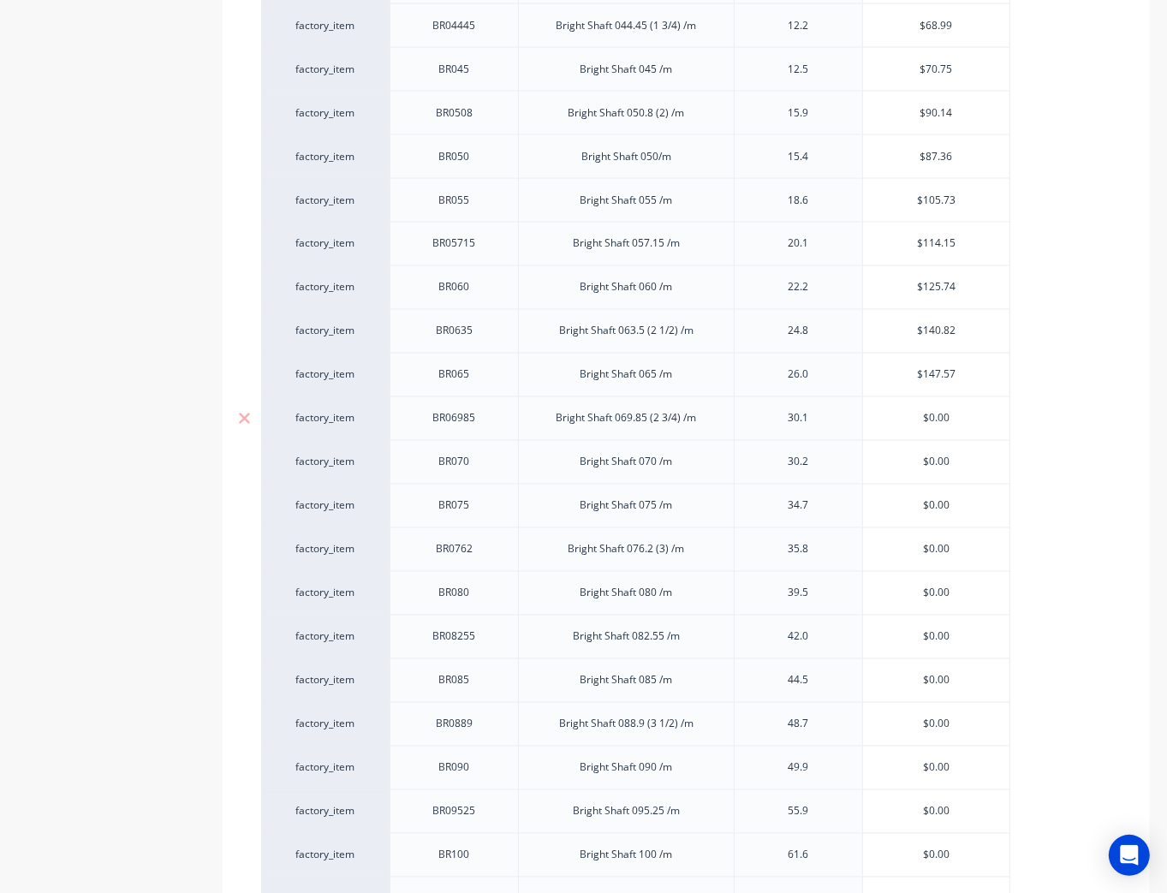
click at [812, 401] on div "factory_item BR06985 Bright Shaft 069.85 (2 3/4) /m 30.1 $0.00 $0.00" at bounding box center [635, 419] width 749 height 44
paste input "170.53"
type textarea "x"
type input "$170.53"
type input "$0.00"
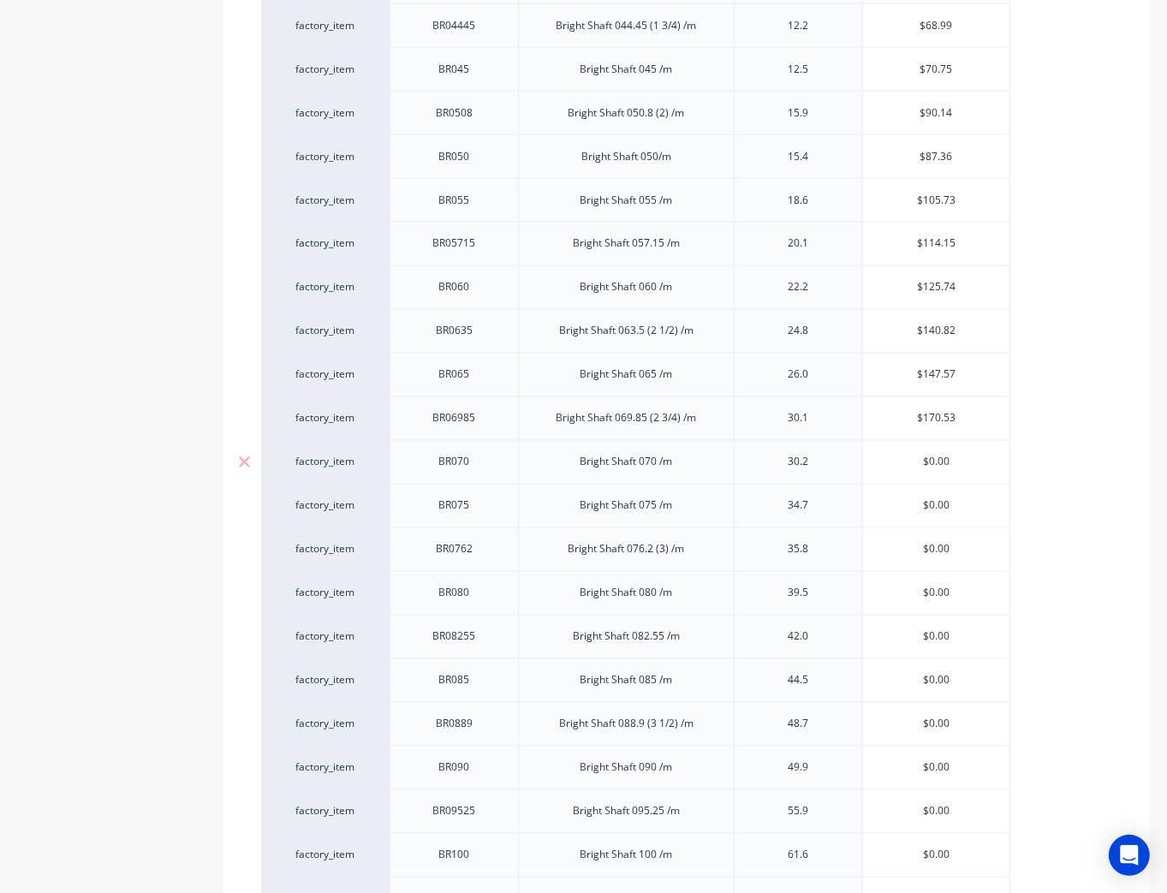
drag, startPoint x: 976, startPoint y: 439, endPoint x: 841, endPoint y: 439, distance: 134.5
click at [841, 440] on div "factory_item BR070 Bright Shaft 070 /m 30.2 $0.00 $0.00" at bounding box center [635, 462] width 749 height 44
paste input "171.26"
type textarea "x"
type input "$171.26"
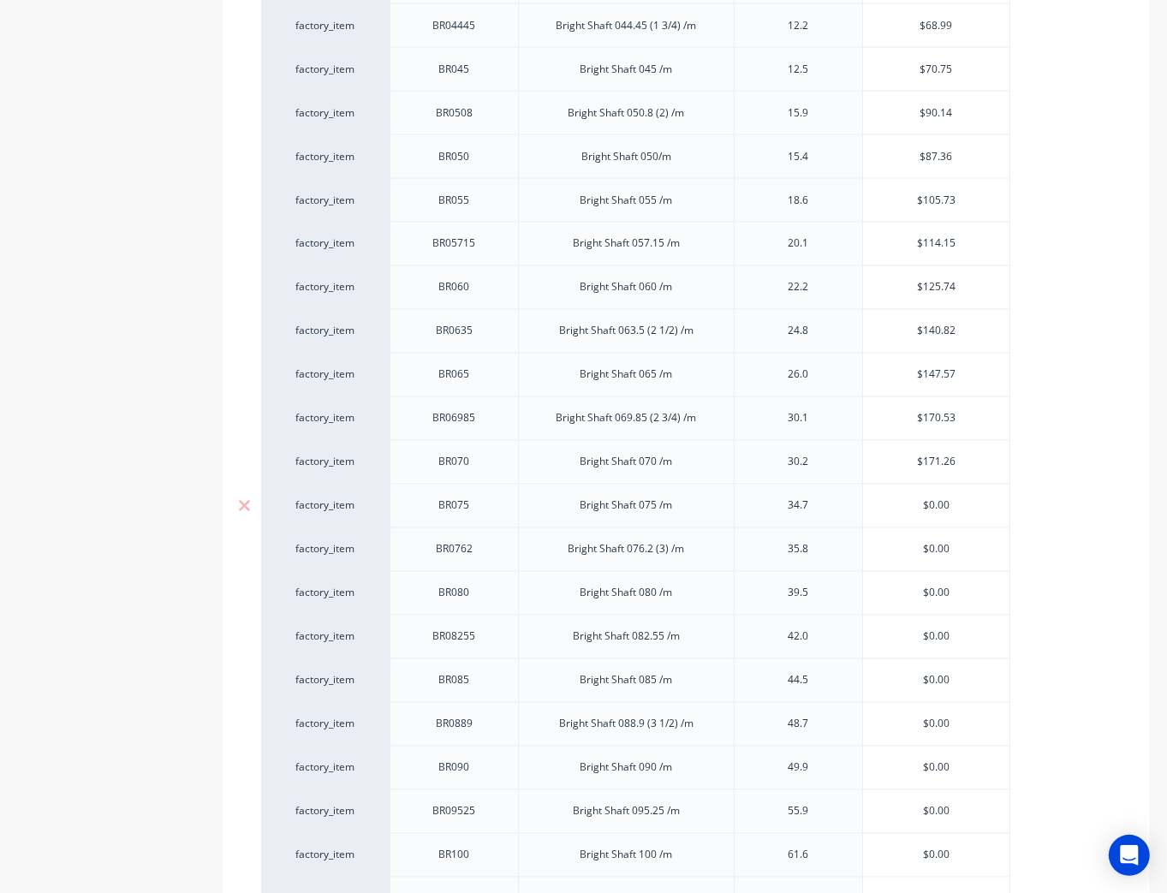
type input "$0.00"
drag, startPoint x: 952, startPoint y: 490, endPoint x: 791, endPoint y: 481, distance: 162.2
click at [831, 484] on div "factory_item BR075 Bright Shaft 075 /m 34.7 $0.00 $0.00" at bounding box center [635, 506] width 749 height 44
paste input "196.49"
type textarea "x"
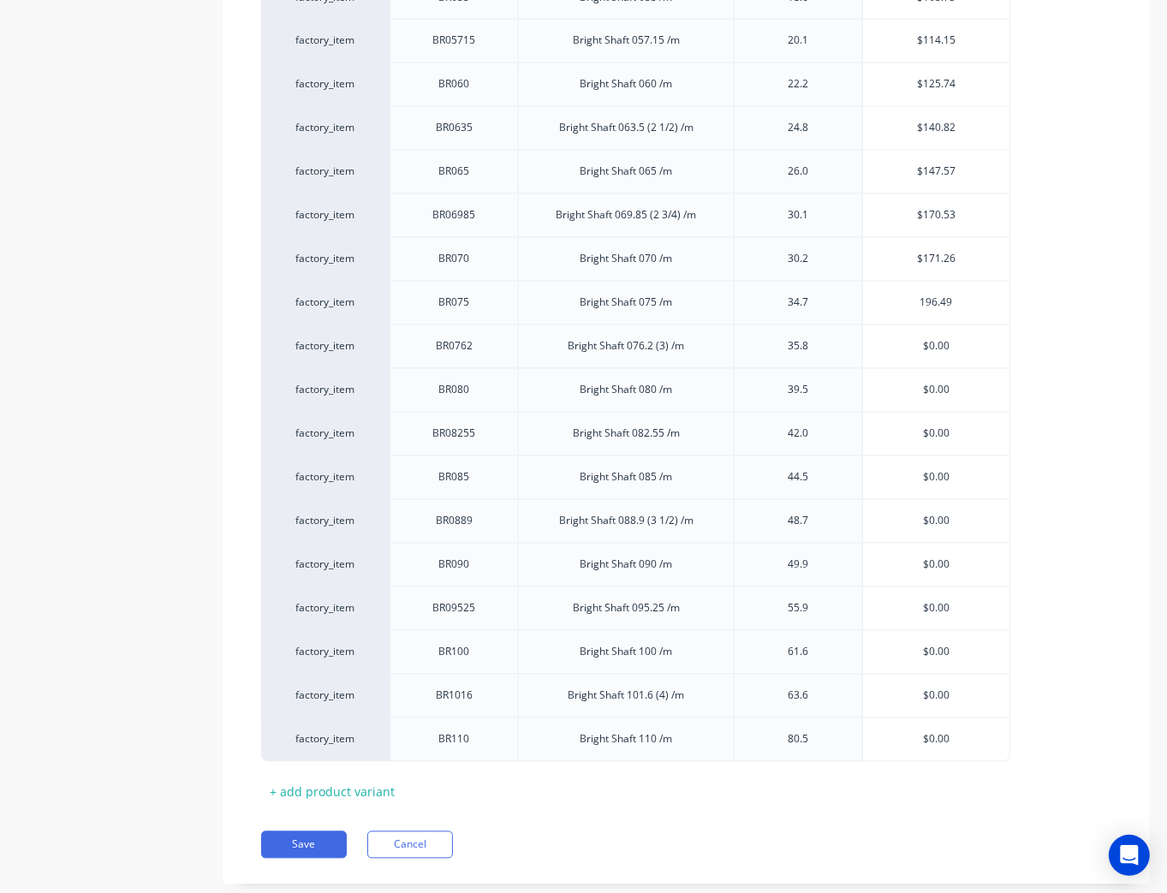
scroll to position [2912, 0]
type input "$196.49"
drag, startPoint x: 959, startPoint y: 325, endPoint x: 856, endPoint y: 324, distance: 103.6
click at [855, 324] on div "factory_item BR0762 Bright Shaft 076.2 (3) /m 35.8 $0.00 $0.00" at bounding box center [635, 344] width 749 height 44
paste input "202.79"
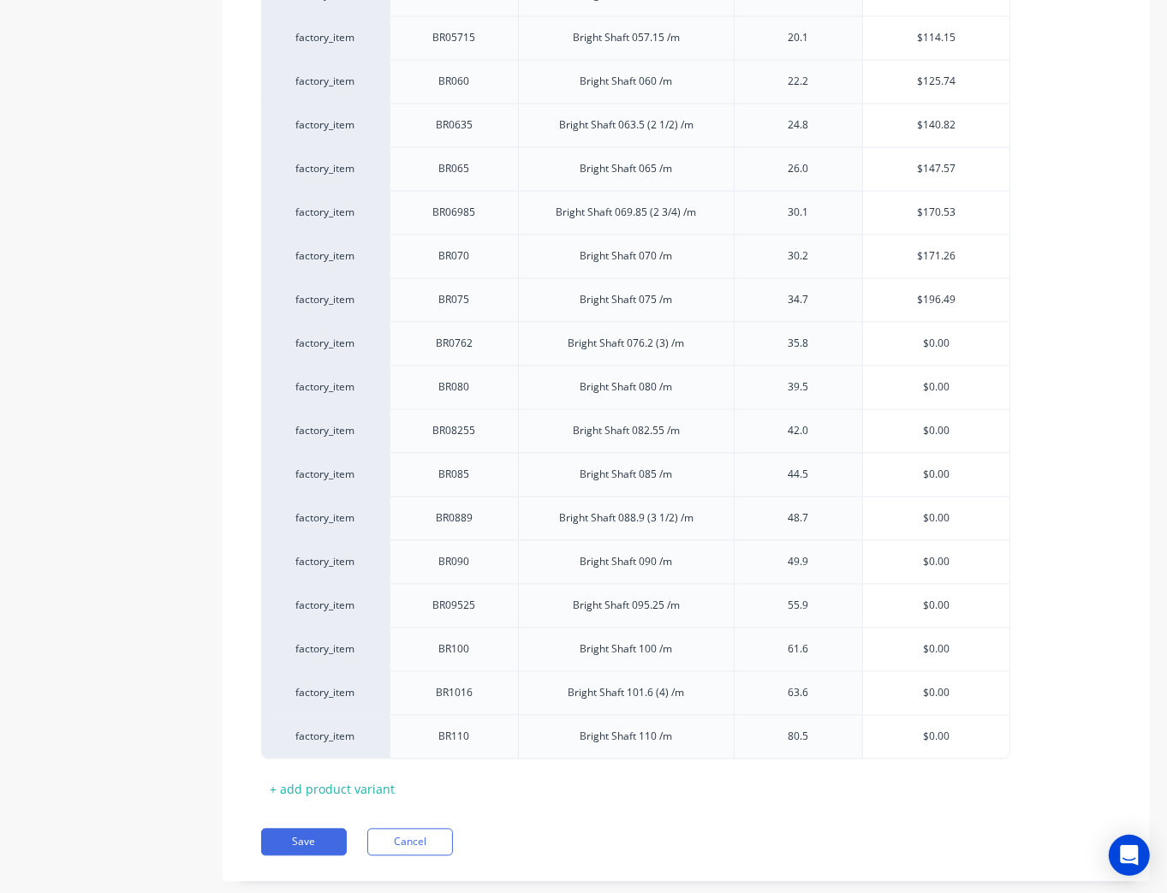
type input "202.79"
type textarea "x"
type input "$202.79"
type input "$0.00"
drag, startPoint x: 958, startPoint y: 367, endPoint x: 878, endPoint y: 388, distance: 82.5
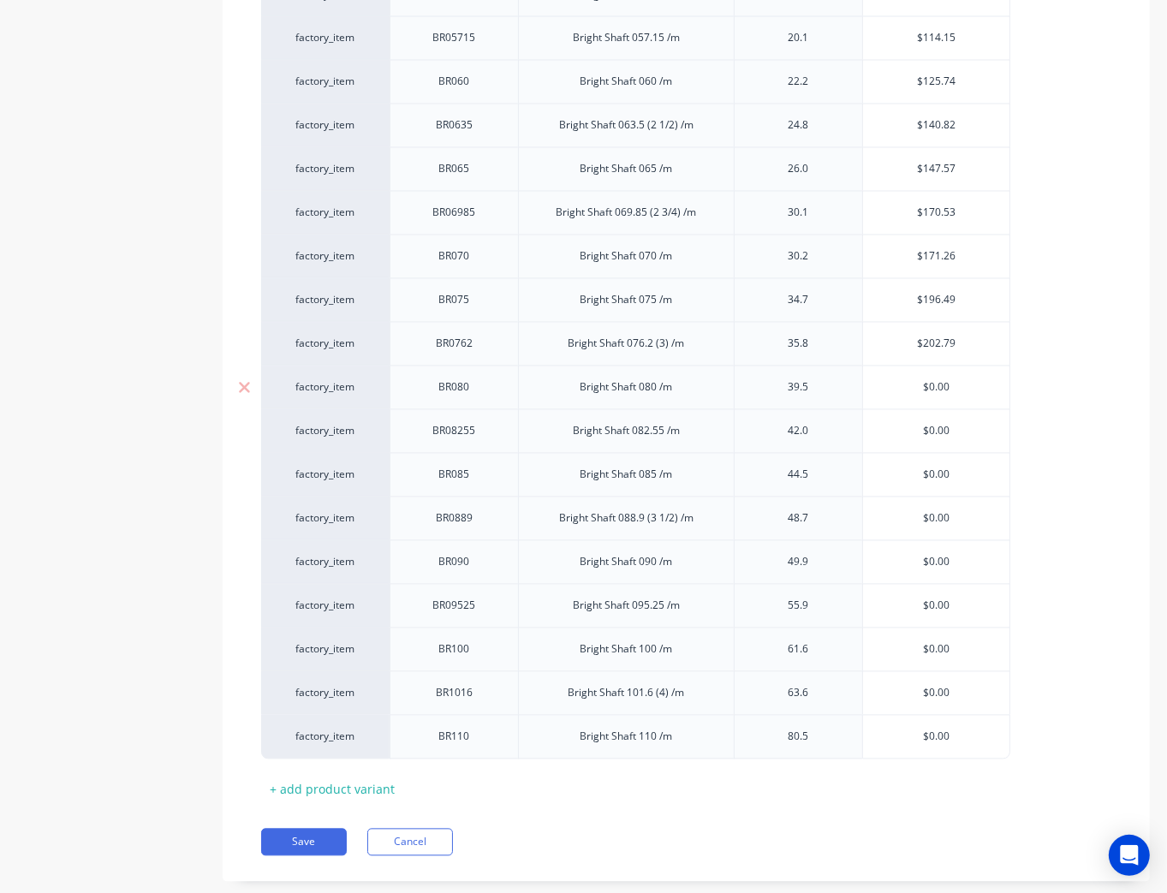
click at [849, 375] on div "factory_item BR080 Bright Shaft 080 /m 39.5 $0.00 $0.00" at bounding box center [635, 388] width 749 height 44
paste input "223.68"
type textarea "x"
type input "$223.68"
type input "$0.00"
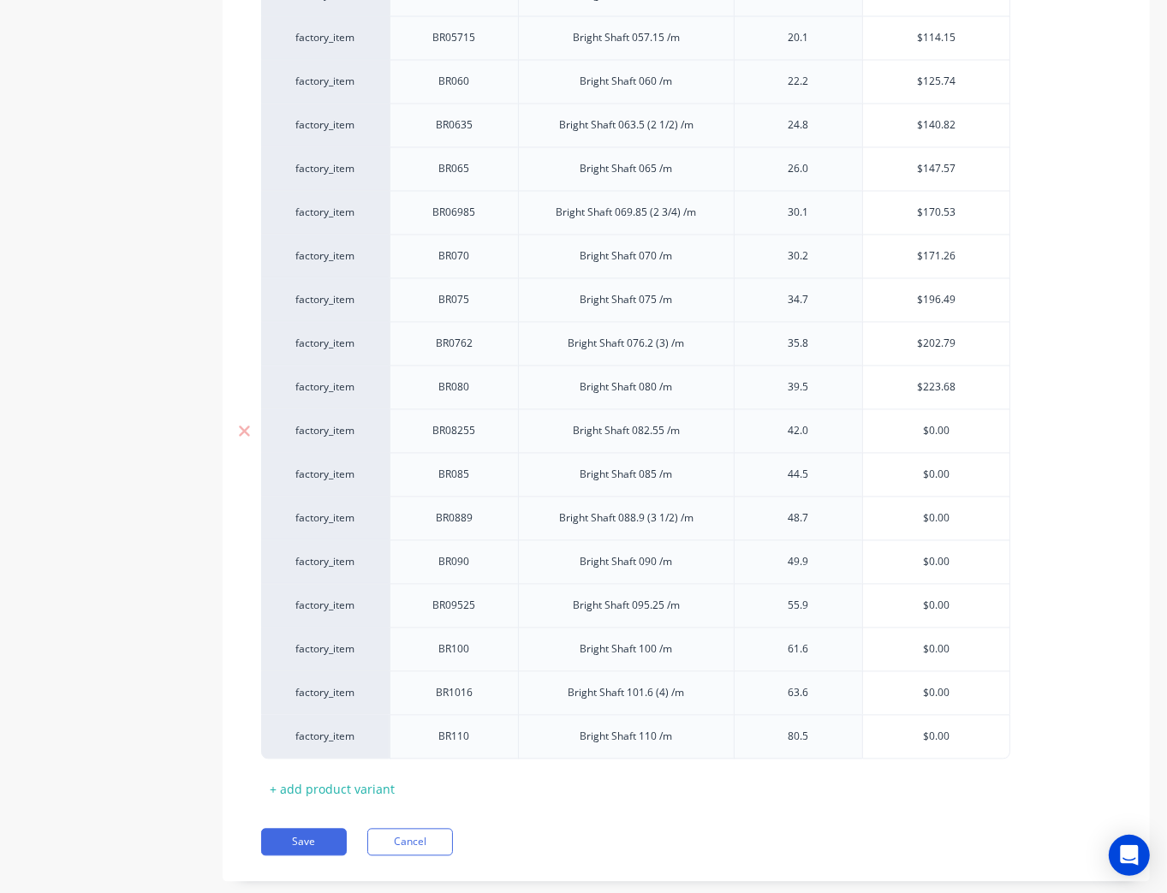
drag, startPoint x: 930, startPoint y: 409, endPoint x: 840, endPoint y: 420, distance: 90.5
click at [840, 416] on div "factory_item BR08255 Bright Shaft 082.55 /m 42.0 $0.00 $0.00" at bounding box center [635, 431] width 749 height 44
paste input "238.17"
type textarea "x"
type input "$238.17"
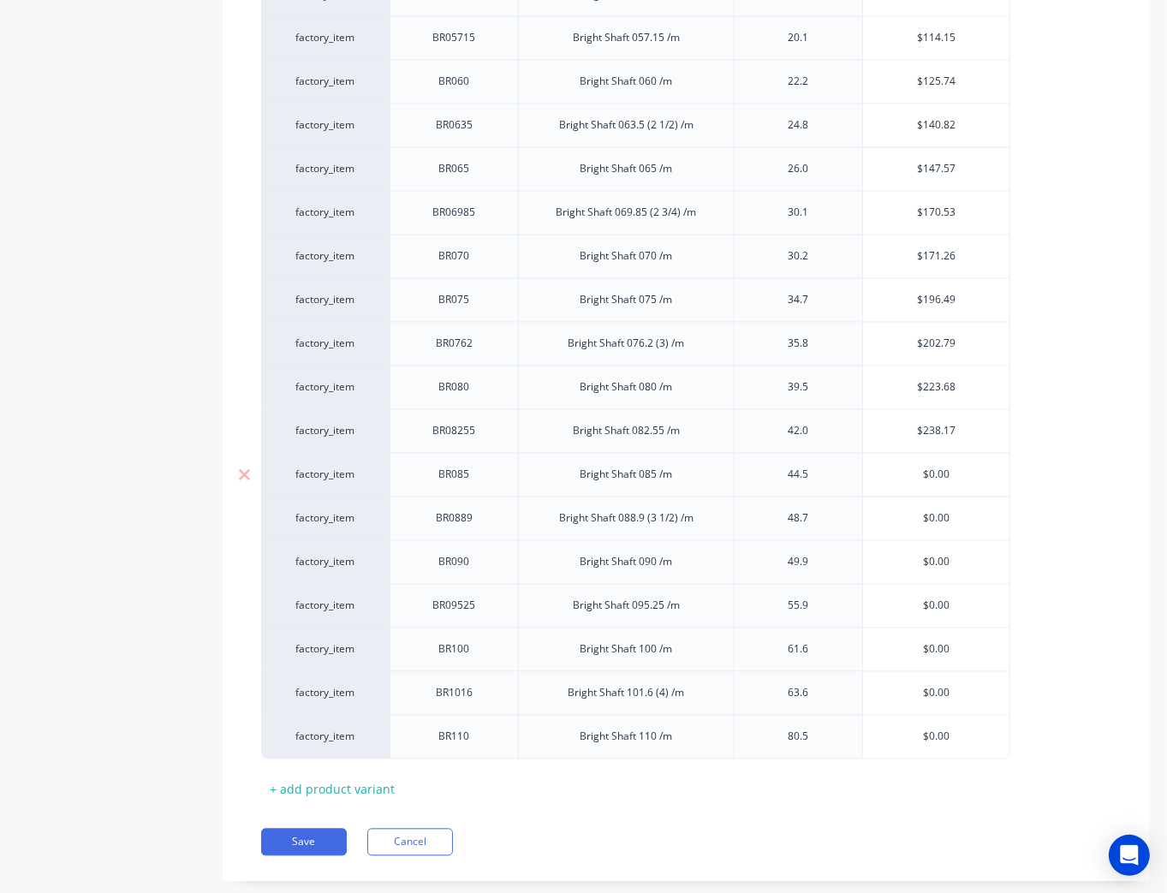
type input "$0.00"
drag, startPoint x: 958, startPoint y: 454, endPoint x: 854, endPoint y: 457, distance: 103.7
click at [845, 454] on div "factory_item BR085 Bright Shaft 085 /m 44.5 $0.00 $0.00" at bounding box center [635, 475] width 749 height 44
paste input "252.52"
type textarea "x"
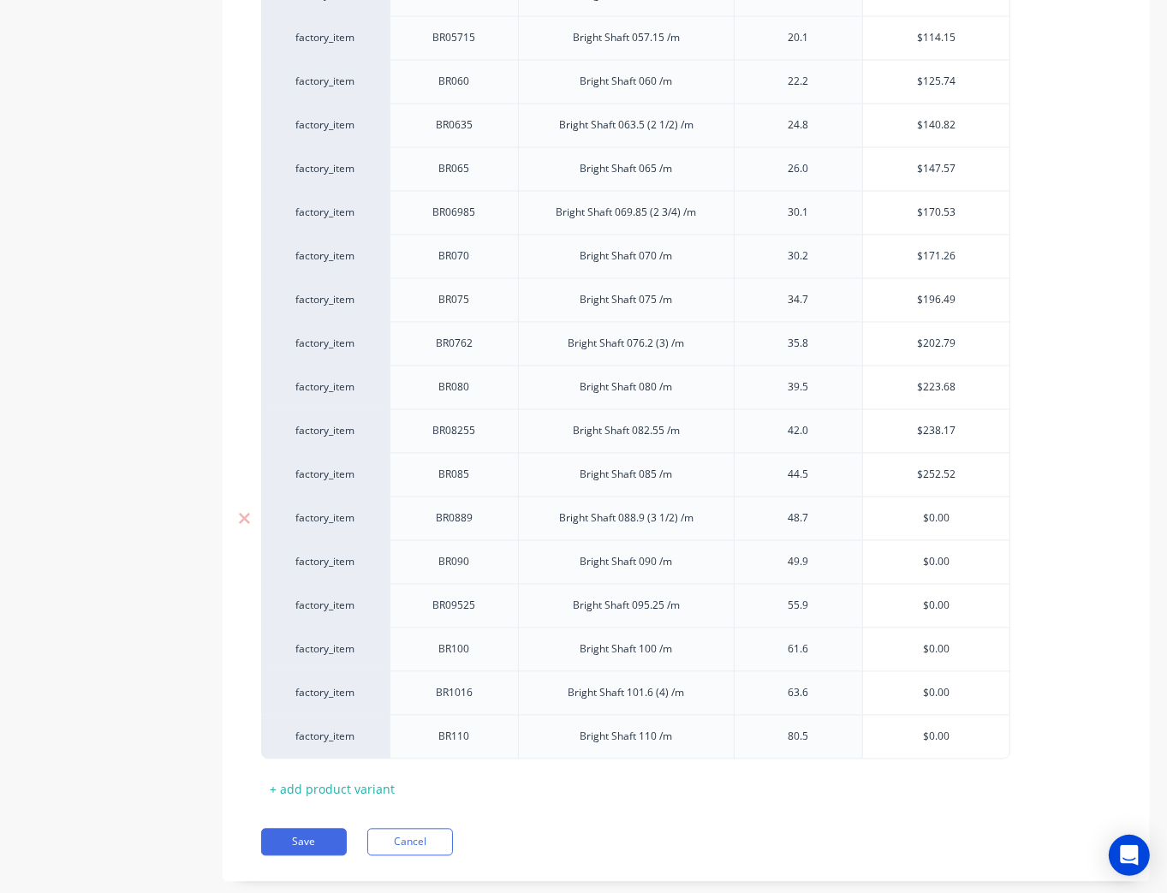
type input "$252.52"
type input "$0.00"
drag, startPoint x: 976, startPoint y: 500, endPoint x: 838, endPoint y: 499, distance: 138.8
click at [838, 499] on div "factory_item BR0889 Bright Shaft 088.9 (3 1/2) /m 48.7 $0.00 $0.00" at bounding box center [635, 519] width 749 height 44
paste input "276.03"
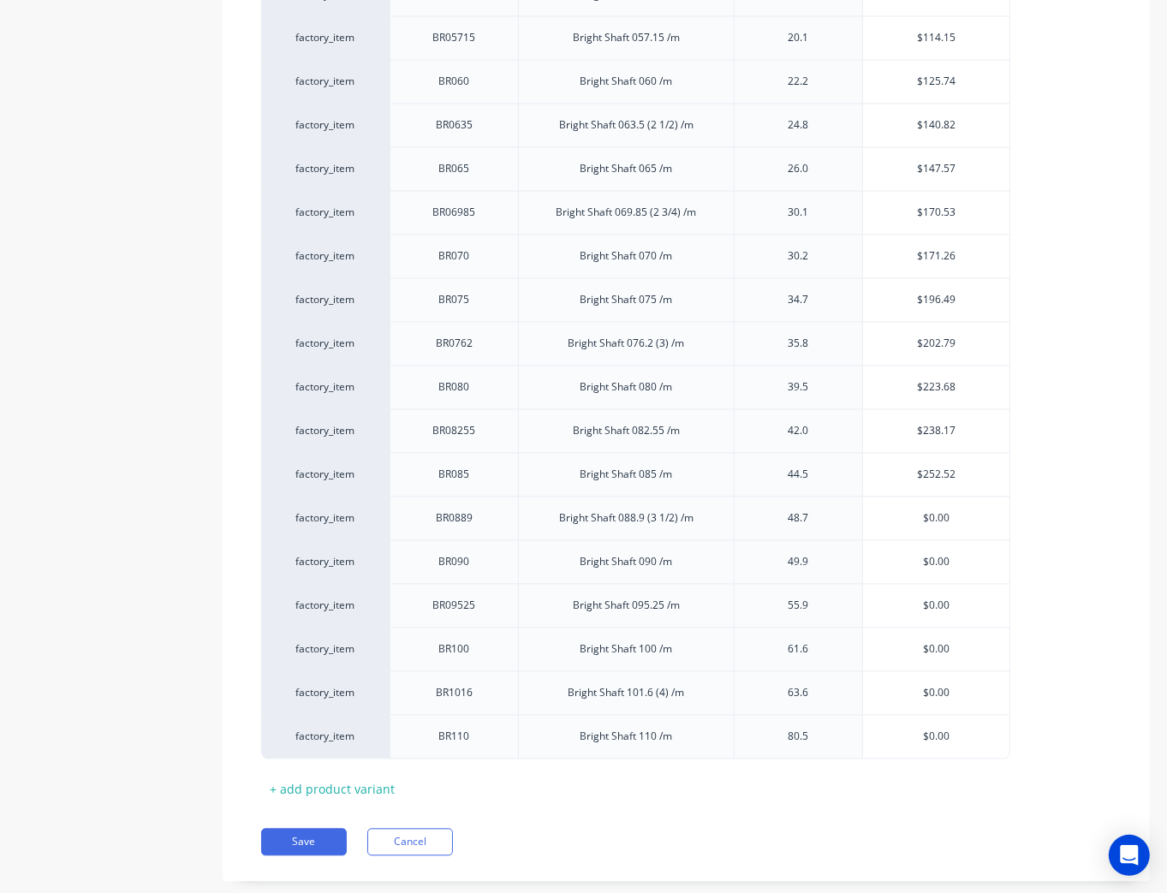
type textarea "x"
type input "$276.03"
click at [844, 543] on div "factory_item BR090 Bright Shaft 090 /m 49.9 $0.00 $0.00" at bounding box center [635, 562] width 749 height 44
paste
type input "360.66"
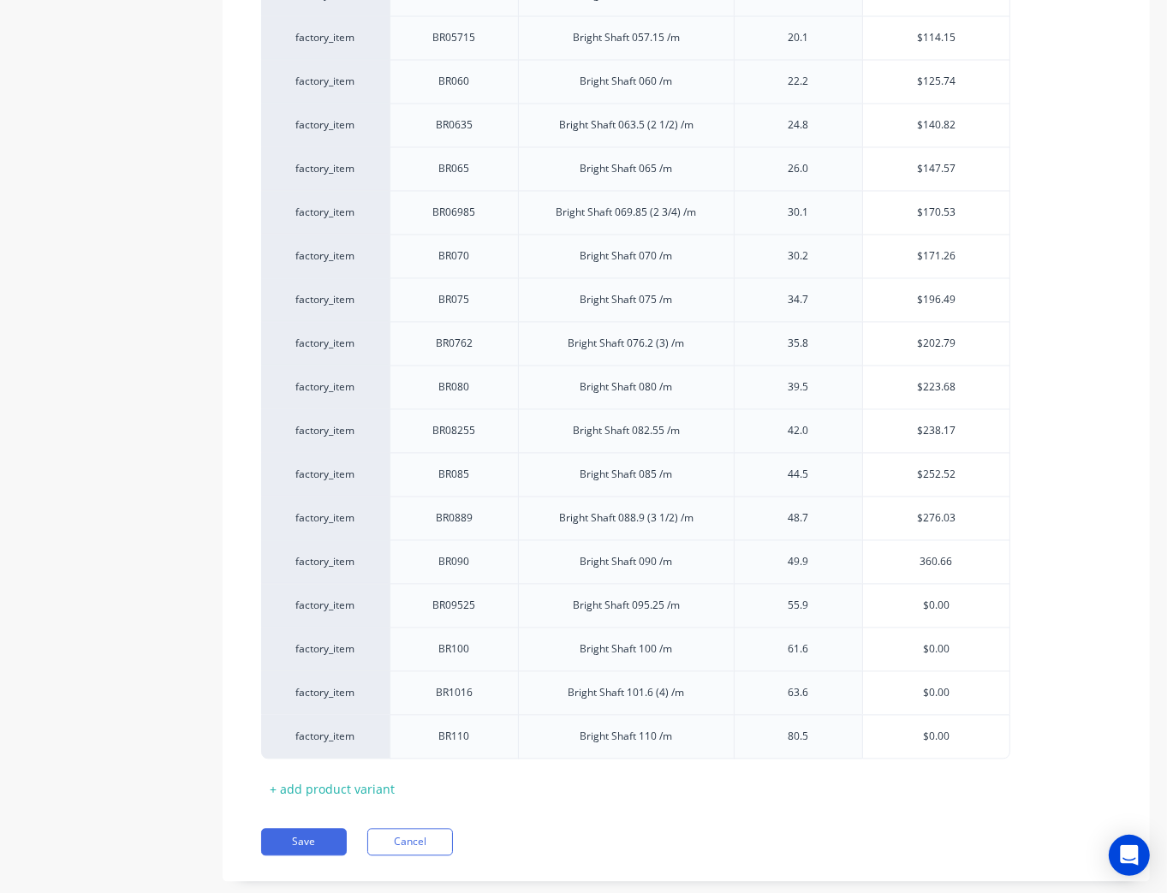
type textarea "x"
type input "$360.66"
type input "$0.00"
drag, startPoint x: 848, startPoint y: 584, endPoint x: 978, endPoint y: 586, distance: 130.2
click at [834, 584] on div "factory_item BR09525 Bright Shaft 095.25 /m 55.9 $0.00 $0.00" at bounding box center [635, 606] width 749 height 44
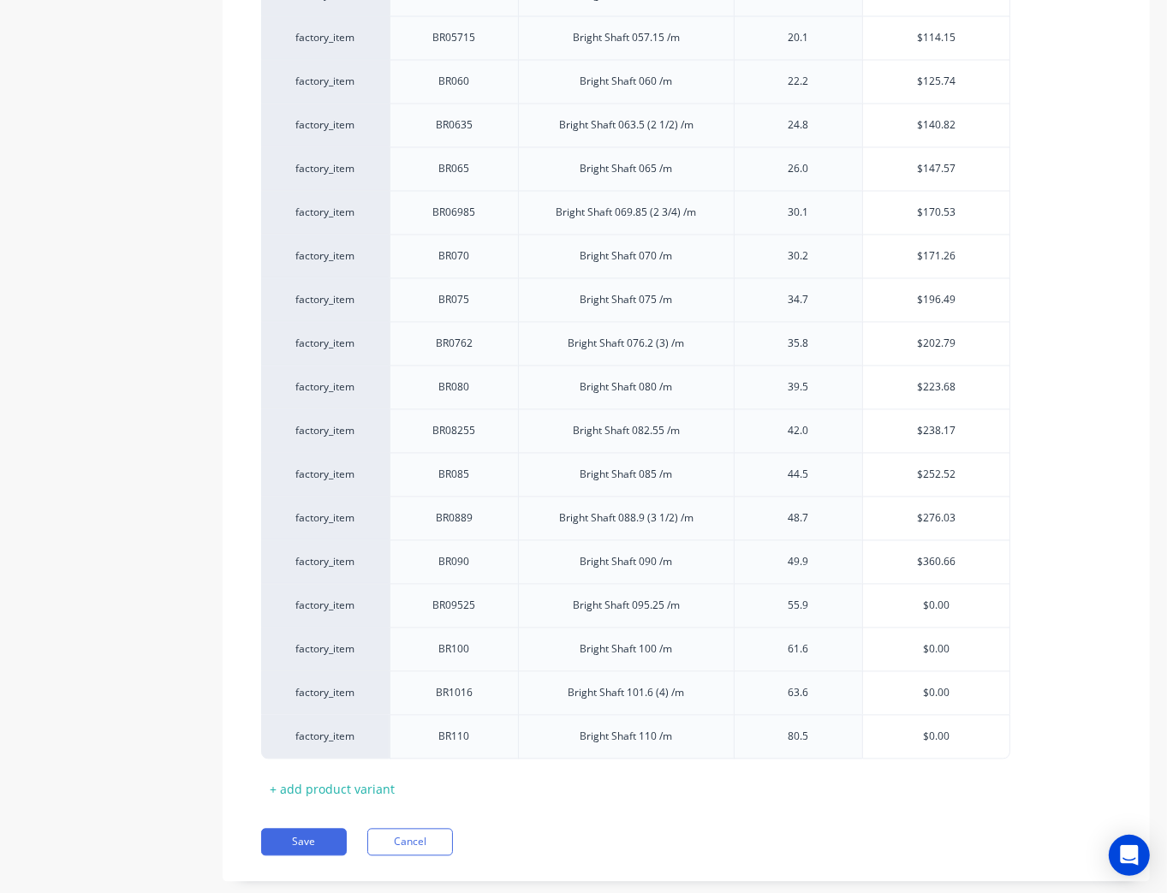
type textarea "x"
type input "$317.08"
type input "$0.00"
drag, startPoint x: 967, startPoint y: 632, endPoint x: 807, endPoint y: 626, distance: 160.3
click at [824, 628] on div "factory_item BR100 Bright Shaft 100 /m 61.6 $0.00 $0.00" at bounding box center [635, 650] width 749 height 44
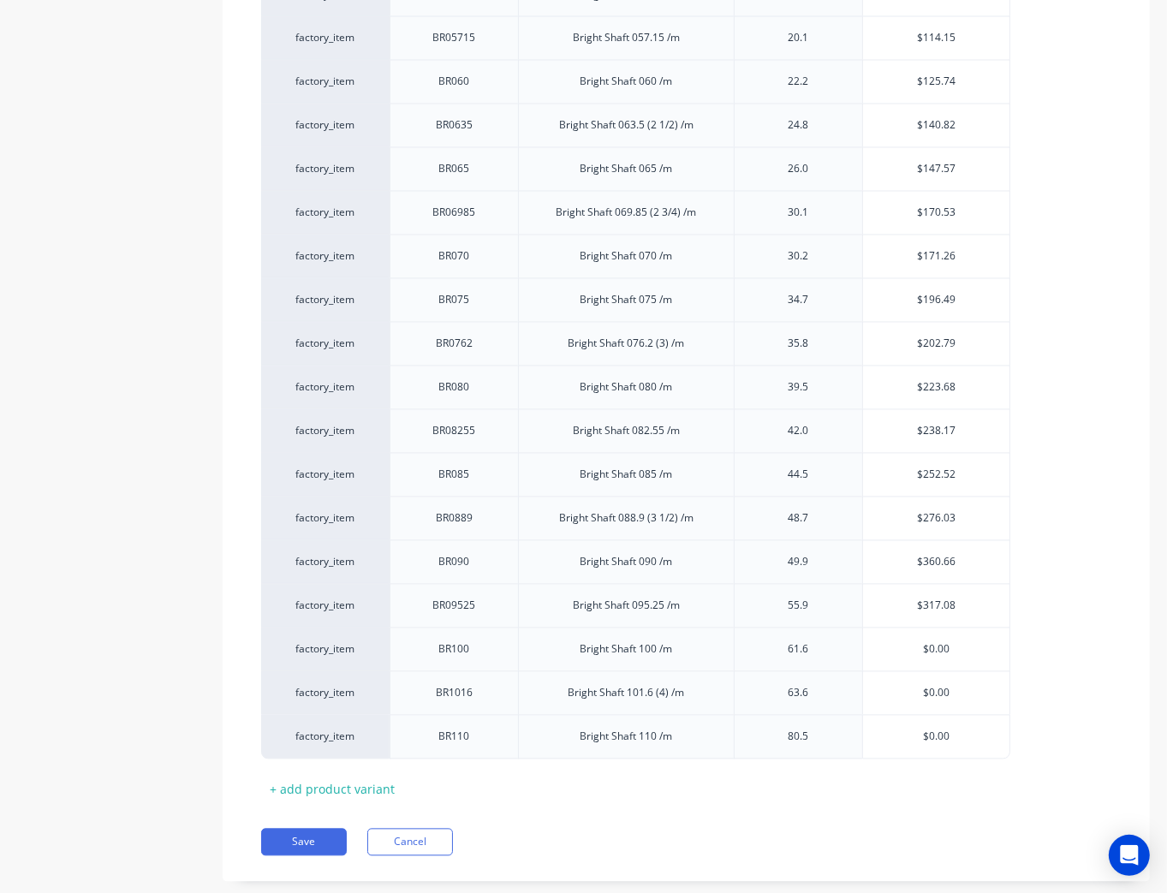
type textarea "x"
type input "$349.51"
type input "$0.00"
drag, startPoint x: 963, startPoint y: 666, endPoint x: 894, endPoint y: 678, distance: 69.7
click at [898, 686] on input "$0.00" at bounding box center [936, 693] width 147 height 15
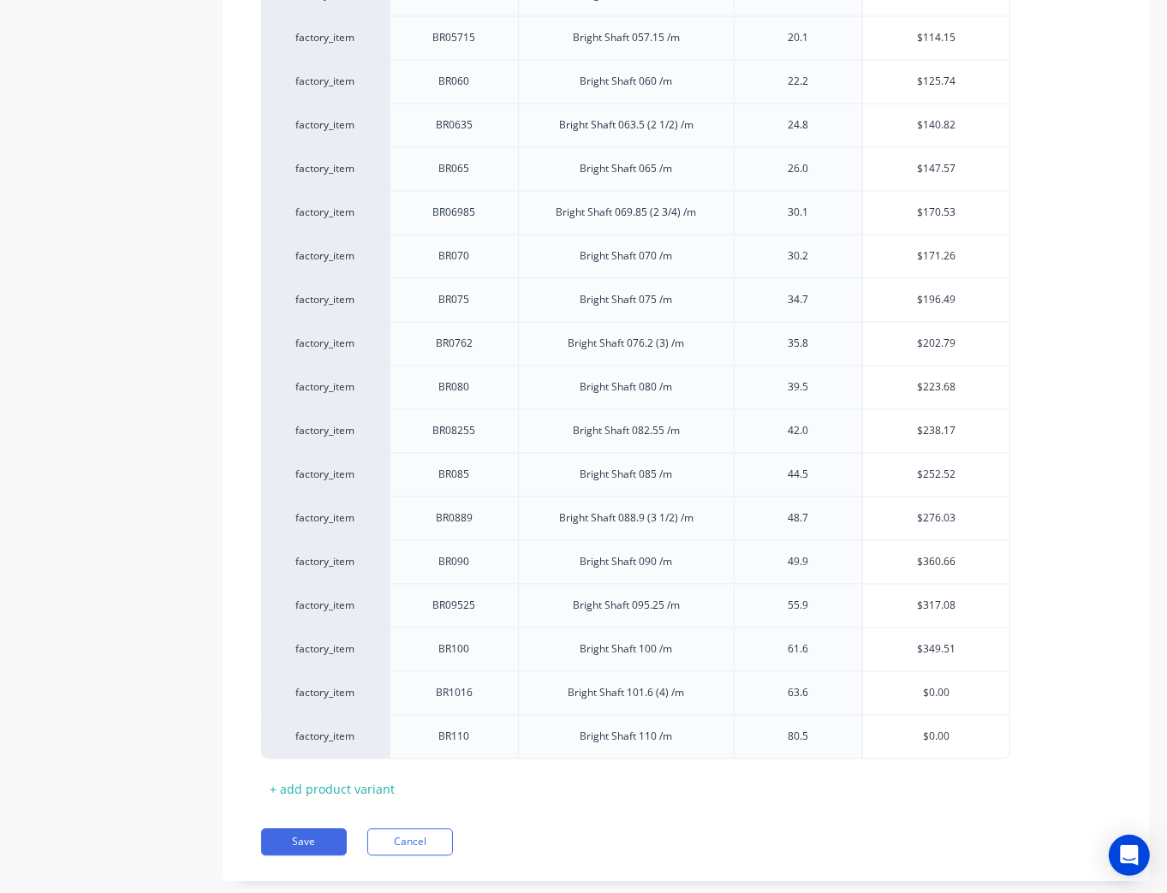
type textarea "x"
type input "$360.56"
drag, startPoint x: 884, startPoint y: 714, endPoint x: 826, endPoint y: 732, distance: 61.0
click at [833, 725] on div "factory_item BR110 Bright Shaft 110 /m 80.5 $0.00 $0.00" at bounding box center [635, 737] width 749 height 45
paste input "456.6"
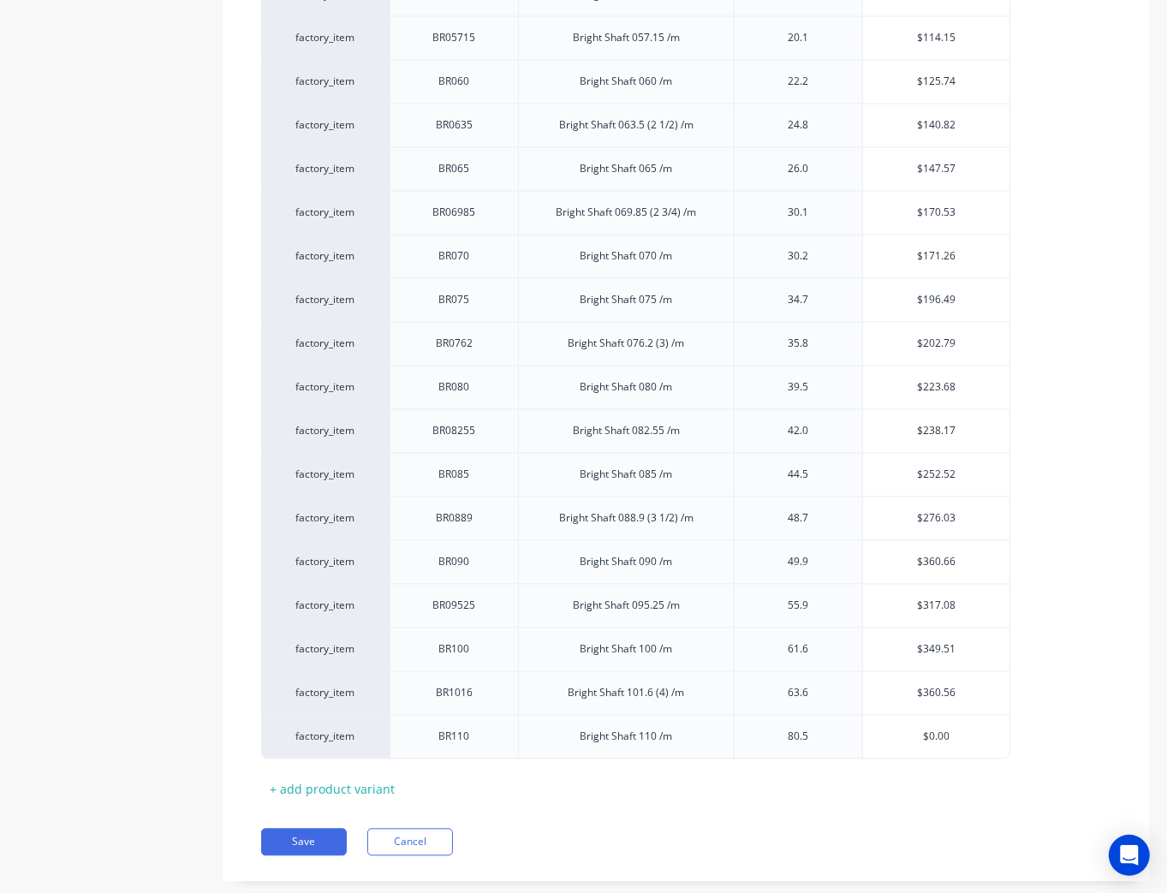
type input "456.6"
type textarea "x"
type input "456.6"
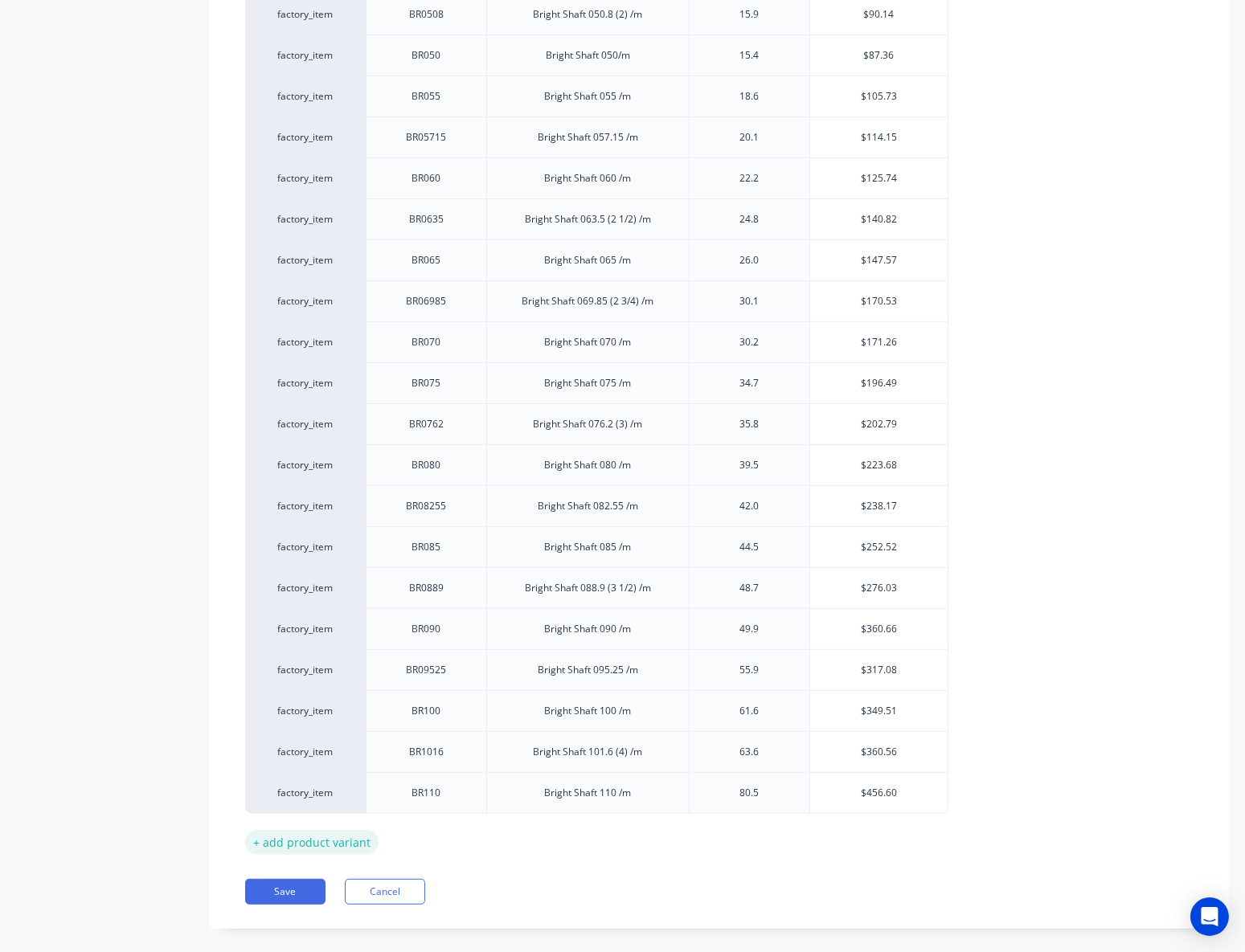
scroll to position [2631, 0]
click at [267, 878] on button "Save" at bounding box center [285, 890] width 81 height 25
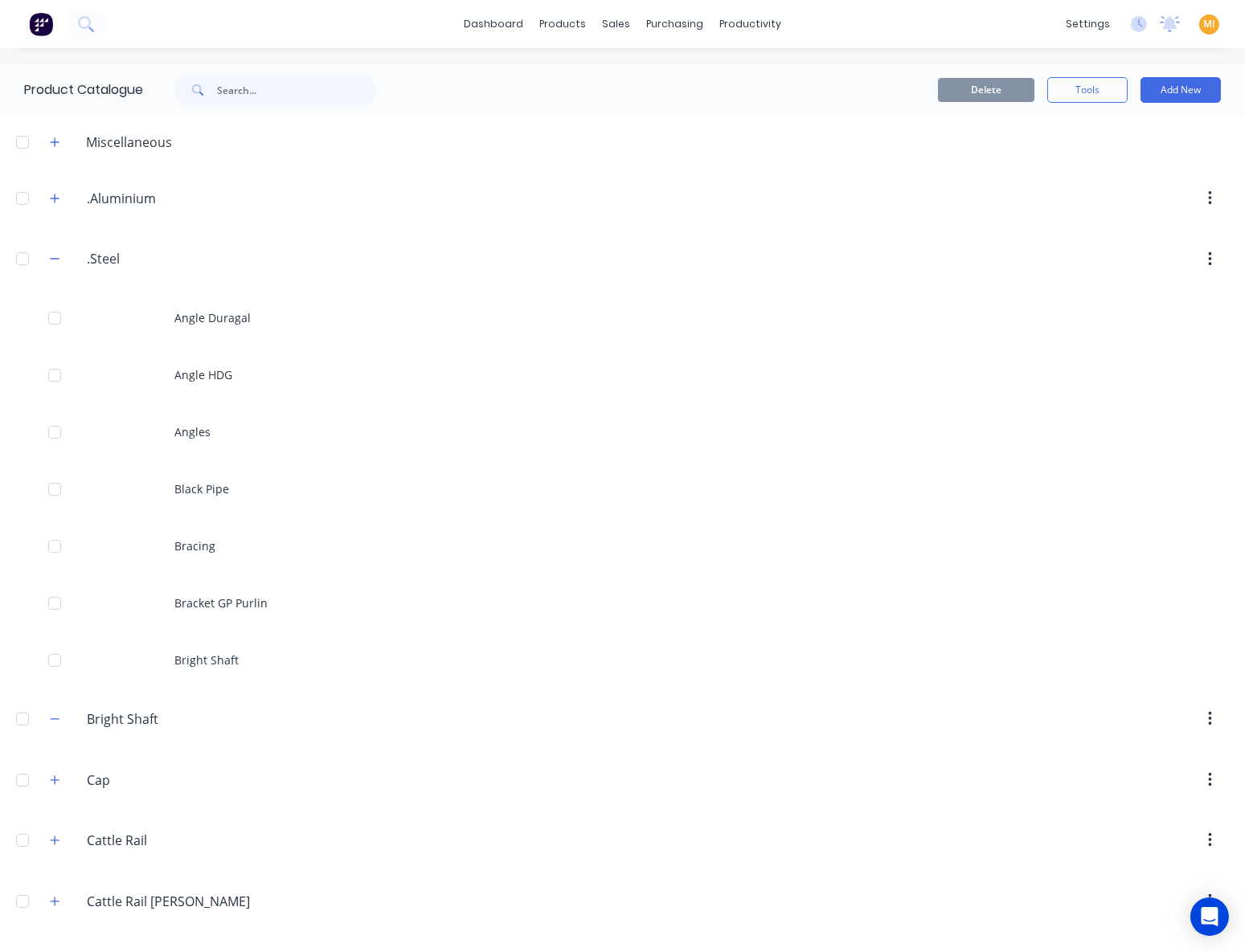
click at [23, 716] on div at bounding box center [23, 718] width 32 height 32
click at [953, 84] on button "Delete" at bounding box center [986, 90] width 97 height 24
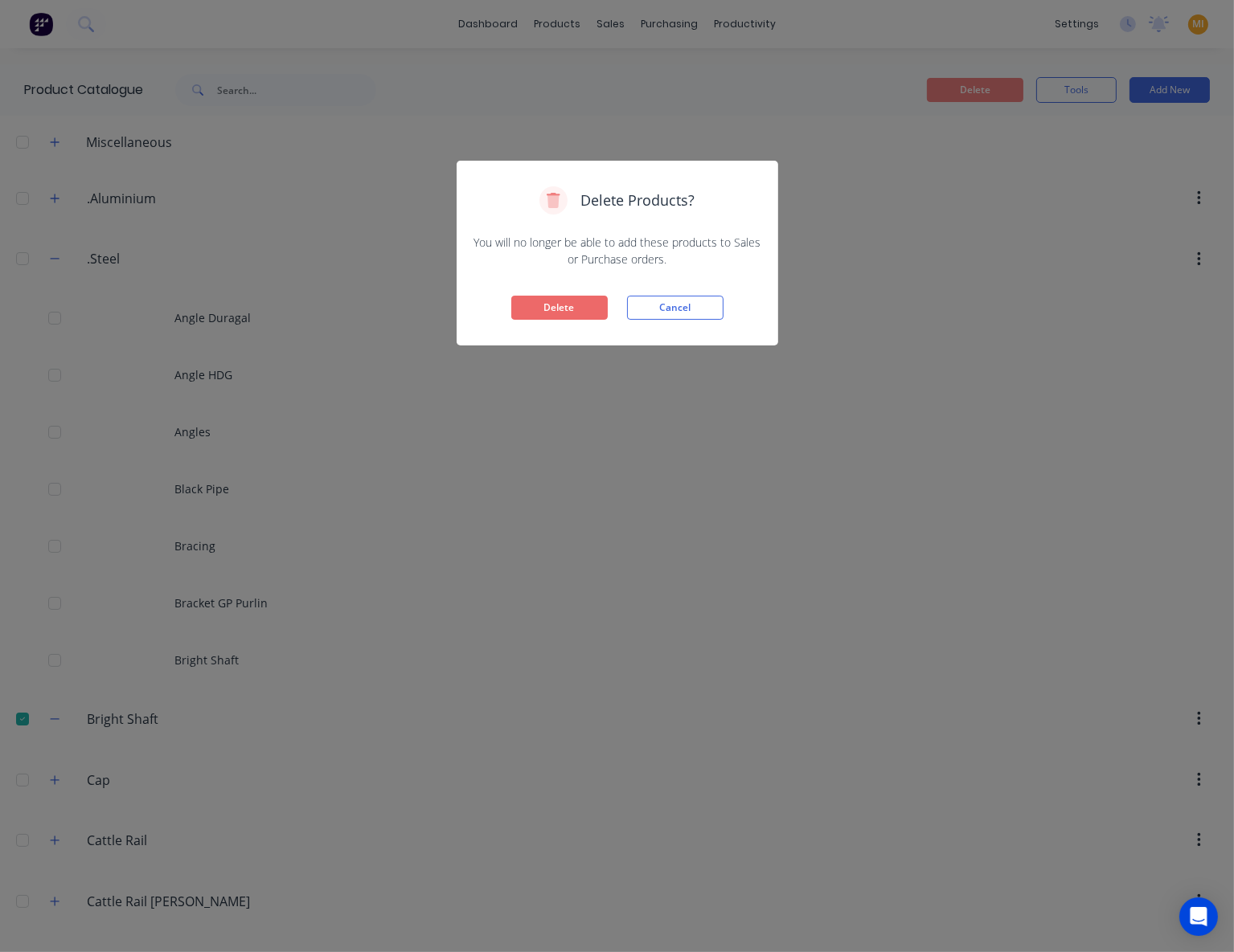
drag, startPoint x: 563, startPoint y: 297, endPoint x: 552, endPoint y: 296, distance: 11.0
click at [562, 296] on button "Delete" at bounding box center [559, 308] width 97 height 24
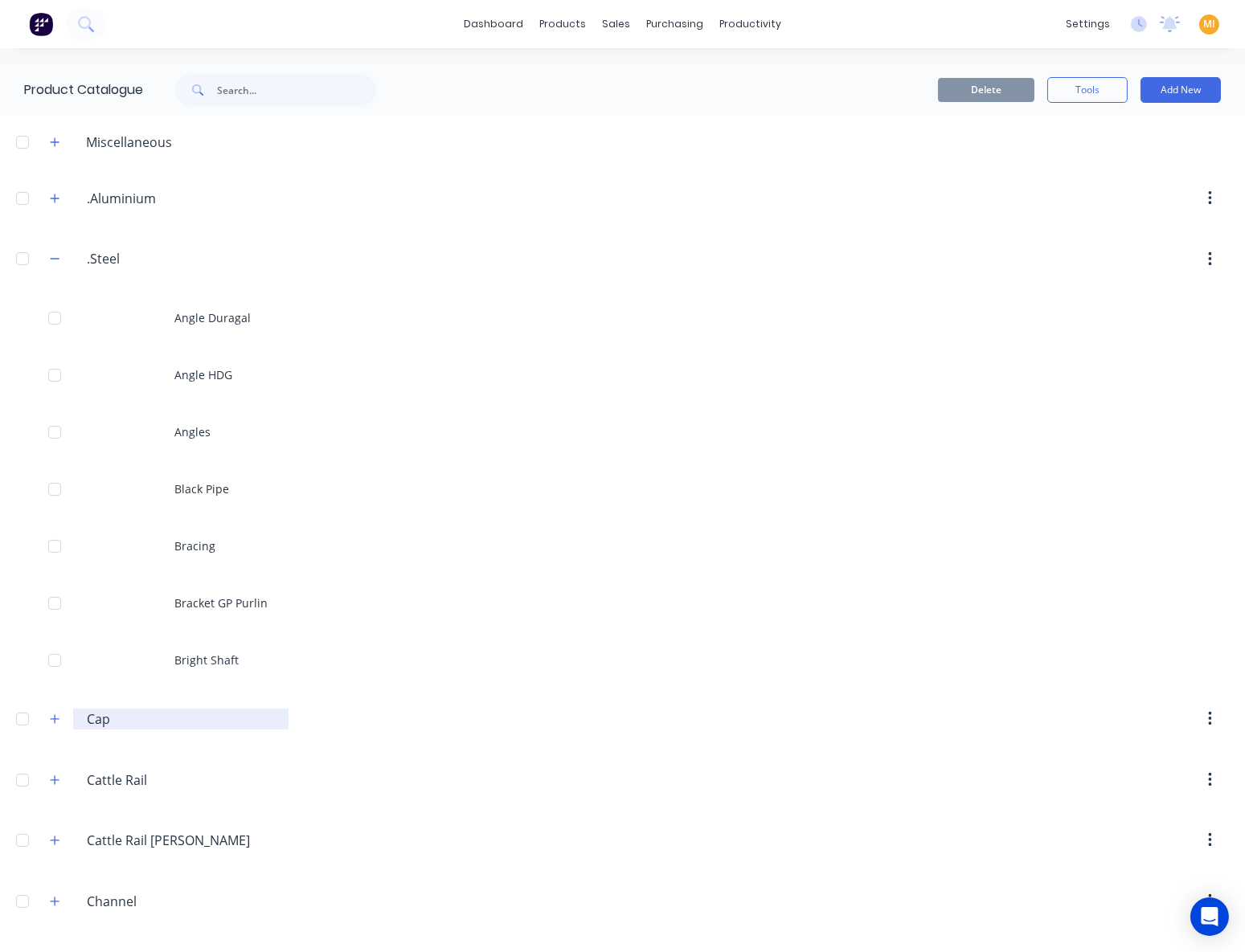
click at [50, 719] on icon "button" at bounding box center [54, 719] width 9 height 11
drag, startPoint x: 144, startPoint y: 736, endPoint x: 159, endPoint y: 739, distance: 15.3
click at [153, 738] on header "Cap Cap" at bounding box center [622, 718] width 1245 height 61
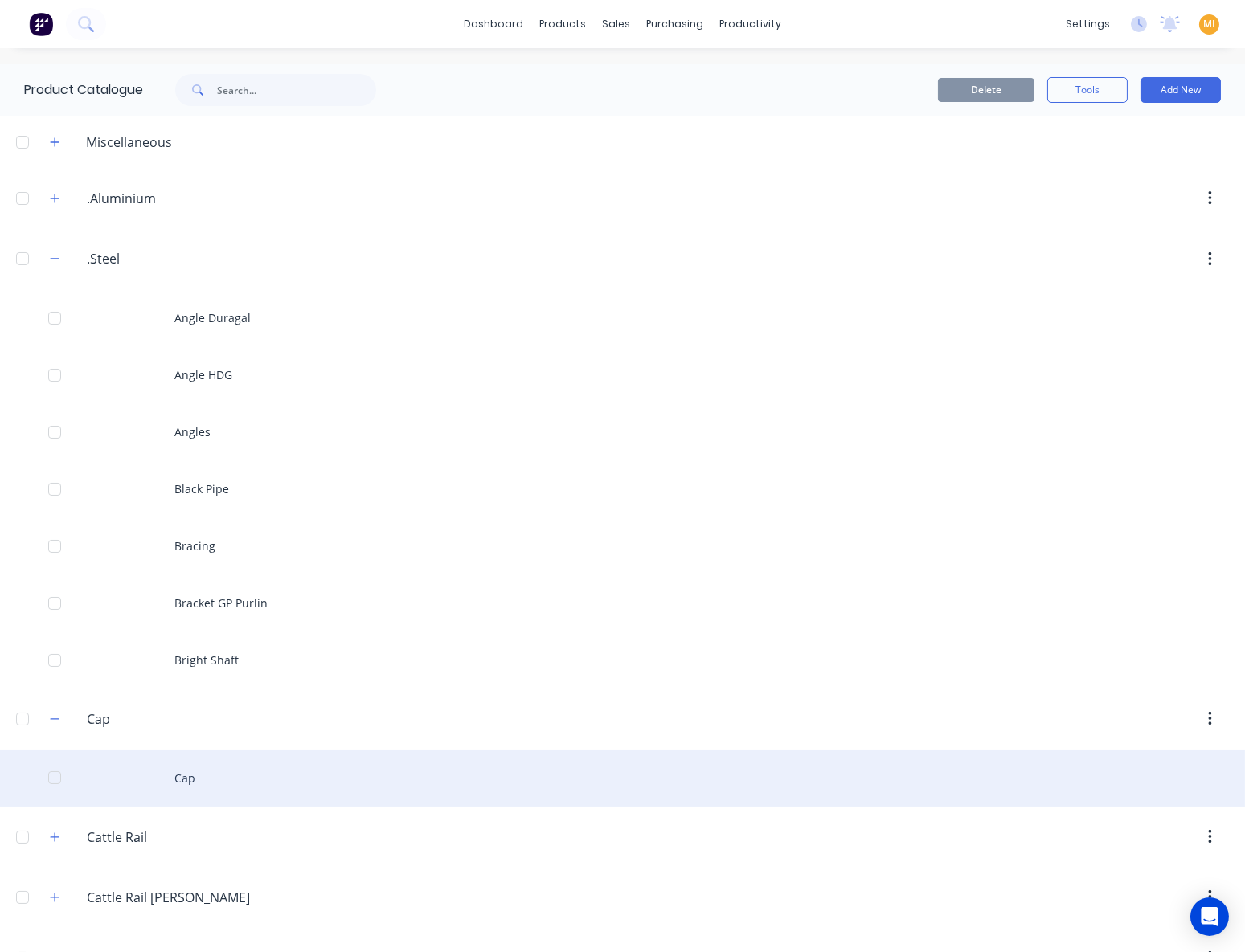
click at [160, 769] on div "Cap" at bounding box center [622, 778] width 1245 height 57
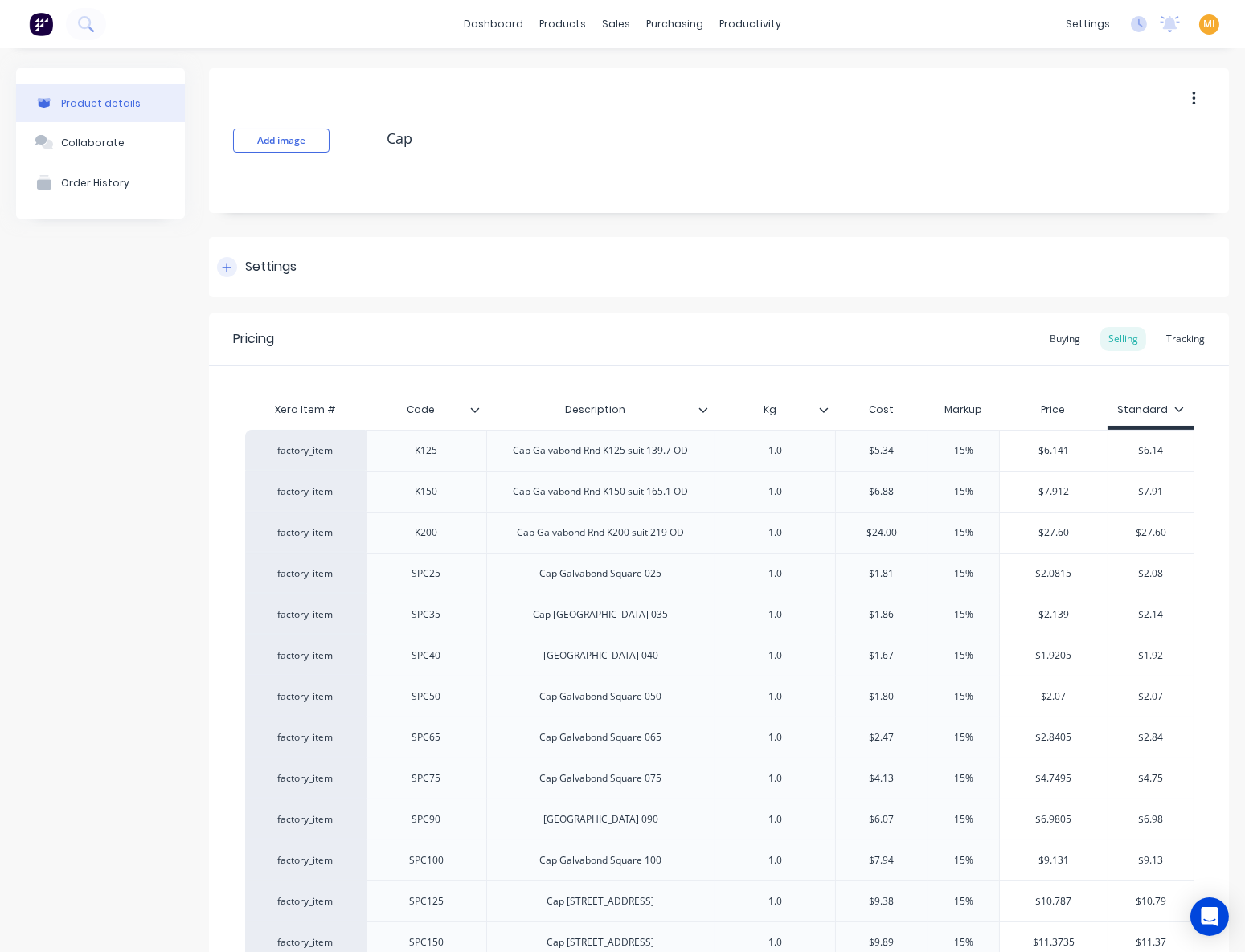
type textarea "x"
drag, startPoint x: 295, startPoint y: 265, endPoint x: 336, endPoint y: 276, distance: 42.4
click at [296, 264] on div "Settings" at bounding box center [270, 266] width 52 height 20
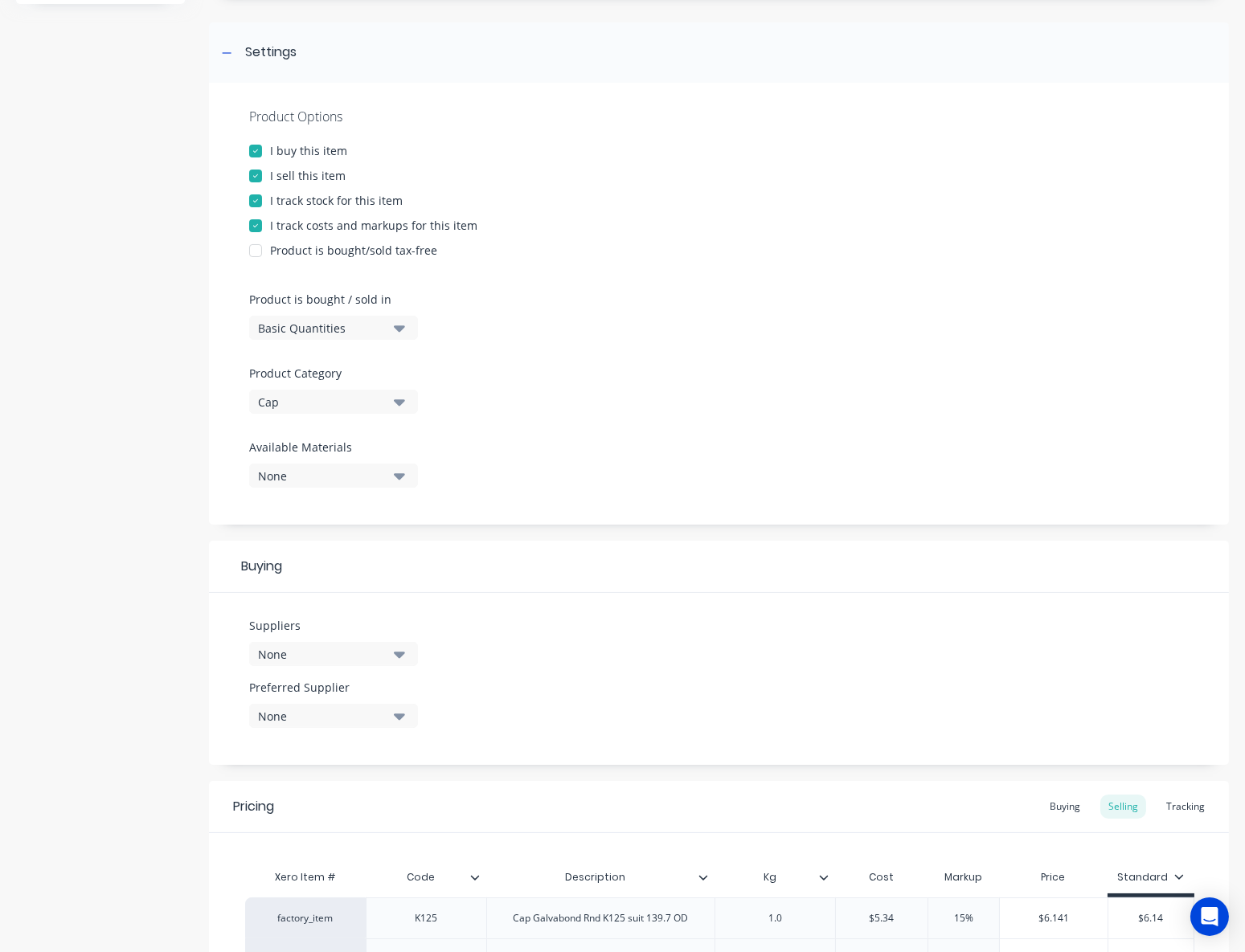
scroll to position [219, 0]
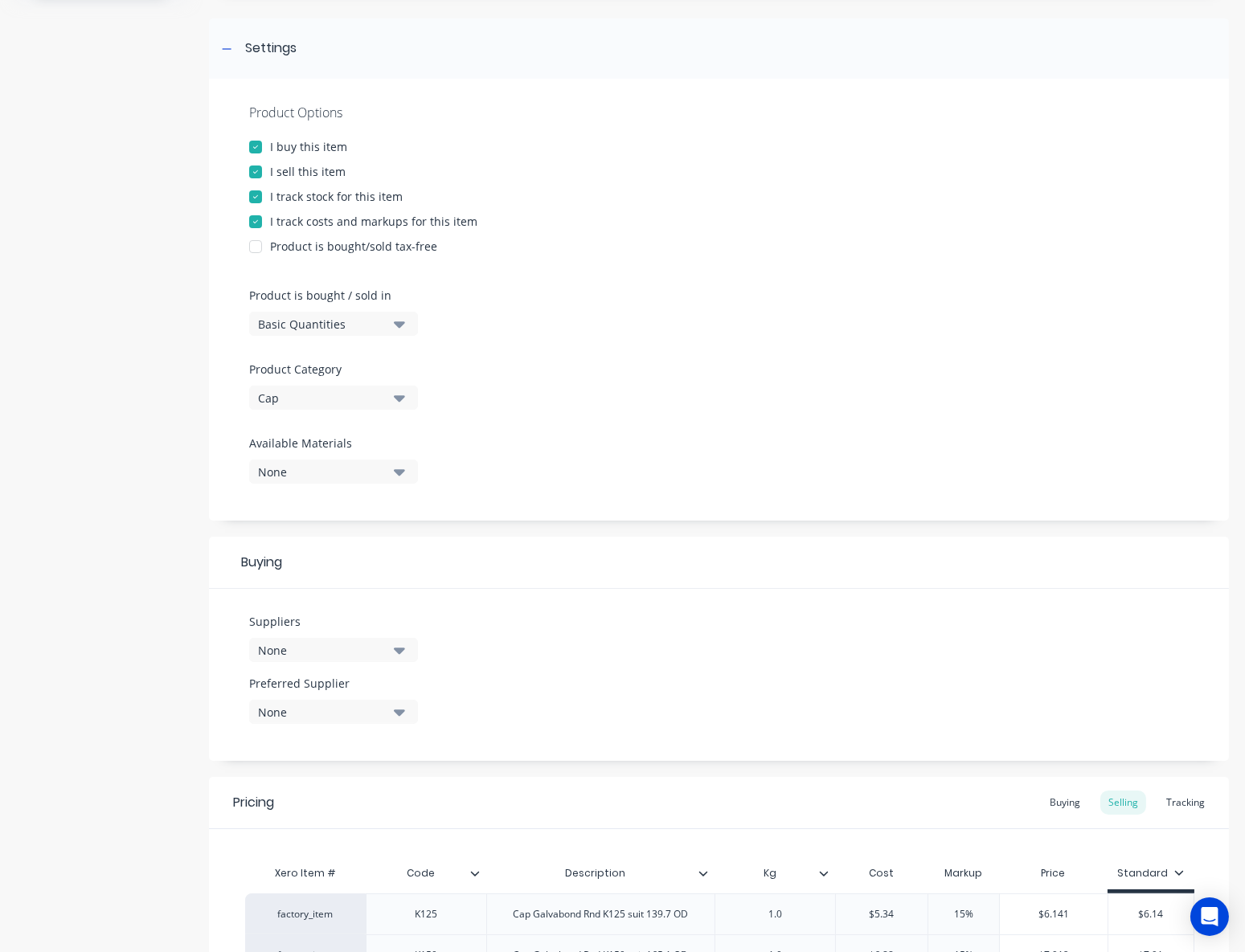
drag, startPoint x: 342, startPoint y: 643, endPoint x: 359, endPoint y: 644, distance: 17.0
click at [342, 642] on div "None" at bounding box center [322, 650] width 129 height 17
click at [350, 691] on input "text" at bounding box center [381, 698] width 171 height 32
type input "stee"
click at [342, 725] on button "Hayes Steel Pty Ltd" at bounding box center [370, 738] width 241 height 32
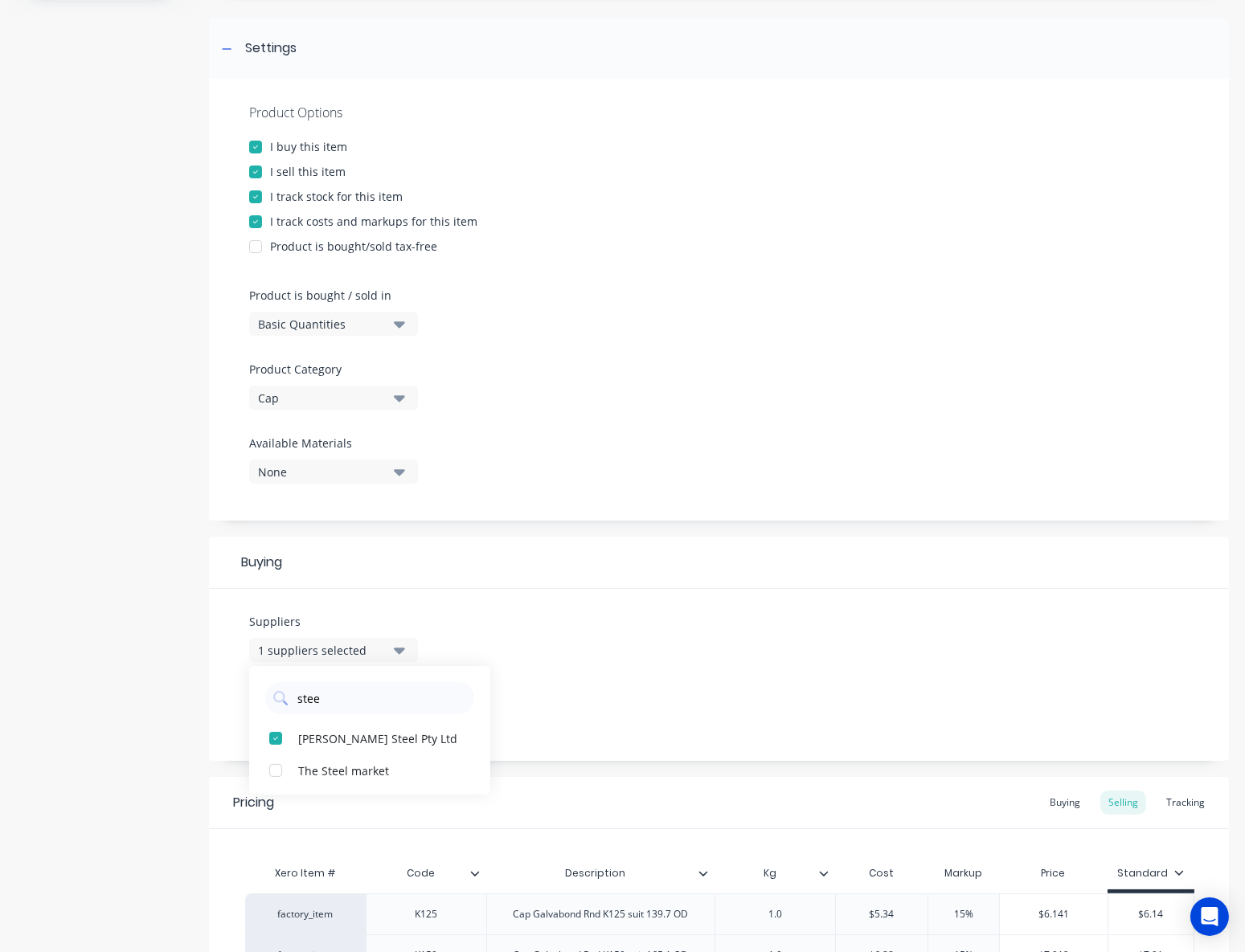
click at [322, 387] on button "Cap" at bounding box center [334, 398] width 169 height 24
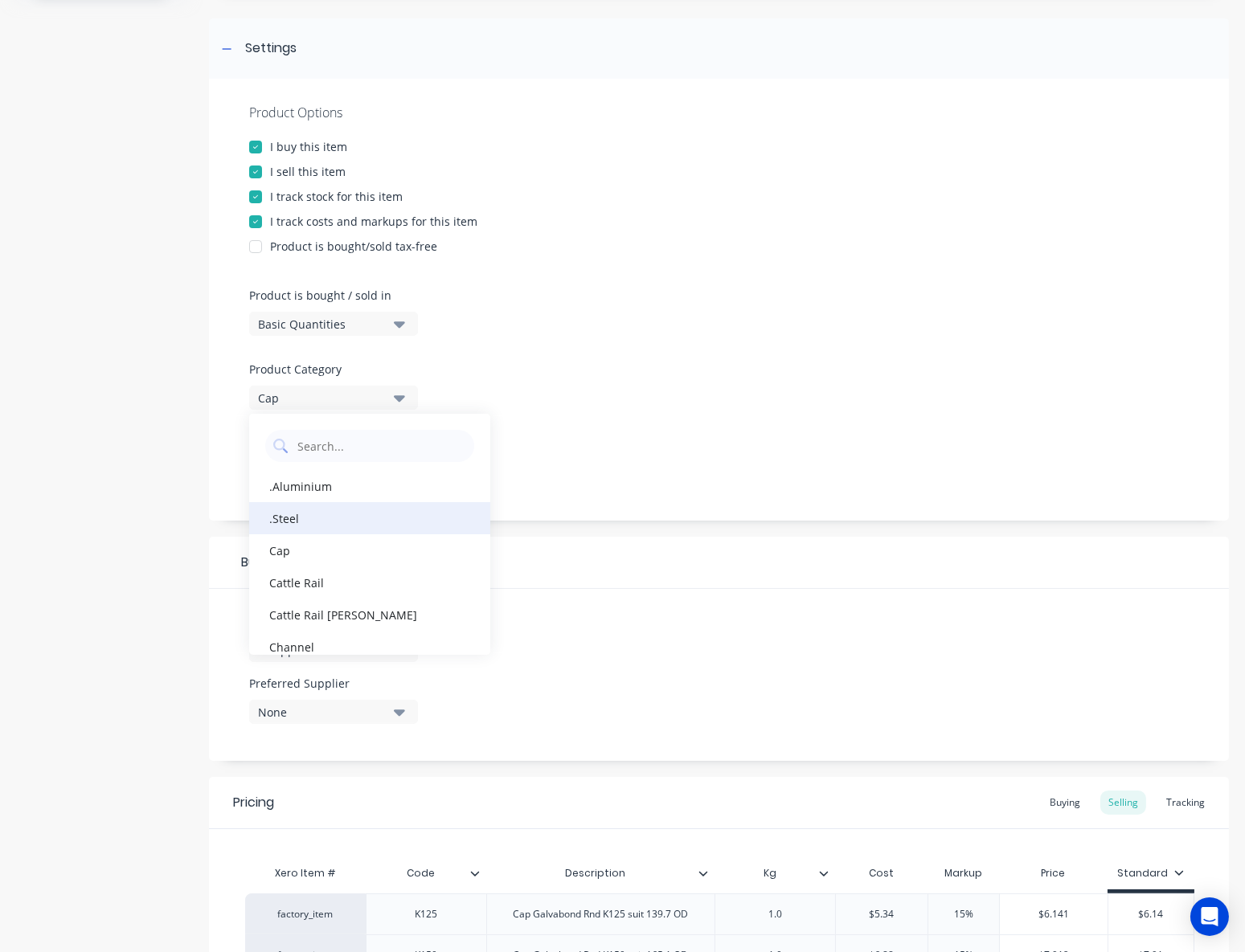
drag, startPoint x: 319, startPoint y: 506, endPoint x: 593, endPoint y: 541, distance: 276.2
click at [321, 506] on div ".Steel" at bounding box center [370, 518] width 241 height 32
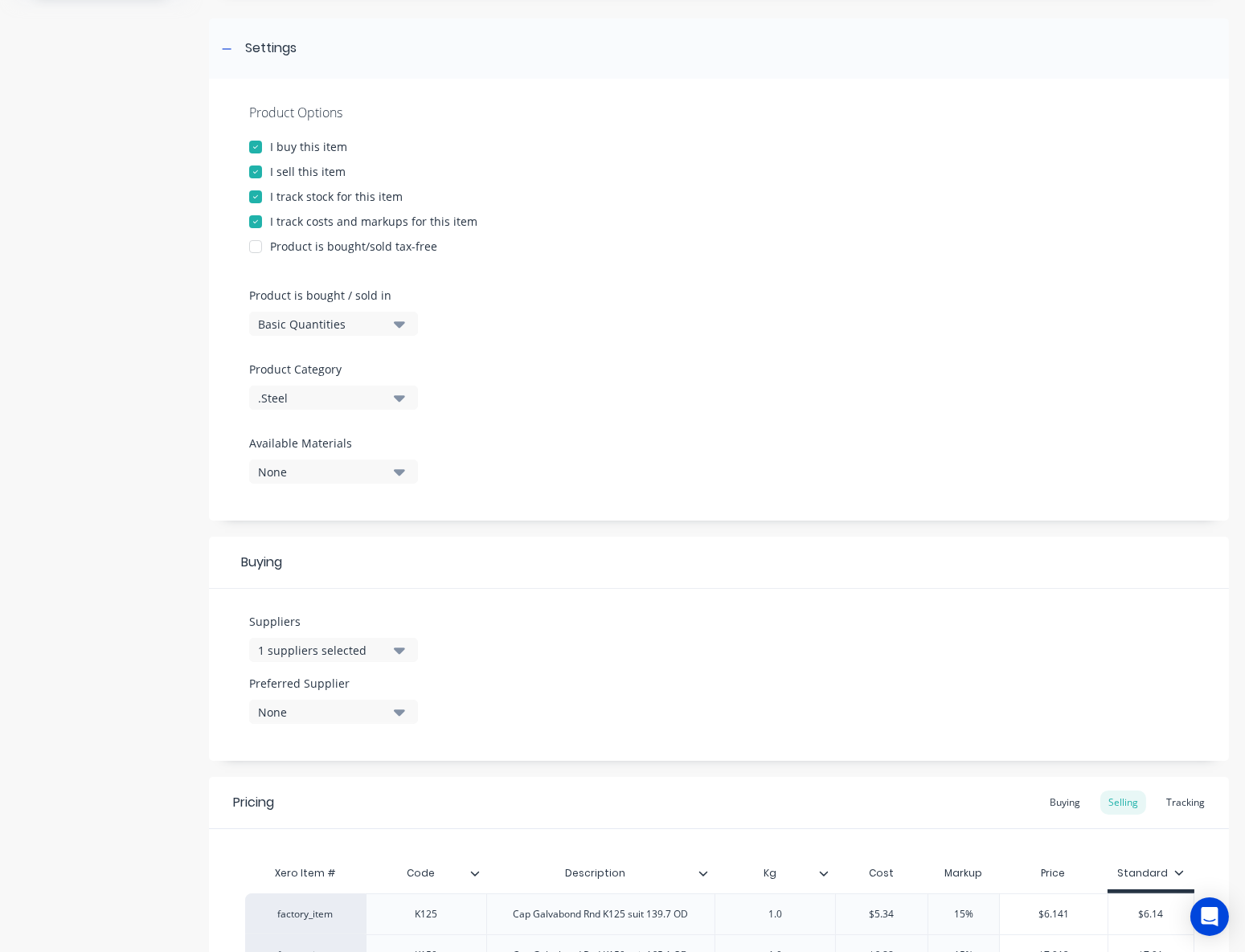
click at [594, 552] on div "Buying" at bounding box center [719, 563] width 1020 height 53
click at [314, 716] on div "None" at bounding box center [322, 712] width 129 height 17
click at [324, 786] on button "Hayes Steel Pty Ltd" at bounding box center [370, 800] width 241 height 32
type textarea "x"
click at [645, 753] on div "Suppliers 1 suppliers selected stee Preferred Supplier Hayes Steel Pty Ltd Haye…" at bounding box center [719, 674] width 1020 height 172
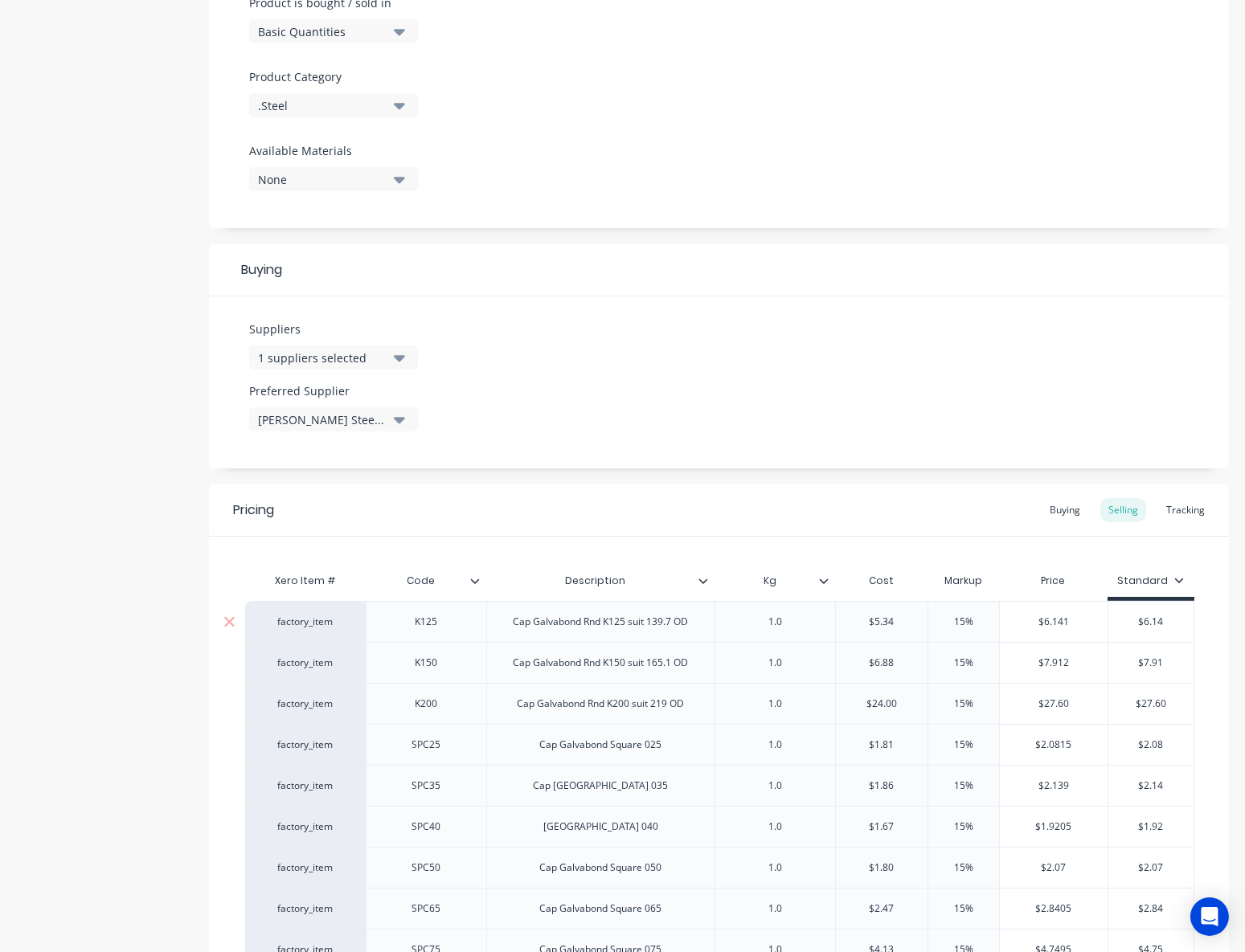
scroll to position [584, 0]
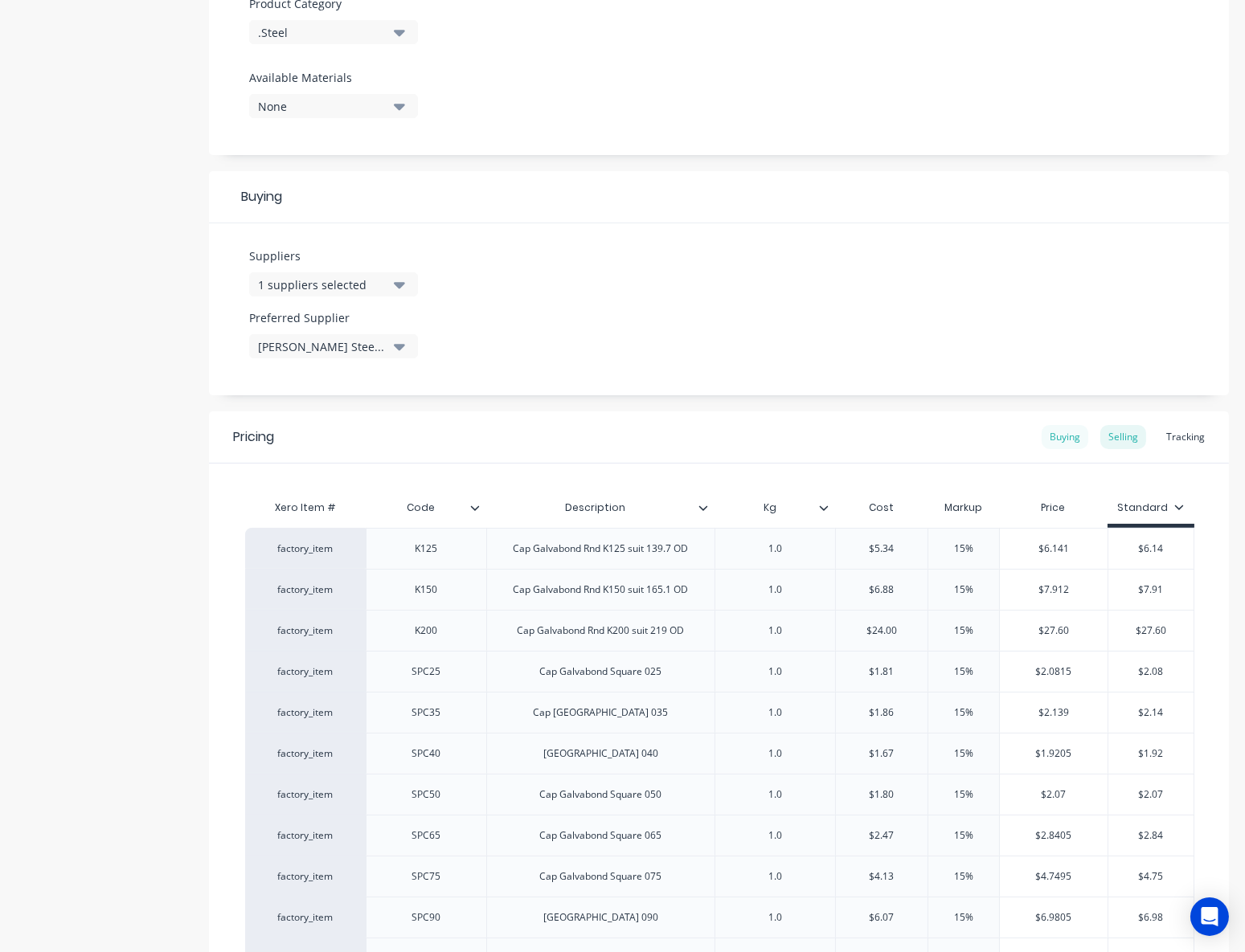
click at [1055, 436] on div "Buying" at bounding box center [1065, 437] width 47 height 24
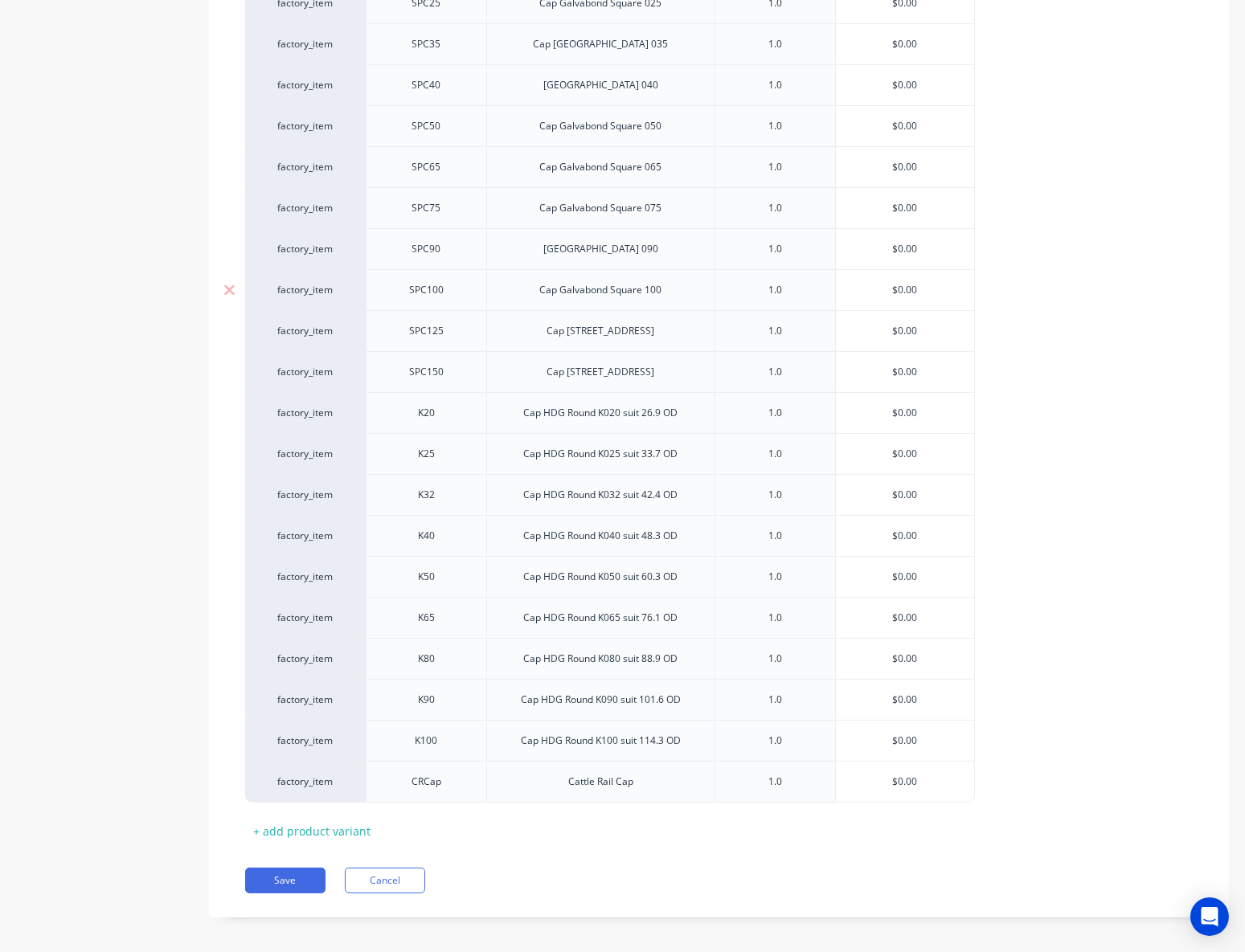
scroll to position [1102, 0]
